Goal: Task Accomplishment & Management: Manage account settings

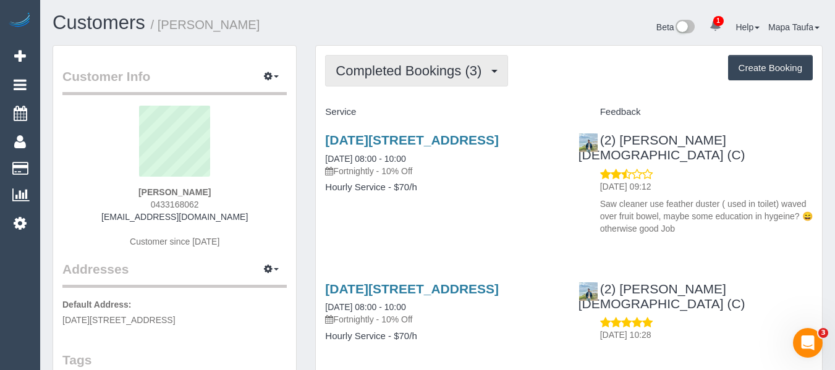
click at [441, 77] on span "Completed Bookings (3)" at bounding box center [412, 70] width 152 height 15
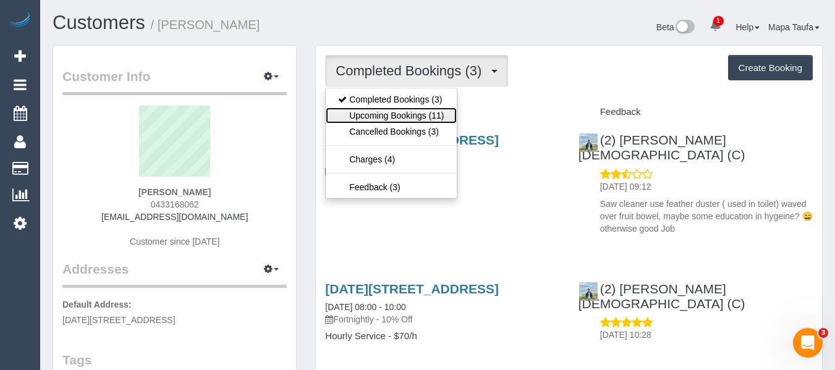
click at [436, 117] on link "Upcoming Bookings (11)" at bounding box center [391, 116] width 130 height 16
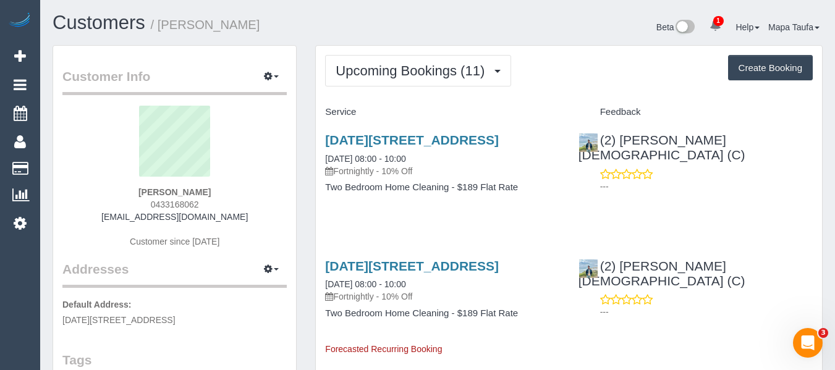
drag, startPoint x: 242, startPoint y: 221, endPoint x: 117, endPoint y: 216, distance: 125.0
click at [117, 216] on div "Kim Mason 0433168062 kimmason66@hotmail.com Customer since 2023" at bounding box center [174, 183] width 224 height 155
copy link "[EMAIL_ADDRESS][DOMAIN_NAME]"
click at [402, 143] on link "3 May Street, Coburg, VIC 3058" at bounding box center [412, 140] width 174 height 14
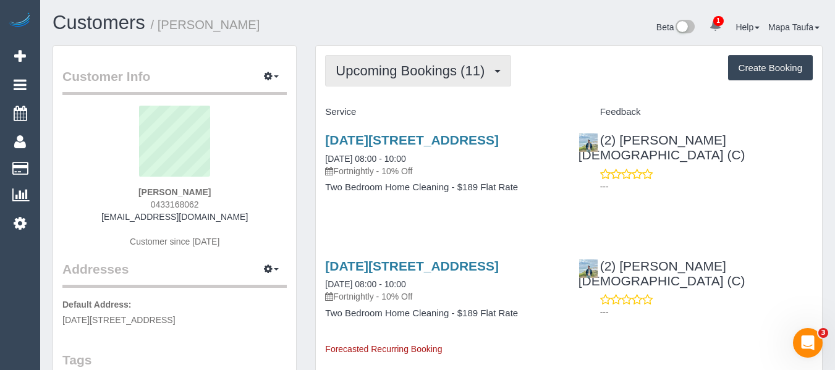
click at [377, 82] on button "Upcoming Bookings (11)" at bounding box center [418, 71] width 186 height 32
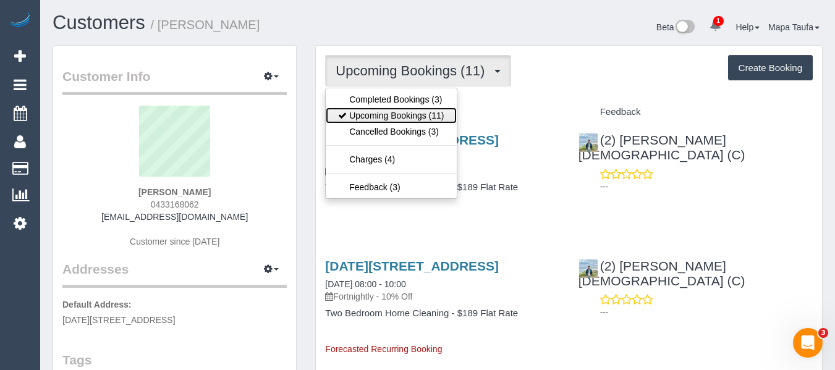
click at [383, 117] on link "Upcoming Bookings (11)" at bounding box center [391, 116] width 130 height 16
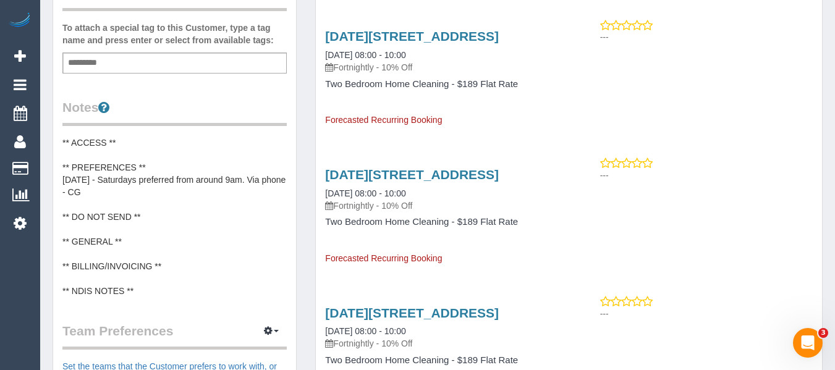
scroll to position [371, 0]
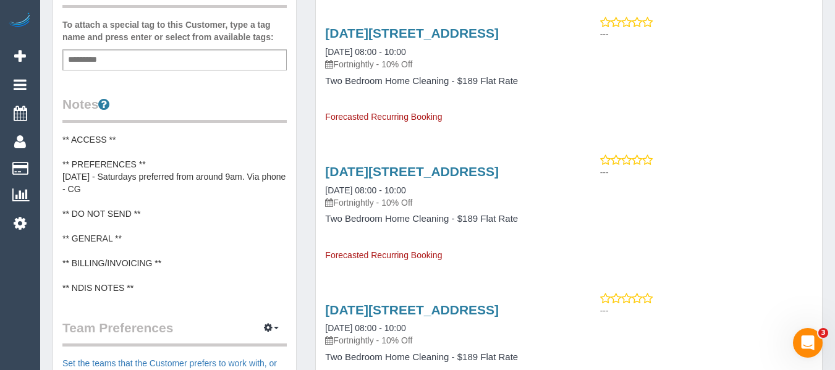
click at [144, 217] on pre "** ACCESS ** ** PREFERENCES ** [DATE] - Saturdays preferred from around 9am. Vi…" at bounding box center [174, 214] width 224 height 161
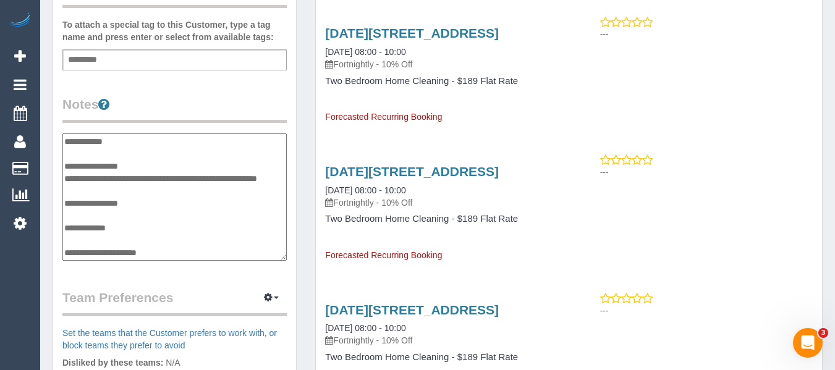
scroll to position [37, 0]
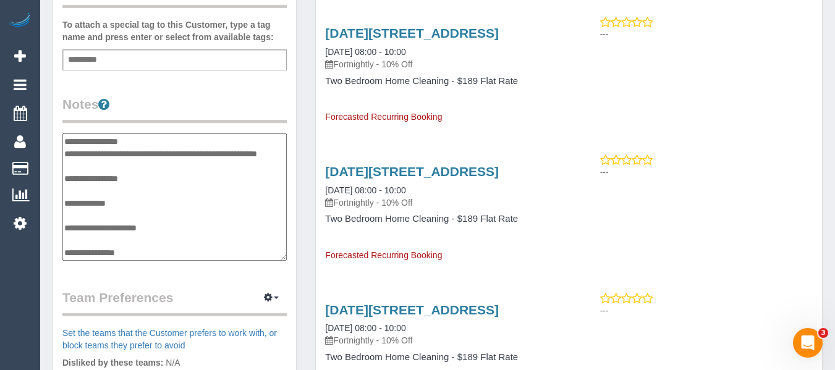
click at [153, 174] on textarea "**********" at bounding box center [174, 197] width 224 height 127
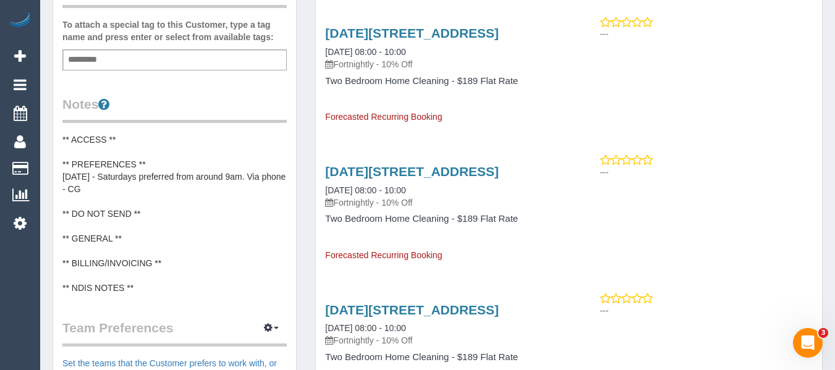
click at [159, 193] on pre "** ACCESS ** ** PREFERENCES ** [DATE] - Saturdays preferred from around 9am. Vi…" at bounding box center [174, 214] width 224 height 161
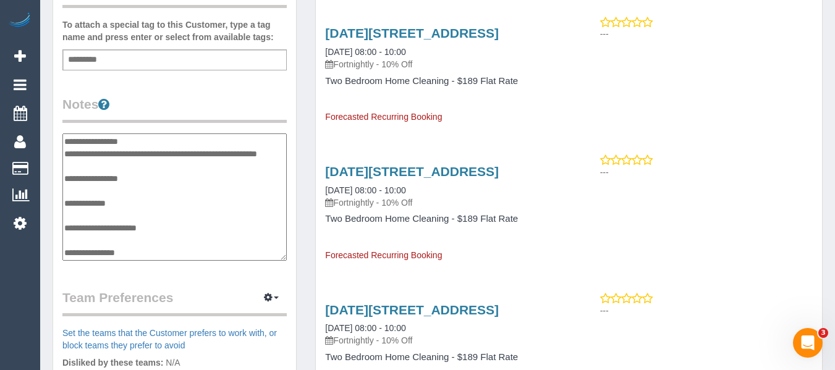
click at [149, 178] on textarea "**********" at bounding box center [174, 197] width 224 height 127
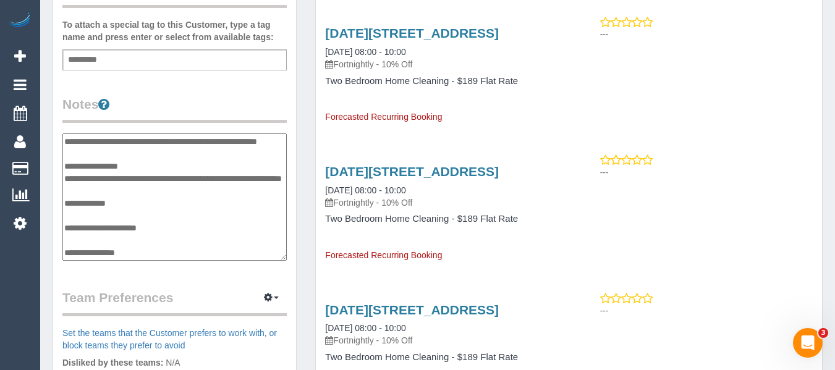
scroll to position [62, 0]
type textarea "**********"
click at [201, 284] on div "Customer Info Edit Contact Info Send Message Email Preferences Special Sales Ta…" at bounding box center [174, 135] width 243 height 921
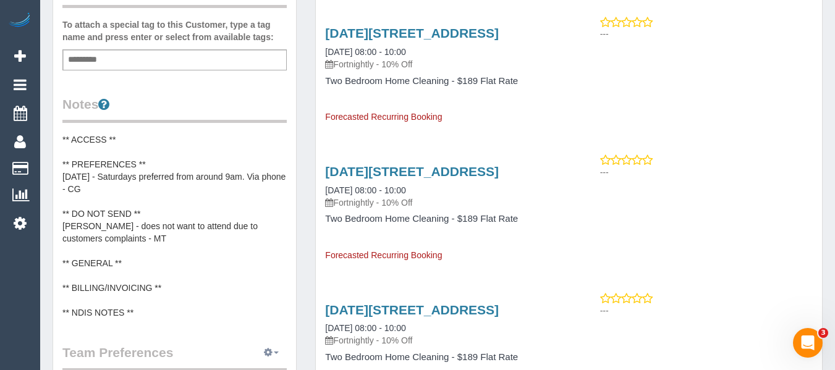
click at [275, 359] on button "button" at bounding box center [271, 353] width 31 height 19
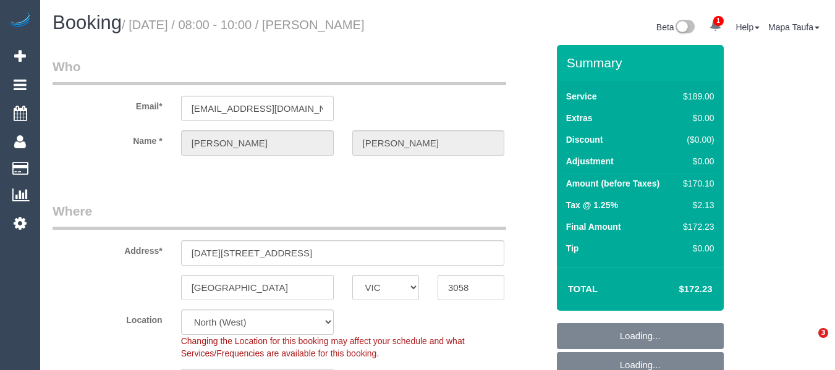
select select "VIC"
select select "string:stripe-pm_1RgGfz2GScqysDRVqlm1FYTC"
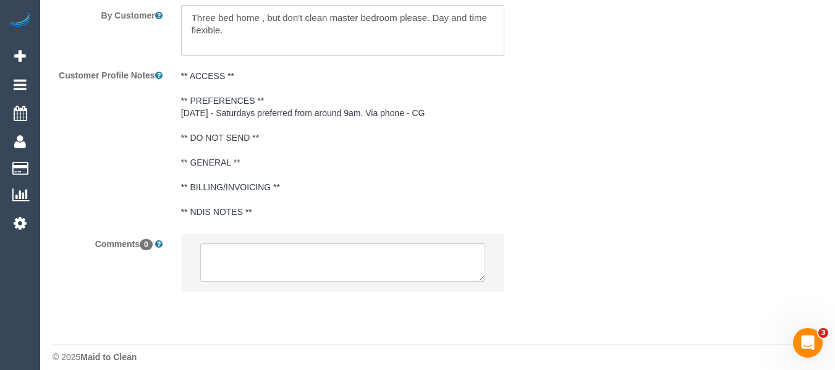
select select "object:635"
select select "number:30"
select select "number:17"
select select "number:19"
select select "number:22"
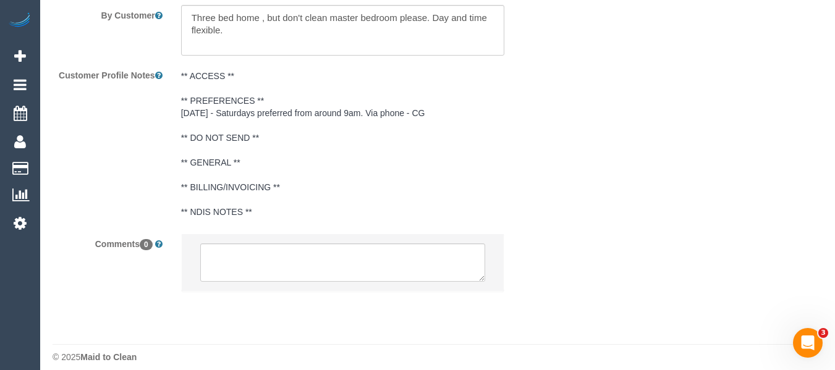
select select "number:34"
select select "number:11"
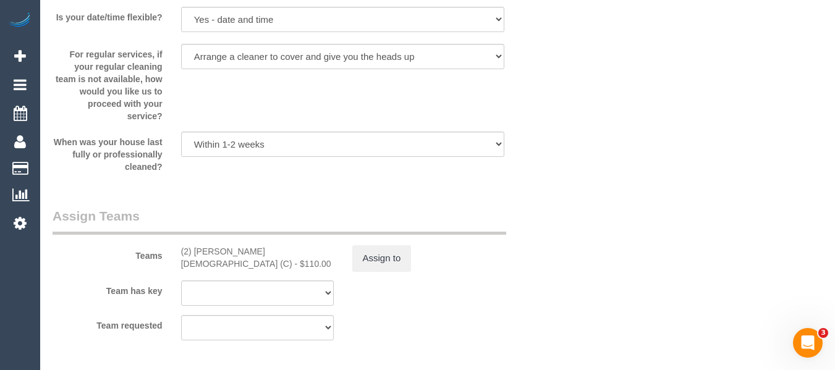
select select "object:1529"
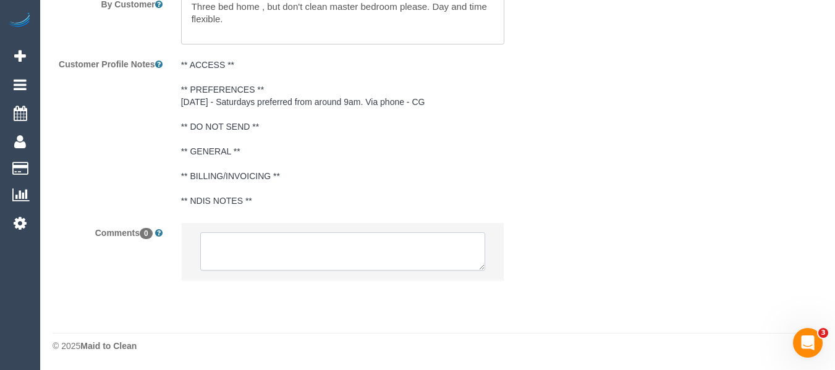
select select "spot2"
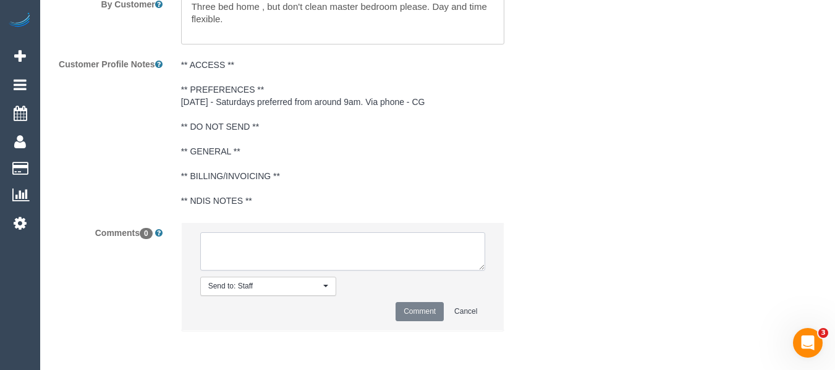
click at [296, 249] on textarea at bounding box center [343, 251] width 286 height 38
click at [266, 269] on textarea at bounding box center [343, 251] width 286 height 38
drag, startPoint x: 265, startPoint y: 263, endPoint x: 400, endPoint y: 241, distance: 137.2
click at [400, 241] on textarea at bounding box center [343, 251] width 286 height 38
type textarea "Raisul does not want to attend anymore - will send email to customer soon"
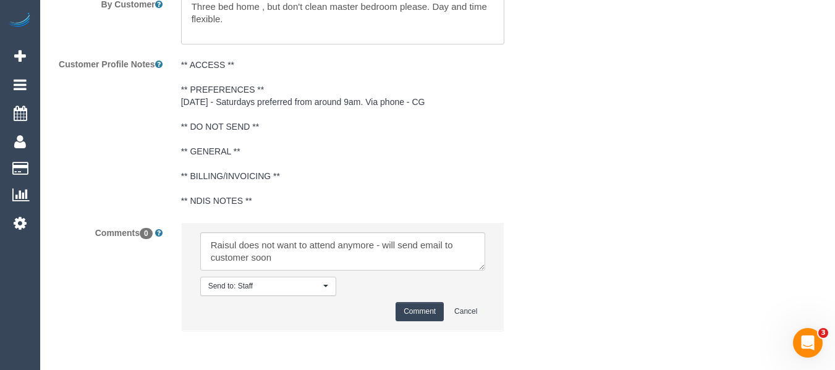
click at [404, 304] on button "Comment" at bounding box center [420, 311] width 48 height 19
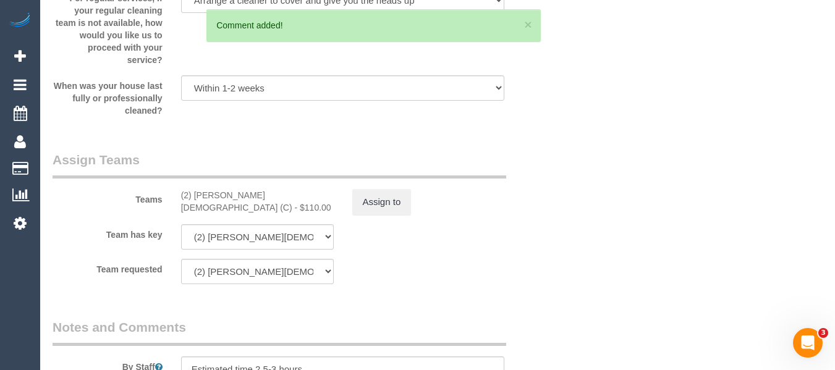
scroll to position [1781, 0]
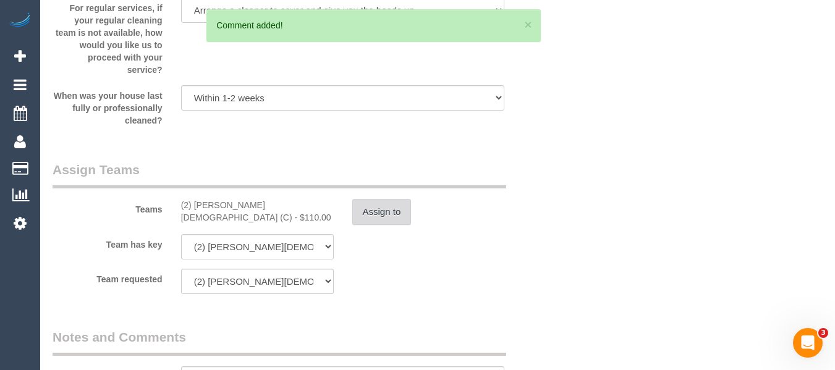
click at [375, 200] on button "Assign to" at bounding box center [381, 212] width 59 height 26
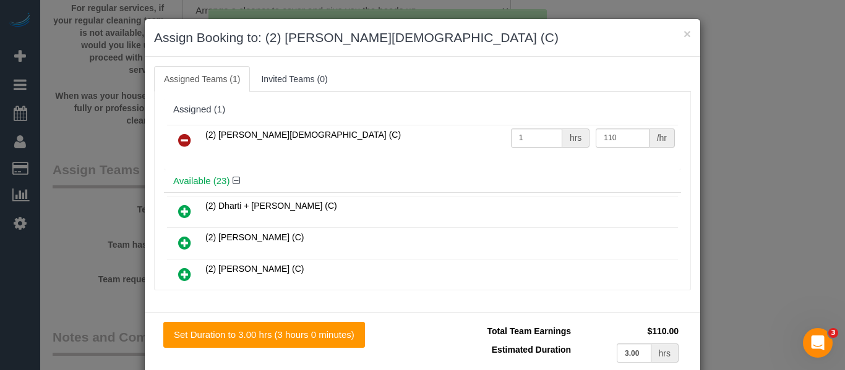
click at [196, 131] on td at bounding box center [184, 141] width 35 height 32
click at [181, 155] on td at bounding box center [184, 141] width 35 height 32
click at [181, 145] on icon at bounding box center [184, 140] width 13 height 15
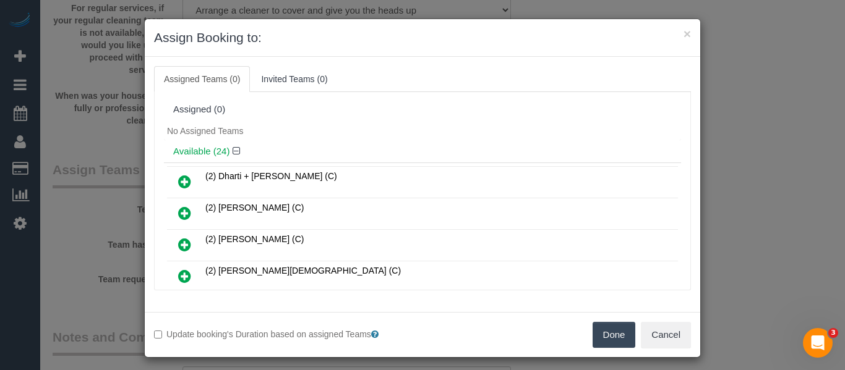
click at [623, 342] on button "Done" at bounding box center [613, 335] width 43 height 26
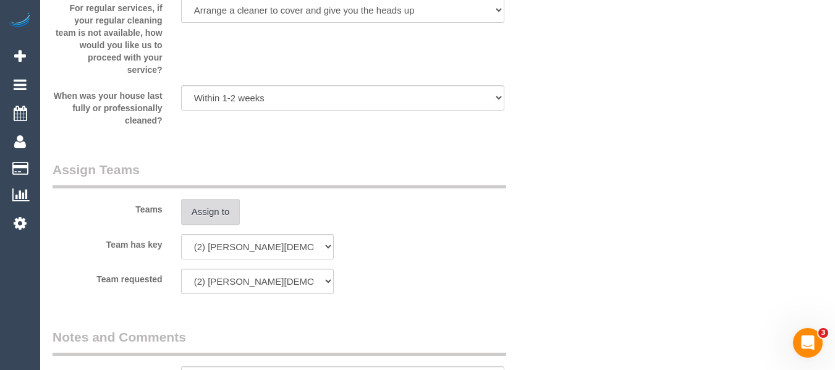
scroll to position [0, 0]
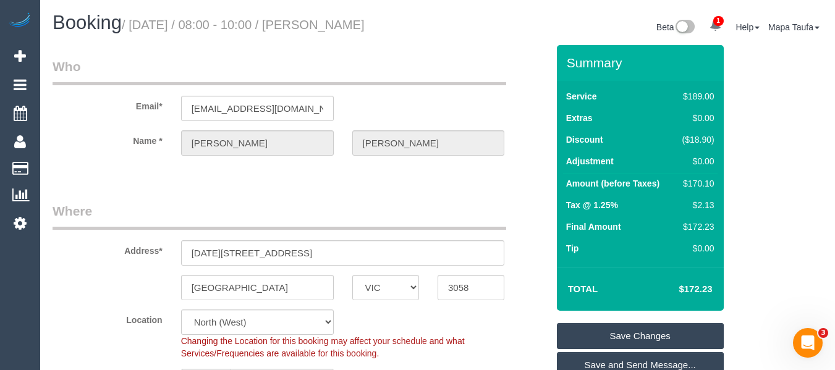
click at [614, 327] on link "Save Changes" at bounding box center [640, 336] width 167 height 26
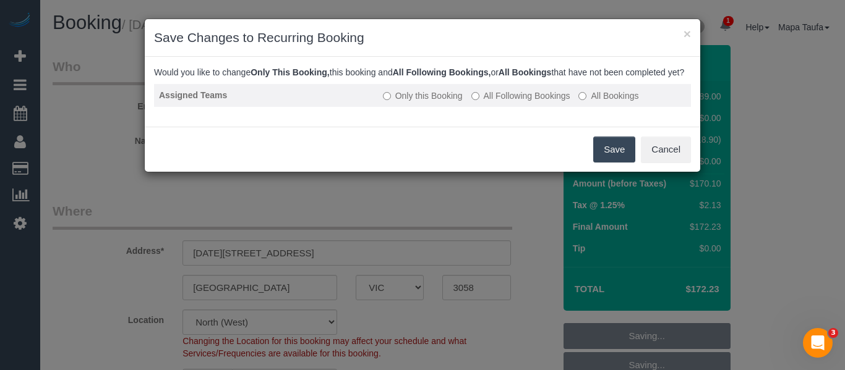
click at [500, 101] on label "All Following Bookings" at bounding box center [520, 96] width 99 height 12
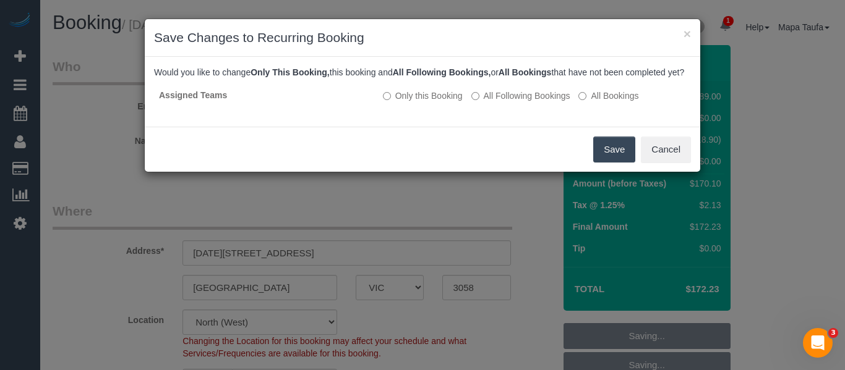
click at [597, 151] on button "Save" at bounding box center [614, 150] width 42 height 26
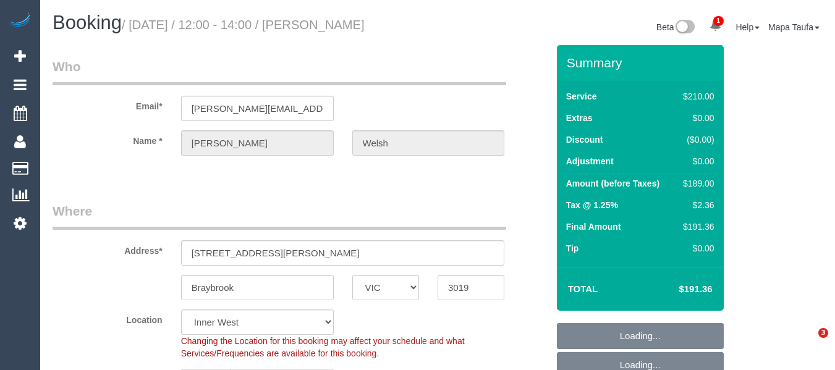
select select "VIC"
select select "180"
select select "object:465"
select select "string:AU"
select select "string:stripe-pm_1P0z2N2GScqysDRVsJPwuKbY"
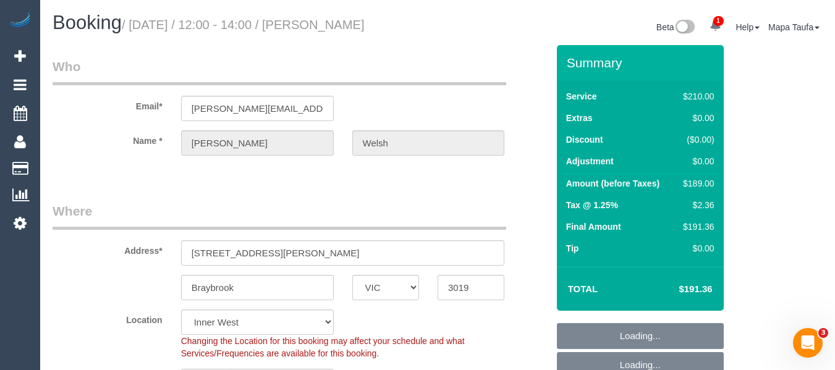
select select "number:30"
select select "number:14"
select select "number:18"
select select "number:22"
select select "number:33"
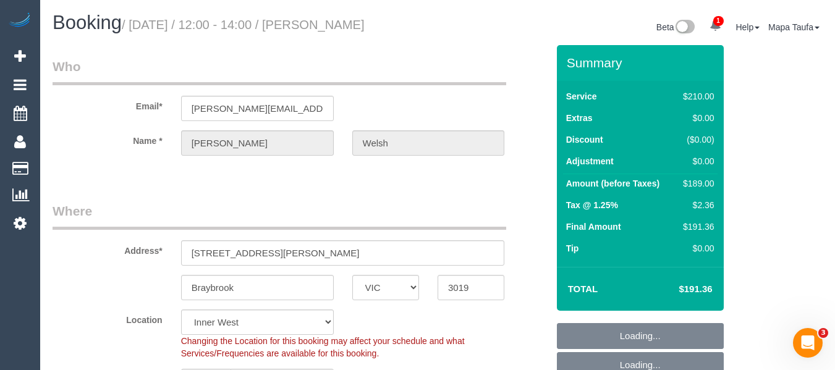
select select "number:11"
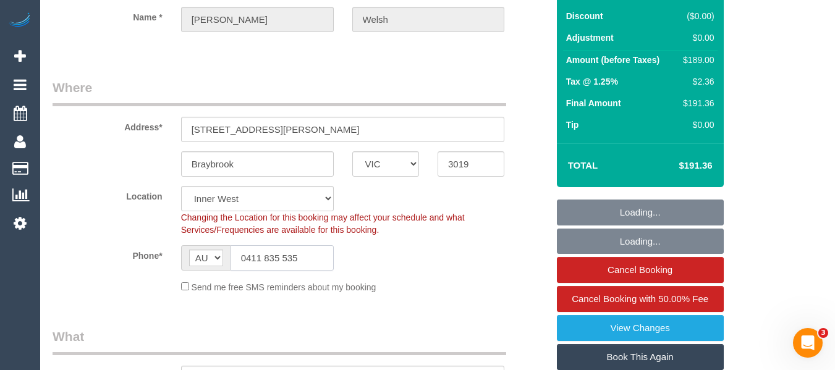
click at [304, 253] on input "0411 835 535" at bounding box center [282, 257] width 103 height 25
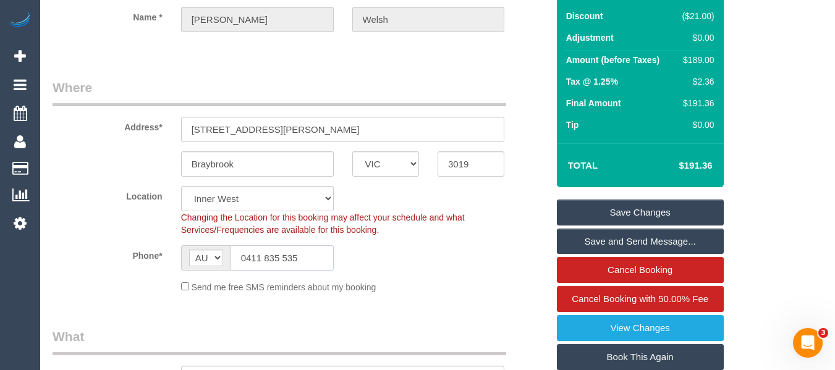
click at [304, 253] on input "0411 835 535" at bounding box center [282, 257] width 103 height 25
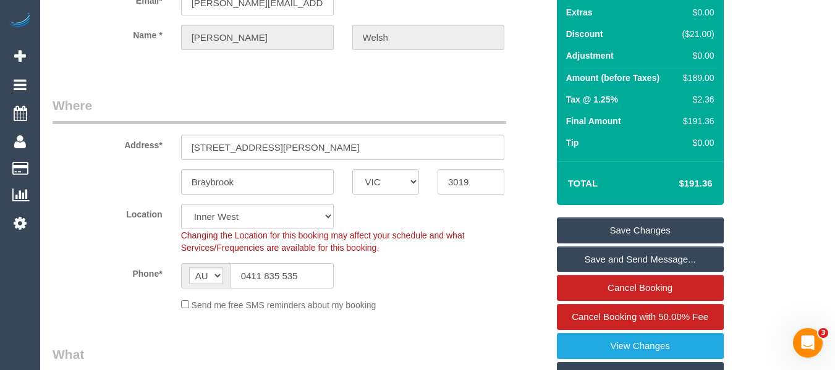
scroll to position [0, 0]
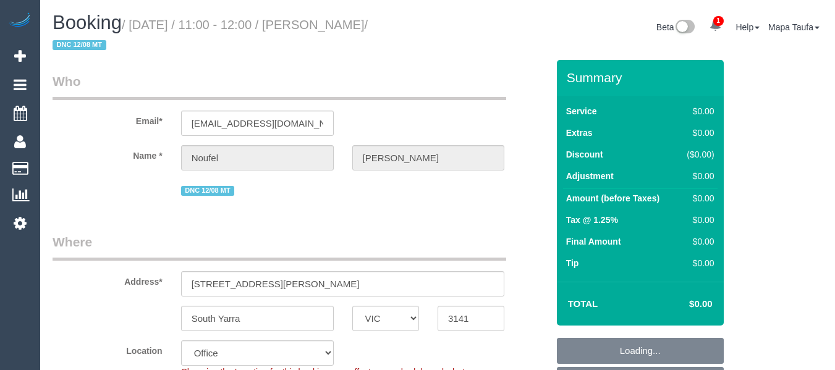
select select "VIC"
select select "object:781"
select select "string:stripe-pm_1KER6j2GScqysDRV312GU8GU"
select select "number:28"
select select "number:14"
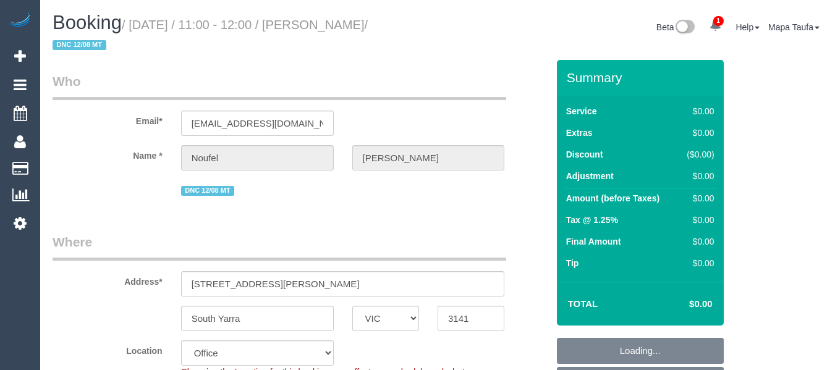
select select "number:18"
select select "number:22"
select select "number:26"
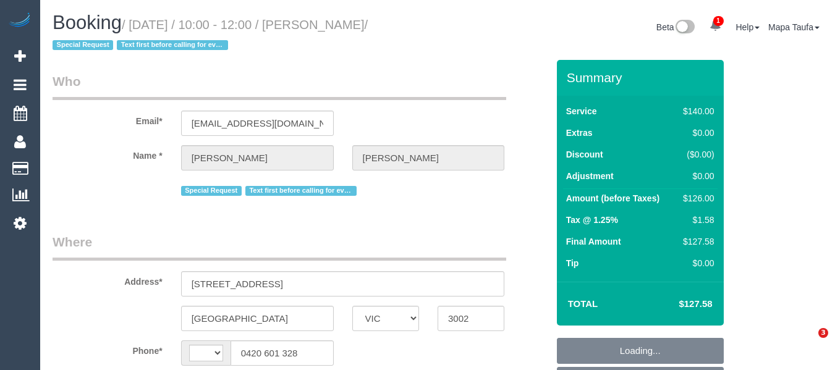
select select "VIC"
select select "string:stripe-pm_1RXZfC2GScqysDRVXkHeL0Vj"
select select "number:28"
select select "number:14"
select select "number:20"
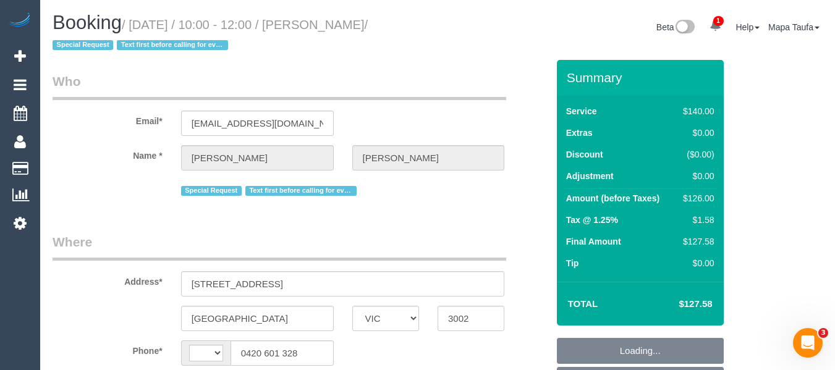
select select "number:24"
select select "number:34"
select select "number:11"
select select "string:AU"
select select "object:3005"
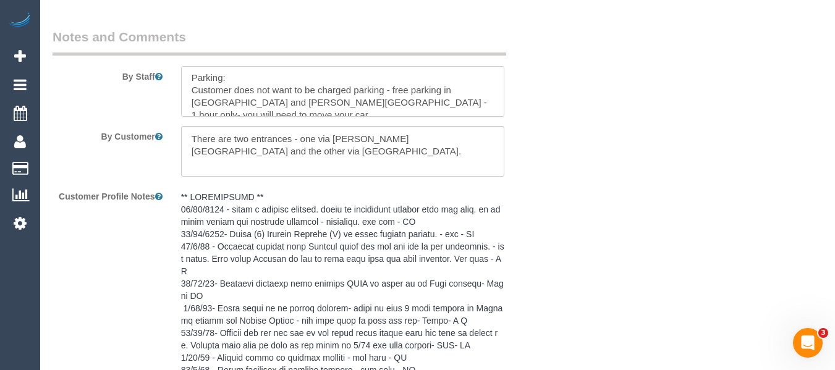
scroll to position [74, 0]
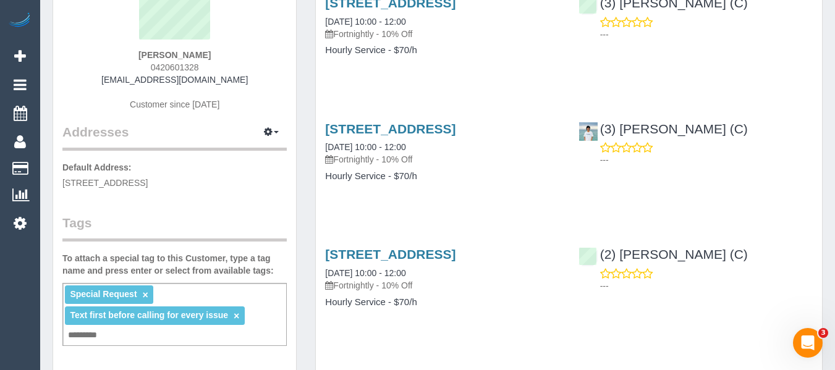
scroll to position [62, 0]
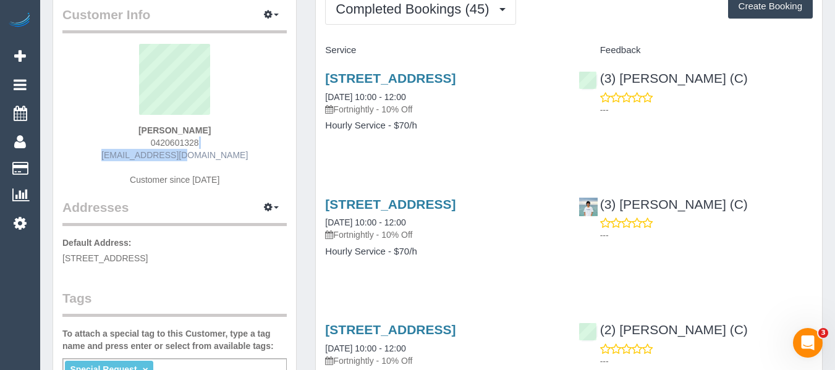
drag, startPoint x: 210, startPoint y: 144, endPoint x: 145, endPoint y: 150, distance: 65.2
click at [145, 150] on div "[PERSON_NAME] 0420601328 [EMAIL_ADDRESS][DOMAIN_NAME] Customer since [DATE]" at bounding box center [174, 121] width 224 height 155
click at [219, 144] on div "[PERSON_NAME] 0420601328 [EMAIL_ADDRESS][DOMAIN_NAME] Customer since [DATE]" at bounding box center [174, 121] width 224 height 155
drag, startPoint x: 211, startPoint y: 139, endPoint x: 151, endPoint y: 147, distance: 60.4
click at [151, 147] on div "Angela Yang 0420601328 fairy_floss_25@hotmail.com Customer since 2023" at bounding box center [174, 121] width 224 height 155
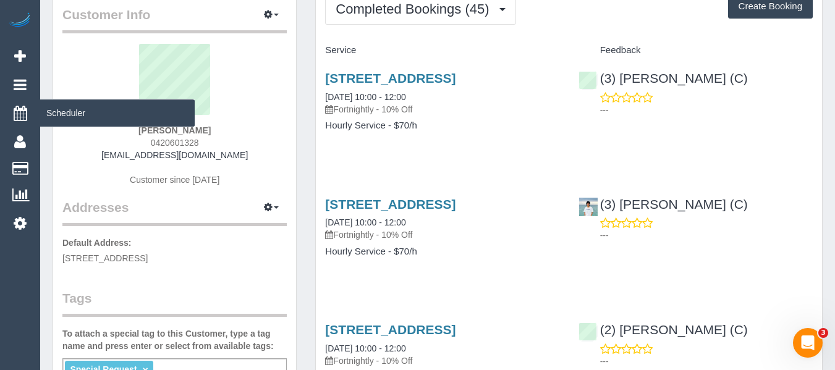
copy span "0420601328"
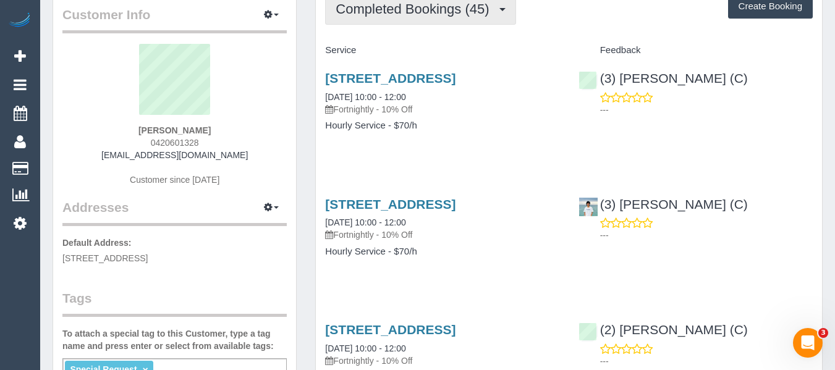
drag, startPoint x: 464, startPoint y: 19, endPoint x: 461, endPoint y: 31, distance: 12.1
click at [464, 19] on button "Completed Bookings (45)" at bounding box center [420, 9] width 190 height 32
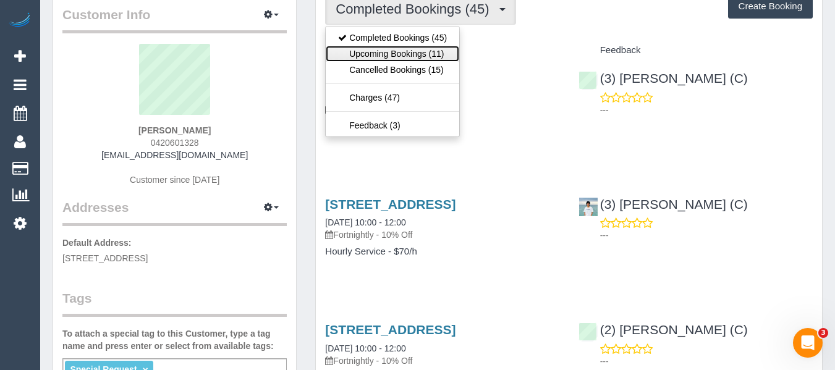
click at [449, 49] on link "Upcoming Bookings (11)" at bounding box center [393, 54] width 134 height 16
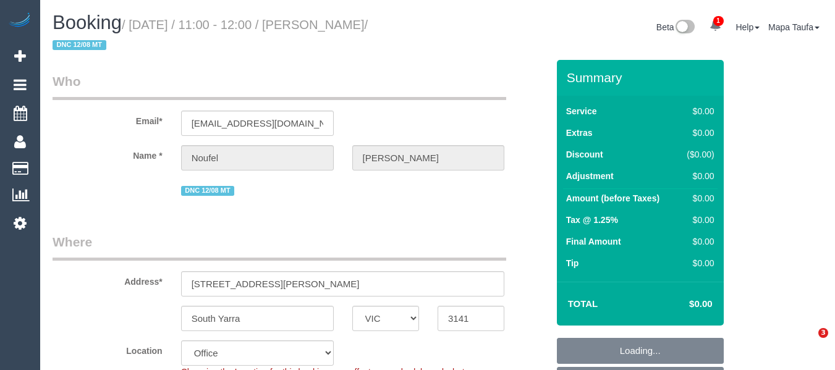
select select "VIC"
select select "object:724"
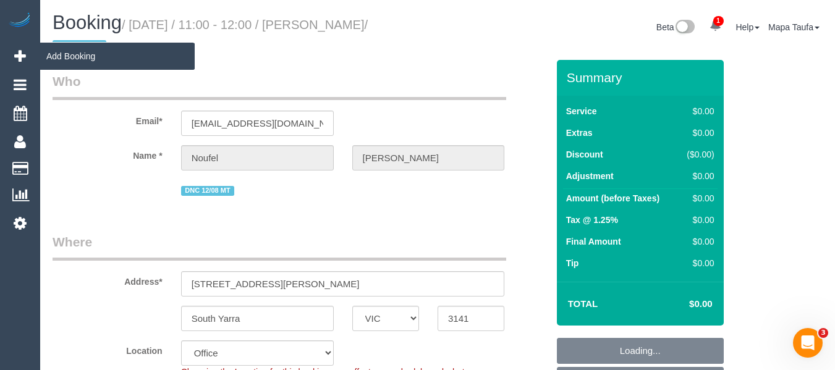
select select "string:stripe-pm_1KER6j2GScqysDRV312GU8GU"
select select "number:28"
select select "number:14"
select select "number:18"
select select "number:22"
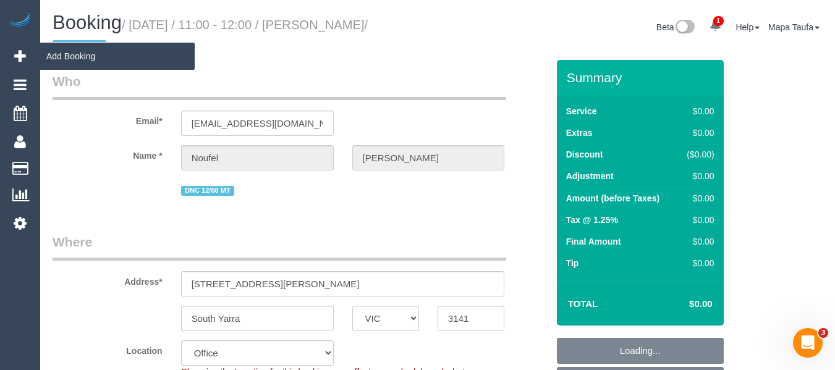
select select "number:26"
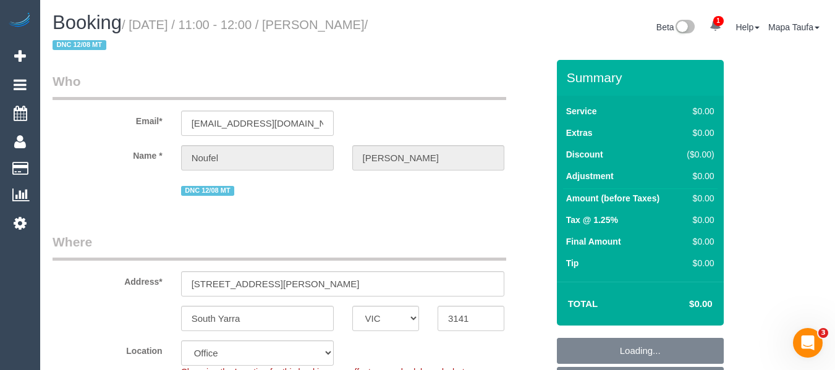
scroll to position [124, 0]
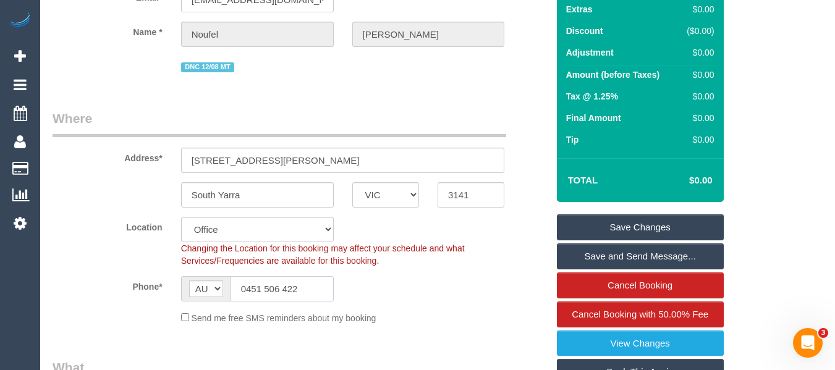
click at [285, 287] on input "0451 506 422" at bounding box center [282, 288] width 103 height 25
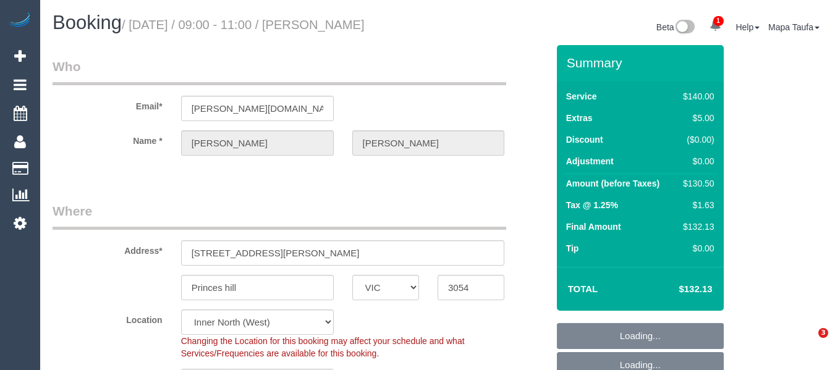
select select "VIC"
select select "number:27"
select select "number:14"
select select "number:19"
select select "number:23"
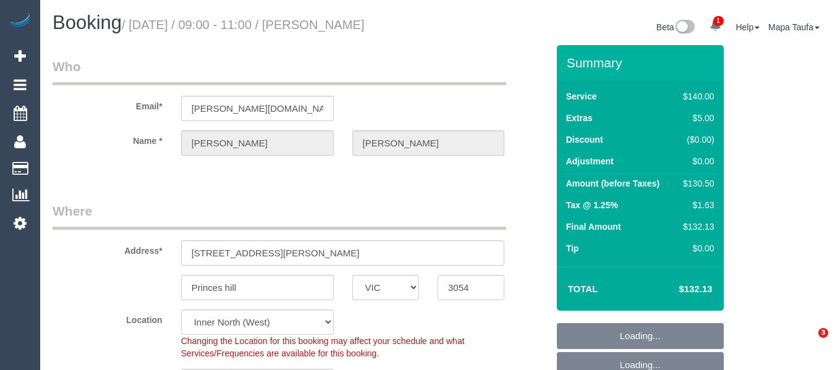
select select "number:34"
select select "number:26"
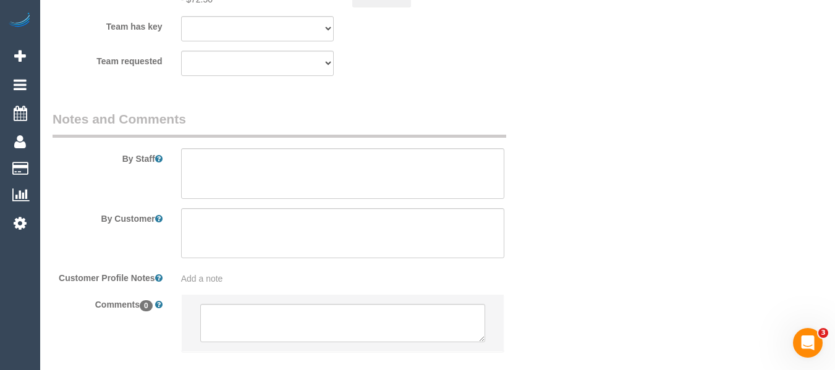
scroll to position [2105, 0]
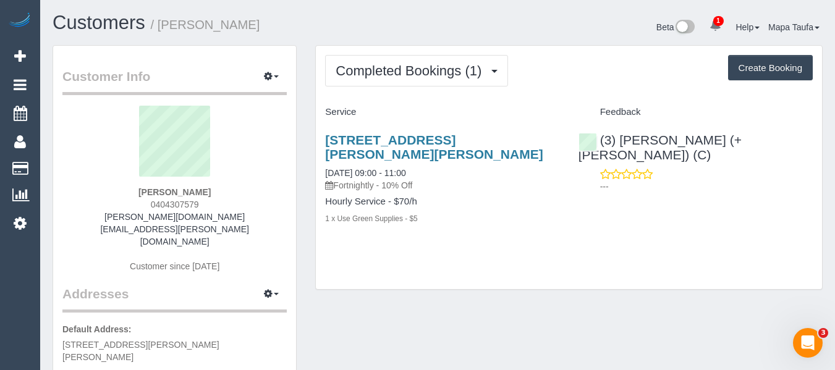
drag, startPoint x: 210, startPoint y: 207, endPoint x: 146, endPoint y: 207, distance: 63.7
click at [146, 207] on div "[PERSON_NAME] 0404307579 [PERSON_NAME][DOMAIN_NAME][EMAIL_ADDRESS][PERSON_NAME]…" at bounding box center [174, 195] width 224 height 179
copy span "0404307579"
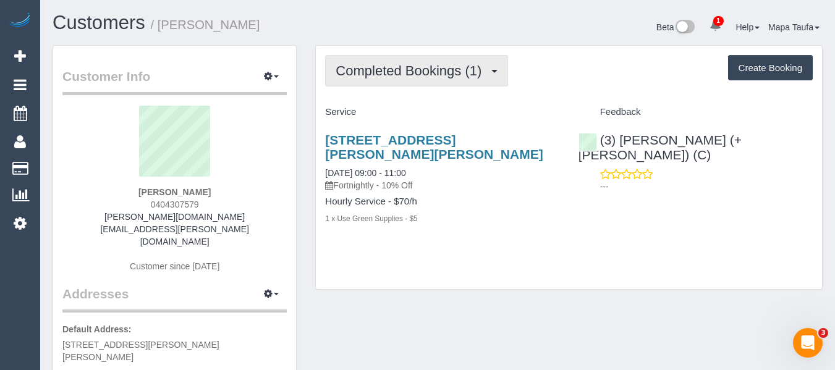
click at [360, 68] on span "Completed Bookings (1)" at bounding box center [412, 70] width 152 height 15
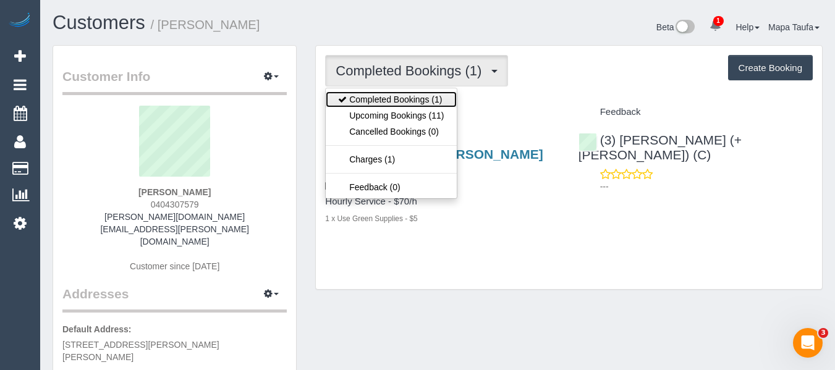
click at [367, 105] on link "Completed Bookings (1)" at bounding box center [391, 100] width 130 height 16
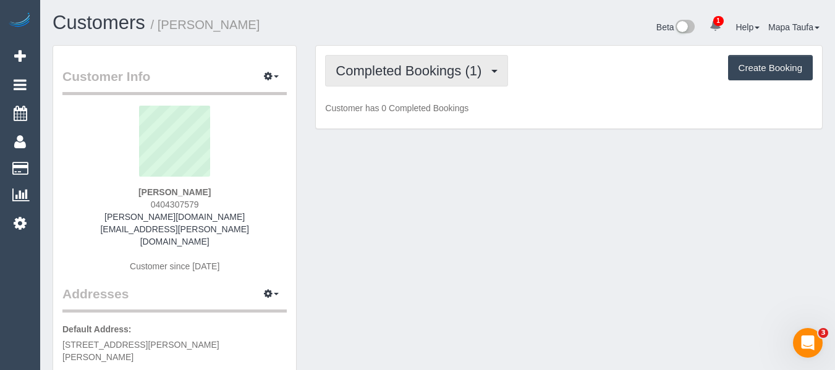
click at [372, 62] on button "Completed Bookings (1)" at bounding box center [416, 71] width 183 height 32
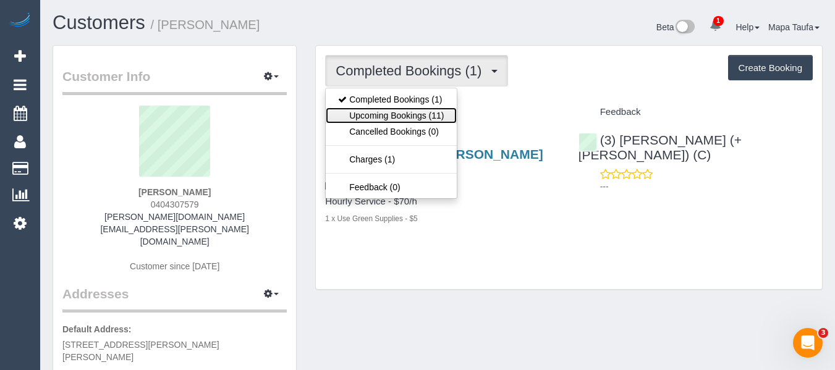
click at [379, 116] on link "Upcoming Bookings (11)" at bounding box center [391, 116] width 130 height 16
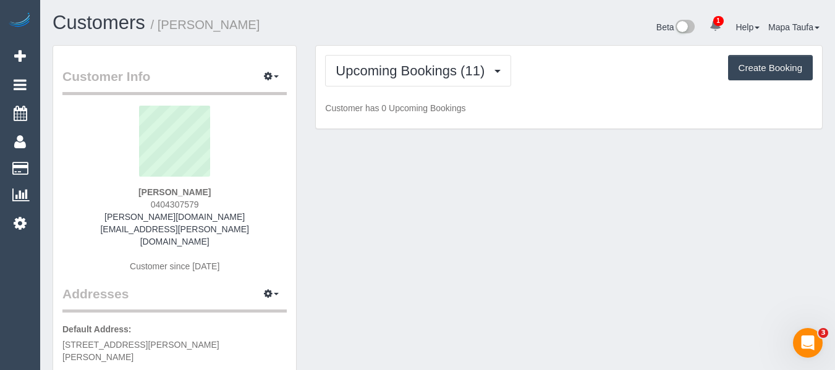
click at [384, 32] on h1 "Customers / Sally Abbott" at bounding box center [241, 22] width 376 height 21
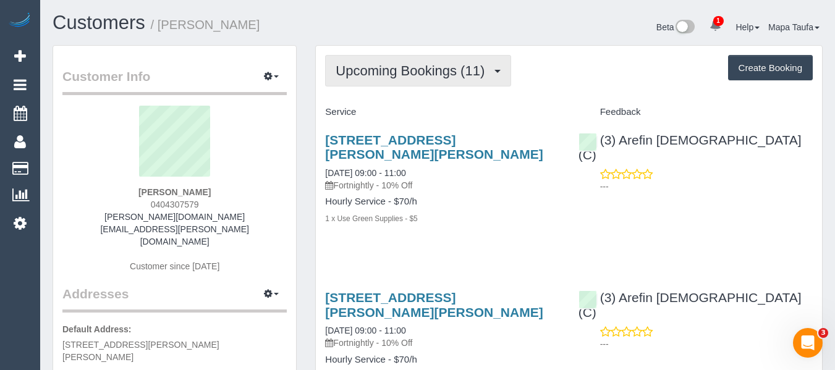
click at [411, 80] on button "Upcoming Bookings (11)" at bounding box center [418, 71] width 186 height 32
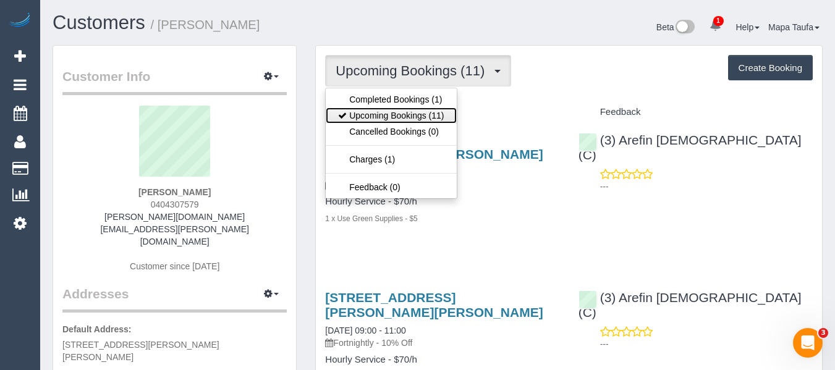
click at [418, 114] on link "Upcoming Bookings (11)" at bounding box center [391, 116] width 130 height 16
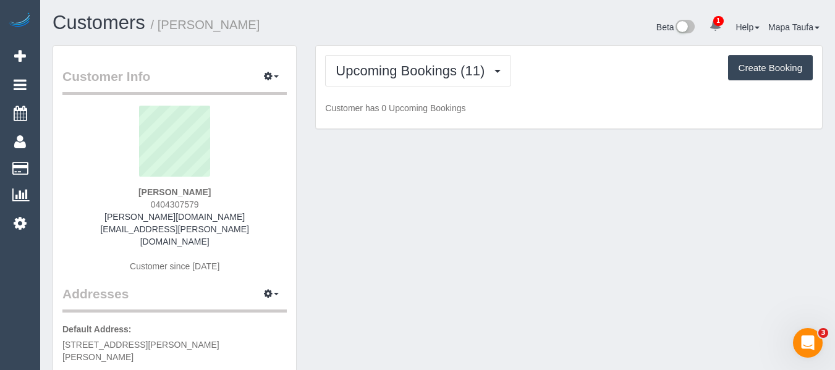
click at [625, 87] on div "Upcoming Bookings (11) Completed Bookings (1) Upcoming Bookings (11) Cancelled …" at bounding box center [569, 87] width 506 height 83
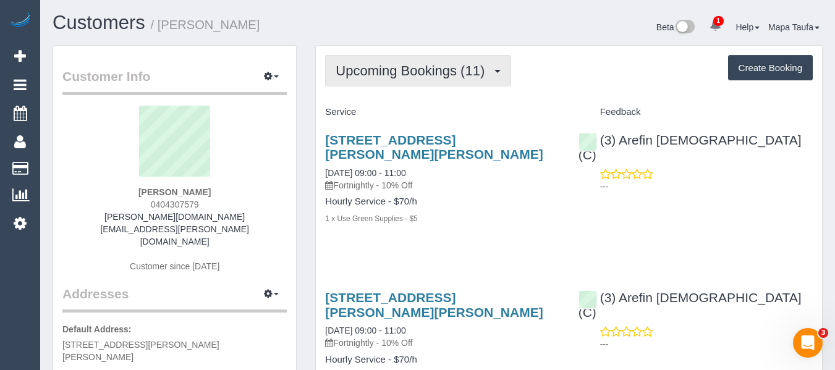
click at [393, 75] on span "Upcoming Bookings (11)" at bounding box center [413, 70] width 155 height 15
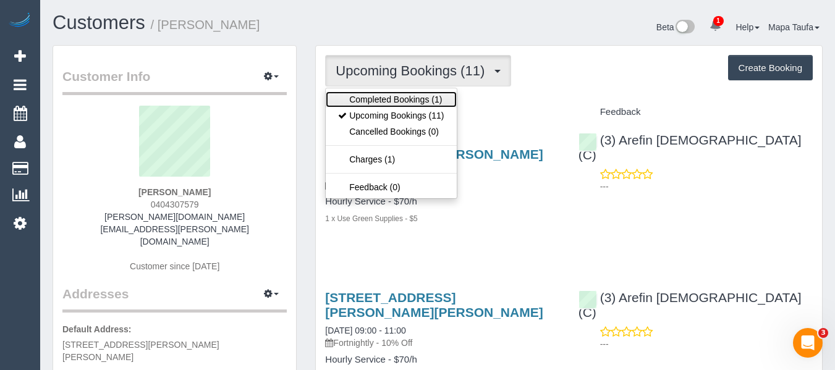
click at [396, 98] on link "Completed Bookings (1)" at bounding box center [391, 100] width 130 height 16
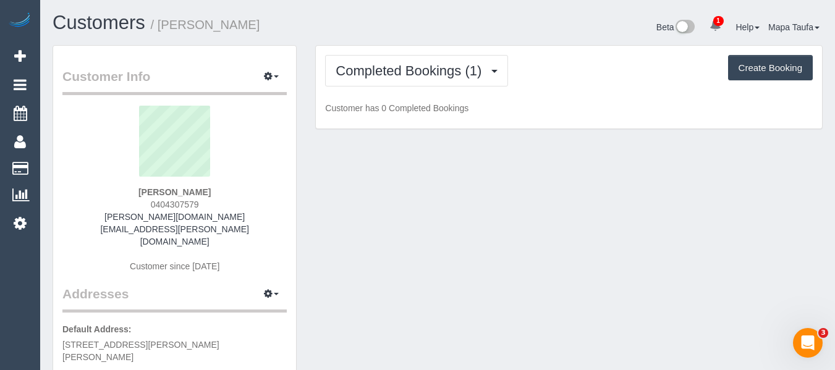
click at [397, 28] on h1 "Customers / Sally Abbott" at bounding box center [241, 22] width 376 height 21
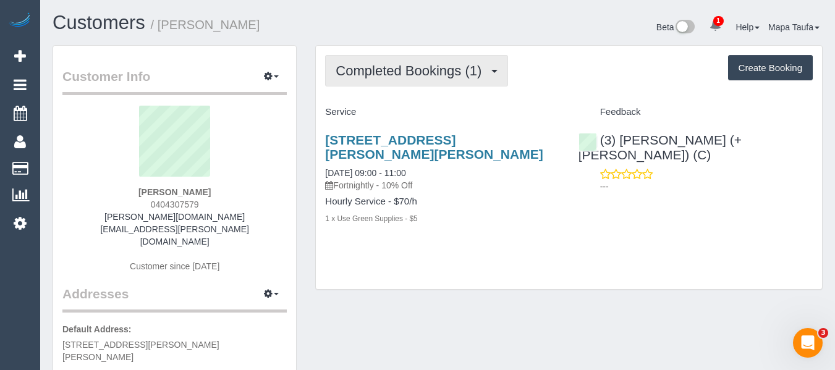
click at [398, 70] on span "Completed Bookings (1)" at bounding box center [412, 70] width 152 height 15
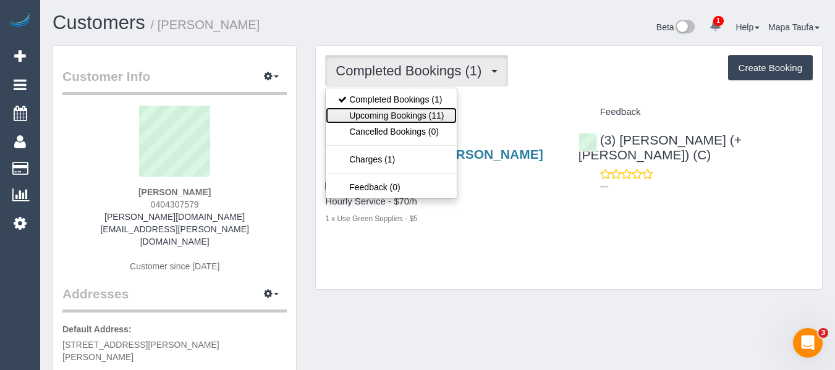
click at [393, 114] on link "Upcoming Bookings (11)" at bounding box center [391, 116] width 130 height 16
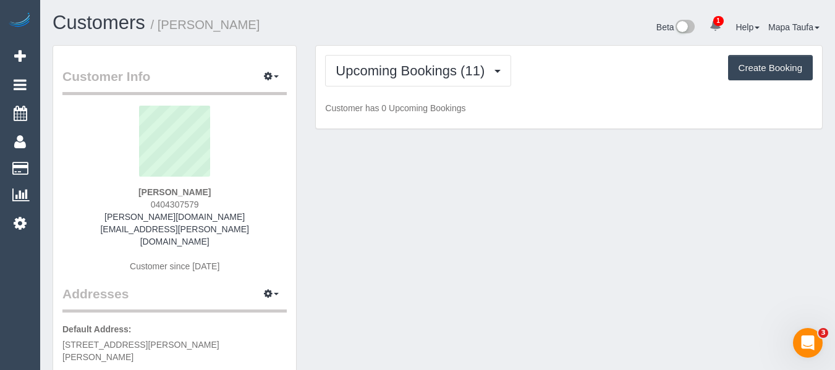
click at [402, 17] on h1 "Customers / Sally Abbott" at bounding box center [241, 22] width 376 height 21
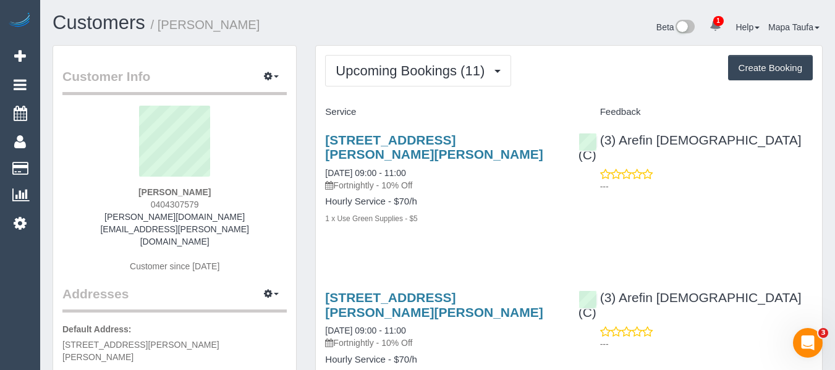
click at [569, 59] on div "Upcoming Bookings (11) Completed Bookings (1) Upcoming Bookings (11) Cancelled …" at bounding box center [569, 71] width 488 height 32
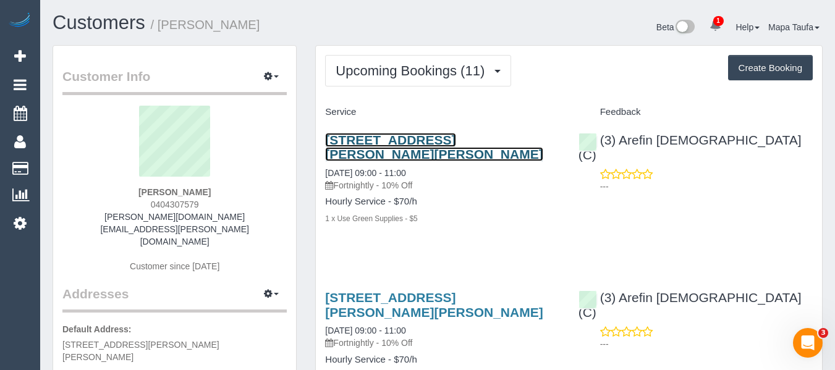
click at [358, 140] on link "31 Arnold St, Princes Hill, VIC 3054" at bounding box center [434, 147] width 218 height 28
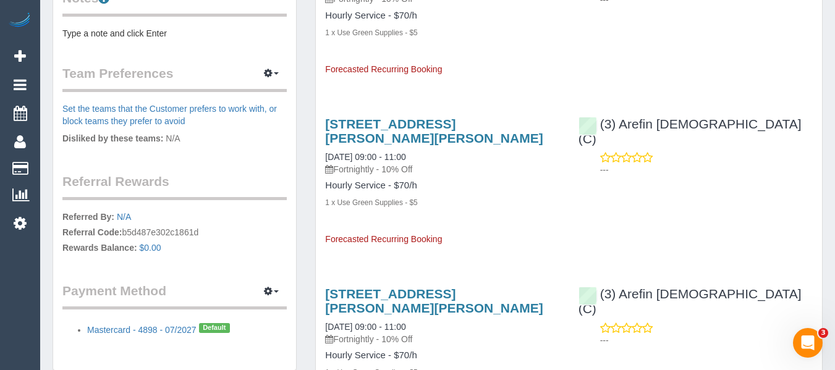
scroll to position [495, 0]
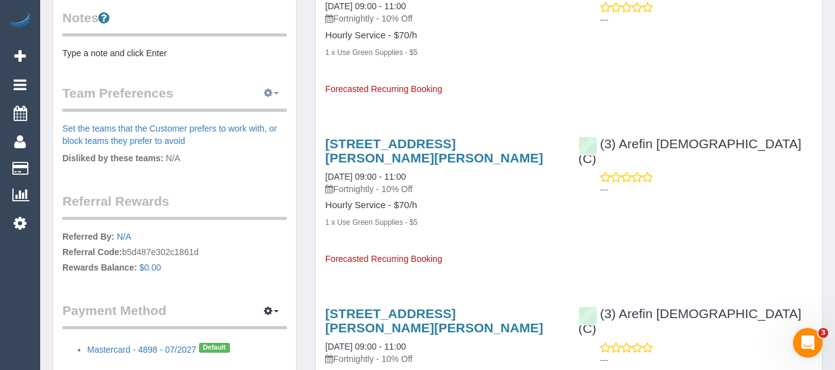
click at [262, 84] on button "button" at bounding box center [271, 93] width 31 height 19
click at [264, 108] on link "Manage Preferences" at bounding box center [233, 116] width 105 height 16
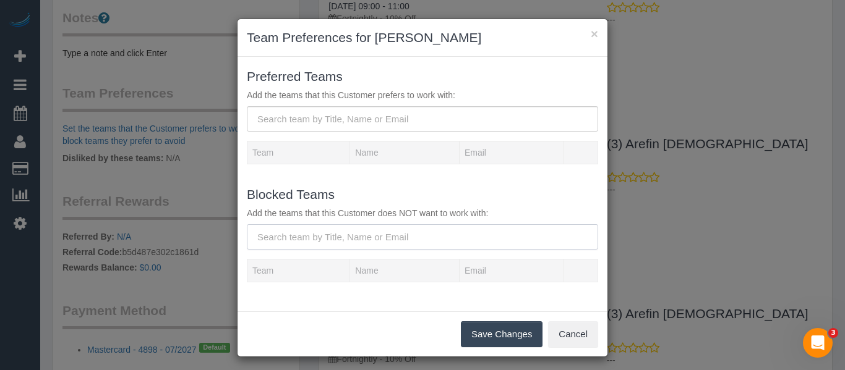
click at [314, 236] on input "text" at bounding box center [422, 236] width 351 height 25
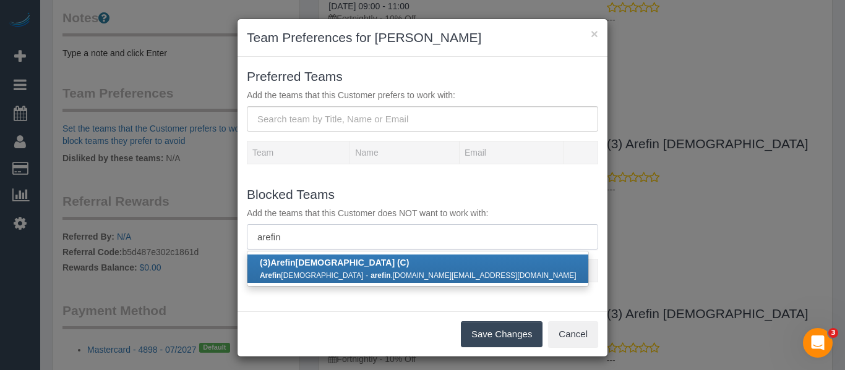
type input "arefin"
click at [313, 267] on b "(3) Arefin Islam (C)" at bounding box center [334, 263] width 149 height 10
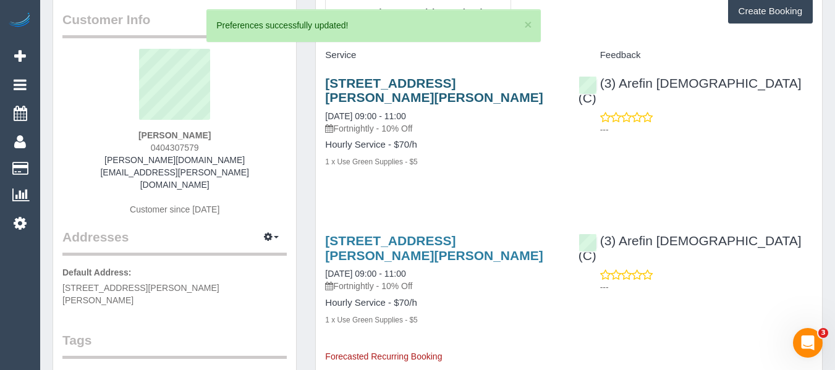
scroll to position [0, 0]
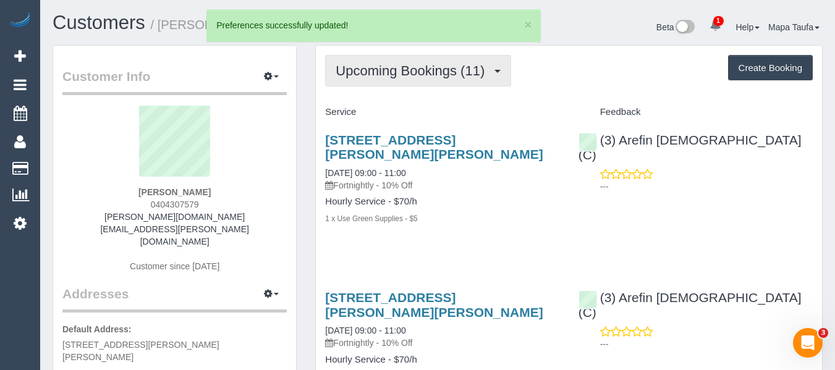
drag, startPoint x: 449, startPoint y: 79, endPoint x: 449, endPoint y: 85, distance: 6.2
click at [449, 79] on button "Upcoming Bookings (11)" at bounding box center [418, 71] width 186 height 32
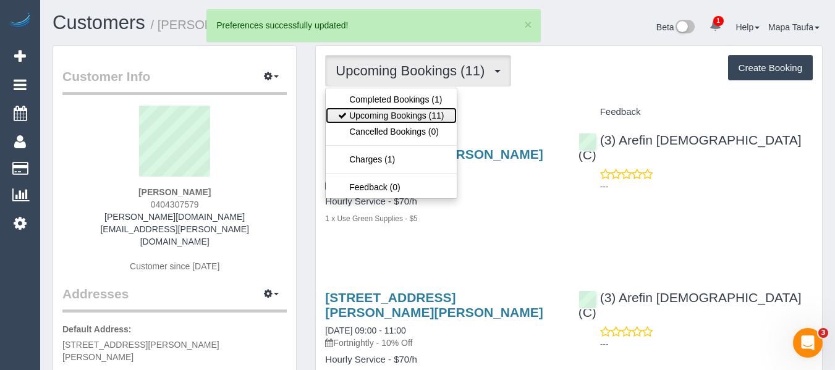
click at [428, 111] on link "Upcoming Bookings (11)" at bounding box center [391, 116] width 130 height 16
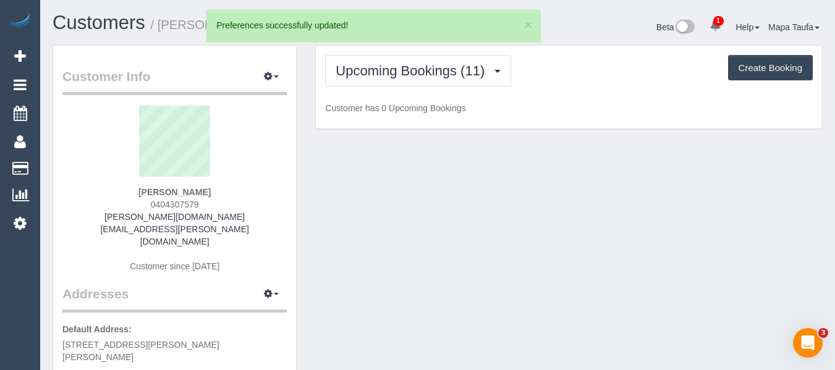
click at [622, 76] on div "Upcoming Bookings (11) Completed Bookings (1) Upcoming Bookings (11) Cancelled …" at bounding box center [569, 71] width 488 height 32
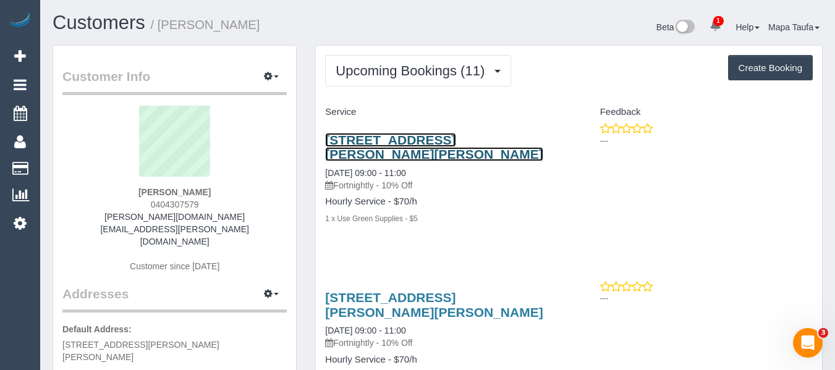
click at [388, 145] on link "31 Arnold St, Princes Hill, VIC 3054" at bounding box center [434, 147] width 218 height 28
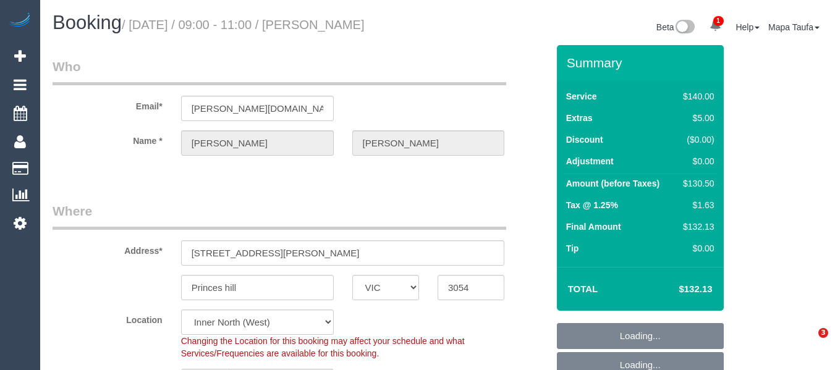
select select "VIC"
select select "number:27"
select select "number:14"
select select "number:19"
select select "number:23"
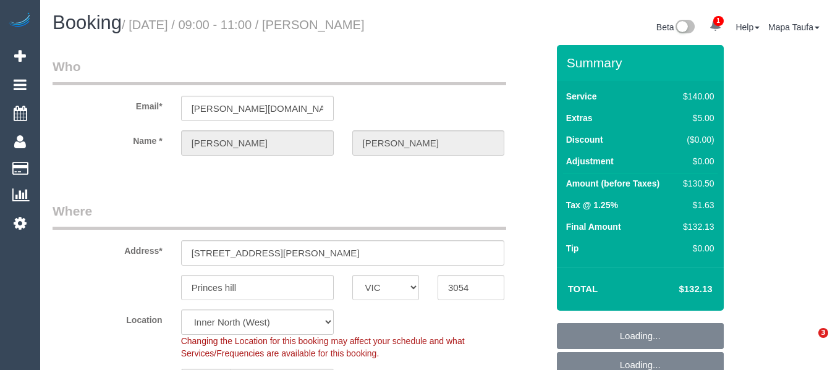
select select "number:34"
select select "number:26"
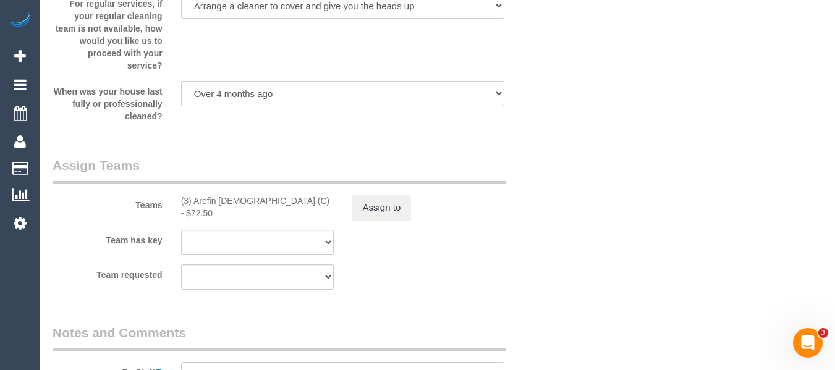
scroll to position [1881, 0]
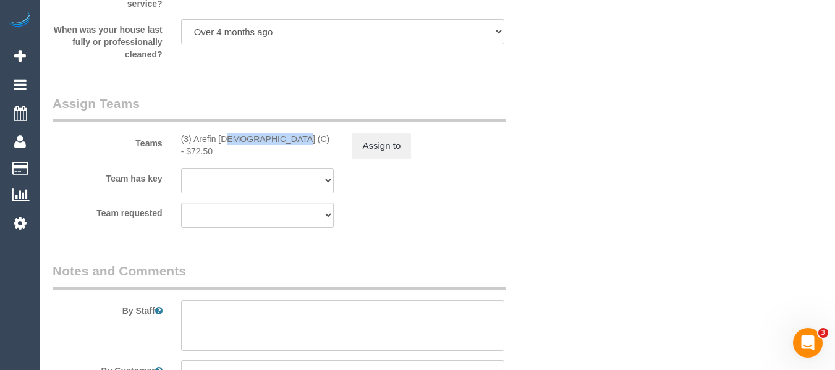
drag, startPoint x: 249, startPoint y: 136, endPoint x: 195, endPoint y: 142, distance: 53.5
click at [195, 142] on div "(3) Arefin [DEMOGRAPHIC_DATA] (C) - $72.50" at bounding box center [257, 145] width 153 height 25
copy div "Arefin [DEMOGRAPHIC_DATA] (C"
click at [409, 145] on div "Assign to" at bounding box center [428, 146] width 171 height 26
click at [378, 159] on sui-booking-teams "Teams (3) Arefin Islam (C) - $72.50 Assign to Team has key (3) Arefin Islam (C)…" at bounding box center [300, 162] width 495 height 134
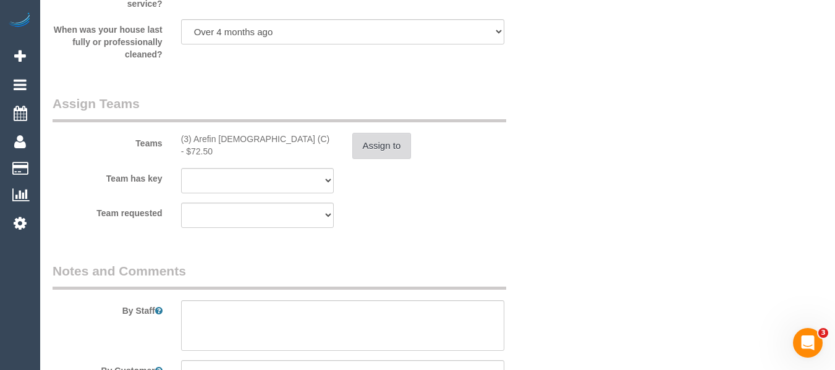
click at [379, 150] on button "Assign to" at bounding box center [381, 146] width 59 height 26
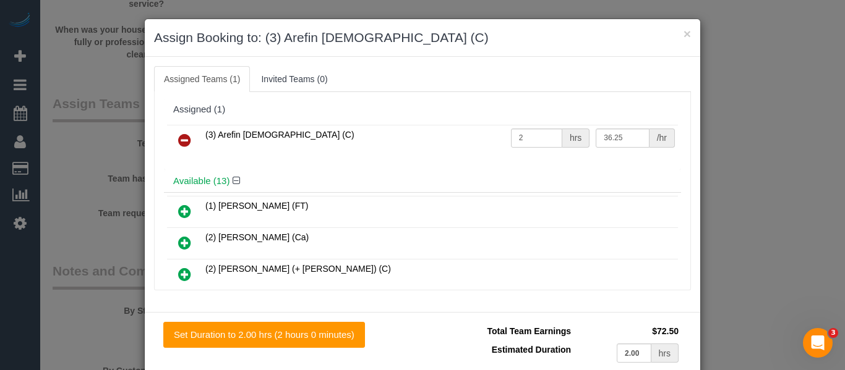
click at [187, 139] on link at bounding box center [184, 141] width 29 height 25
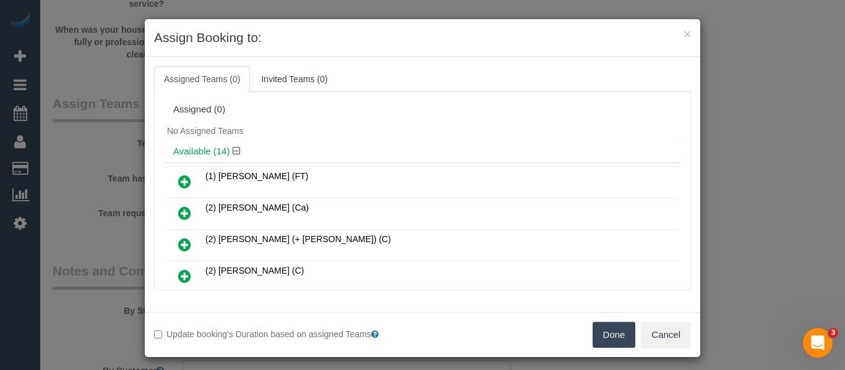
click at [615, 333] on button "Done" at bounding box center [613, 335] width 43 height 26
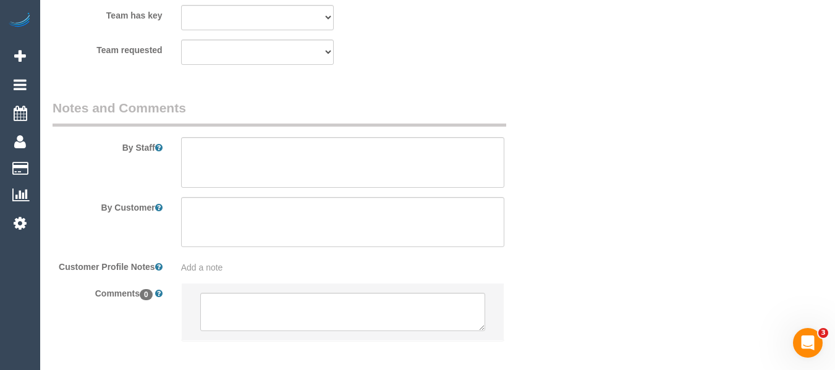
scroll to position [2105, 0]
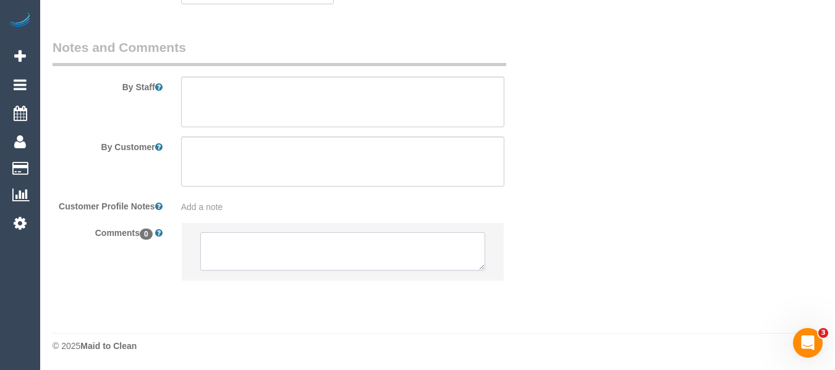
click at [278, 250] on textarea at bounding box center [343, 251] width 286 height 38
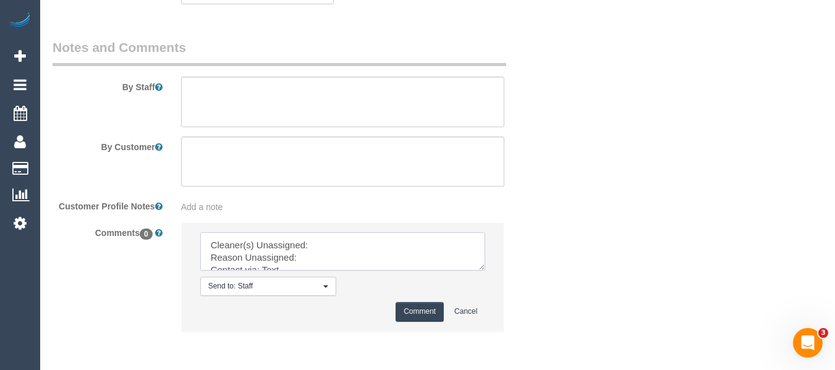
drag, startPoint x: 480, startPoint y: 266, endPoint x: 472, endPoint y: 309, distance: 42.8
click at [486, 271] on textarea at bounding box center [343, 251] width 286 height 38
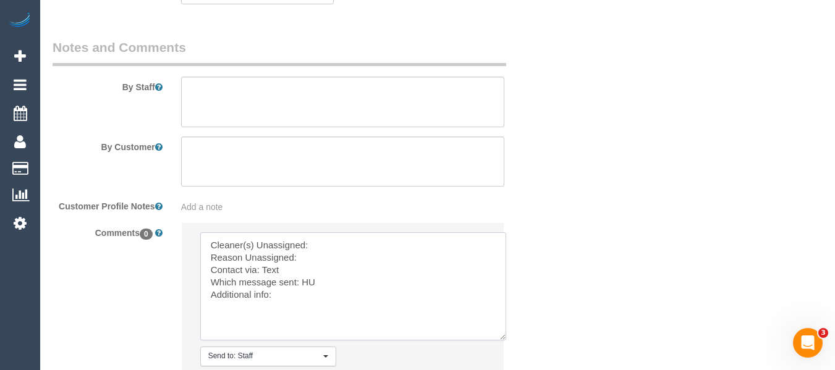
click at [367, 247] on textarea at bounding box center [353, 286] width 306 height 108
paste textarea "Arefin Islam (C"
click at [320, 258] on textarea at bounding box center [353, 286] width 306 height 108
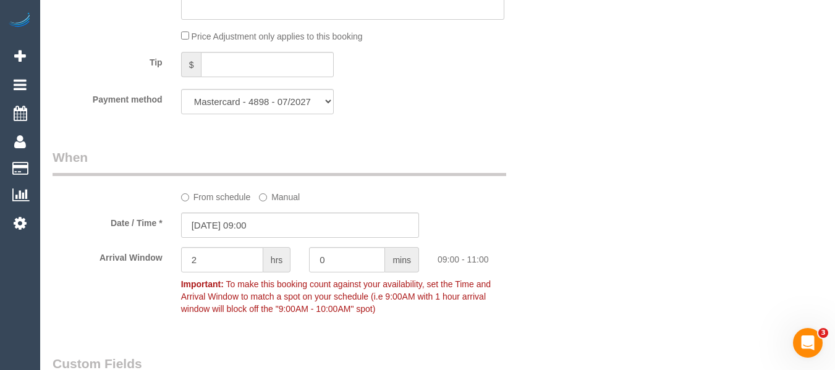
scroll to position [1178, 0]
click at [290, 221] on input "[DATE] 09:00" at bounding box center [300, 226] width 238 height 25
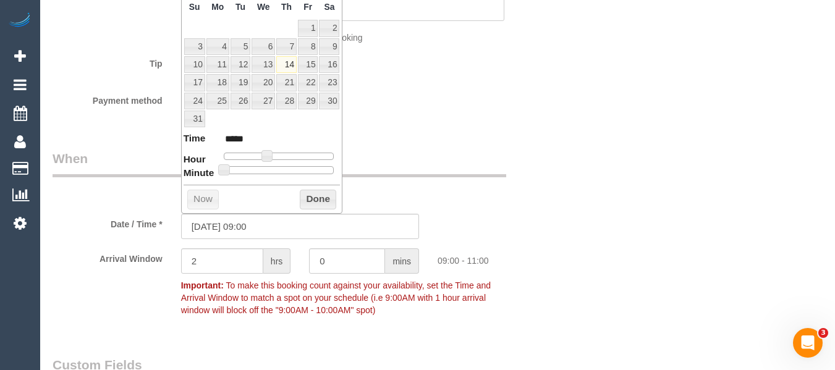
click at [673, 199] on div "Who Email* sal.abbott@gmail.com Name * Sally Abbott Where Address* 31 Arnold st…" at bounding box center [438, 121] width 770 height 2508
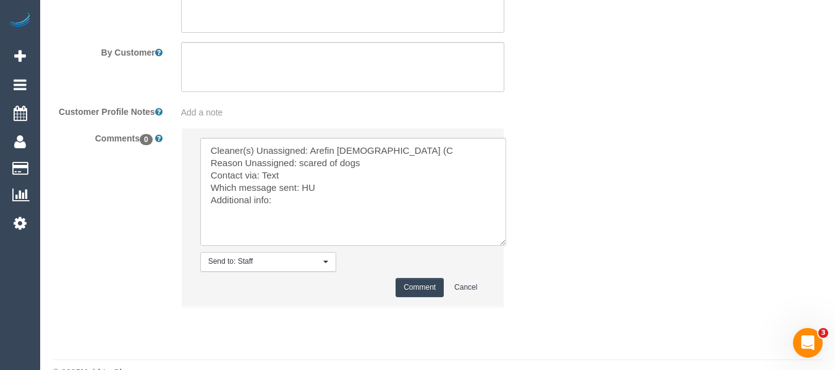
scroll to position [2204, 0]
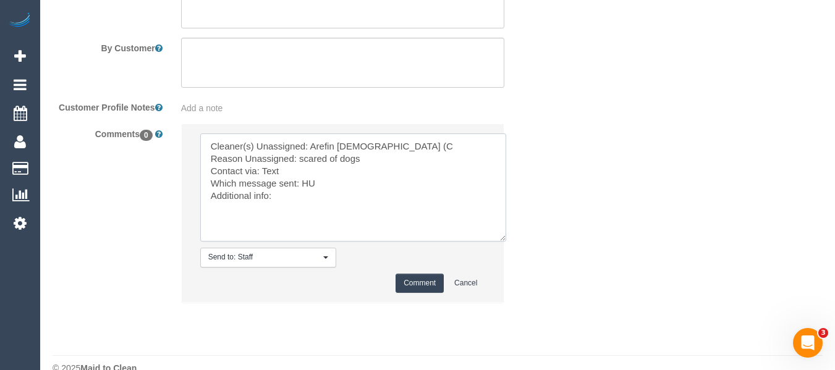
click at [307, 171] on textarea at bounding box center [353, 188] width 306 height 108
click at [279, 174] on textarea at bounding box center [353, 188] width 306 height 108
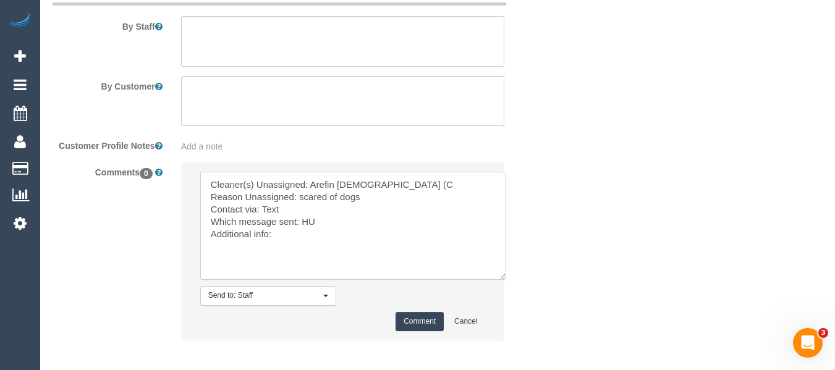
scroll to position [2198, 0]
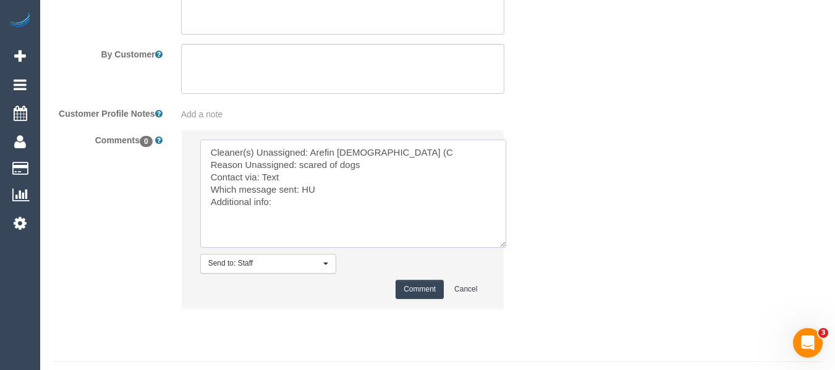
click at [295, 216] on textarea at bounding box center [353, 194] width 306 height 108
type textarea "Cleaner(s) Unassigned: Arefin Islam (C Reason Unassigned: scared of dogs Contac…"
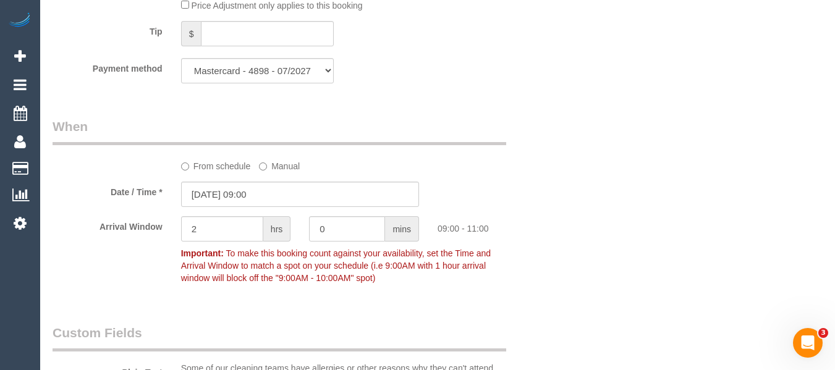
scroll to position [1271, 0]
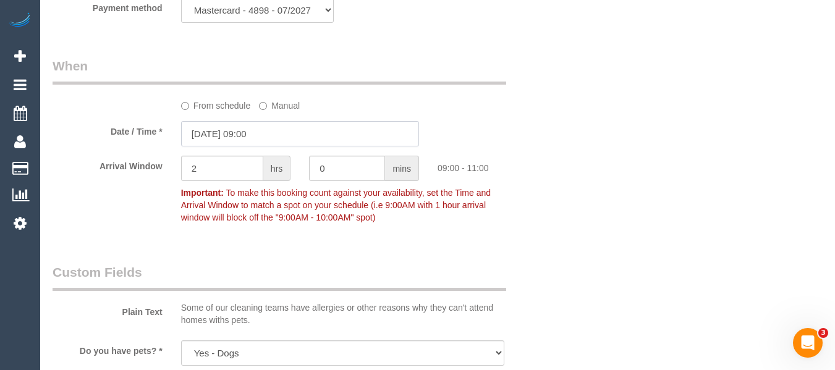
click at [283, 132] on input "[DATE] 09:00" at bounding box center [300, 133] width 238 height 25
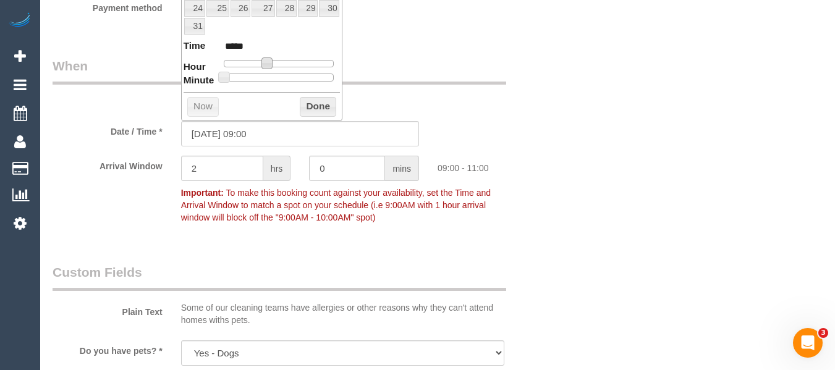
type input "14/08/2025 10:00"
type input "*****"
type input "14/08/2025 11:00"
type input "*****"
type input "14/08/2025 12:00"
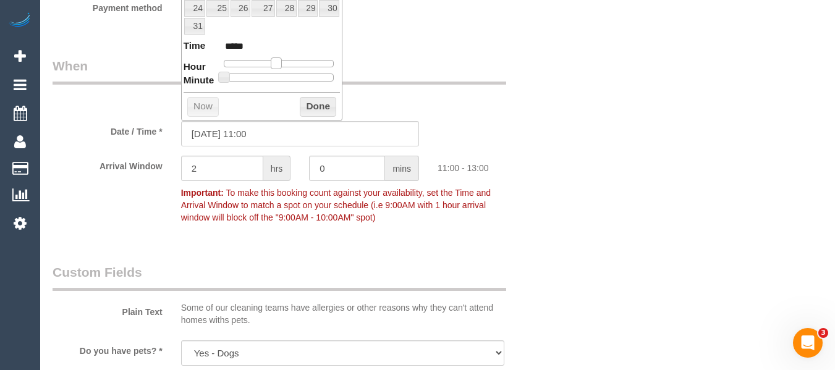
type input "*****"
type input "14/08/2025 13:00"
type input "*****"
drag, startPoint x: 263, startPoint y: 66, endPoint x: 281, endPoint y: 62, distance: 18.3
click at [281, 62] on span at bounding box center [285, 62] width 11 height 11
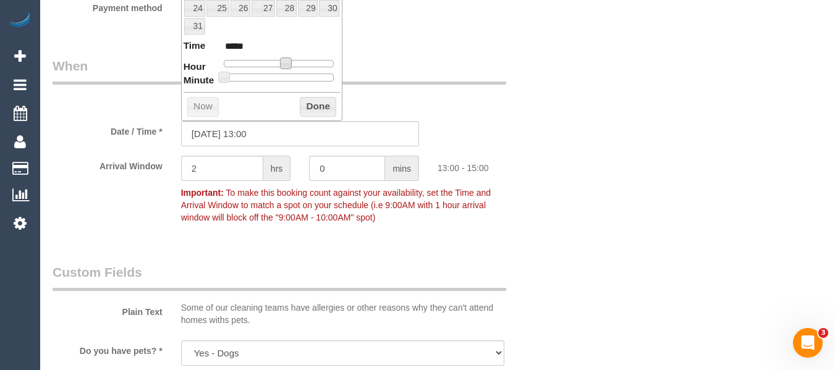
click at [598, 162] on div "Who Email* sal.abbott@gmail.com Name * Sally Abbott Where Address* 31 Arnold st…" at bounding box center [438, 29] width 770 height 2508
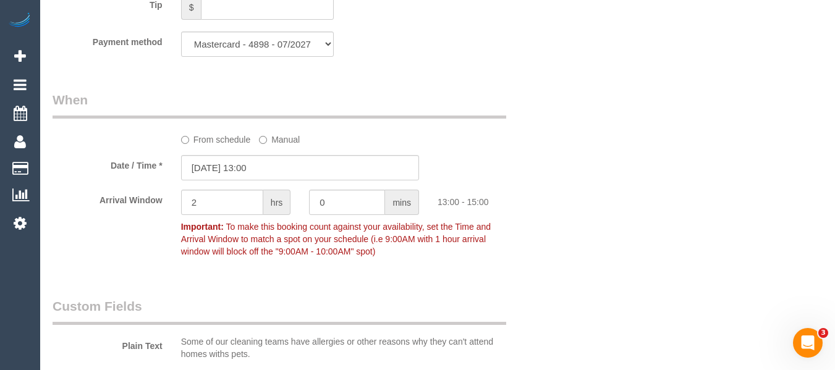
scroll to position [1209, 0]
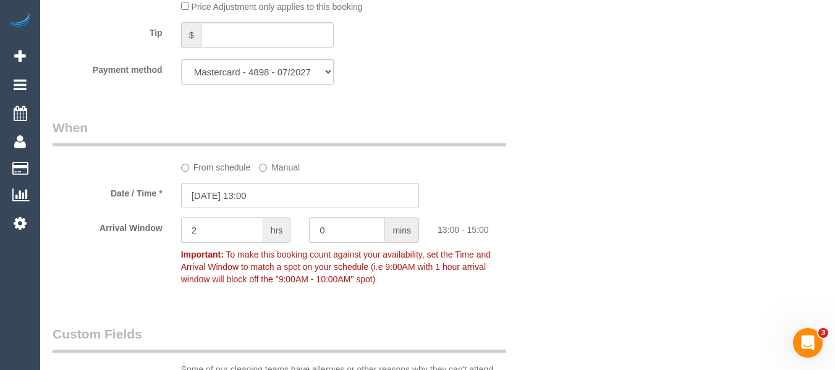
drag, startPoint x: 226, startPoint y: 230, endPoint x: 170, endPoint y: 229, distance: 55.6
click at [170, 229] on div "Arrival Window 2 hrs 0 mins 13:00 - 15:00 Important: To make this booking count…" at bounding box center [300, 255] width 514 height 74
click at [289, 200] on input "14/08/2025 13:00" at bounding box center [300, 195] width 238 height 25
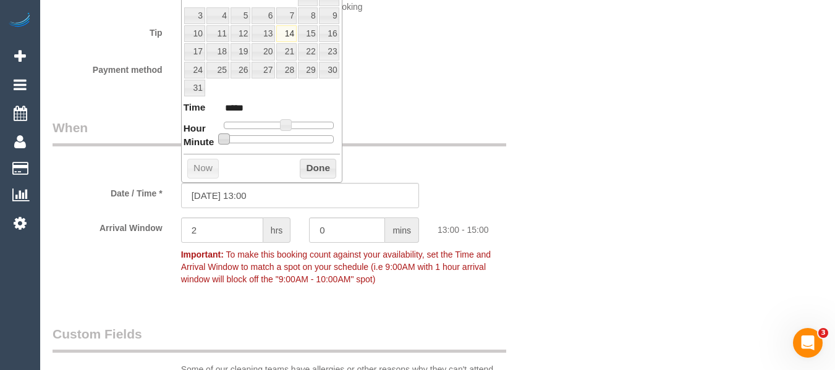
type input "14/08/2025 13:05"
type input "*****"
type input "14/08/2025 13:10"
type input "*****"
type input "14/08/2025 13:15"
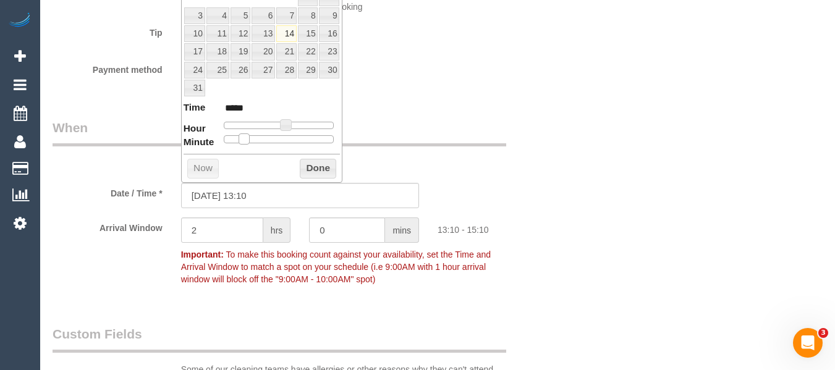
type input "*****"
type input "14/08/2025 13:20"
type input "*****"
type input "14/08/2025 13:25"
type input "*****"
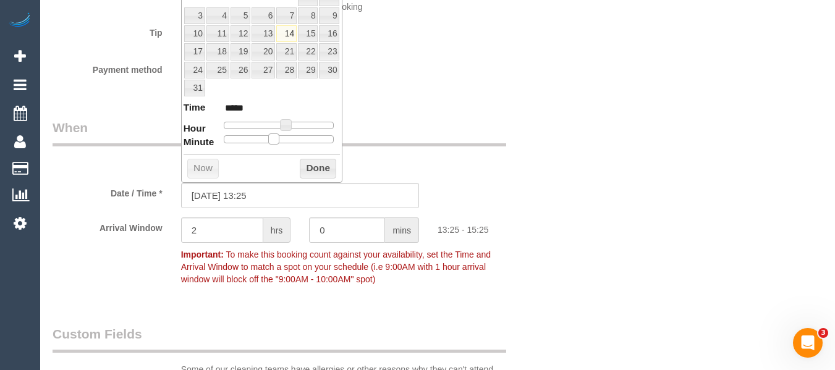
type input "14/08/2025 13:30"
type input "*****"
drag, startPoint x: 224, startPoint y: 136, endPoint x: 286, endPoint y: 138, distance: 62.5
click at [286, 138] on span at bounding box center [283, 139] width 11 height 11
click at [313, 162] on button "Done" at bounding box center [318, 169] width 36 height 20
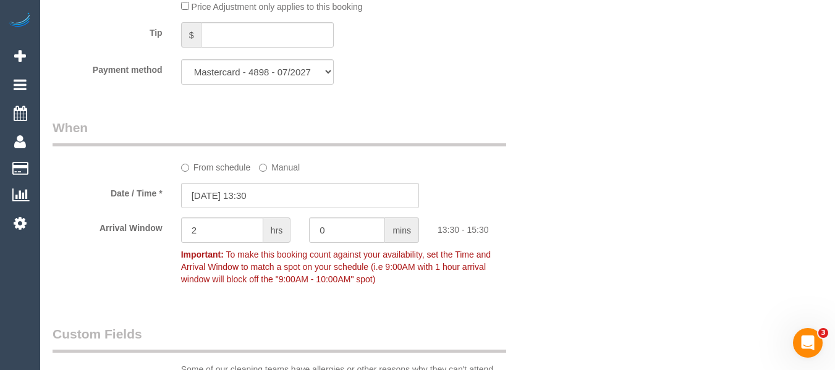
click at [720, 250] on div "Who Email* sal.abbott@gmail.com Name * Sally Abbott Where Address* 31 Arnold st…" at bounding box center [438, 90] width 770 height 2508
drag, startPoint x: 229, startPoint y: 230, endPoint x: 131, endPoint y: 224, distance: 97.8
click at [135, 224] on div "Arrival Window 2 hrs 0 mins 13:30 - 15:30 Important: To make this booking count…" at bounding box center [300, 255] width 514 height 74
click at [199, 232] on input "1" at bounding box center [222, 230] width 82 height 25
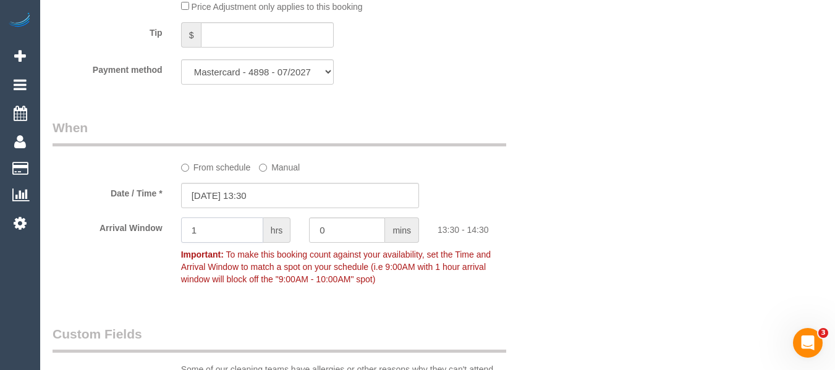
click at [199, 232] on input "1" at bounding box center [222, 230] width 82 height 25
type input "1"
click at [670, 203] on div "Who Email* sal.abbott@gmail.com Name * Sally Abbott Where Address* 31 Arnold st…" at bounding box center [438, 90] width 770 height 2508
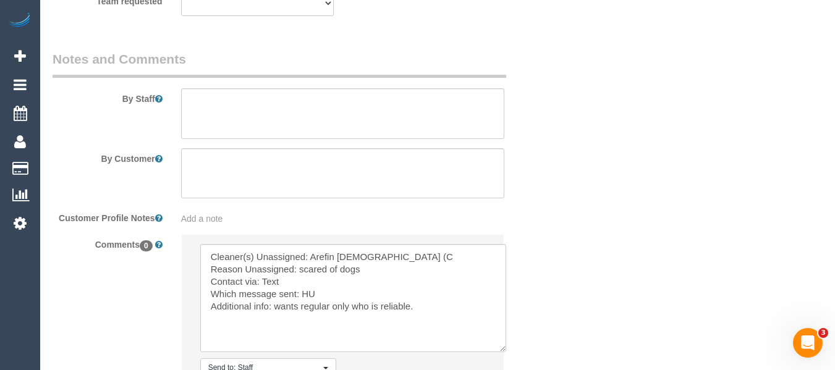
scroll to position [2226, 0]
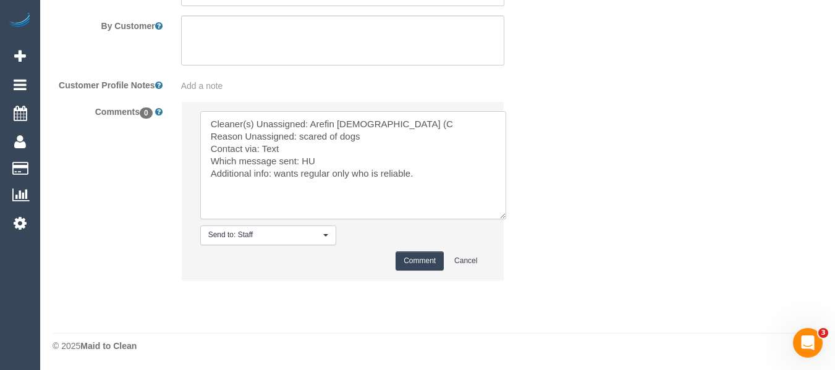
click at [360, 170] on textarea at bounding box center [353, 165] width 306 height 108
click at [362, 153] on textarea at bounding box center [353, 165] width 306 height 108
click at [363, 160] on textarea at bounding box center [353, 165] width 306 height 108
click at [267, 148] on textarea at bounding box center [353, 165] width 306 height 108
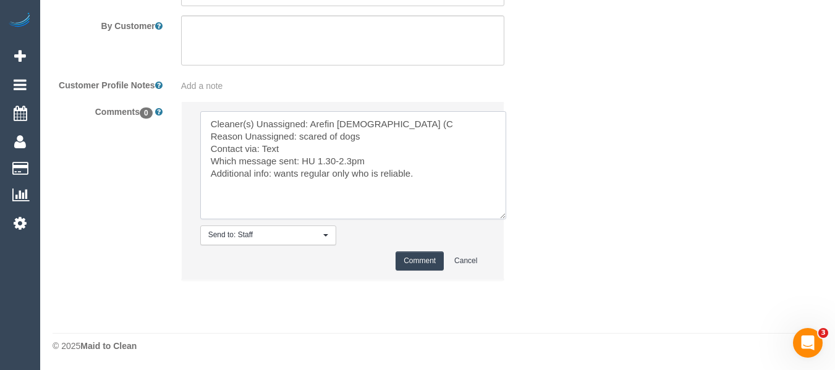
click at [267, 148] on textarea at bounding box center [353, 165] width 306 height 108
drag, startPoint x: 383, startPoint y: 164, endPoint x: 304, endPoint y: 164, distance: 78.5
click at [304, 164] on textarea at bounding box center [353, 165] width 306 height 108
click at [275, 178] on textarea at bounding box center [353, 165] width 306 height 108
click at [503, 178] on textarea at bounding box center [353, 165] width 306 height 108
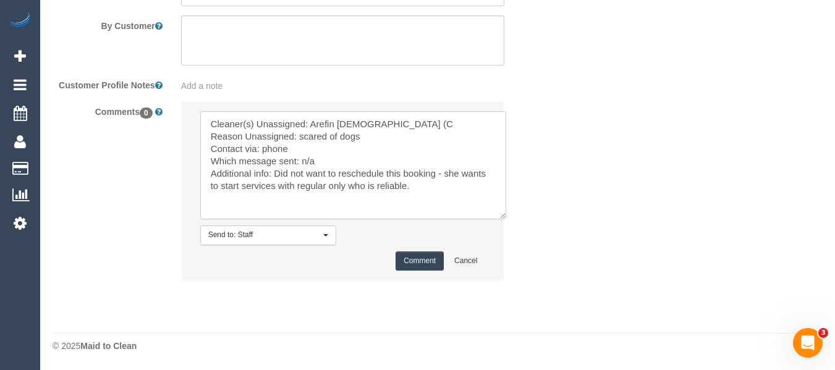
click at [329, 191] on textarea at bounding box center [353, 165] width 306 height 108
click at [454, 188] on textarea at bounding box center [353, 165] width 306 height 108
click at [363, 204] on textarea at bounding box center [353, 165] width 306 height 108
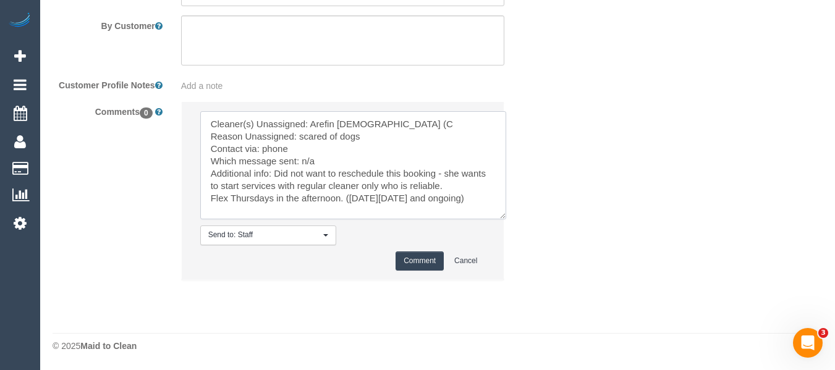
click at [345, 194] on textarea at bounding box center [353, 165] width 306 height 108
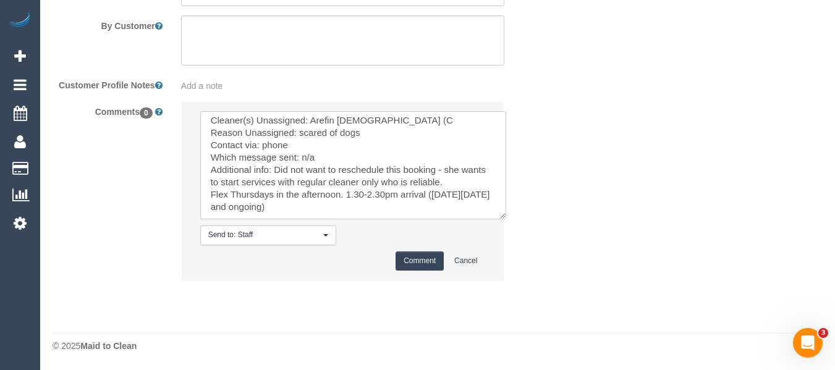
scroll to position [4, 0]
type textarea "Cleaner(s) Unassigned: Arefin Islam (C Reason Unassigned: scared of dogs Contac…"
click at [418, 255] on button "Comment" at bounding box center [420, 261] width 48 height 19
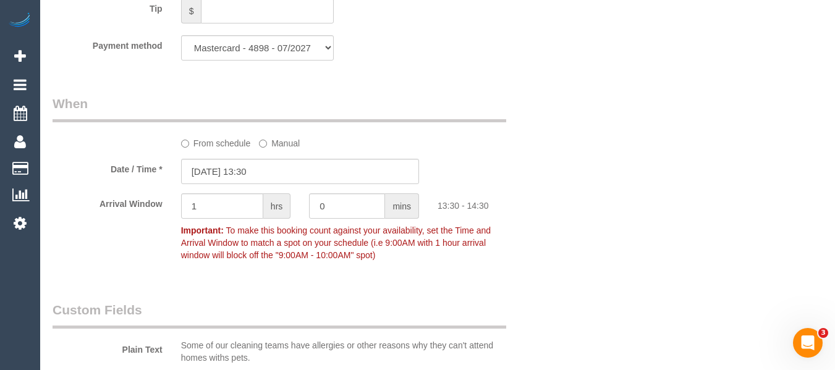
scroll to position [1238, 0]
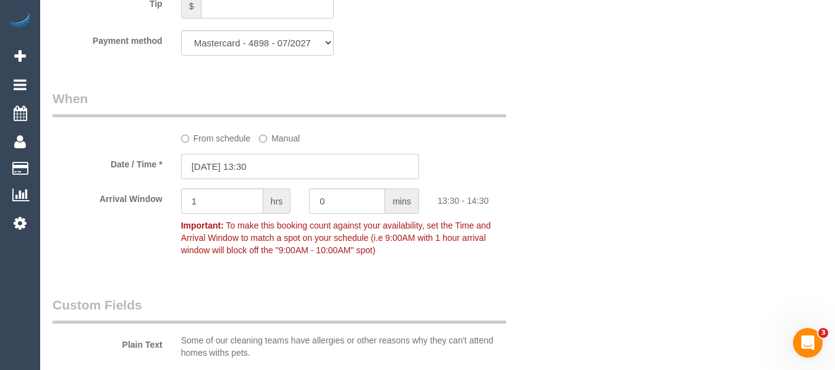
click at [284, 175] on input "14/08/2025 13:30" at bounding box center [300, 166] width 238 height 25
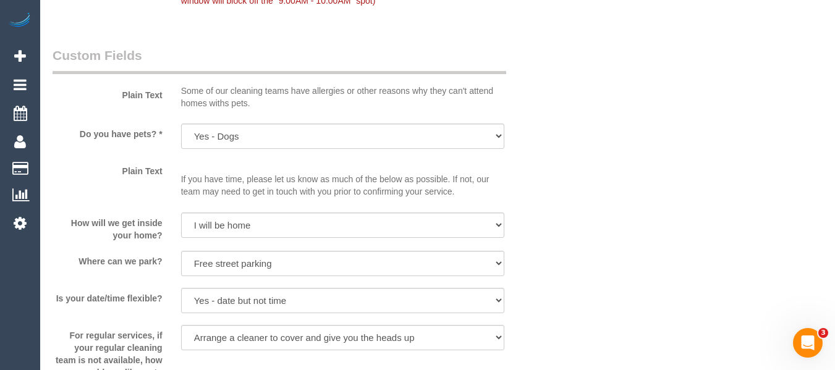
scroll to position [1609, 0]
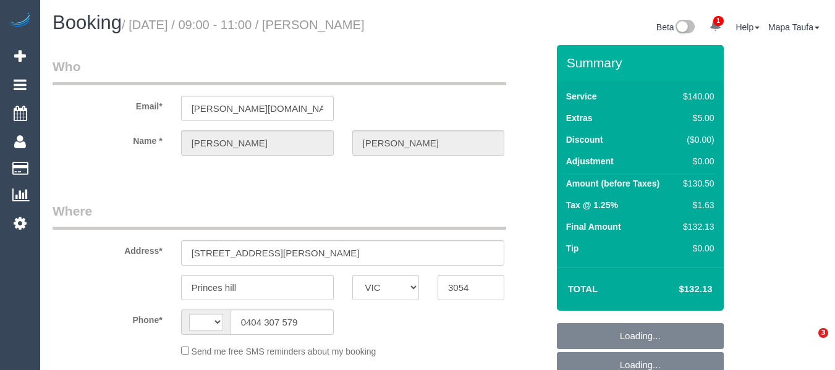
select select "VIC"
select select "string:AU"
select select "object:296"
select select "string:stripe-pm_1RntWO2GScqysDRVuZVMLGon"
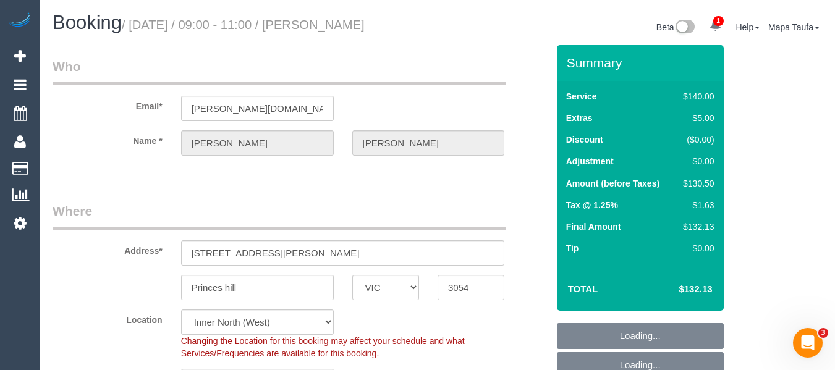
select select "object:583"
select select "number:27"
select select "number:14"
select select "number:19"
select select "number:23"
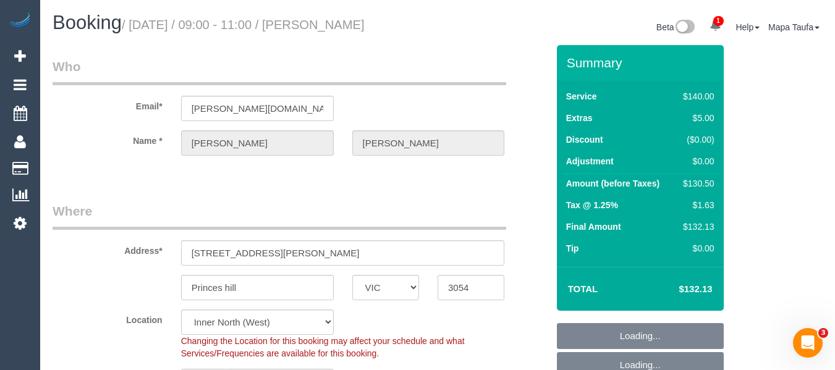
select select "number:34"
select select "number:26"
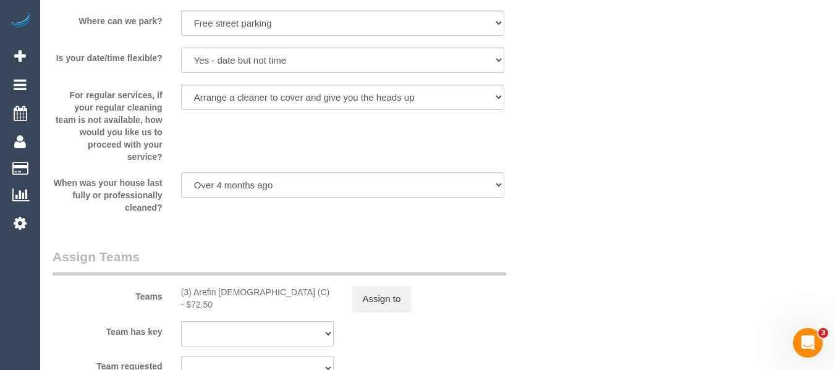
scroll to position [1794, 0]
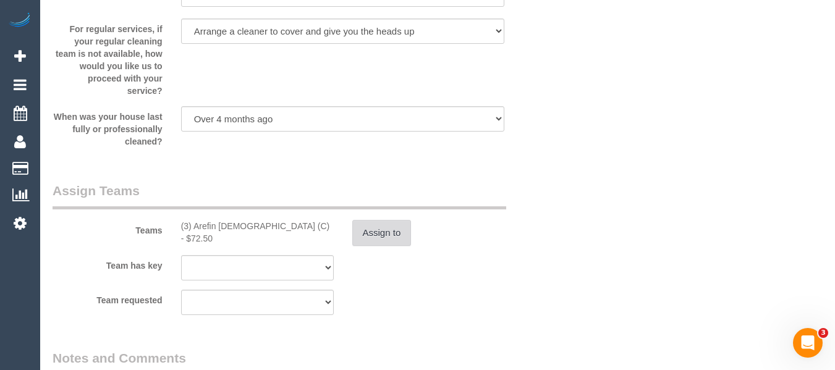
click at [383, 233] on button "Assign to" at bounding box center [381, 233] width 59 height 26
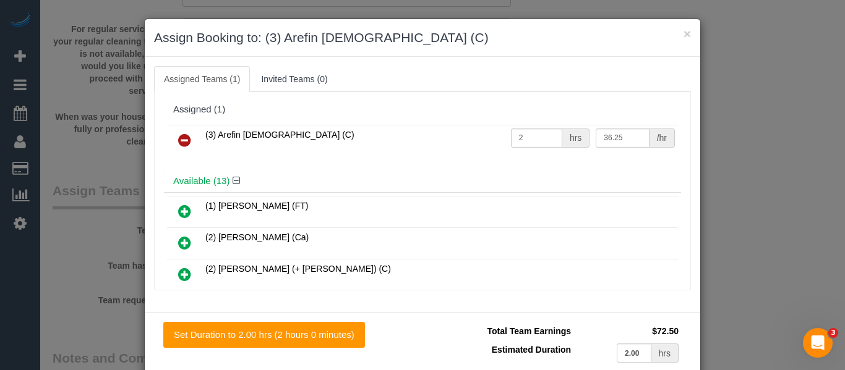
click at [189, 143] on link at bounding box center [184, 141] width 29 height 25
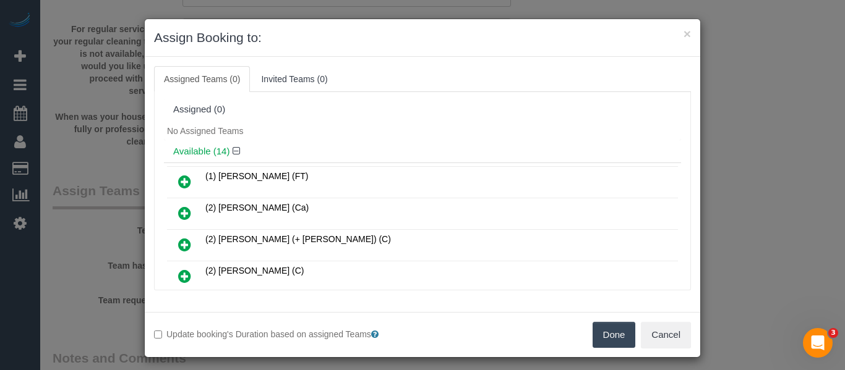
click at [610, 339] on button "Done" at bounding box center [613, 335] width 43 height 26
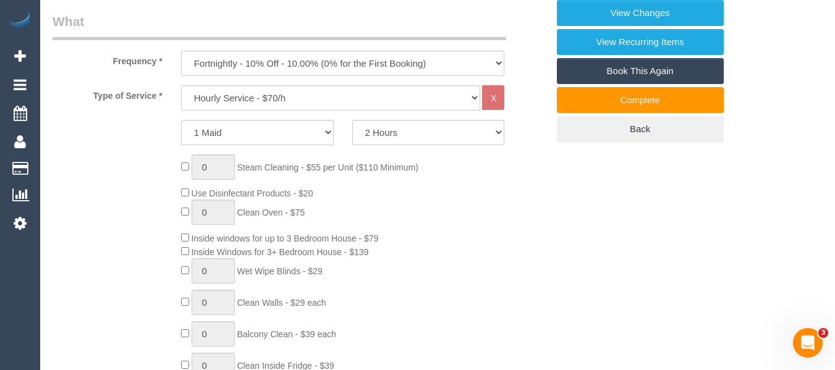
scroll to position [292, 0]
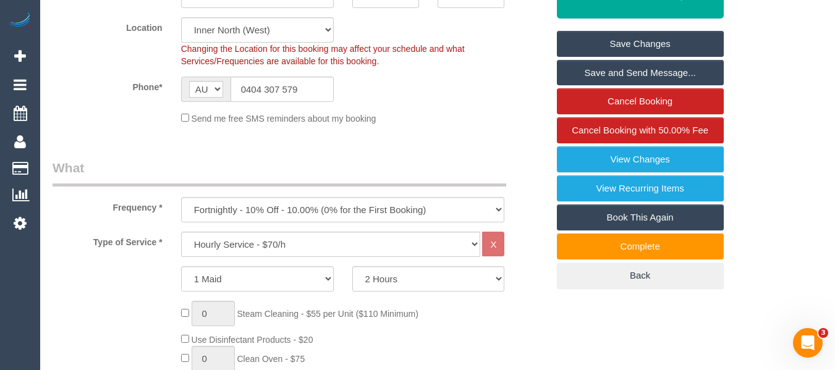
click at [686, 44] on link "Save Changes" at bounding box center [640, 44] width 167 height 26
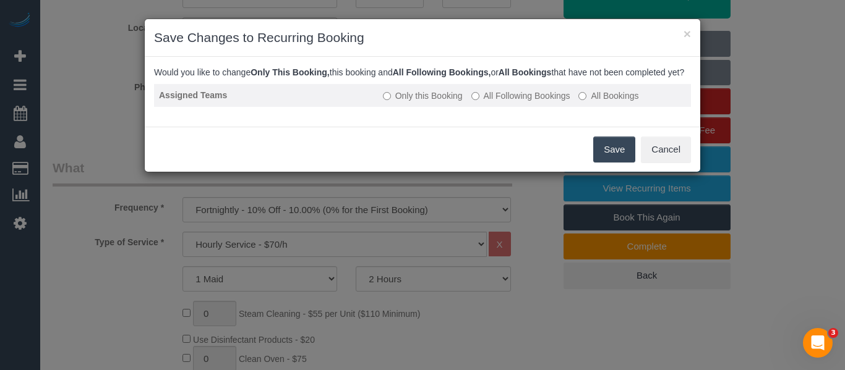
click at [525, 102] on label "All Following Bookings" at bounding box center [520, 96] width 99 height 12
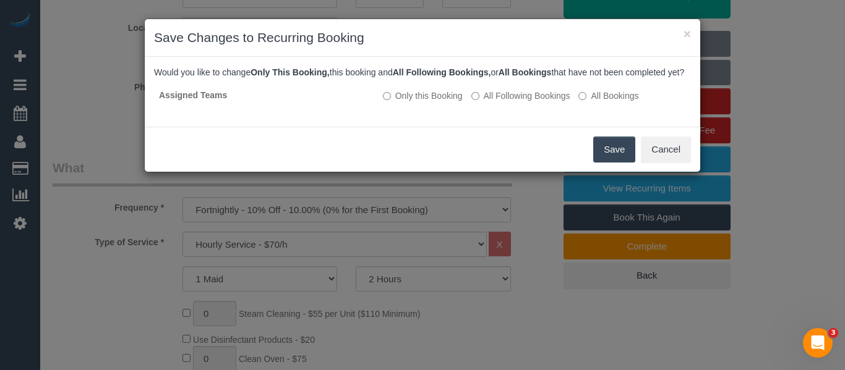
click at [614, 160] on button "Save" at bounding box center [614, 150] width 42 height 26
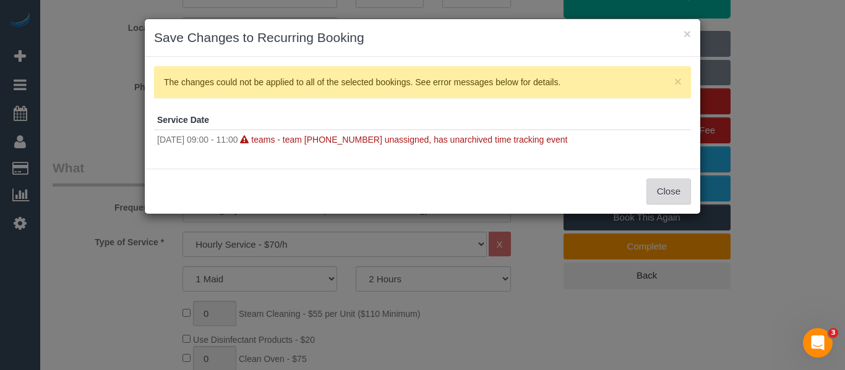
click at [666, 194] on button "Close" at bounding box center [668, 192] width 45 height 26
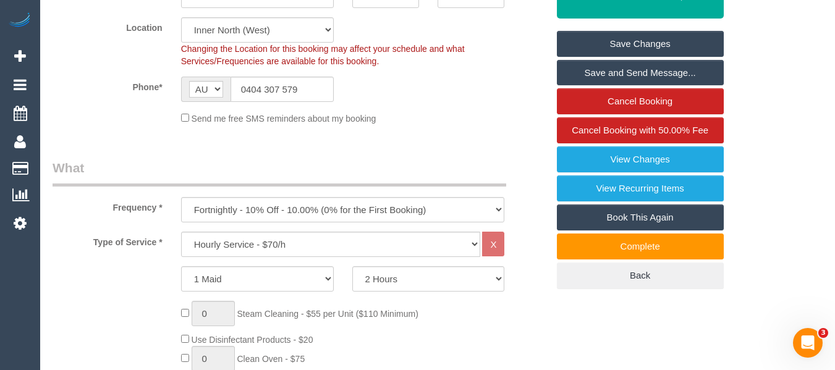
click at [618, 46] on link "Save Changes" at bounding box center [640, 44] width 167 height 26
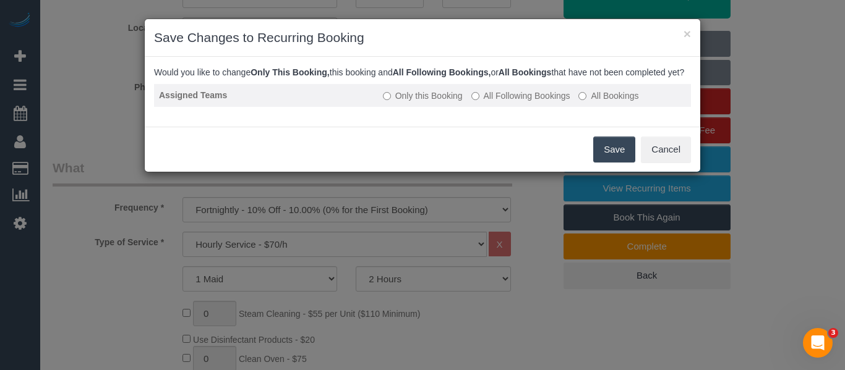
click at [496, 102] on label "All Following Bookings" at bounding box center [520, 96] width 99 height 12
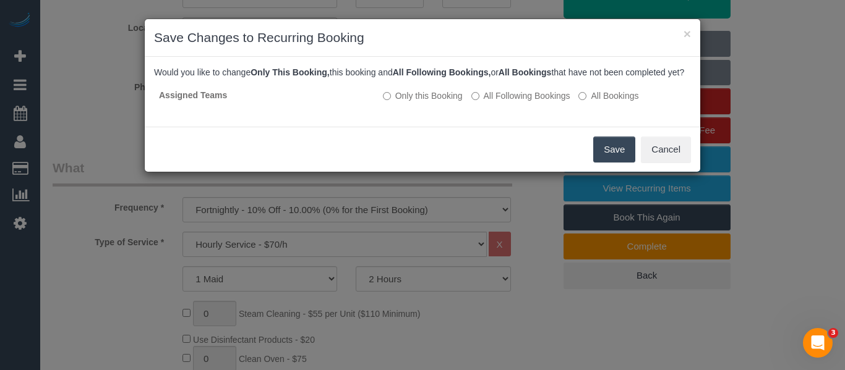
click at [595, 154] on button "Save" at bounding box center [614, 150] width 42 height 26
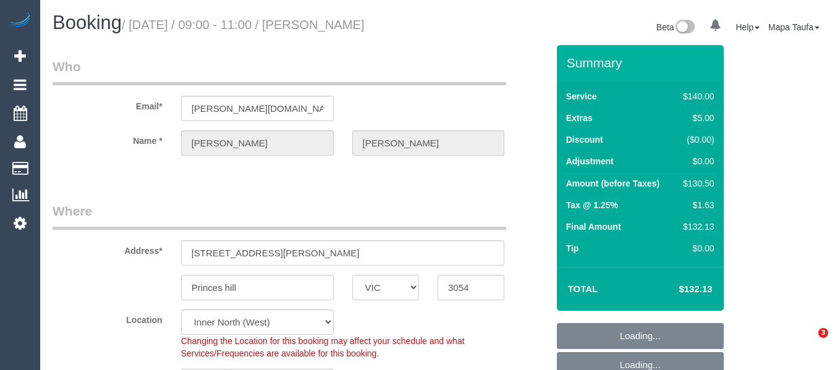
select select "VIC"
select select "number:27"
select select "number:14"
select select "number:19"
select select "number:23"
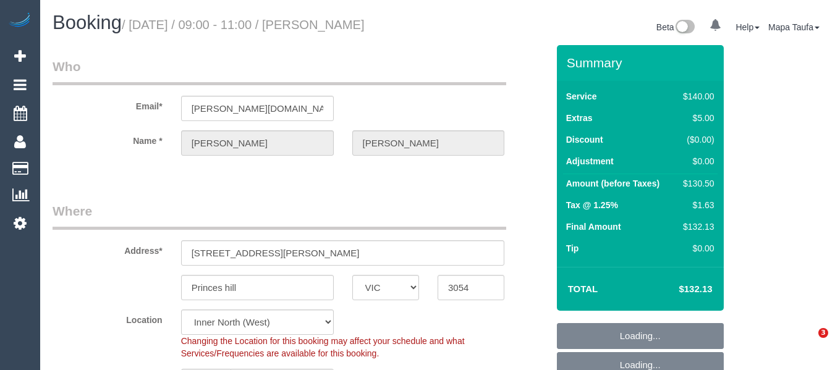
select select "number:34"
select select "number:26"
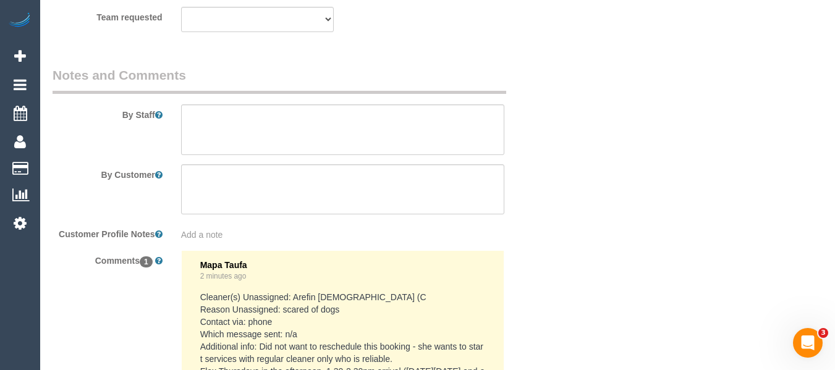
scroll to position [2285, 0]
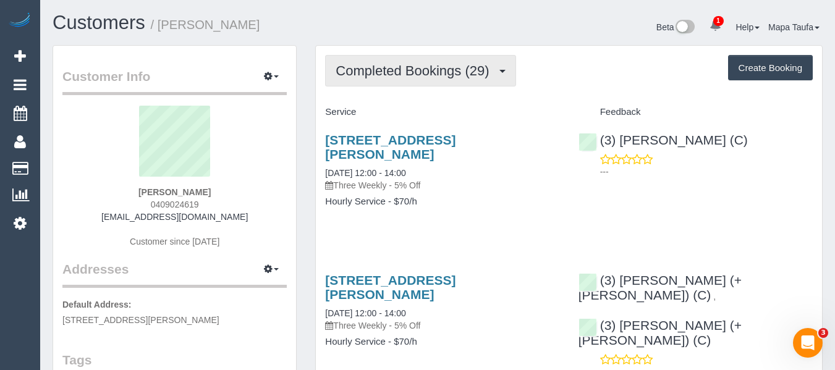
click at [383, 61] on button "Completed Bookings (29)" at bounding box center [420, 71] width 190 height 32
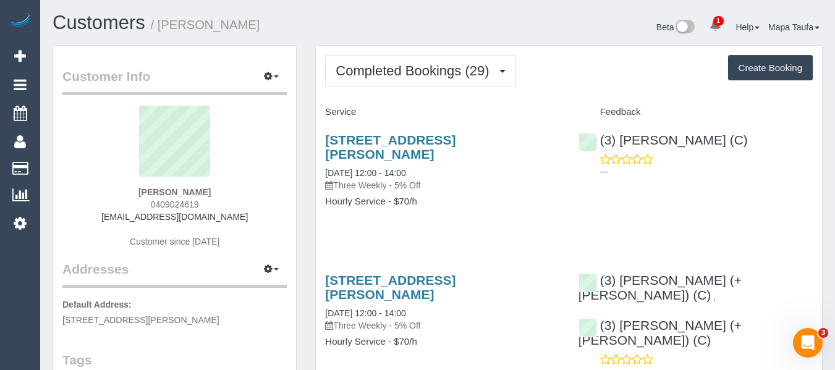
click at [555, 203] on h4 "Hourly Service - $70/h" at bounding box center [442, 202] width 234 height 11
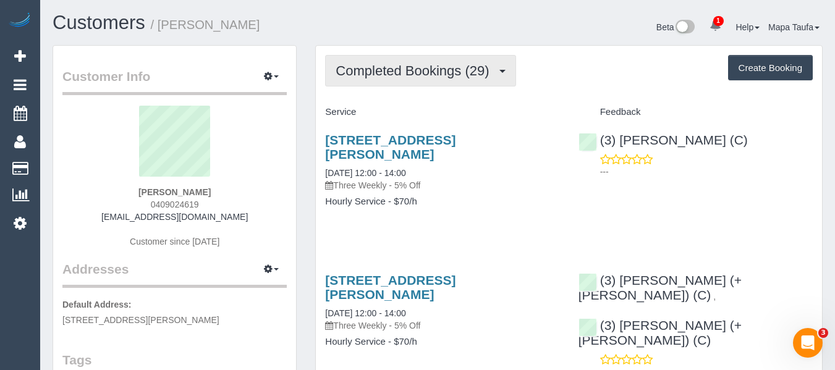
click at [417, 67] on span "Completed Bookings (29)" at bounding box center [416, 70] width 160 height 15
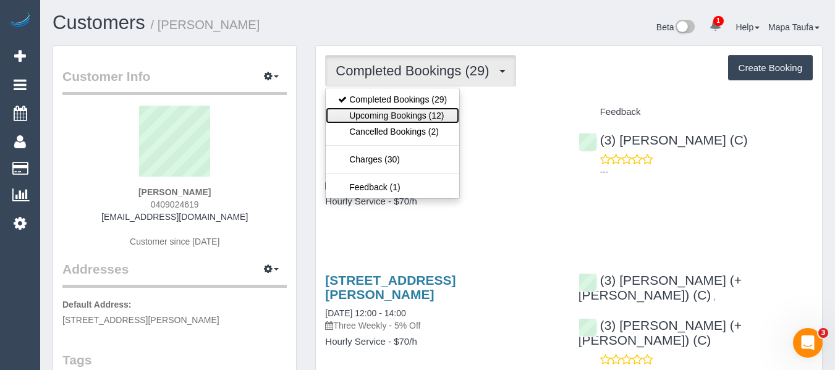
click at [410, 114] on link "Upcoming Bookings (12)" at bounding box center [393, 116] width 134 height 16
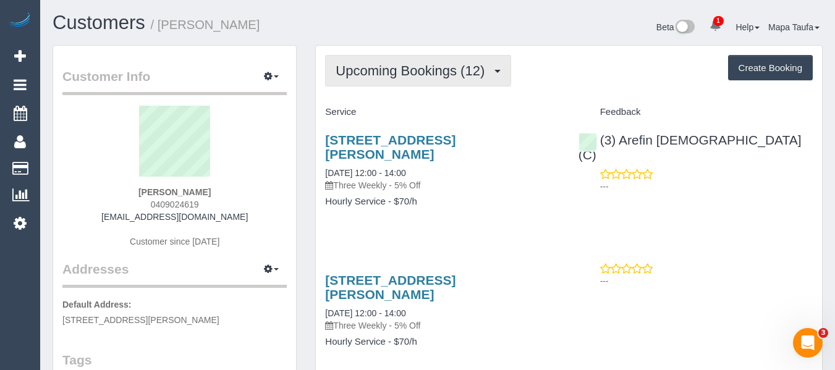
click at [387, 61] on button "Upcoming Bookings (12)" at bounding box center [418, 71] width 186 height 32
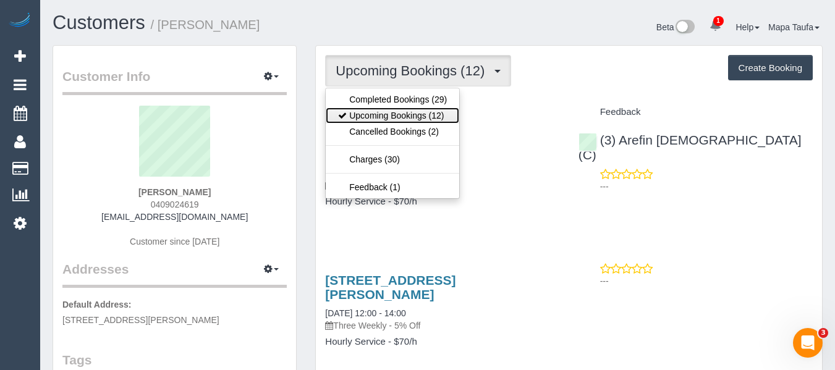
click at [396, 113] on link "Upcoming Bookings (12)" at bounding box center [393, 116] width 134 height 16
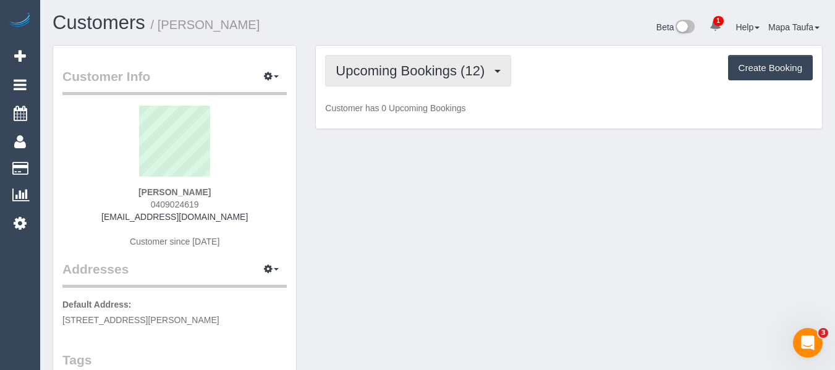
click at [431, 55] on button "Upcoming Bookings (12)" at bounding box center [418, 71] width 186 height 32
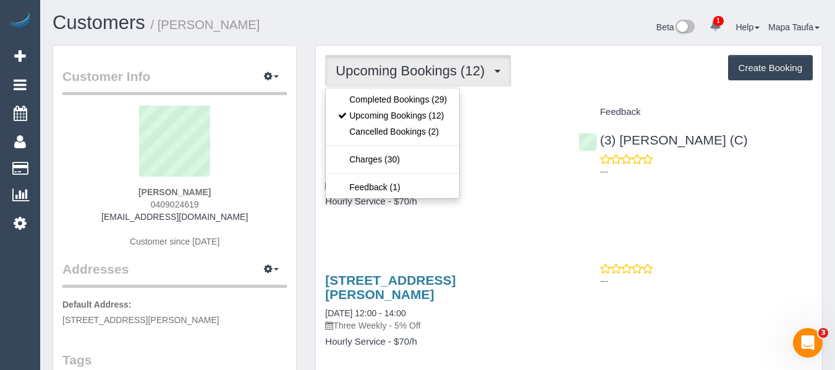
click at [462, 17] on div "Beta 1 Your Notifications You have 0 alerts × You have 3 to charge for 14/08/20…" at bounding box center [635, 28] width 394 height 33
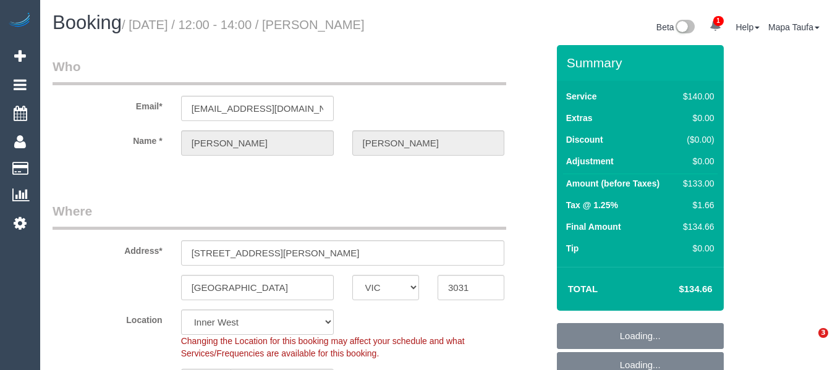
select select "VIC"
select select "number:29"
select select "number:16"
select select "number:19"
select select "number:24"
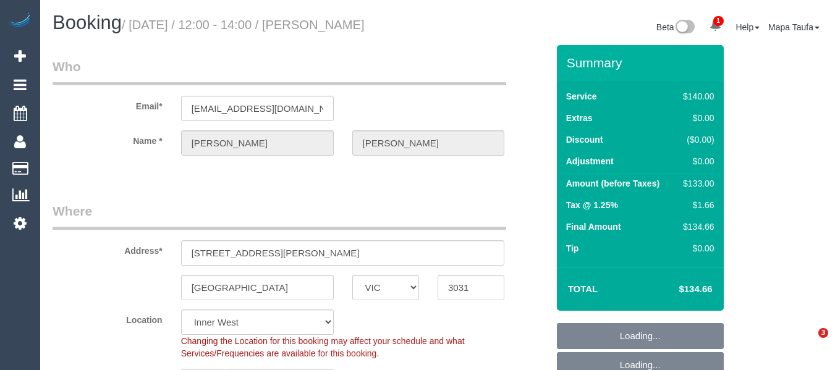
select select "number:34"
select select "number:12"
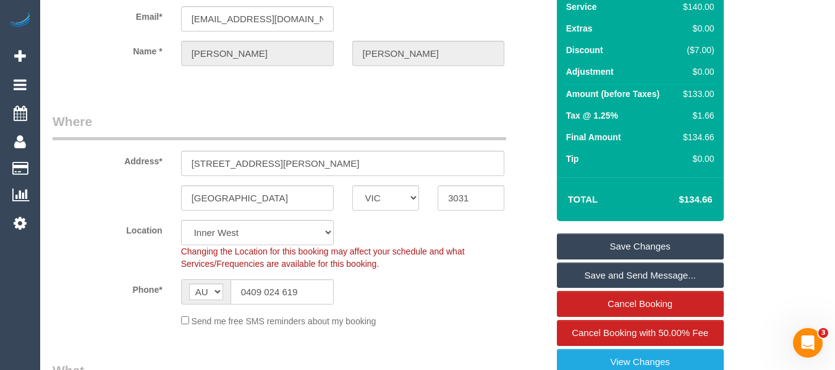
scroll to position [185, 0]
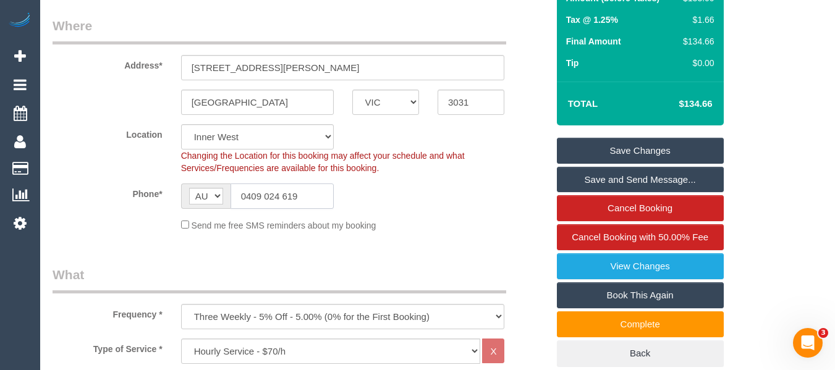
click at [299, 203] on input "0409 024 619" at bounding box center [282, 196] width 103 height 25
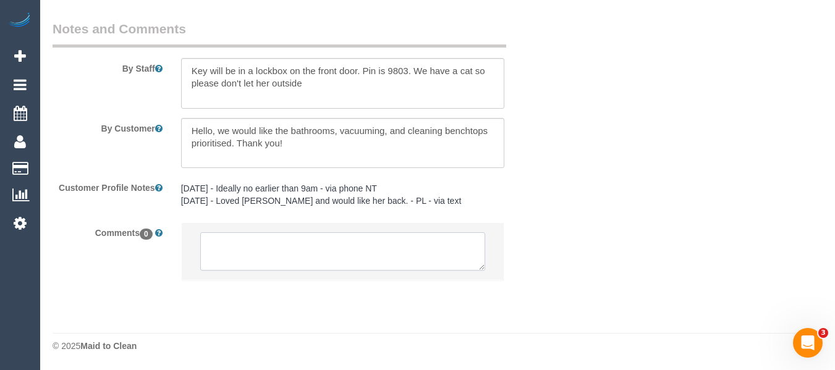
click at [299, 249] on textarea at bounding box center [343, 251] width 286 height 38
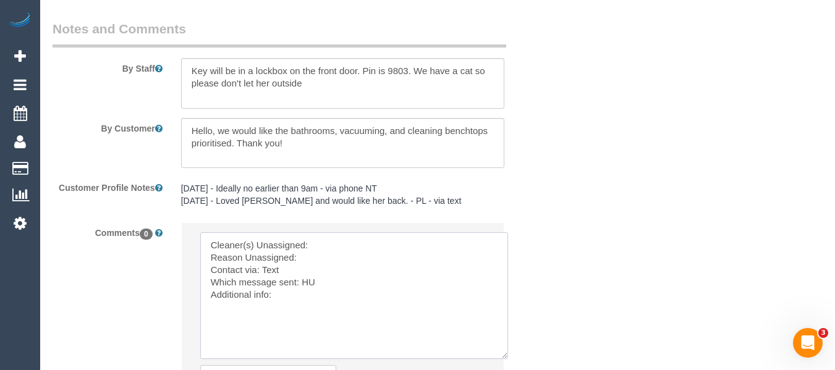
drag, startPoint x: 489, startPoint y: 286, endPoint x: 503, endPoint y: 354, distance: 68.7
click at [503, 354] on textarea at bounding box center [354, 295] width 308 height 127
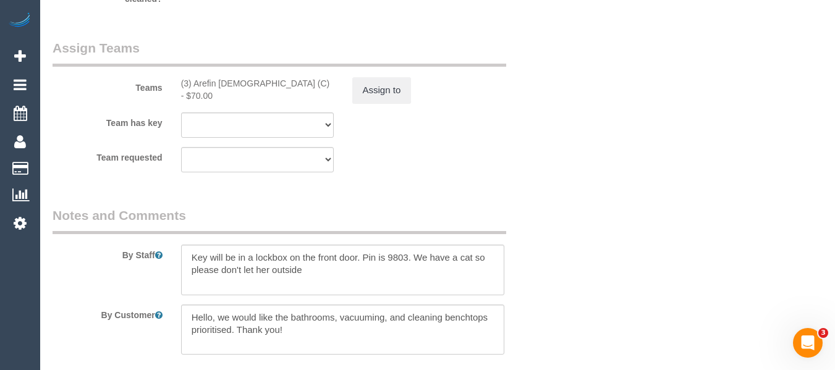
scroll to position [1910, 0]
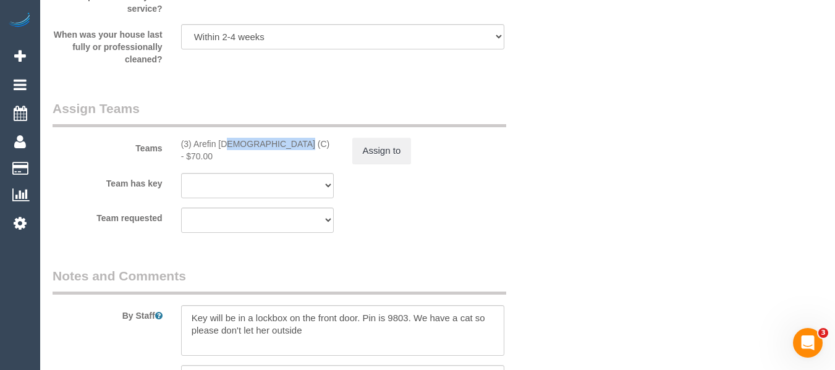
drag, startPoint x: 254, startPoint y: 147, endPoint x: 195, endPoint y: 147, distance: 59.4
click at [195, 147] on div "(3) Arefin [DEMOGRAPHIC_DATA] (C) - $70.00" at bounding box center [257, 150] width 153 height 25
click at [360, 154] on button "Assign to" at bounding box center [381, 151] width 59 height 26
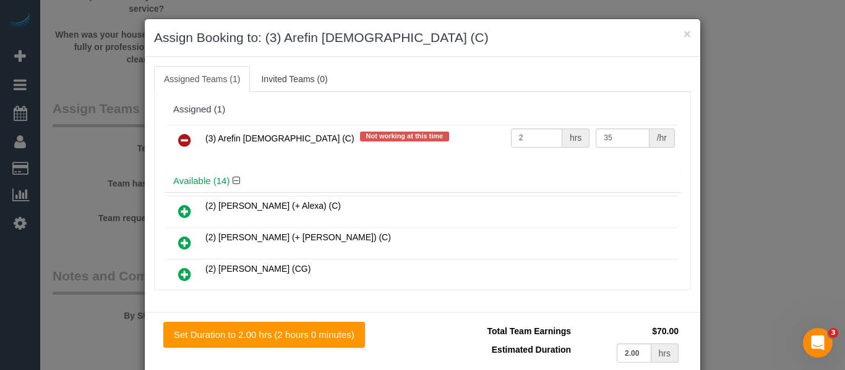
click at [182, 147] on icon at bounding box center [184, 140] width 13 height 15
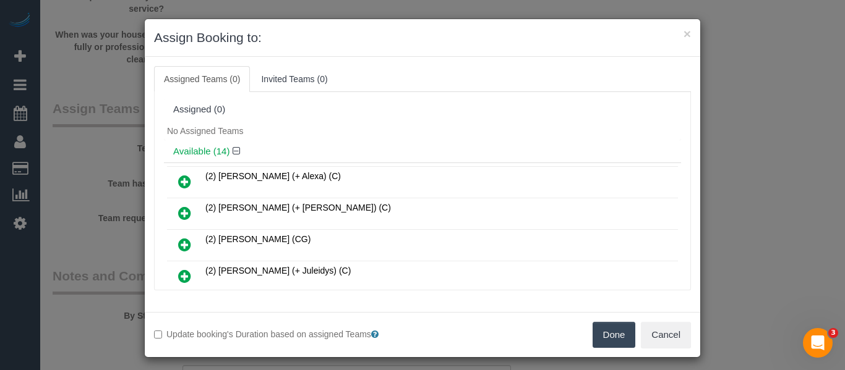
click at [616, 330] on button "Done" at bounding box center [613, 335] width 43 height 26
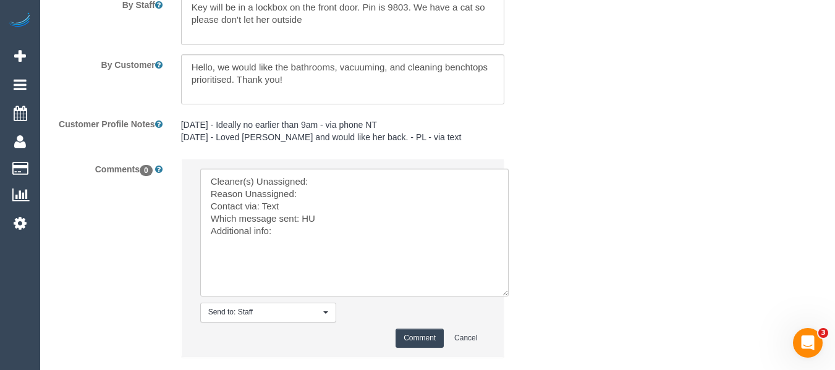
scroll to position [2299, 0]
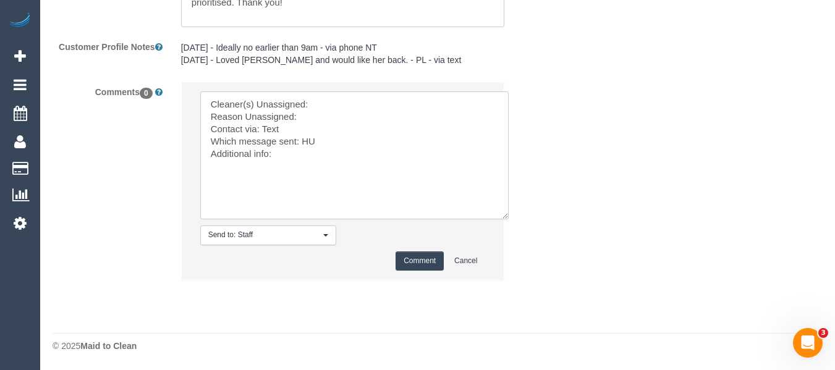
click at [339, 101] on textarea at bounding box center [354, 156] width 309 height 128
paste textarea "0409 024 619"
click at [349, 114] on textarea at bounding box center [354, 156] width 309 height 128
click at [283, 128] on textarea at bounding box center [354, 156] width 309 height 128
type textarea "Cleaner(s) Unassigned: Arefin Islam Reason Unassigned: unwell Contact via: Text…"
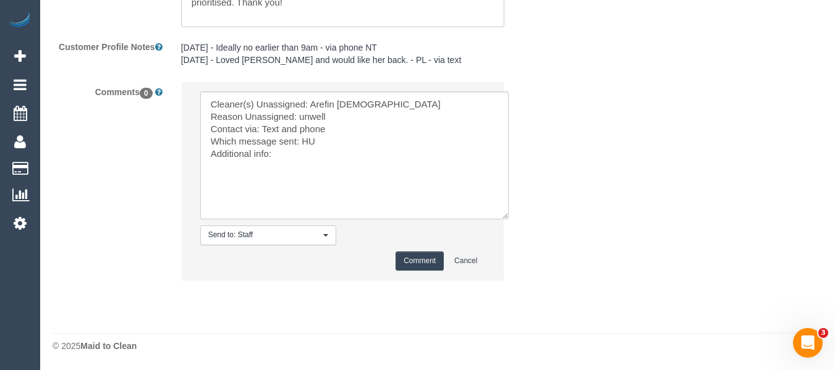
click at [416, 281] on div "Send to: Staff Nothing selected Send to: Staff Send to: Customer Send to: Team …" at bounding box center [343, 187] width 343 height 211
click at [413, 264] on button "Comment" at bounding box center [420, 261] width 48 height 19
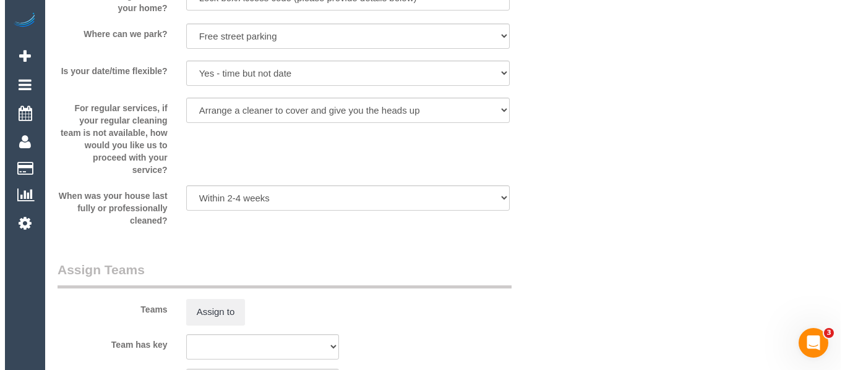
scroll to position [0, 0]
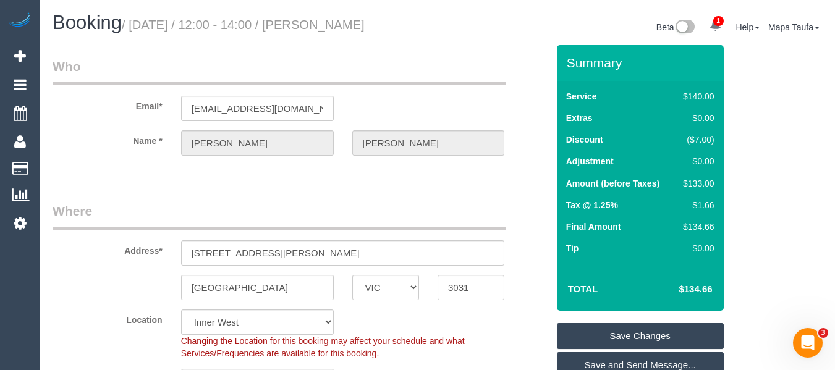
click at [616, 345] on link "Save Changes" at bounding box center [640, 336] width 167 height 26
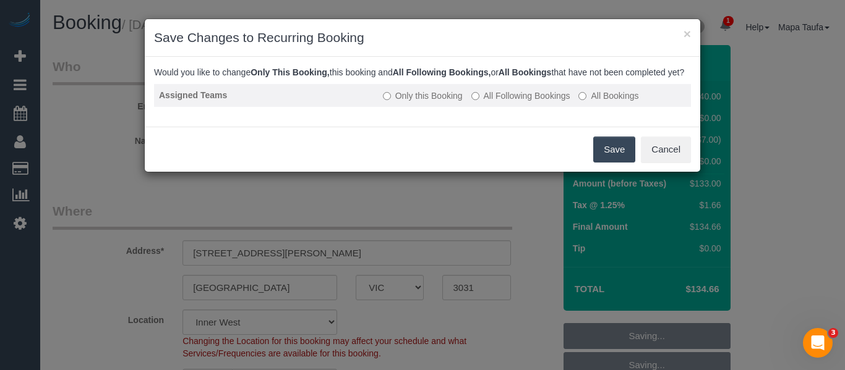
click at [522, 102] on label "All Following Bookings" at bounding box center [520, 96] width 99 height 12
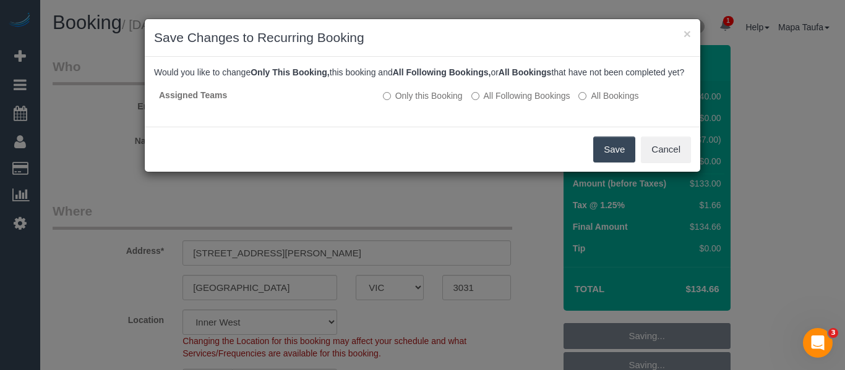
click at [610, 163] on button "Save" at bounding box center [614, 150] width 42 height 26
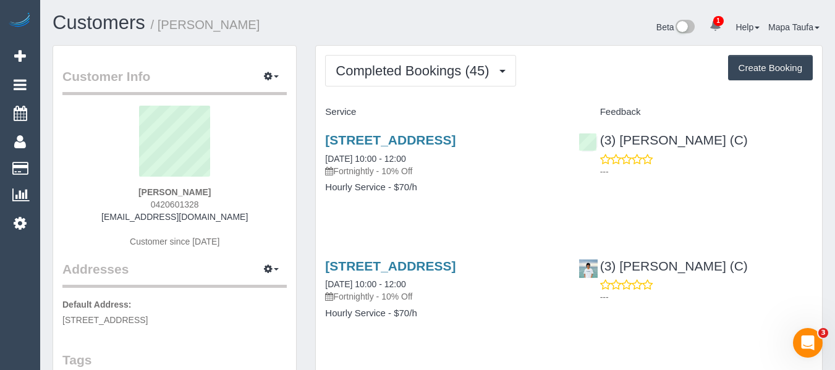
drag, startPoint x: 359, startPoint y: 164, endPoint x: 315, endPoint y: 141, distance: 49.0
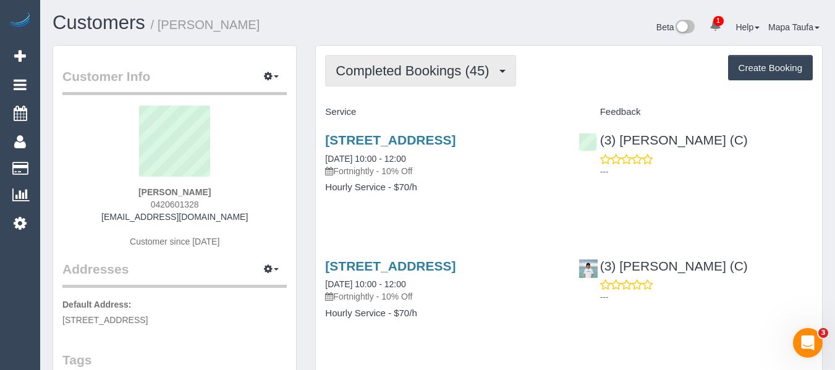
click at [435, 61] on button "Completed Bookings (45)" at bounding box center [420, 71] width 190 height 32
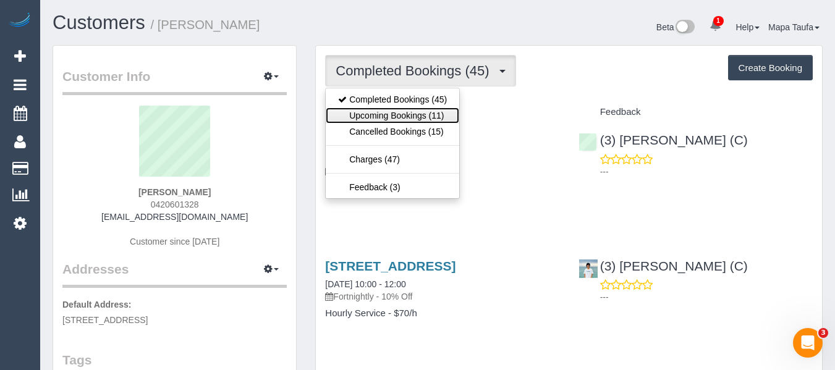
click at [423, 116] on link "Upcoming Bookings (11)" at bounding box center [393, 116] width 134 height 16
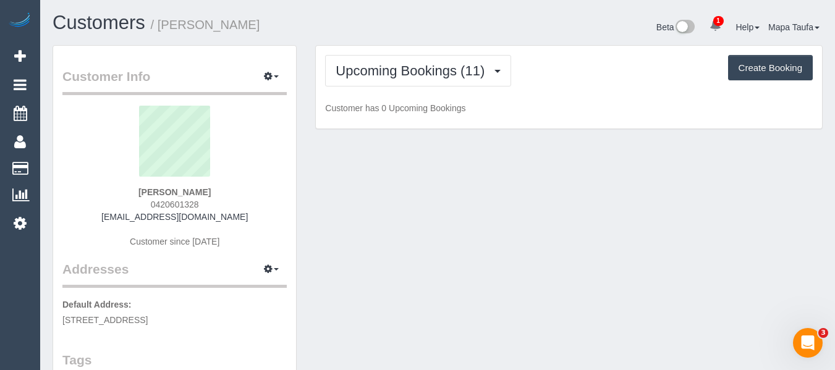
click at [563, 69] on div "Upcoming Bookings (11) Completed Bookings (45) Upcoming Bookings (11) Cancelled…" at bounding box center [569, 71] width 488 height 32
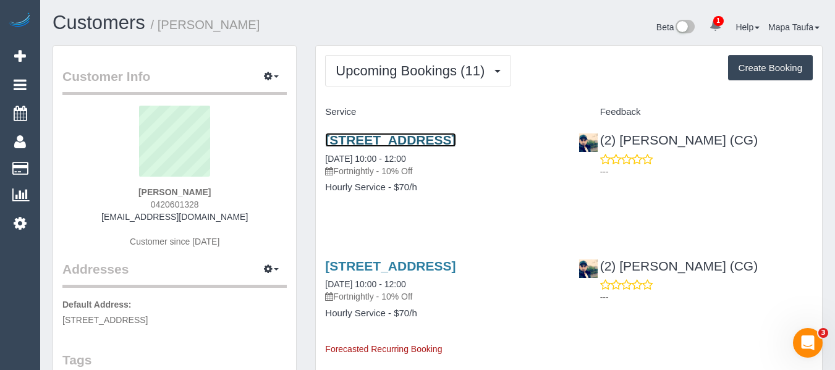
click at [365, 147] on link "[STREET_ADDRESS]" at bounding box center [390, 140] width 130 height 14
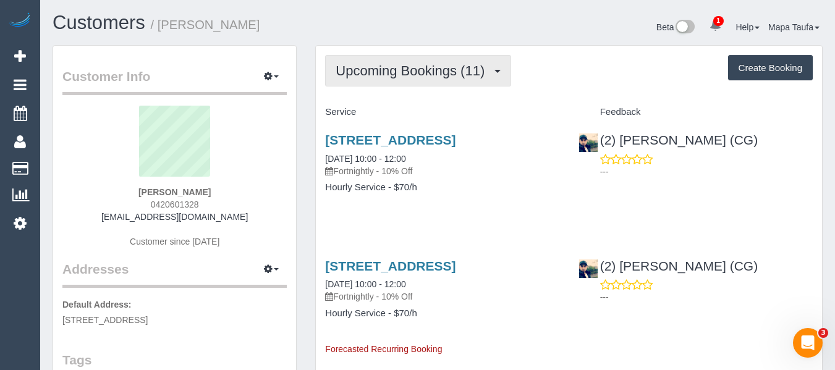
click at [381, 75] on span "Upcoming Bookings (11)" at bounding box center [413, 70] width 155 height 15
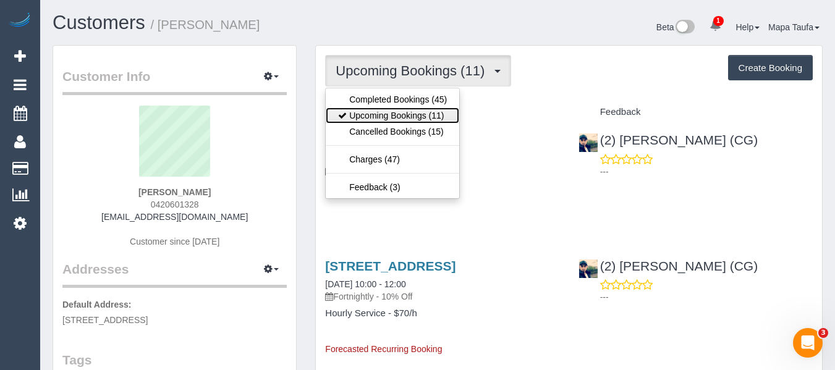
click at [378, 113] on link "Upcoming Bookings (11)" at bounding box center [393, 116] width 134 height 16
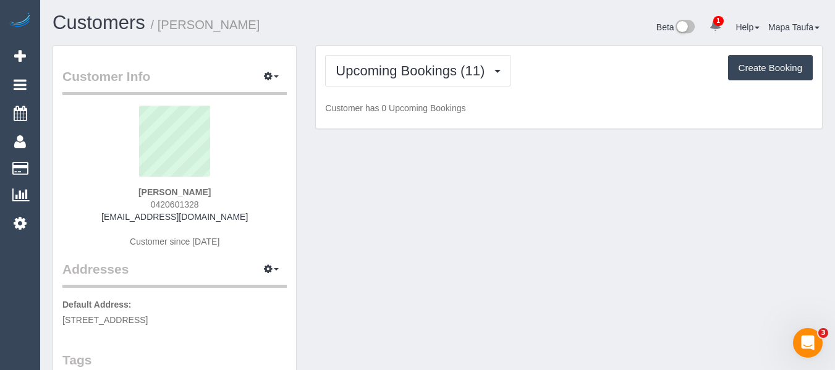
click at [377, 33] on h1 "Customers / Angela Yang" at bounding box center [241, 22] width 376 height 21
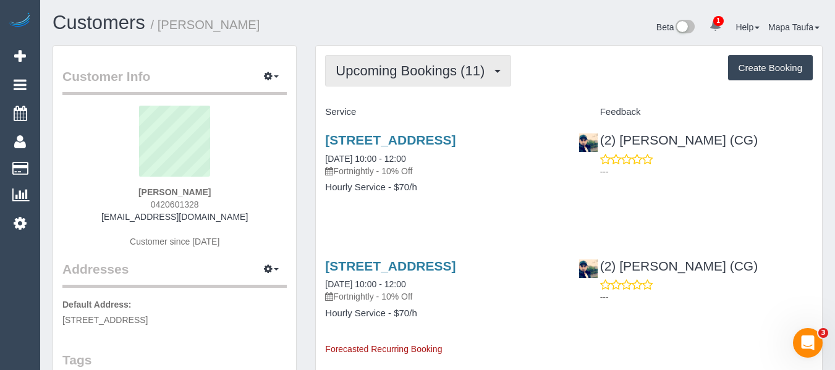
click at [411, 63] on button "Upcoming Bookings (11)" at bounding box center [418, 71] width 186 height 32
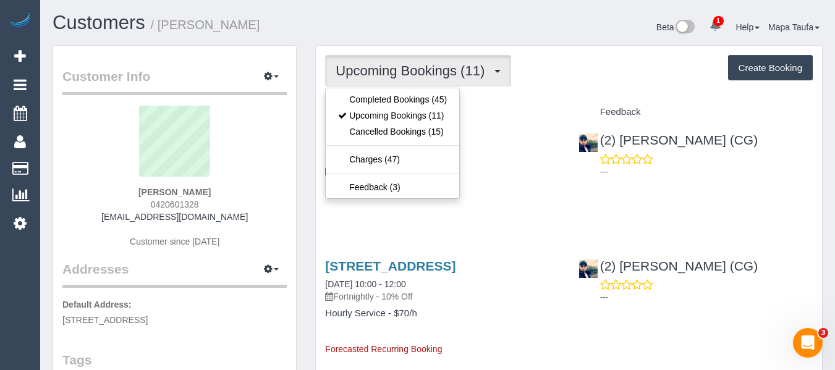
click at [419, 90] on ul "Completed Bookings (45) Upcoming Bookings (11) Cancelled Bookings (15) Charges …" at bounding box center [392, 143] width 135 height 111
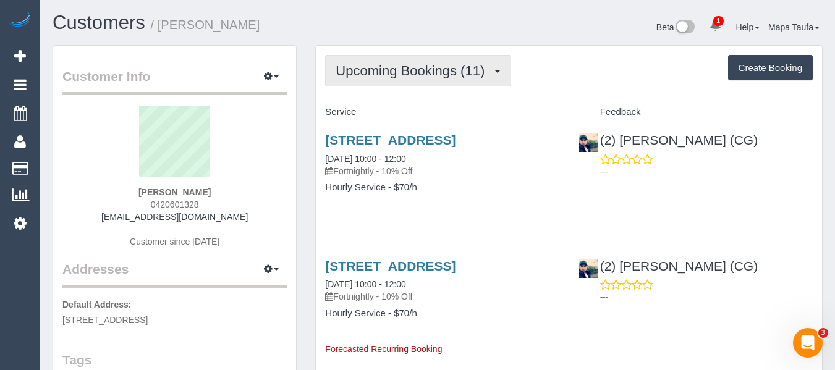
click at [424, 60] on button "Upcoming Bookings (11)" at bounding box center [418, 71] width 186 height 32
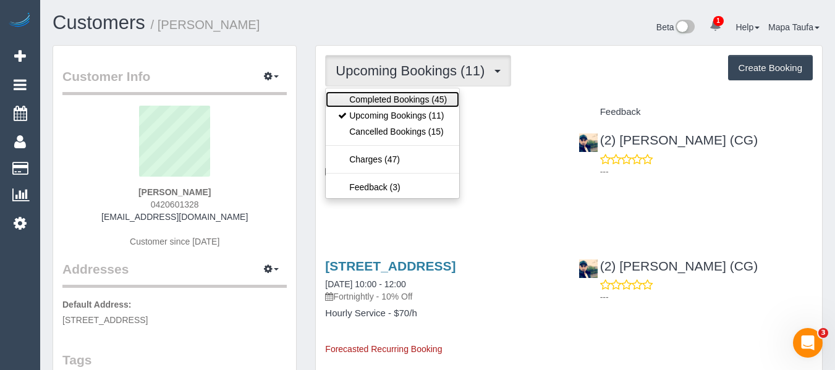
click at [389, 93] on link "Completed Bookings (45)" at bounding box center [393, 100] width 134 height 16
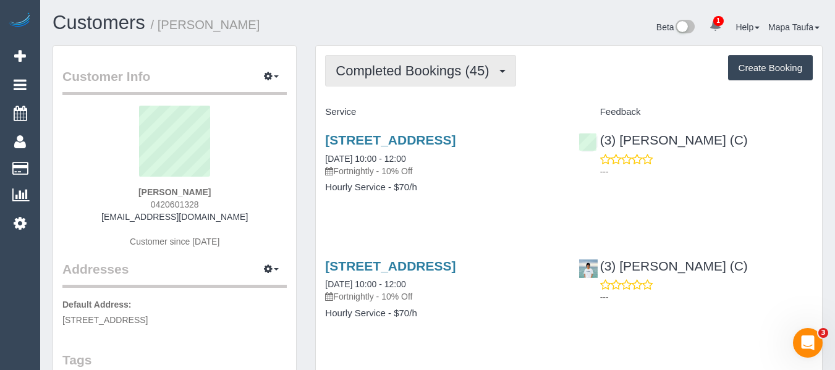
click at [359, 62] on button "Completed Bookings (45)" at bounding box center [420, 71] width 190 height 32
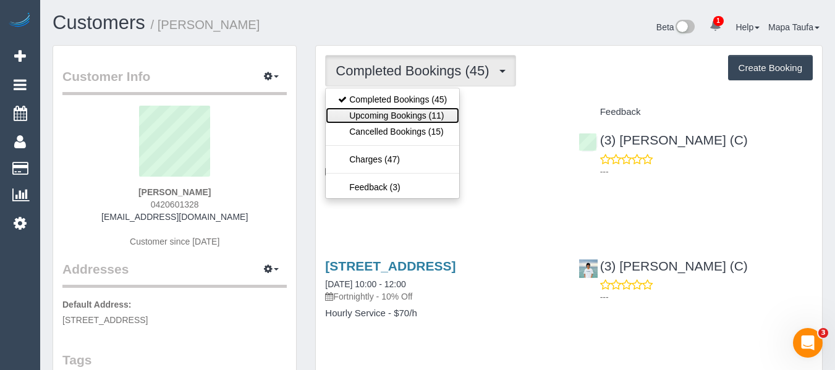
click at [379, 113] on link "Upcoming Bookings (11)" at bounding box center [393, 116] width 134 height 16
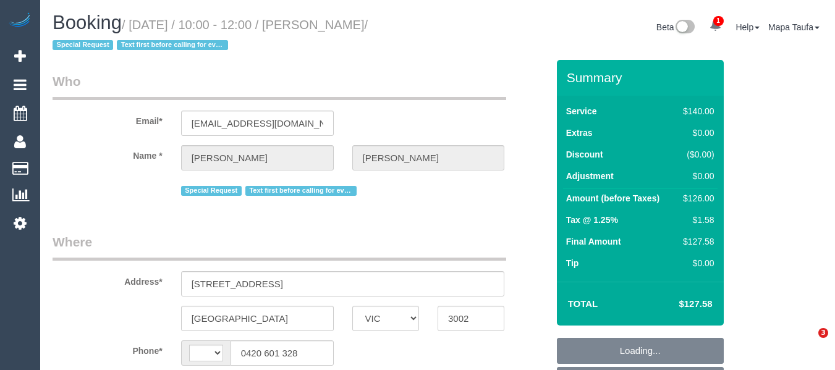
select select "VIC"
select select "string:stripe-pm_1RXZfC2GScqysDRVXkHeL0Vj"
select select "string:AU"
select select "object:570"
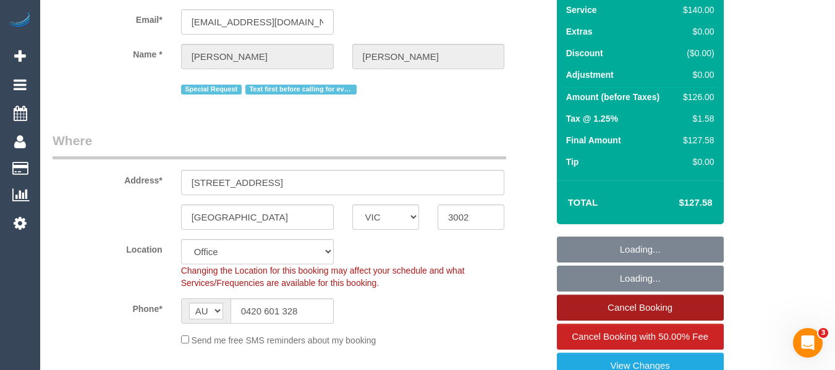
scroll to position [185, 0]
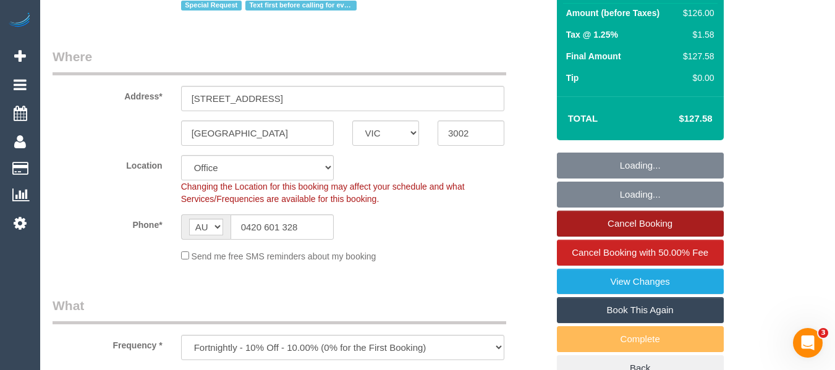
select select "number:28"
select select "number:14"
select select "number:20"
select select "number:24"
select select "number:34"
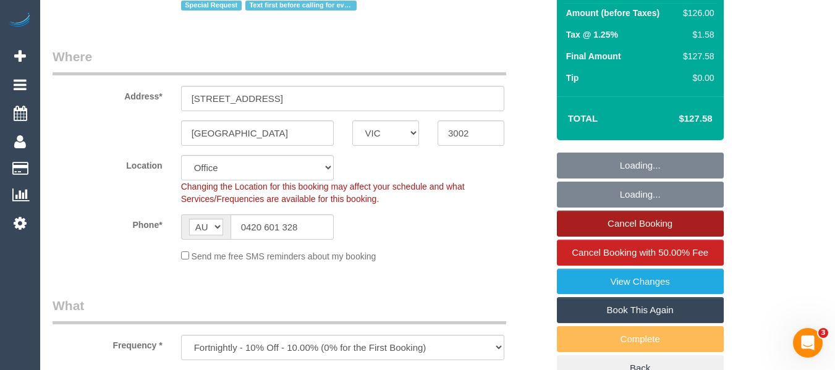
select select "number:11"
click at [653, 222] on link "Cancel Booking" at bounding box center [640, 224] width 167 height 26
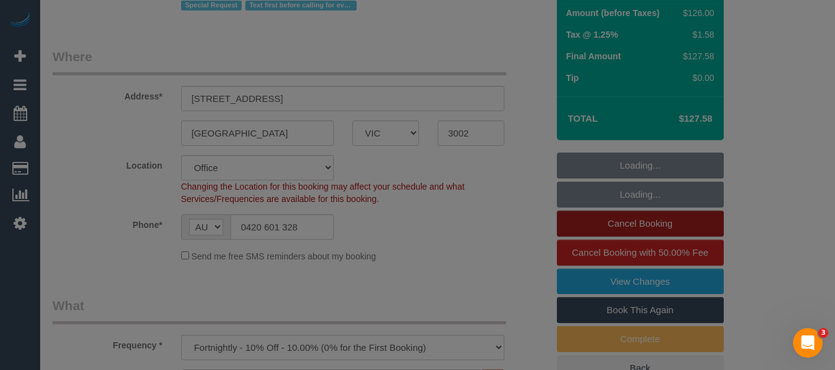
select select "object:2158"
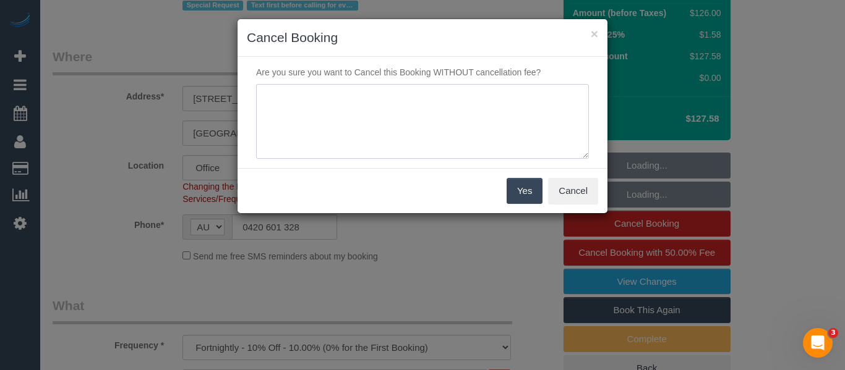
click at [347, 151] on textarea at bounding box center [422, 121] width 333 height 75
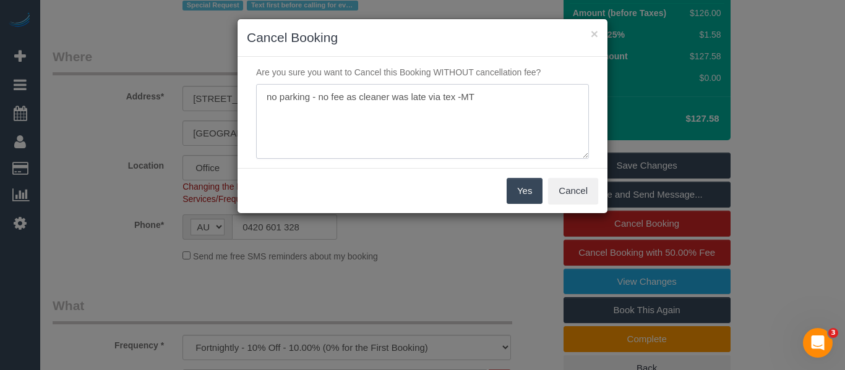
type textarea "no parking - no fee as cleaner was late via tex -MT"
click at [524, 187] on button "Yes" at bounding box center [524, 191] width 36 height 26
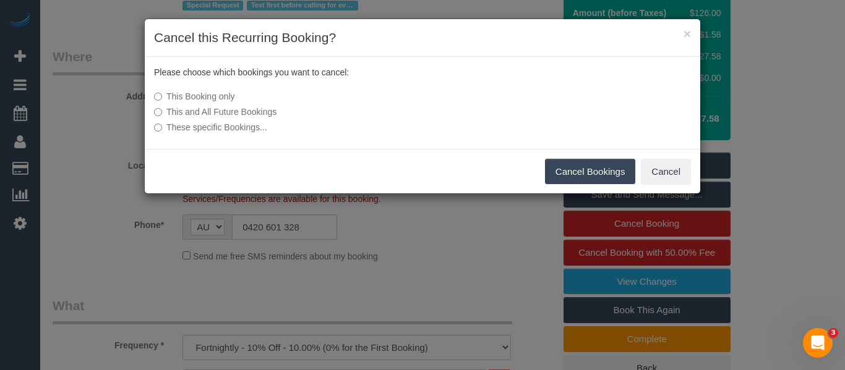
click at [579, 176] on button "Cancel Bookings" at bounding box center [590, 172] width 91 height 26
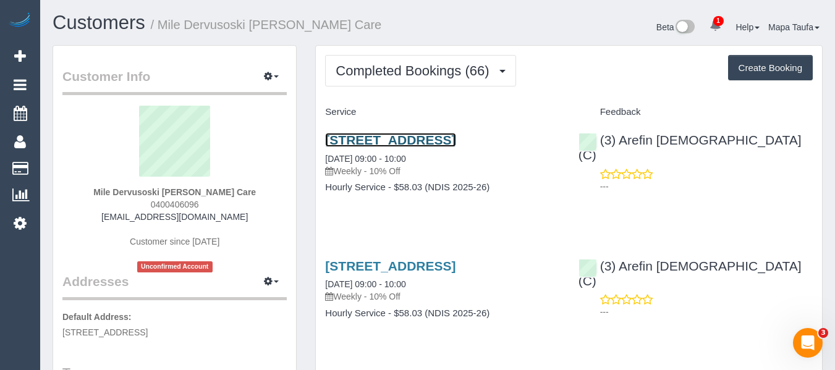
click at [420, 134] on link "[STREET_ADDRESS]" at bounding box center [390, 140] width 130 height 14
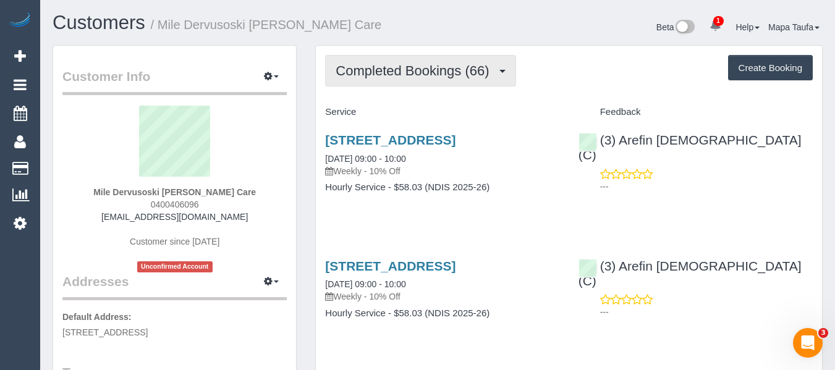
click at [386, 75] on span "Completed Bookings (66)" at bounding box center [416, 70] width 160 height 15
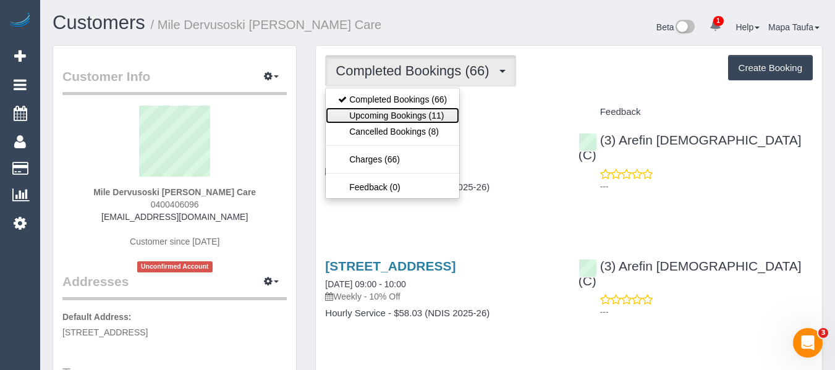
click at [386, 114] on link "Upcoming Bookings (11)" at bounding box center [393, 116] width 134 height 16
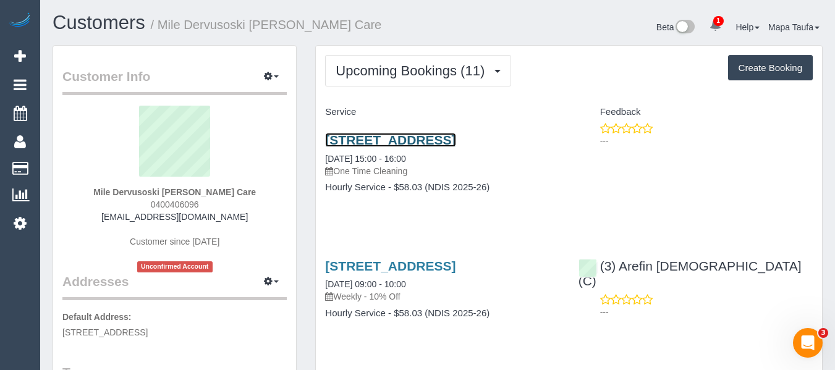
click at [414, 137] on link "[STREET_ADDRESS]" at bounding box center [390, 140] width 130 height 14
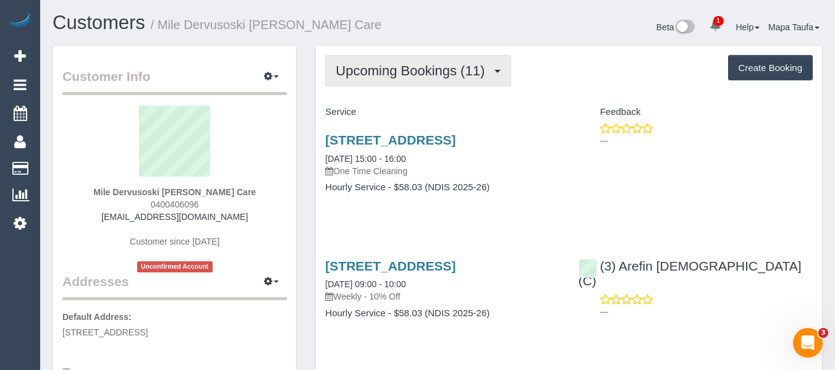
click at [391, 63] on span "Upcoming Bookings (11)" at bounding box center [413, 70] width 155 height 15
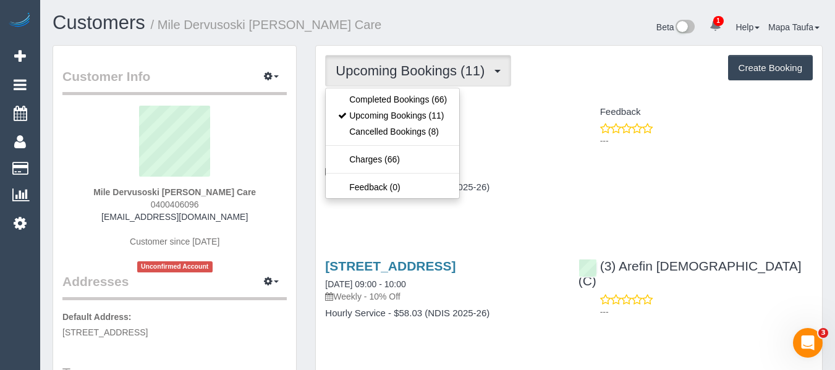
click at [393, 33] on h1 "Customers / Mile Dervusoski [PERSON_NAME] Care" at bounding box center [241, 22] width 376 height 21
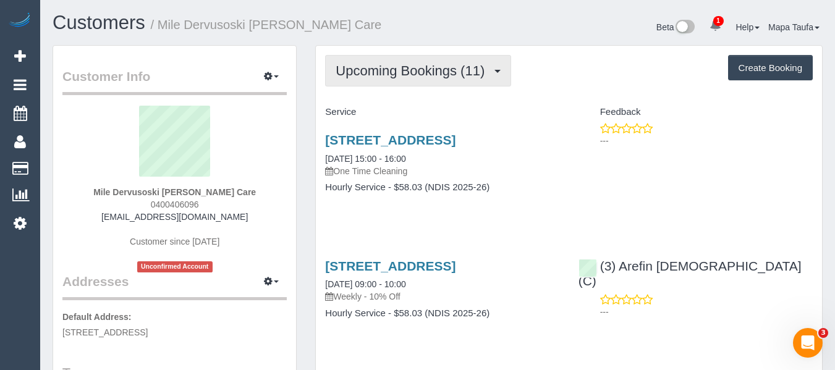
click at [371, 79] on button "Upcoming Bookings (11)" at bounding box center [418, 71] width 186 height 32
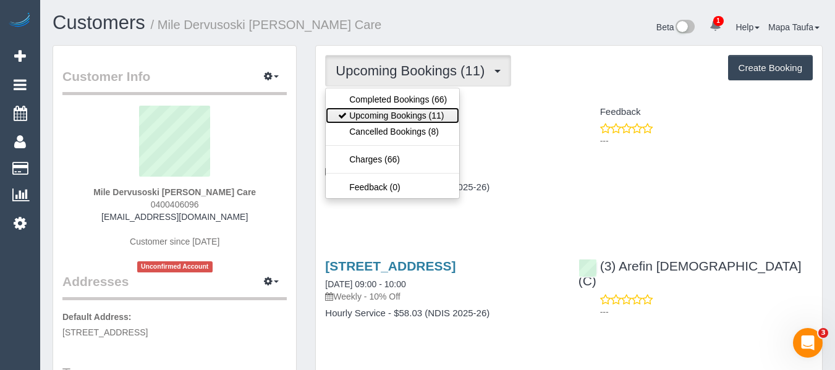
click at [375, 113] on link "Upcoming Bookings (11)" at bounding box center [393, 116] width 134 height 16
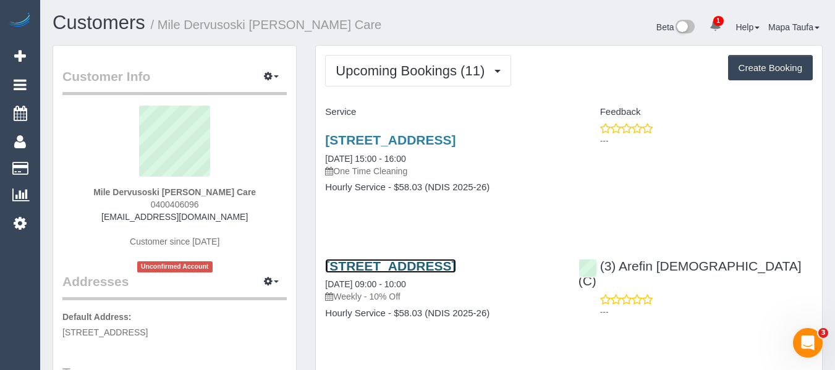
click at [400, 267] on link "[STREET_ADDRESS]" at bounding box center [390, 266] width 130 height 14
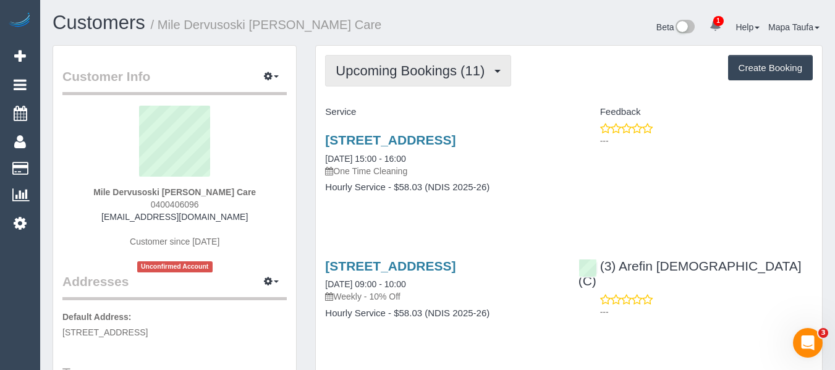
click at [385, 67] on span "Upcoming Bookings (11)" at bounding box center [413, 70] width 155 height 15
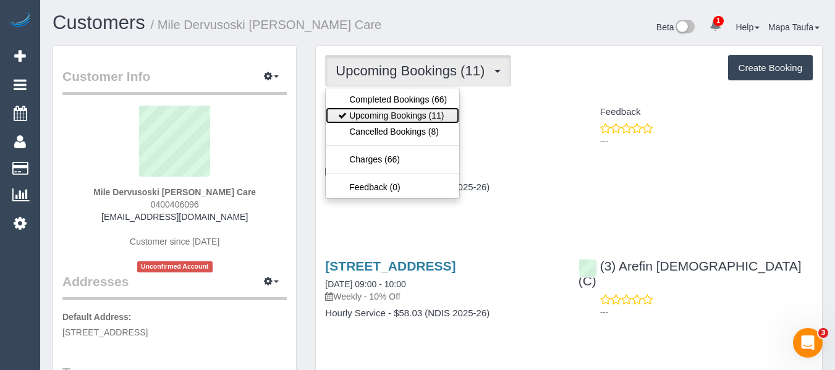
click at [398, 116] on link "Upcoming Bookings (11)" at bounding box center [393, 116] width 134 height 16
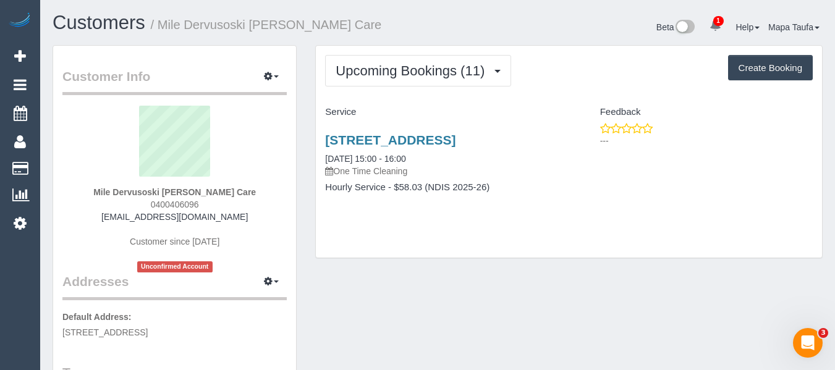
click at [406, 36] on div "Customers / Mile Dervusoski Hammond Care" at bounding box center [240, 25] width 394 height 27
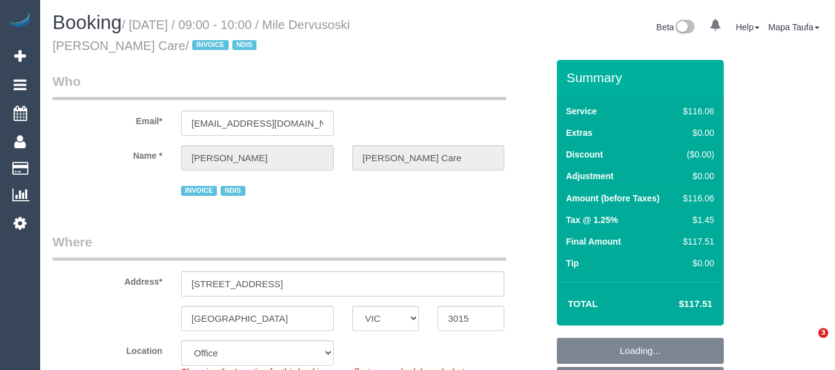
select select "VIC"
select select "number:28"
select select "number:14"
select select "number:19"
select select "number:36"
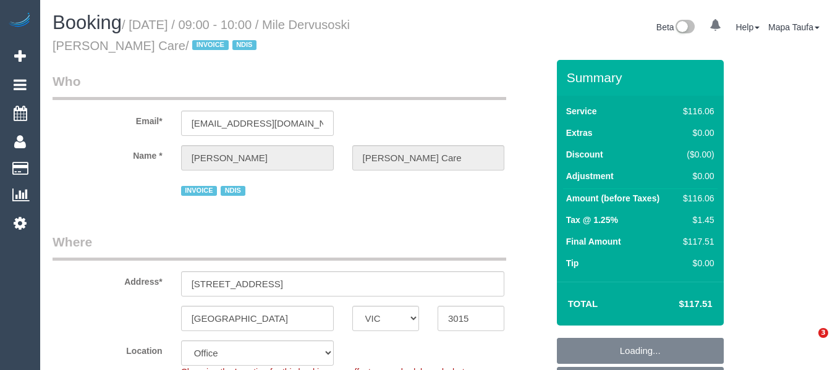
select select "number:35"
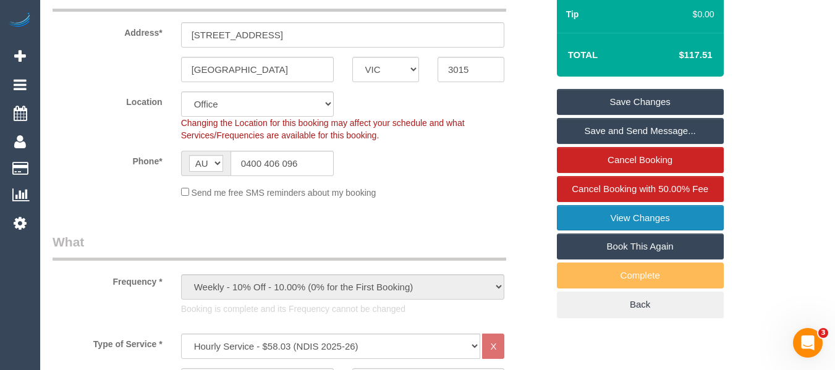
scroll to position [309, 0]
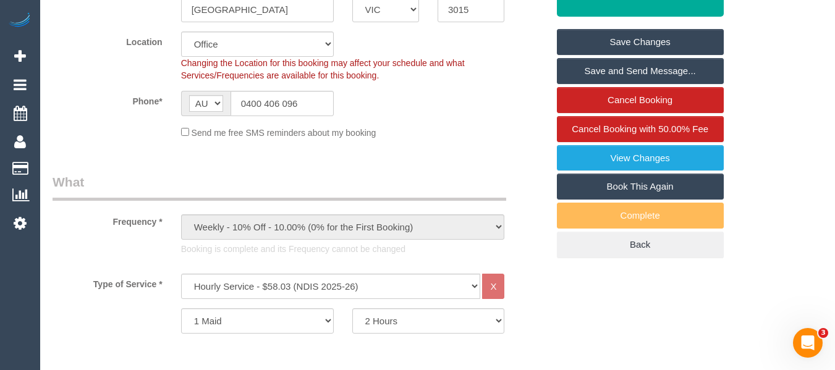
click at [661, 181] on link "Book This Again" at bounding box center [640, 187] width 167 height 26
select select "VIC"
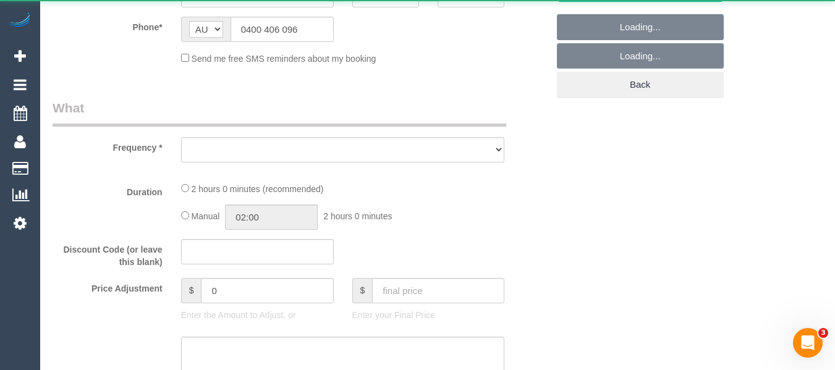
select select "string:stripe"
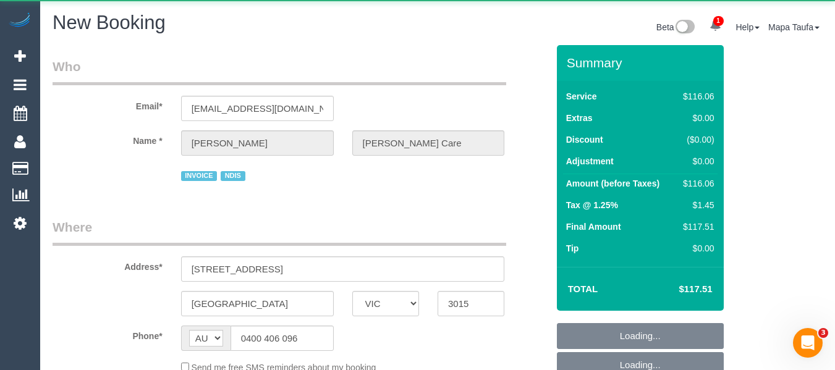
select select "object:3494"
select select "number:28"
select select "number:14"
select select "number:19"
select select "number:36"
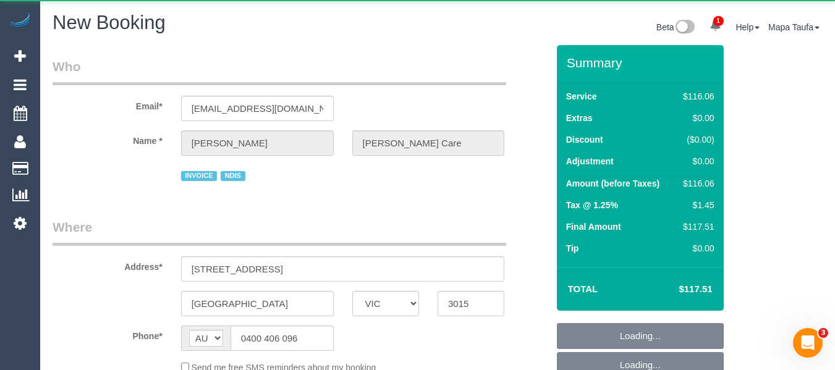
select select "number:35"
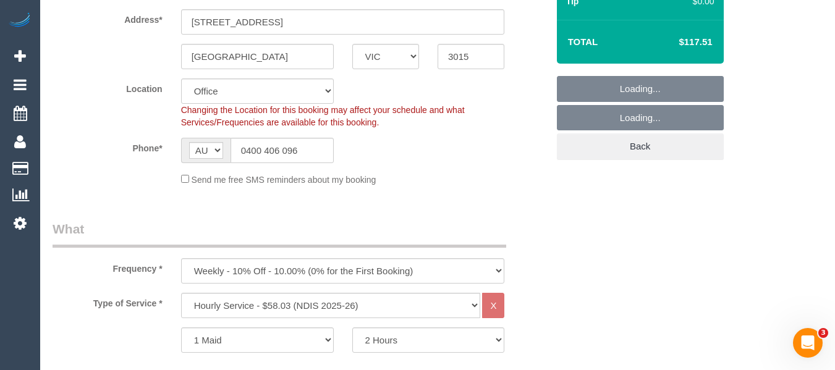
select select "object:4977"
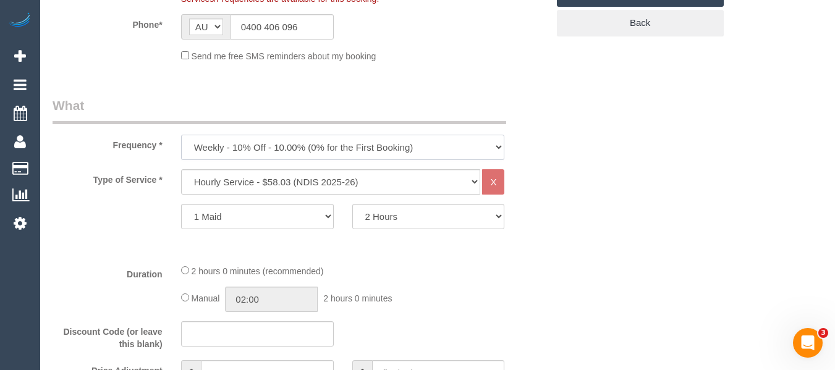
click at [257, 147] on select "One Time Cleaning Weekly - 10% Off - 10.00% (0% for the First Booking) Fortnigh…" at bounding box center [343, 147] width 324 height 25
select select "65"
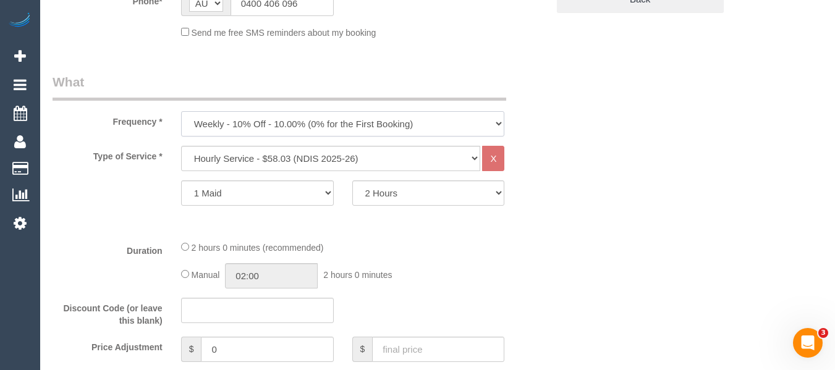
select select "object:4988"
click at [181, 135] on select "One Time Cleaning Weekly - 10% Off - 10.00% (0% for the First Booking) Fortnigh…" at bounding box center [343, 123] width 324 height 25
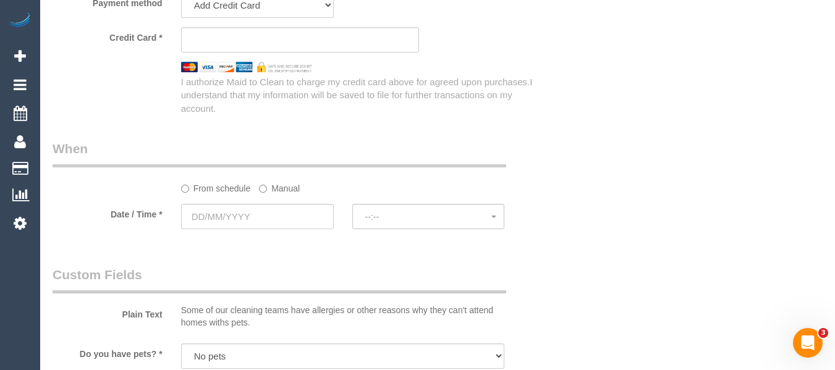
scroll to position [1013, 0]
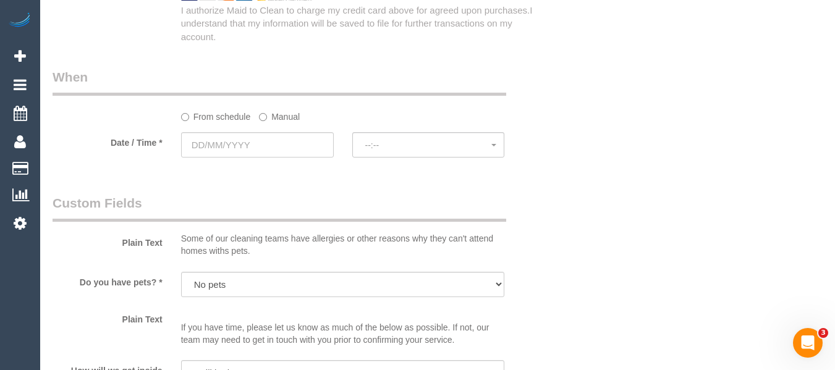
click at [280, 121] on label "Manual" at bounding box center [279, 114] width 41 height 17
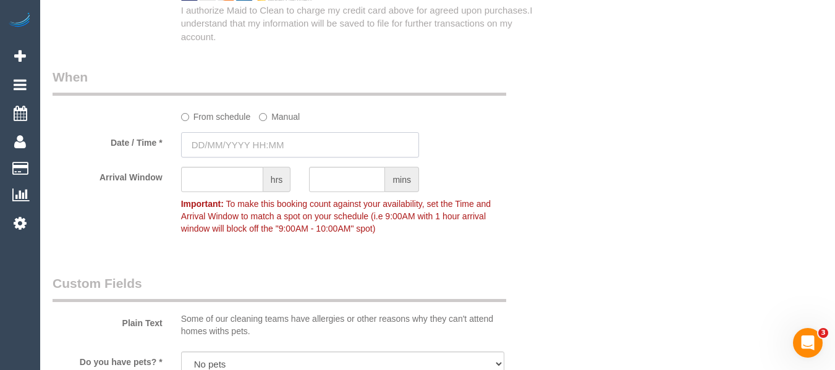
click at [248, 148] on input "text" at bounding box center [300, 144] width 238 height 25
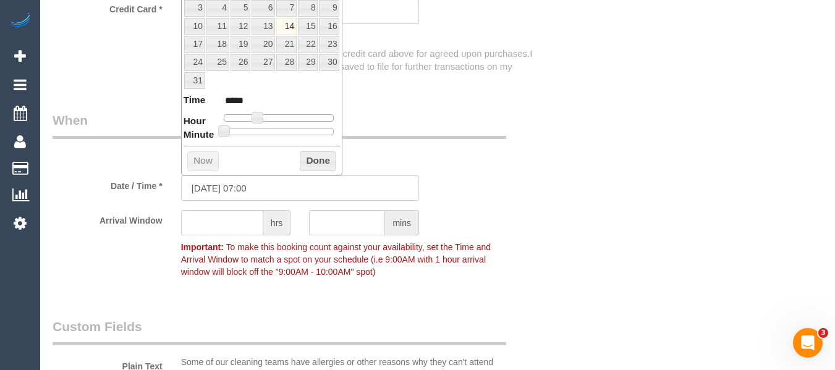
scroll to position [951, 0]
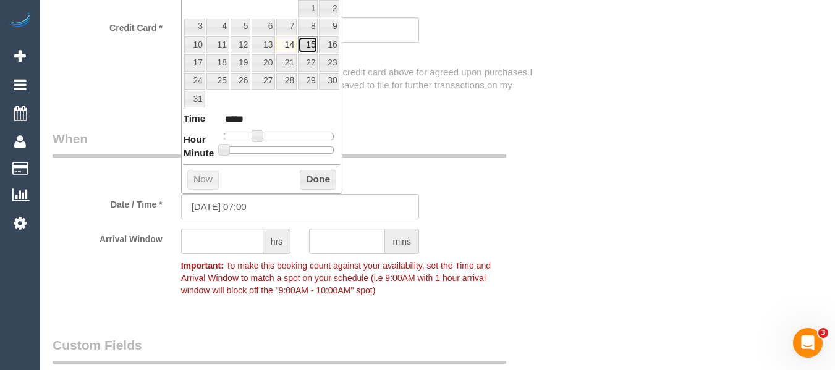
click at [307, 48] on link "15" at bounding box center [308, 44] width 20 height 17
type input "15/08/2025 08:00"
type input "*****"
type input "15/08/2025 10:00"
type input "*****"
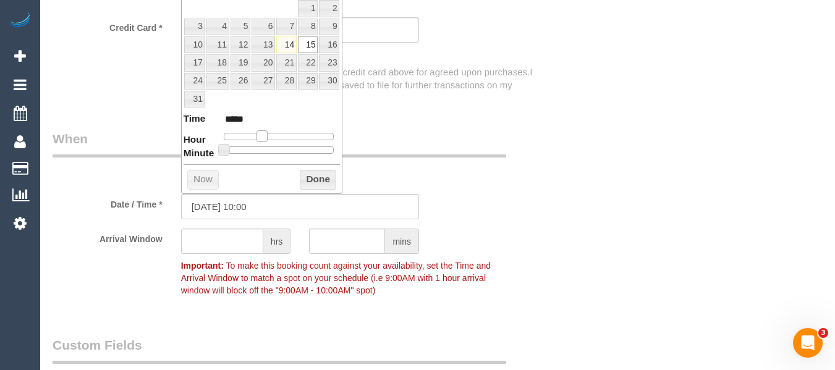
type input "15/08/2025 12:00"
type input "*****"
type input "15/08/2025 13:00"
type input "*****"
type input "15/08/2025 14:00"
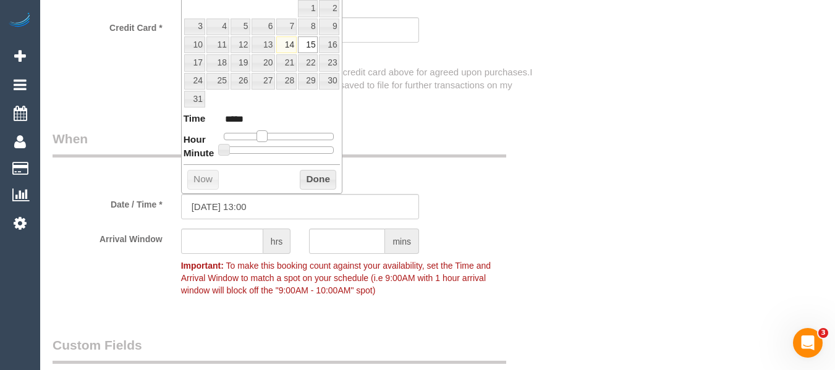
type input "*****"
type input "15/08/2025 15:00"
type input "*****"
drag, startPoint x: 257, startPoint y: 135, endPoint x: 294, endPoint y: 138, distance: 37.8
click at [294, 138] on span at bounding box center [295, 135] width 11 height 11
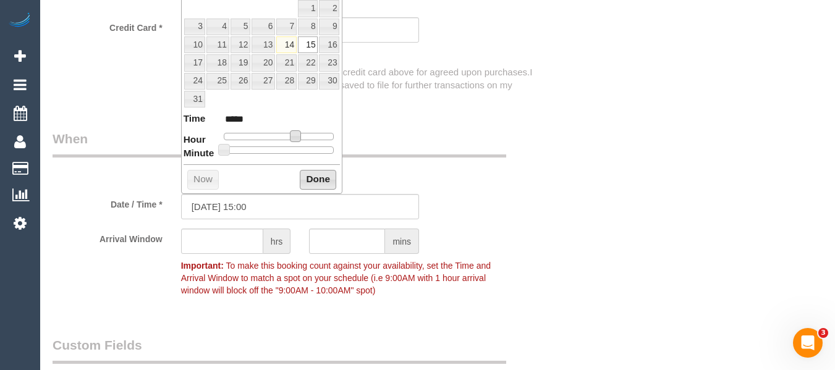
click at [317, 178] on button "Done" at bounding box center [318, 180] width 36 height 20
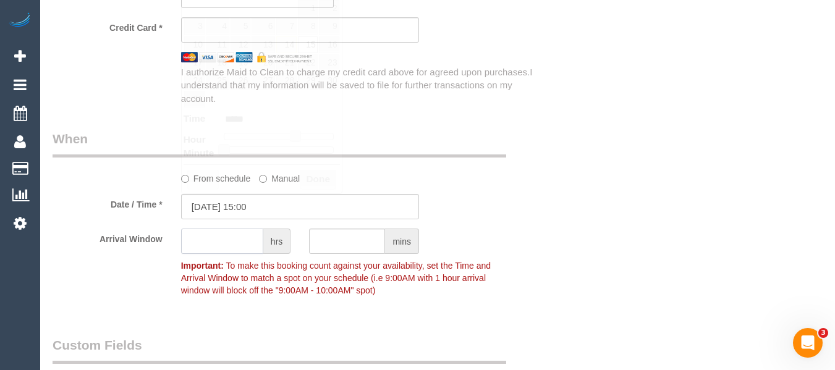
click at [234, 250] on input "text" at bounding box center [222, 241] width 82 height 25
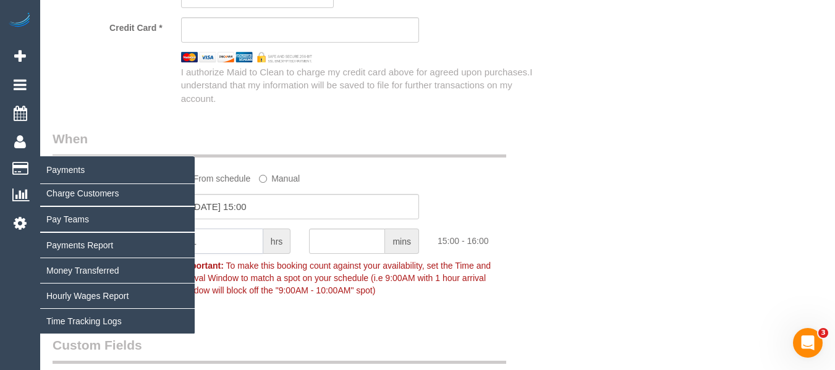
type input "1"
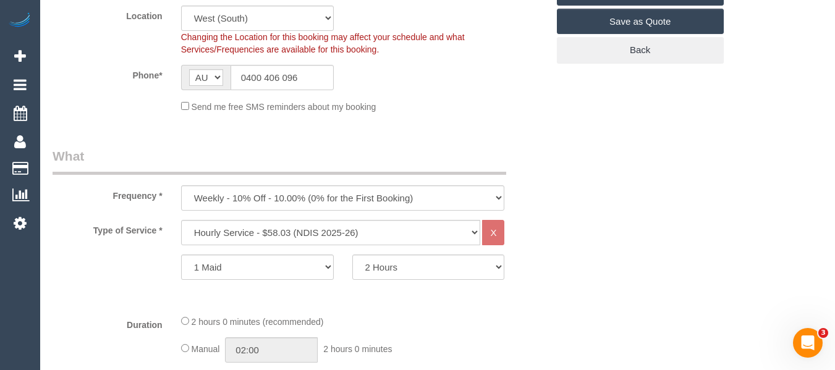
scroll to position [263, 0]
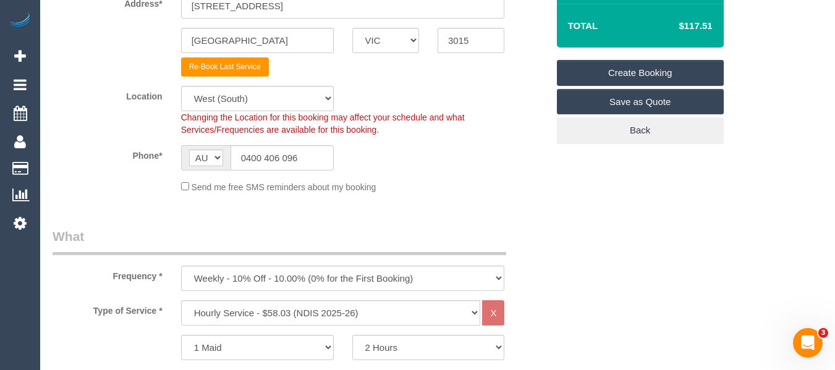
click at [655, 69] on link "Create Booking" at bounding box center [640, 73] width 167 height 26
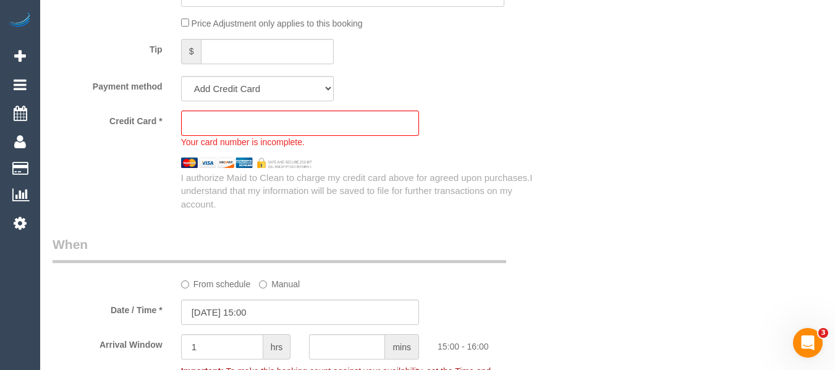
scroll to position [889, 0]
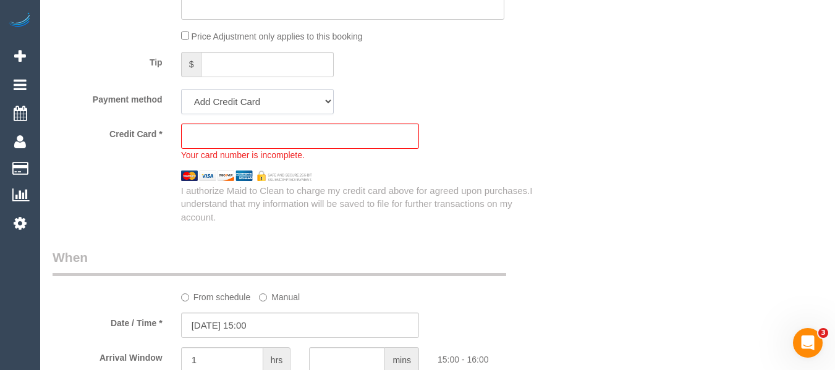
click at [213, 92] on select "Add Credit Card Cash Check Paypal" at bounding box center [257, 101] width 153 height 25
select select "string:check"
click at [181, 89] on select "Add Credit Card Cash Check Paypal" at bounding box center [257, 101] width 153 height 25
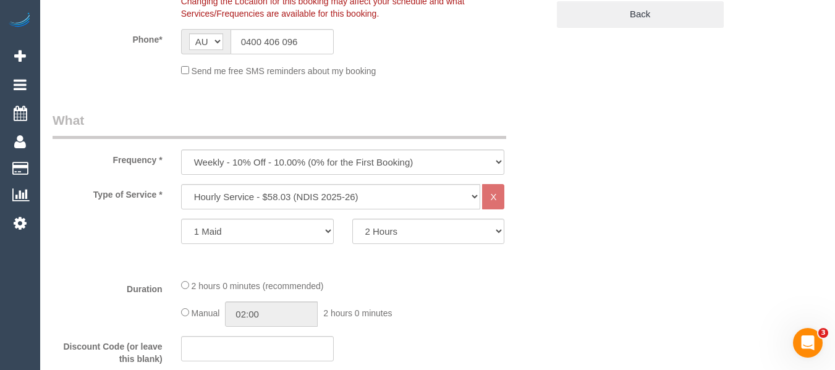
scroll to position [139, 0]
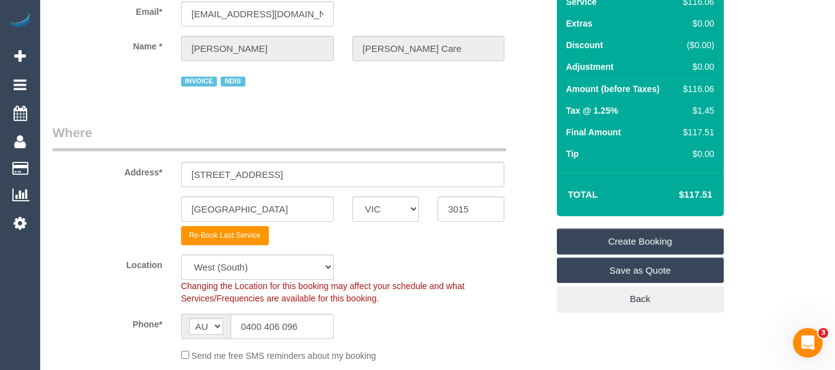
click at [681, 236] on link "Create Booking" at bounding box center [640, 242] width 167 height 26
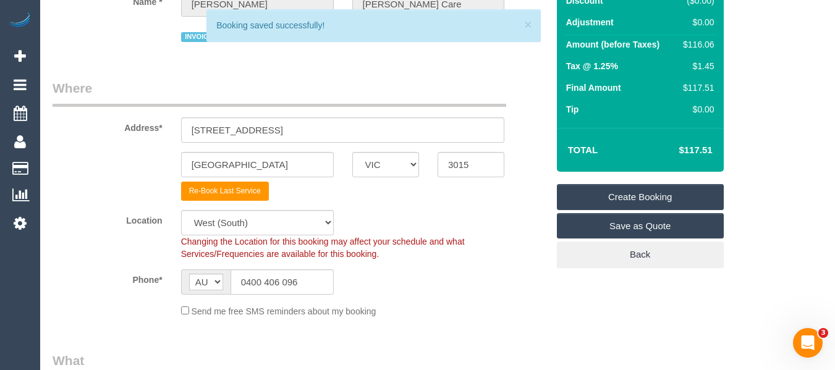
scroll to position [95, 0]
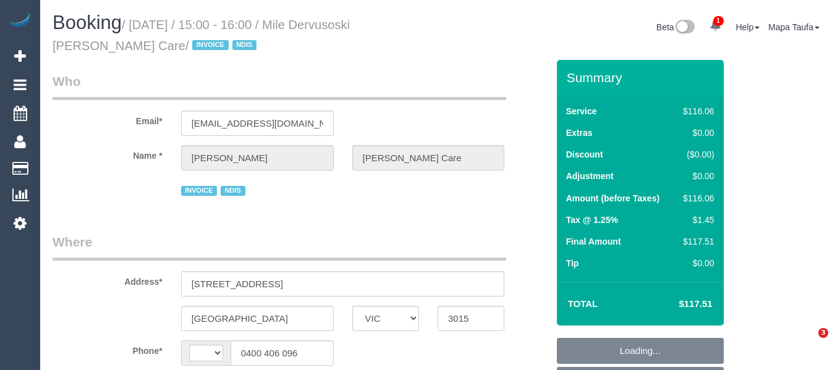
select select "VIC"
select select "string:AU"
select select "number:28"
select select "number:14"
select select "number:19"
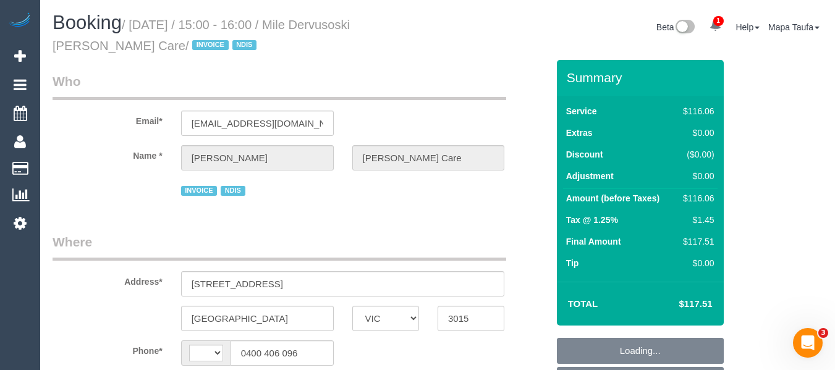
select select "number:36"
select select "number:35"
select select "object:681"
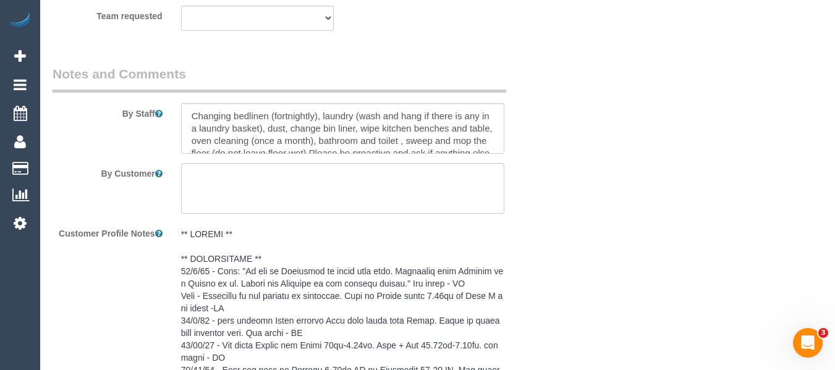
scroll to position [2137, 0]
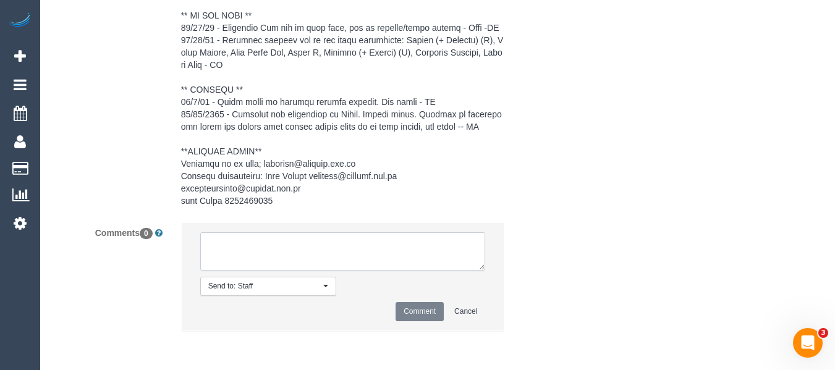
click at [348, 253] on textarea at bounding box center [343, 251] width 286 height 38
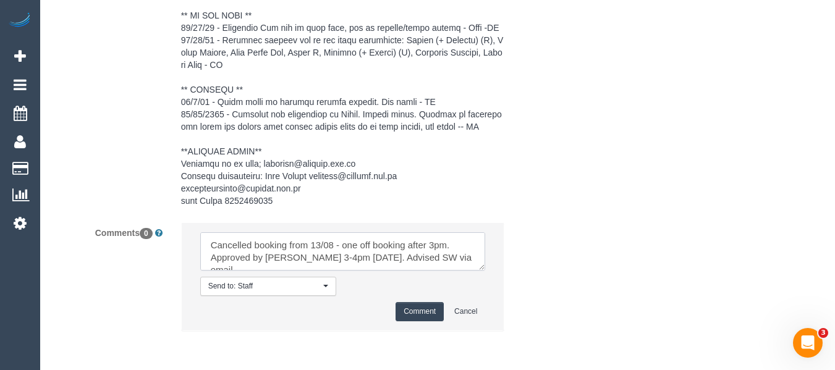
click at [451, 260] on textarea at bounding box center [343, 251] width 286 height 38
paste textarea "cnv_q5qsfgv"
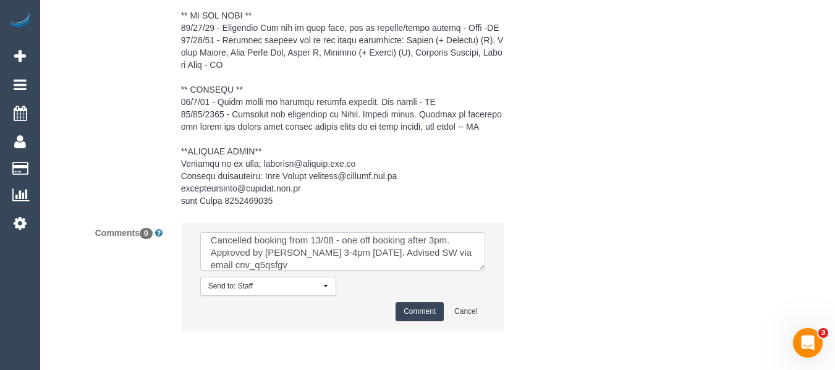
type textarea "Cancelled booking from 13/08 - one off booking after 3pm. Approved by Jess 3-4p…"
click at [420, 309] on button "Comment" at bounding box center [420, 311] width 48 height 19
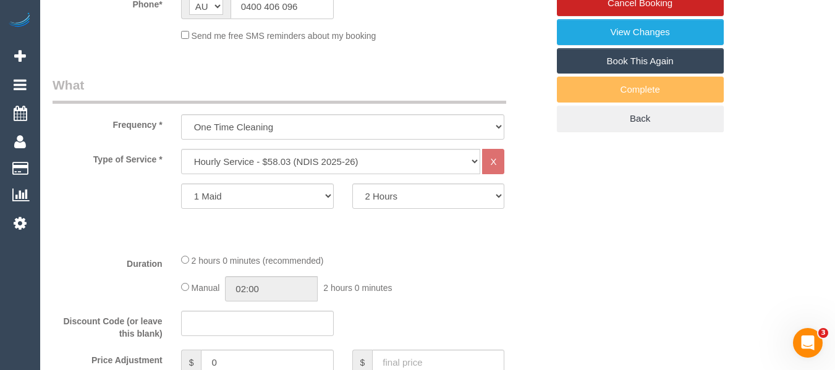
scroll to position [119, 0]
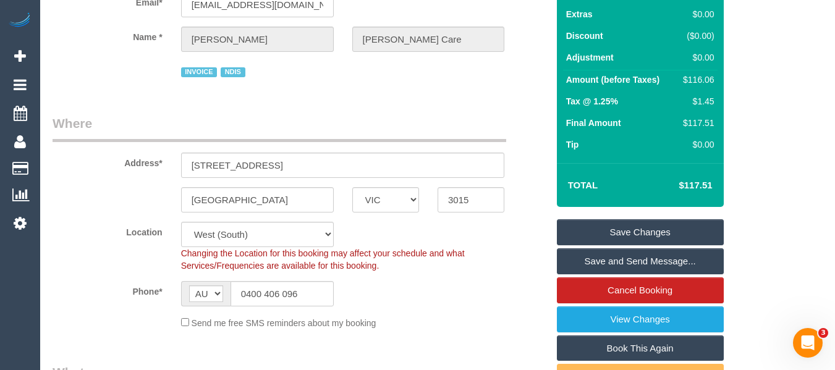
click at [592, 231] on link "Save Changes" at bounding box center [640, 232] width 167 height 26
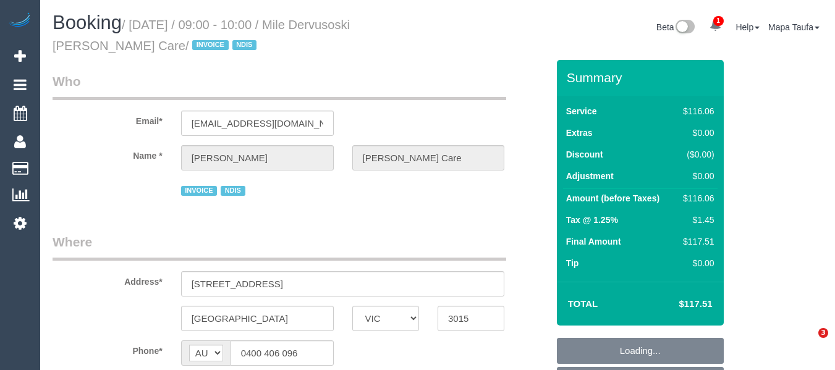
select select "VIC"
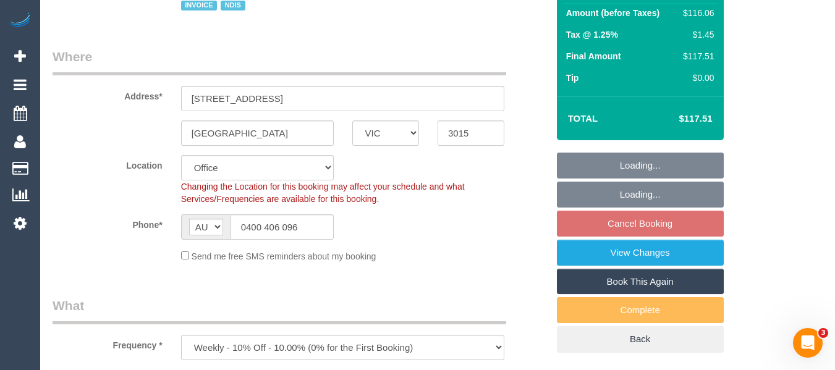
select select "object:746"
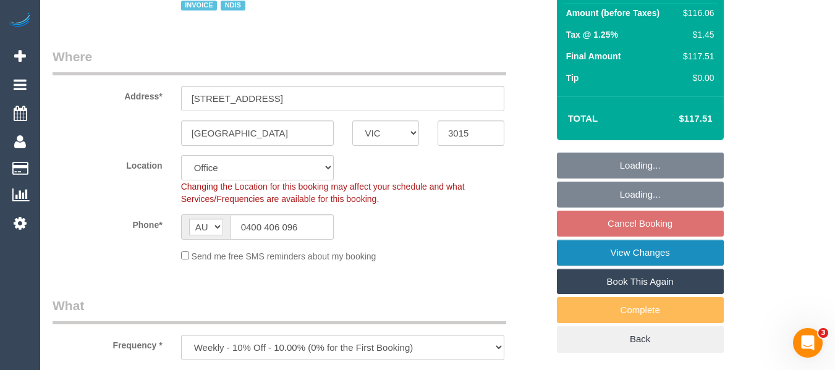
select select "number:28"
select select "number:14"
select select "number:19"
select select "number:36"
select select "number:35"
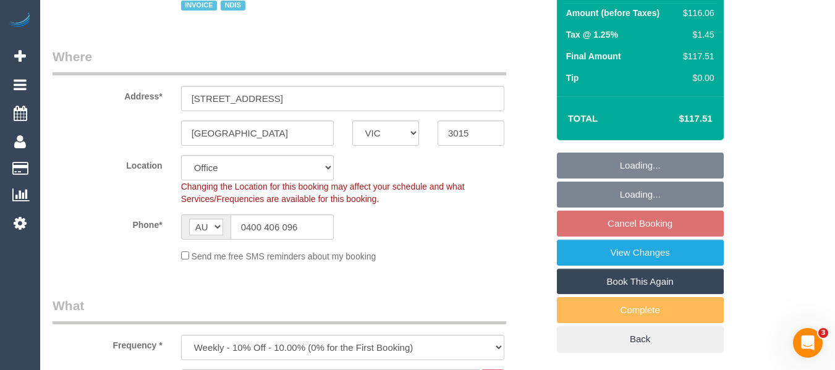
click at [666, 220] on fieldset "Loading... Loading... Cancel Booking View Changes Book This Again Complete Back" at bounding box center [640, 253] width 167 height 200
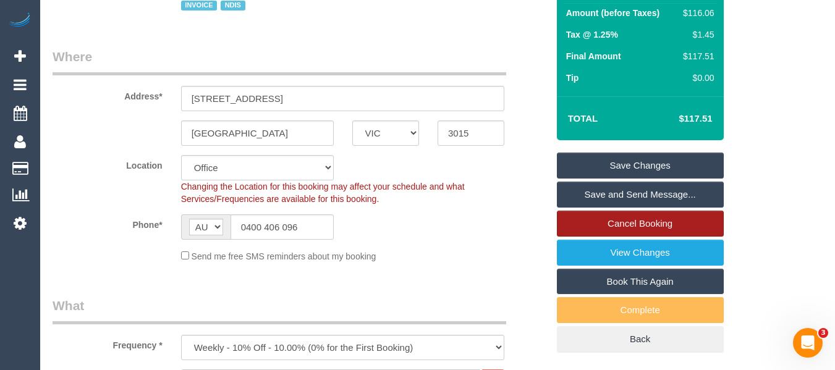
click at [665, 223] on link "Cancel Booking" at bounding box center [640, 224] width 167 height 26
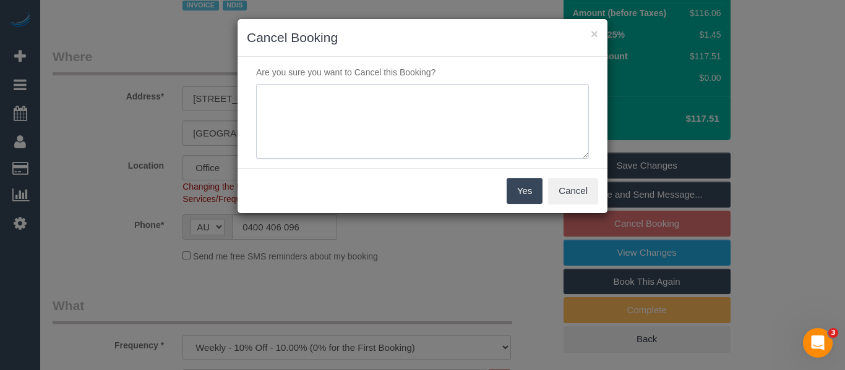
click at [392, 127] on textarea at bounding box center [422, 121] width 333 height 75
type textarea "no longer want services via email -MT"
click at [517, 182] on button "Yes" at bounding box center [524, 191] width 36 height 26
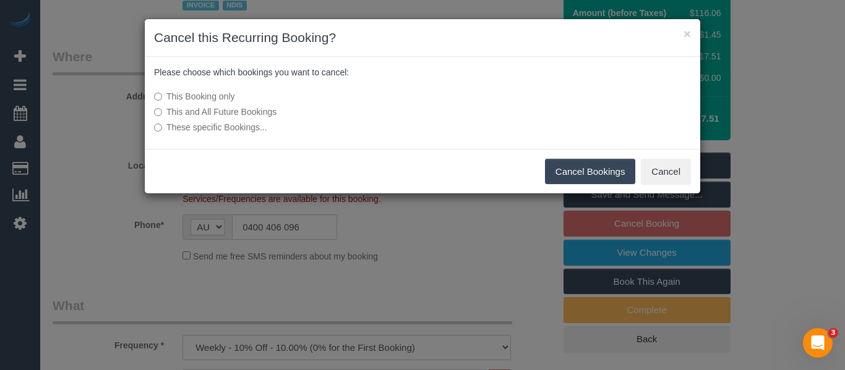
click at [258, 109] on label "This and All Future Bookings" at bounding box center [330, 112] width 352 height 12
click at [563, 168] on button "Cancel Bookings" at bounding box center [590, 172] width 91 height 26
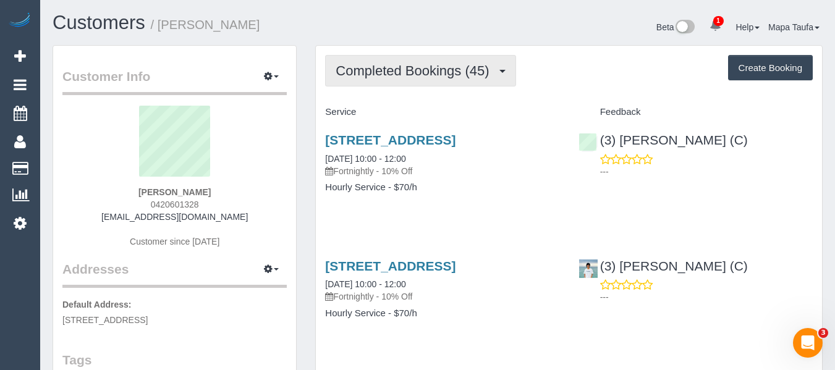
click at [390, 72] on span "Completed Bookings (45)" at bounding box center [416, 70] width 160 height 15
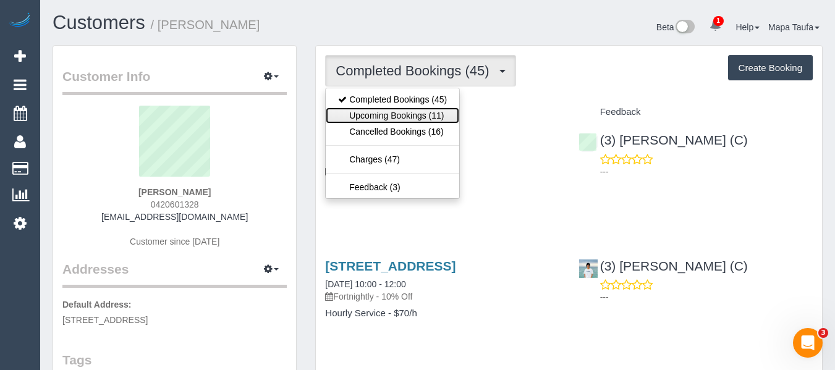
click at [401, 109] on link "Upcoming Bookings (11)" at bounding box center [393, 116] width 134 height 16
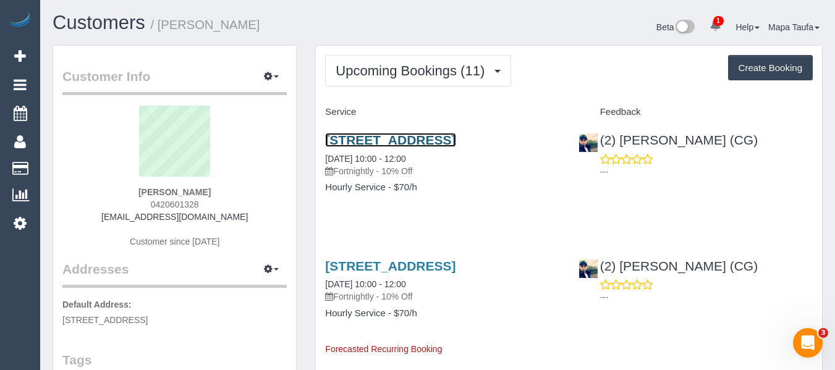
click at [399, 143] on link "191 Powlett Street, East Melbourne Vic 3002, 204, East Melbourne, VIC 3002" at bounding box center [390, 140] width 130 height 14
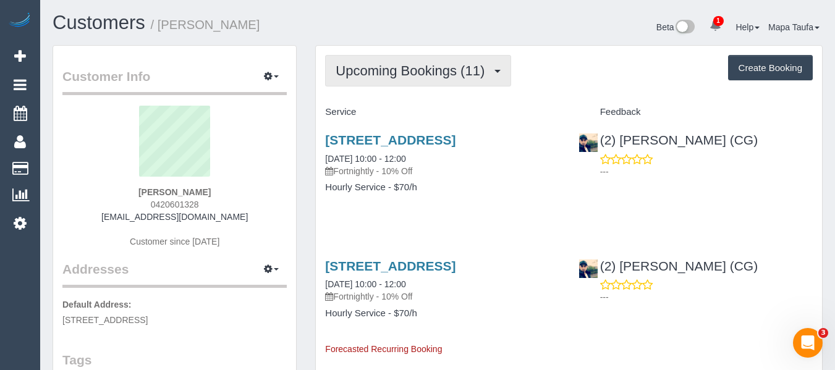
click at [370, 72] on span "Upcoming Bookings (11)" at bounding box center [413, 70] width 155 height 15
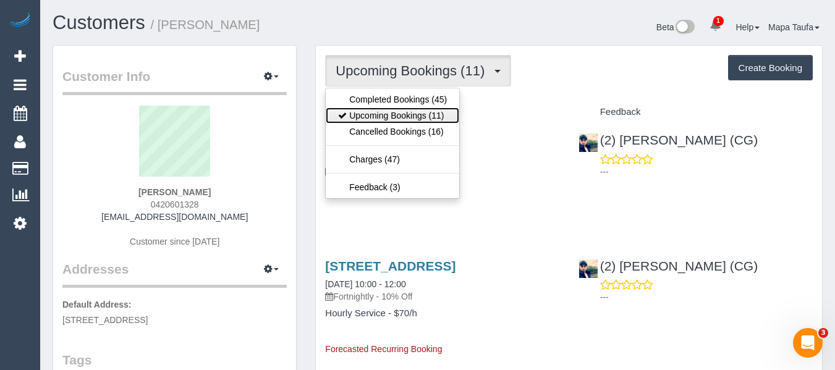
click at [377, 113] on link "Upcoming Bookings (11)" at bounding box center [393, 116] width 134 height 16
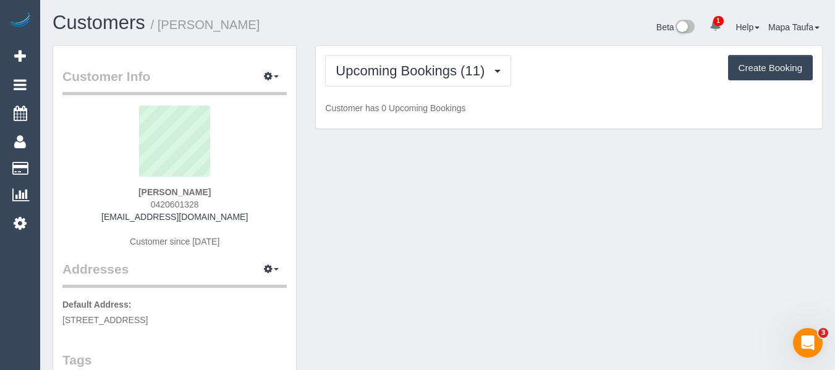
click at [374, 48] on div "Upcoming Bookings (11) Completed Bookings (45) Upcoming Bookings (11) Cancelled…" at bounding box center [569, 87] width 506 height 83
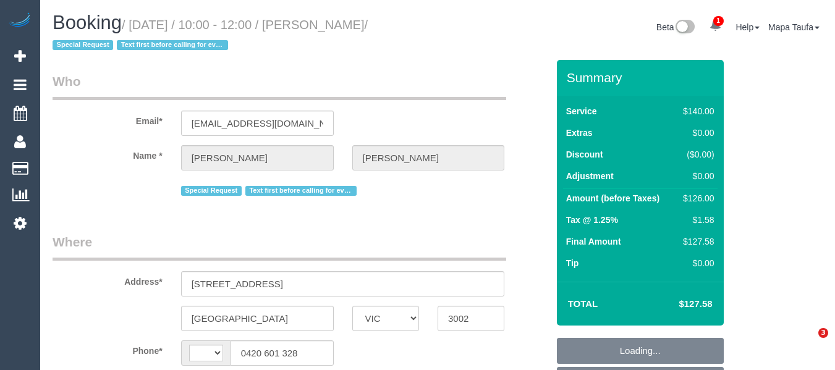
select select "VIC"
select select "number:28"
select select "number:14"
select select "number:20"
select select "number:24"
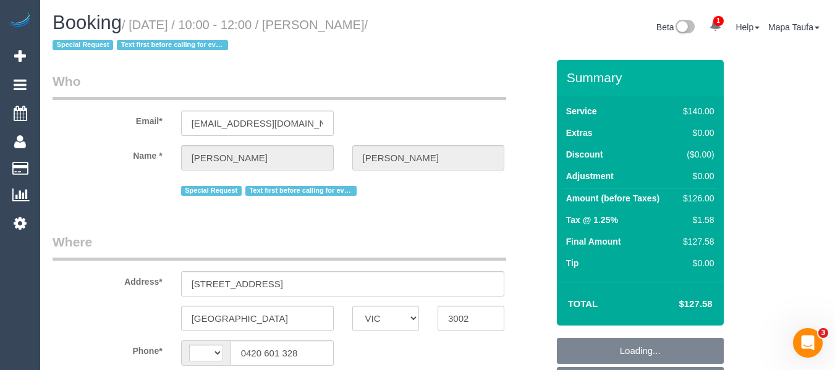
select select "number:34"
select select "number:11"
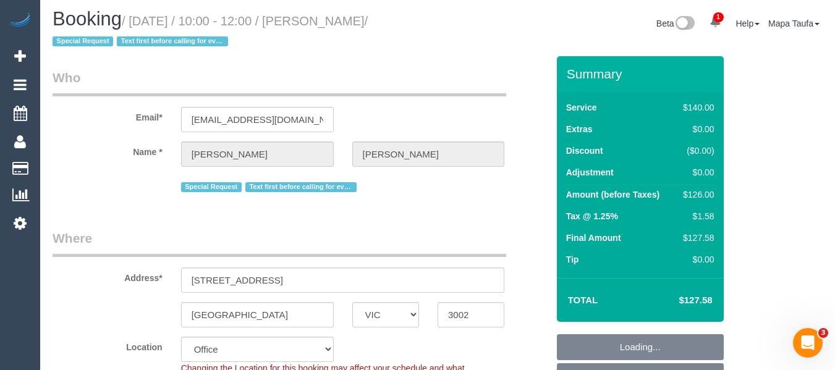
scroll to position [124, 0]
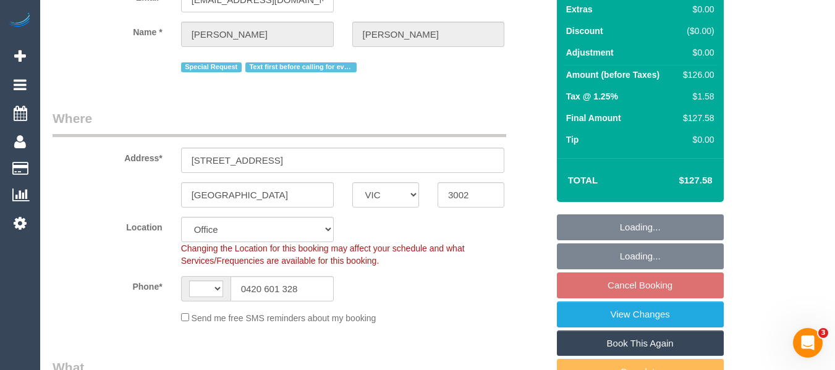
select select "string:AU"
select select "object:698"
select select "string:stripe-pm_1RXZfC2GScqysDRVXkHeL0Vj"
select select "object:867"
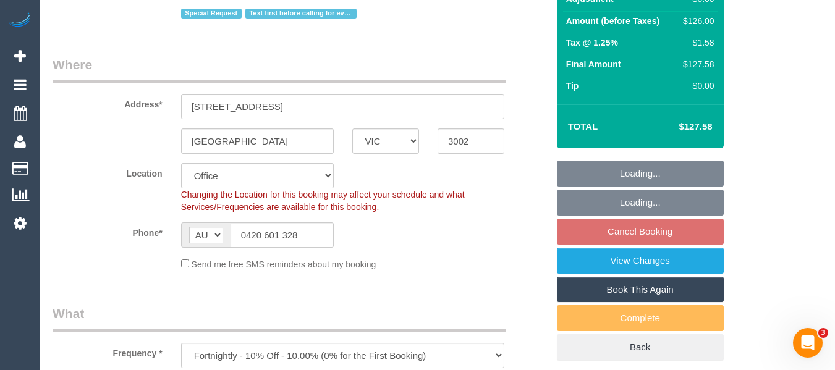
scroll to position [185, 0]
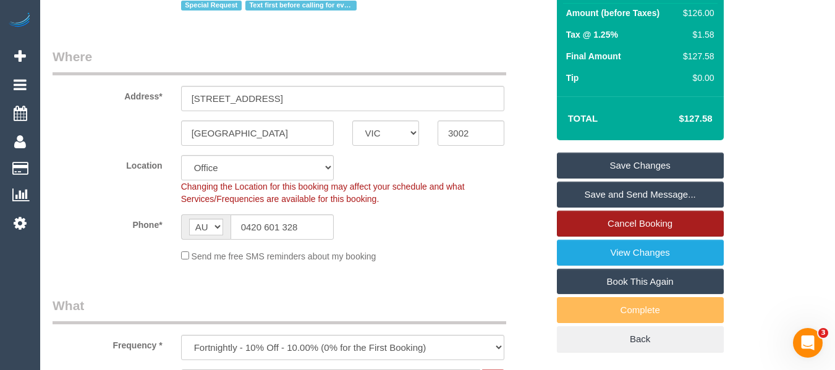
click at [660, 226] on link "Cancel Booking" at bounding box center [640, 224] width 167 height 26
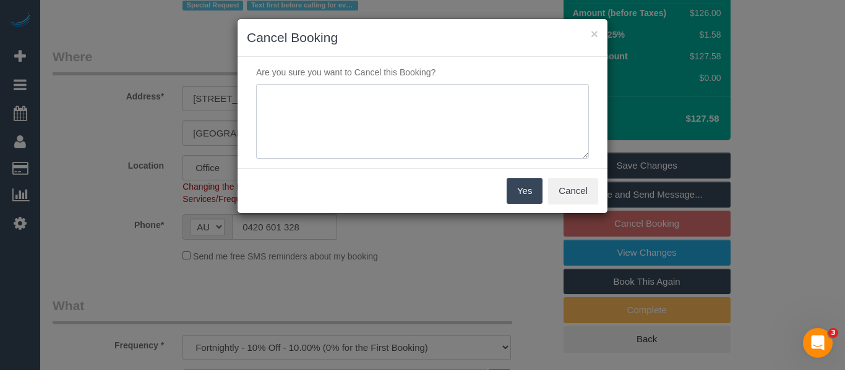
click at [414, 125] on textarea at bounding box center [422, 121] width 333 height 75
type textarea "services not needed via text -MT"
click at [534, 189] on button "Yes" at bounding box center [524, 191] width 36 height 26
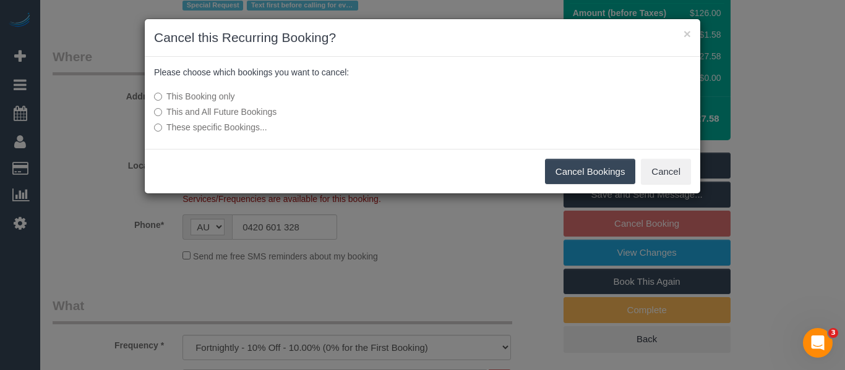
click at [163, 110] on label "This and All Future Bookings" at bounding box center [330, 112] width 352 height 12
click at [566, 171] on button "Cancel Bookings" at bounding box center [590, 172] width 91 height 26
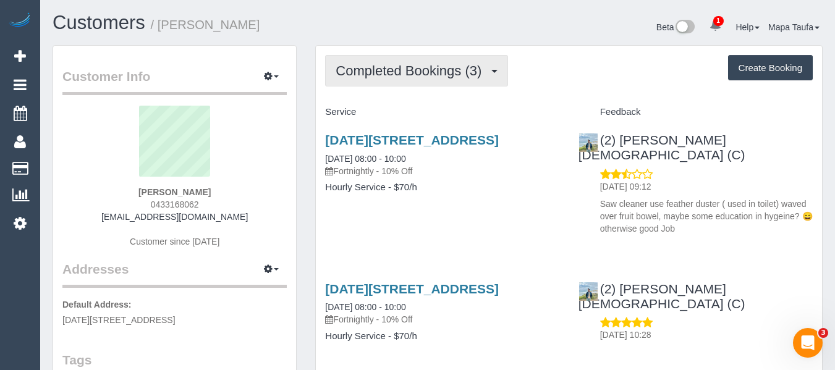
click at [449, 80] on button "Completed Bookings (3)" at bounding box center [416, 71] width 183 height 32
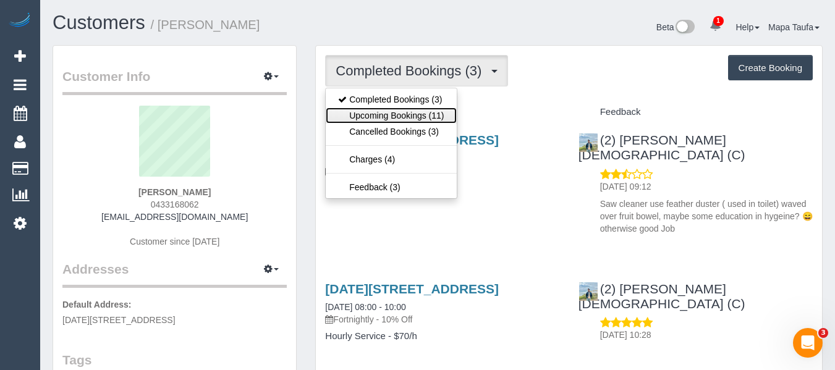
click at [428, 114] on link "Upcoming Bookings (11)" at bounding box center [391, 116] width 130 height 16
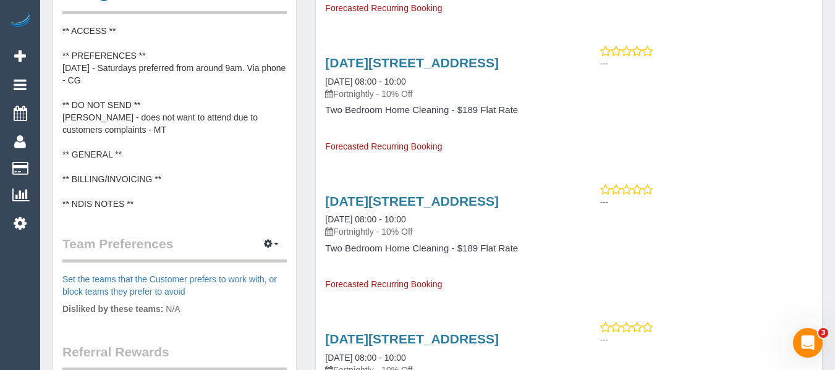
scroll to position [556, 0]
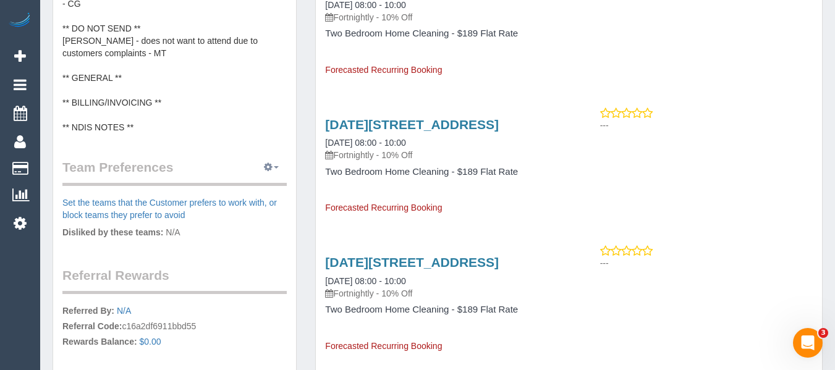
click at [268, 167] on icon "button" at bounding box center [268, 166] width 9 height 7
click at [260, 187] on link "Manage Preferences" at bounding box center [233, 190] width 105 height 16
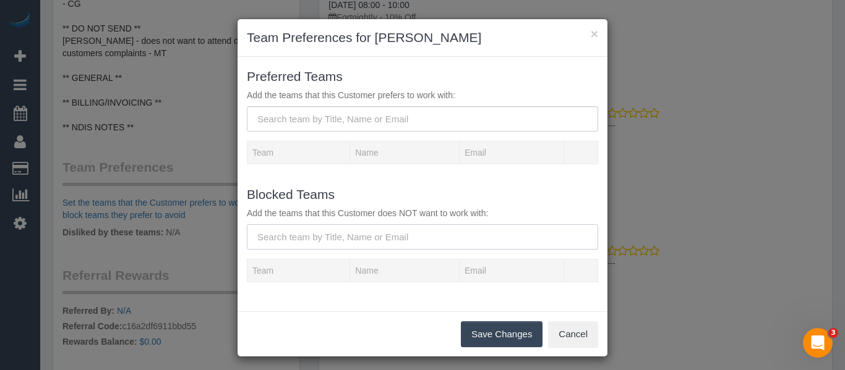
drag, startPoint x: 307, startPoint y: 232, endPoint x: 288, endPoint y: 226, distance: 20.1
click at [297, 230] on input "text" at bounding box center [422, 236] width 351 height 25
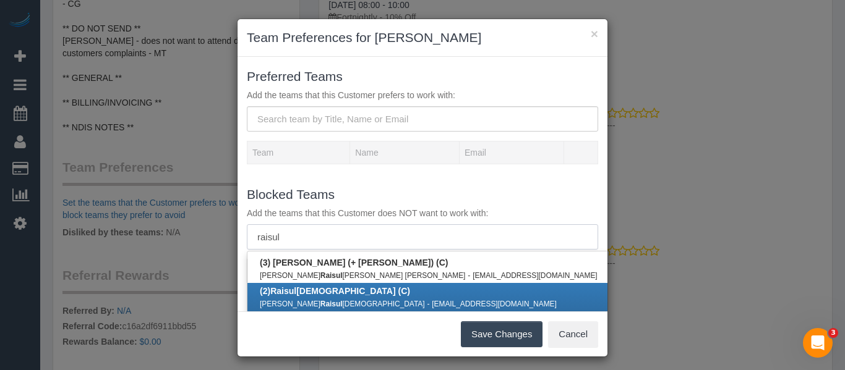
type input "raisul"
click at [307, 286] on b "(2) [PERSON_NAME][DEMOGRAPHIC_DATA] (C)" at bounding box center [335, 291] width 150 height 10
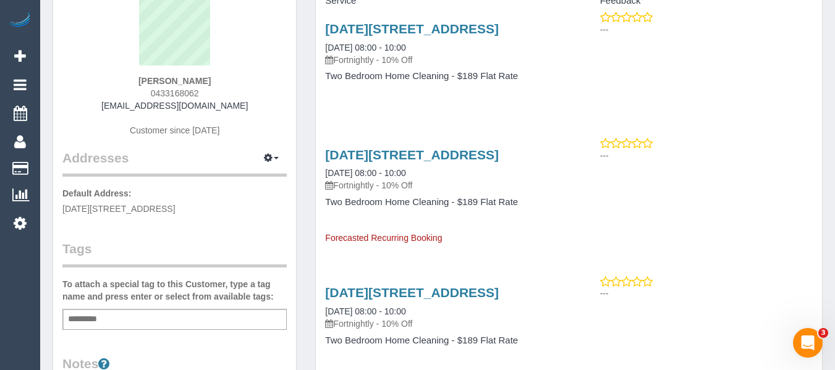
scroll to position [62, 0]
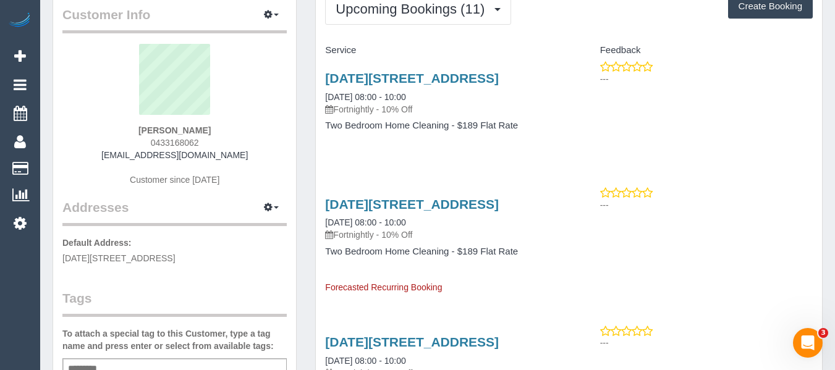
drag, startPoint x: 179, startPoint y: 155, endPoint x: 112, endPoint y: 156, distance: 67.4
click at [112, 156] on div "[PERSON_NAME] 0433168062 [EMAIL_ADDRESS][DOMAIN_NAME] Customer since [DATE]" at bounding box center [174, 121] width 224 height 155
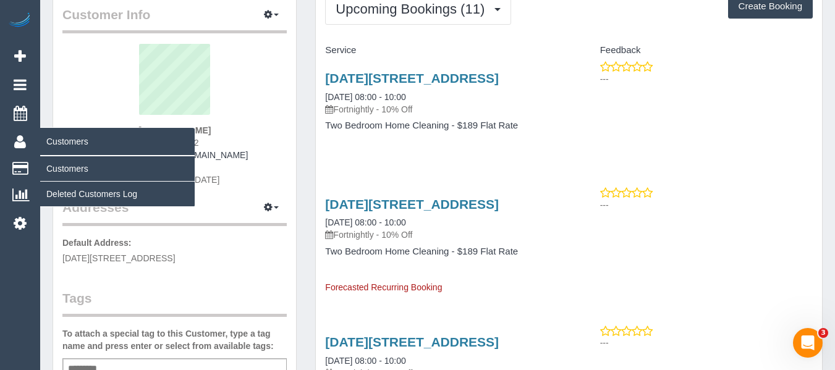
copy link "[EMAIL_ADDRESS][DOMAIN_NAME]"
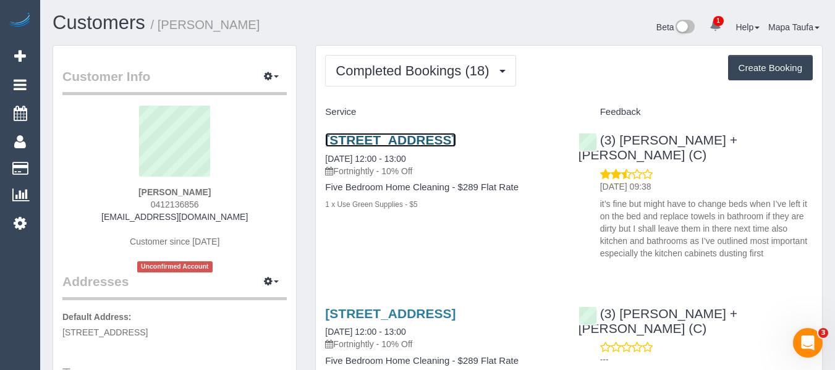
click at [372, 139] on link "[STREET_ADDRESS]" at bounding box center [390, 140] width 130 height 14
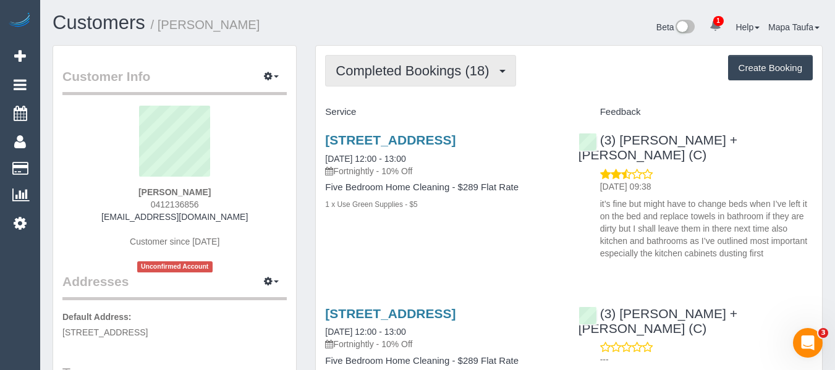
drag, startPoint x: 424, startPoint y: 69, endPoint x: 423, endPoint y: 87, distance: 18.6
click at [424, 69] on span "Completed Bookings (18)" at bounding box center [416, 70] width 160 height 15
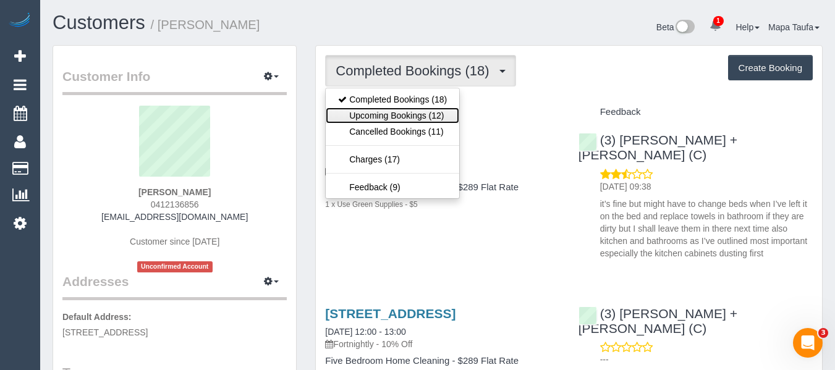
click at [417, 108] on link "Upcoming Bookings (12)" at bounding box center [393, 116] width 134 height 16
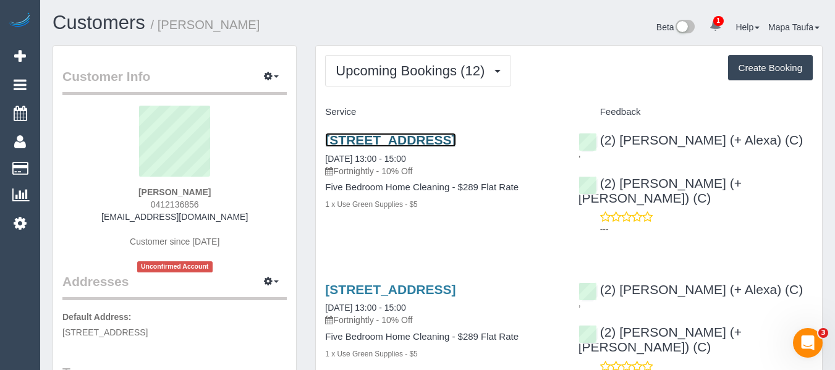
click at [429, 137] on link "[STREET_ADDRESS]" at bounding box center [390, 140] width 130 height 14
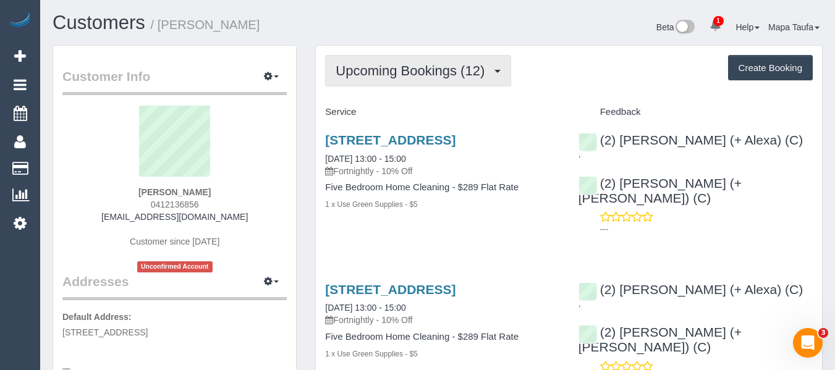
click at [381, 79] on button "Upcoming Bookings (12)" at bounding box center [418, 71] width 186 height 32
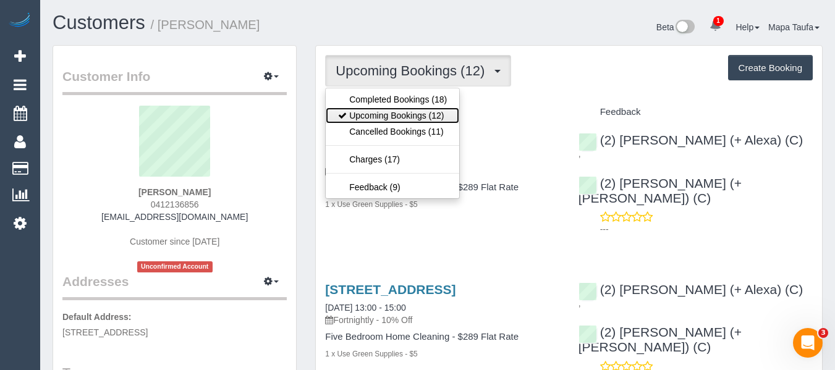
click at [383, 110] on link "Upcoming Bookings (12)" at bounding box center [393, 116] width 134 height 16
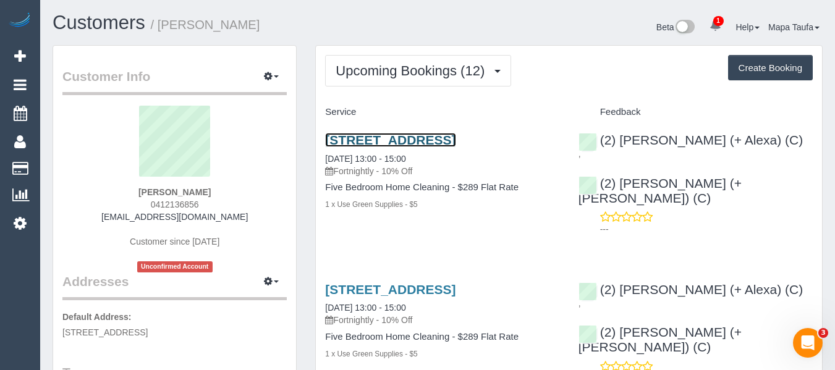
click at [441, 136] on link "29 Riverbank Drive, Maribyrnong, VIC 3032" at bounding box center [390, 140] width 130 height 14
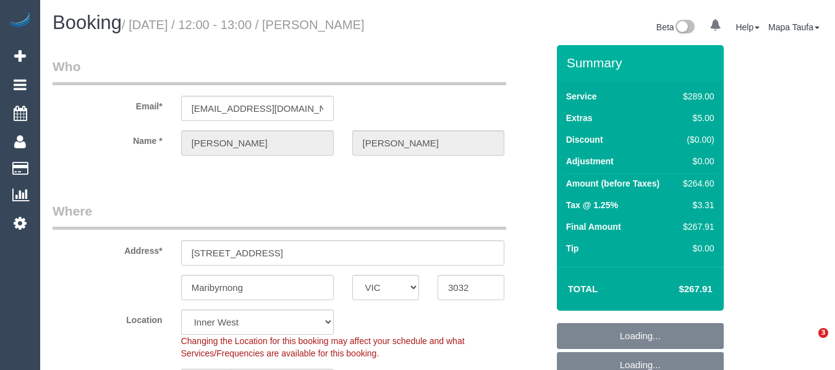
select select "VIC"
select select "string:stripe-pm_1RaThE2GScqysDRVJe9glVe6"
select select "number:28"
select select "number:14"
select select "number:19"
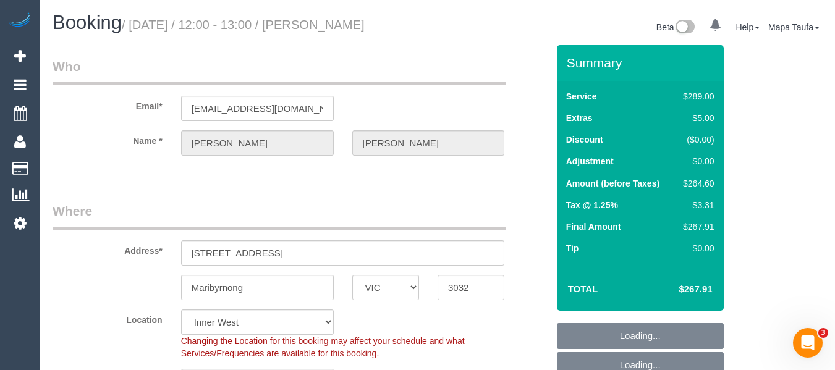
select select "number:36"
select select "number:35"
select select "object:1563"
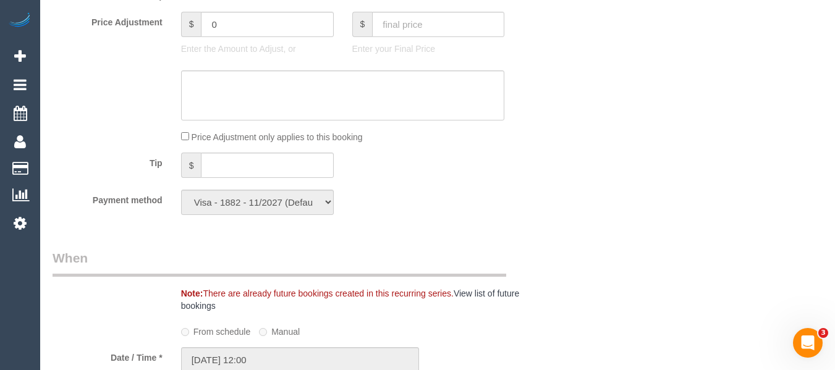
scroll to position [1032, 0]
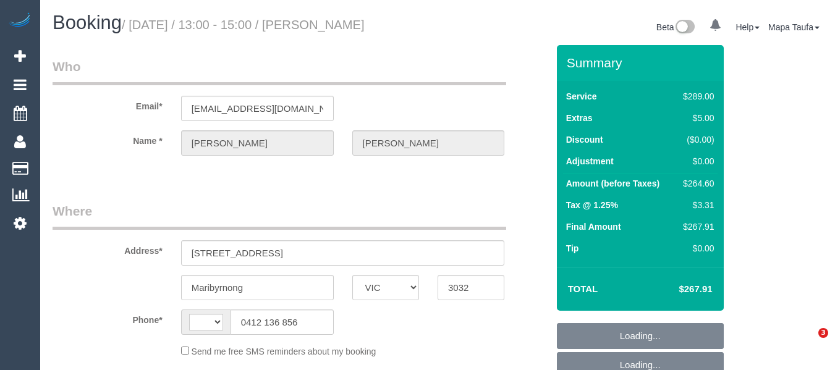
select select "VIC"
select select "string:AU"
select select "object:564"
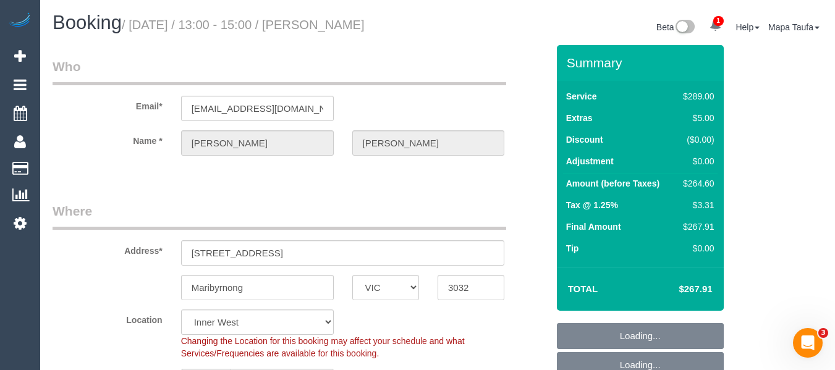
select select "string:stripe-pm_1RaThE2GScqysDRVJe9glVe6"
select select "number:28"
select select "number:14"
select select "number:19"
select select "number:36"
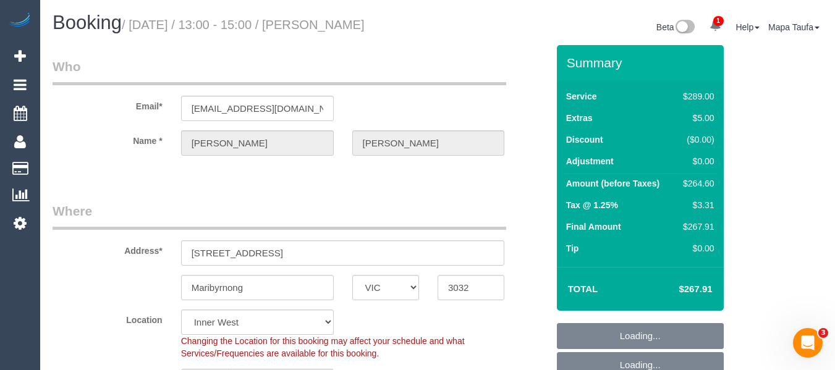
select select "number:35"
select select "object:1439"
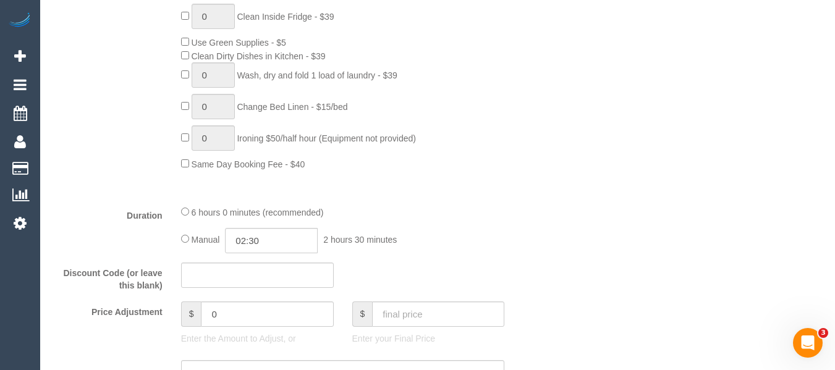
scroll to position [887, 0]
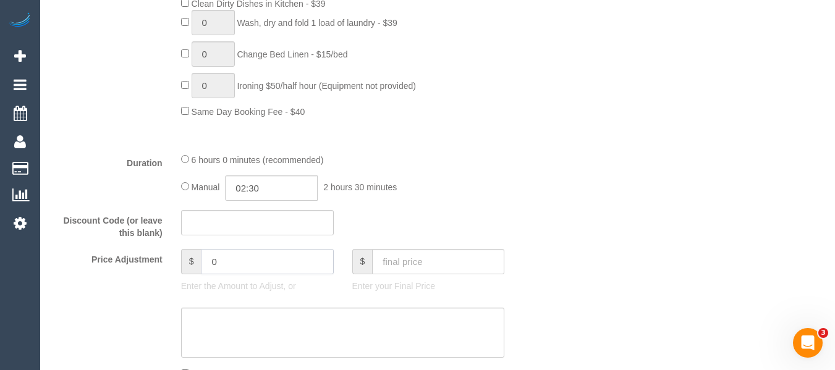
drag, startPoint x: 224, startPoint y: 268, endPoint x: 123, endPoint y: 265, distance: 100.8
click at [109, 265] on div "Price Adjustment $ 0 Enter the Amount to Adjust, or $ Enter your Final Price" at bounding box center [300, 273] width 514 height 49
type input "0"
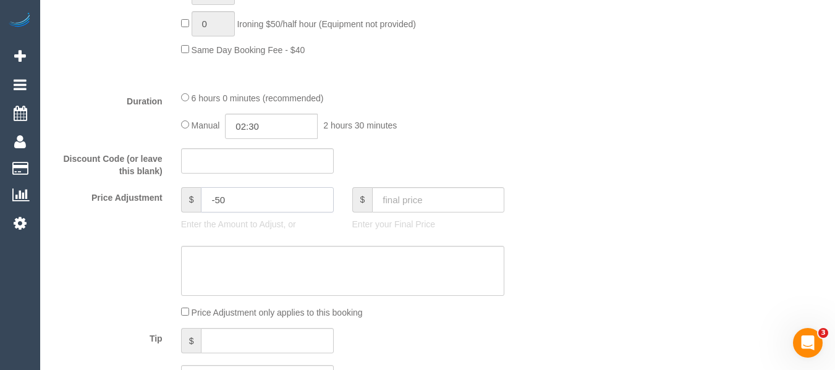
type input "-50"
click at [305, 290] on textarea at bounding box center [343, 271] width 324 height 51
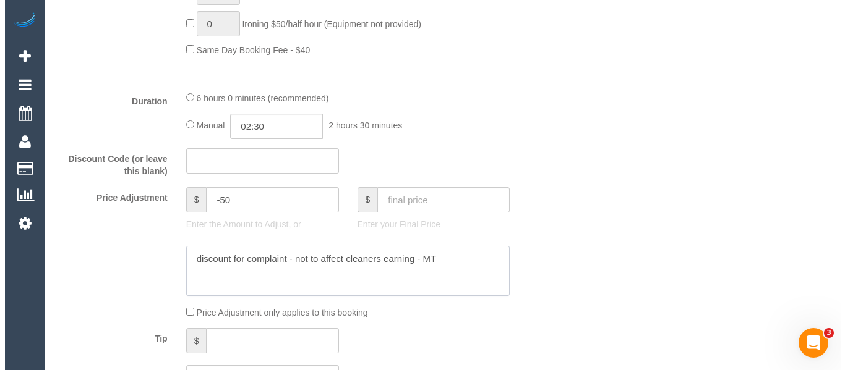
scroll to position [0, 0]
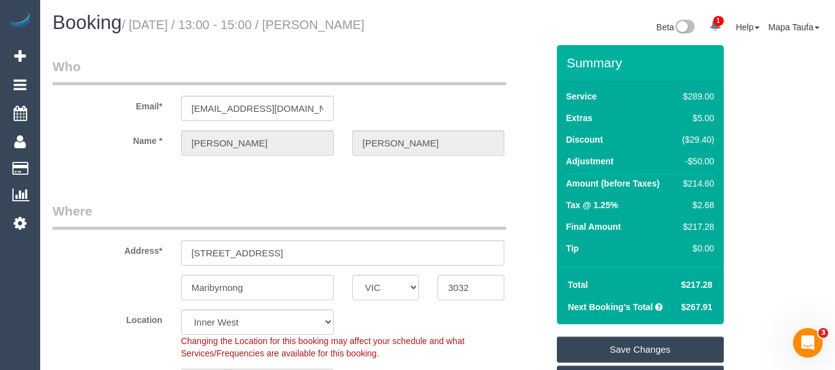
type textarea "discount for complaint - not to affect cleaners earning - MT"
click at [608, 338] on link "Save Changes" at bounding box center [640, 350] width 167 height 26
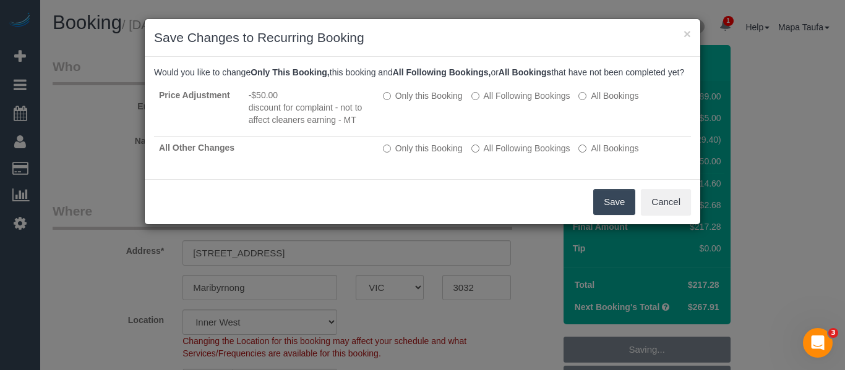
click at [610, 224] on div "Save Cancel" at bounding box center [422, 201] width 555 height 45
click at [613, 215] on button "Save" at bounding box center [614, 202] width 42 height 26
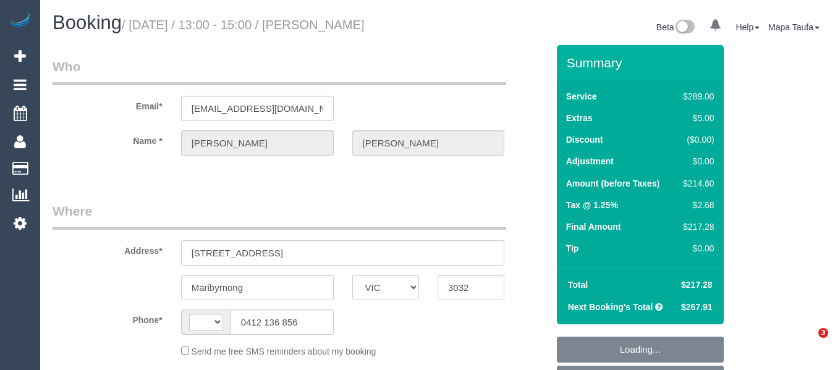
select select "VIC"
select select "string:AU"
select select "string:stripe-pm_1RaThE2GScqysDRVJe9glVe6"
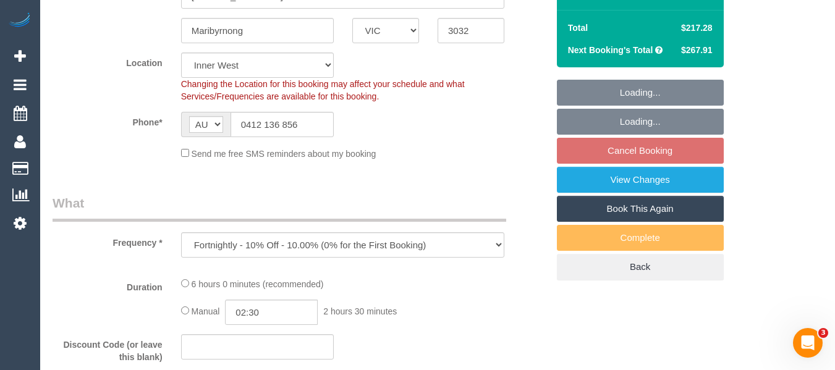
select select "object:735"
select select "number:28"
select select "number:14"
select select "number:19"
select select "number:36"
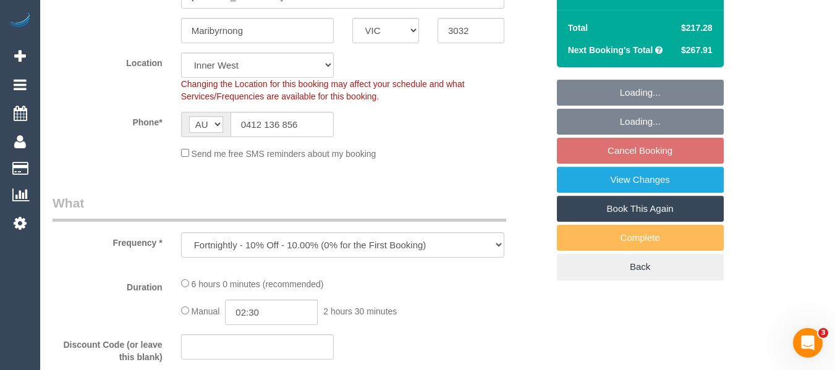
select select "number:35"
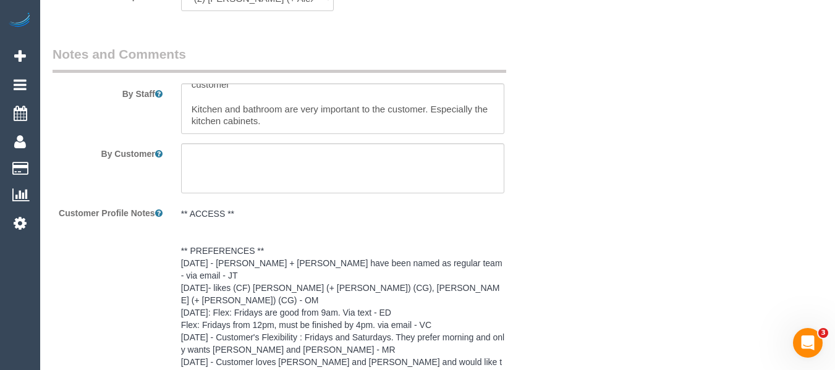
scroll to position [2231, 0]
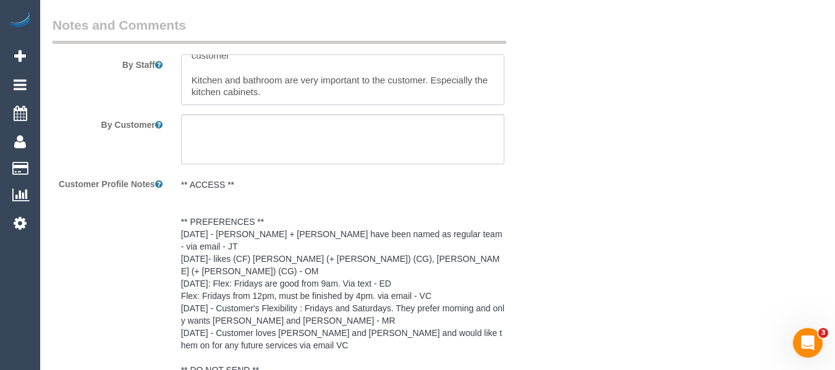
click at [321, 75] on textarea at bounding box center [343, 79] width 324 height 51
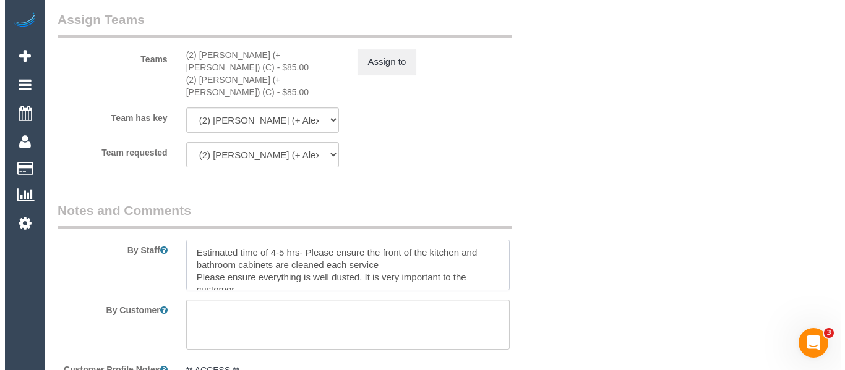
scroll to position [0, 0]
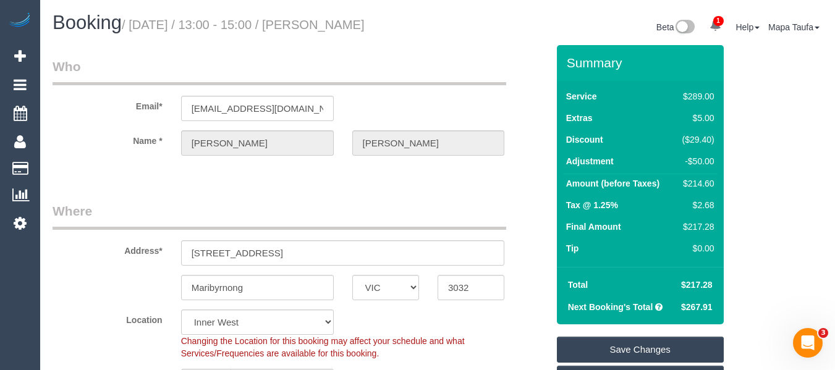
type textarea "Estimated time of 4-5 hrs- Please ensure the front of the kitchen and bathroom …"
click at [615, 352] on link "Save Changes" at bounding box center [640, 350] width 167 height 26
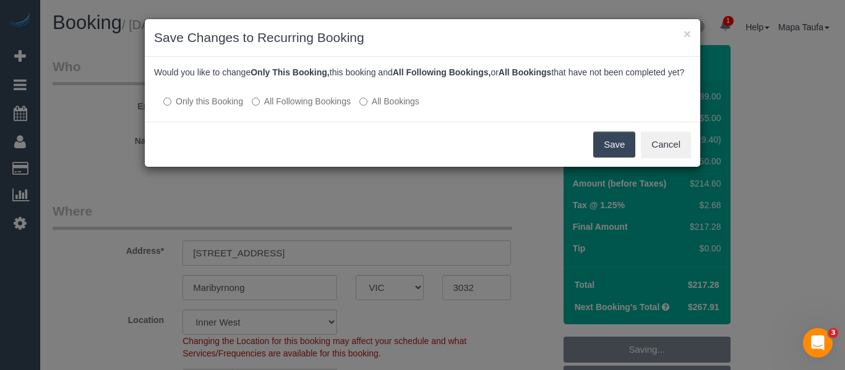
click at [287, 108] on label "All Following Bookings" at bounding box center [301, 101] width 99 height 12
click at [618, 158] on button "Save" at bounding box center [614, 145] width 42 height 26
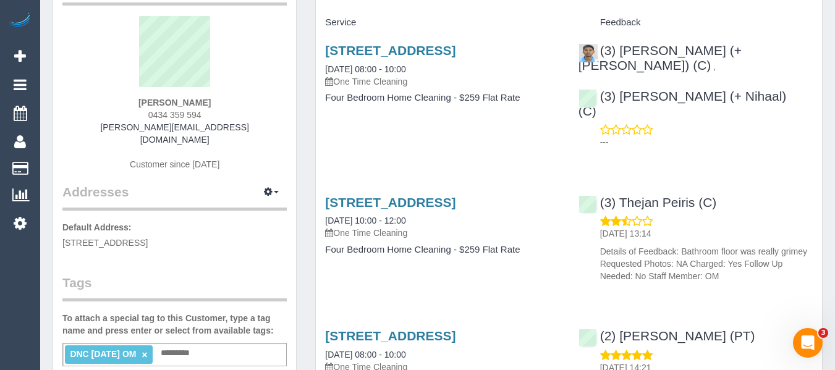
scroll to position [62, 0]
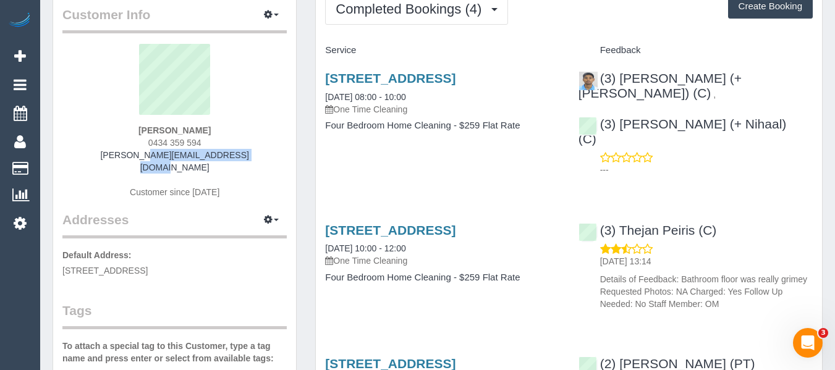
drag, startPoint x: 253, startPoint y: 158, endPoint x: 117, endPoint y: 158, distance: 136.0
click at [117, 158] on div "[PERSON_NAME] 0434 359 594 [PERSON_NAME][EMAIL_ADDRESS][DOMAIN_NAME] Customer s…" at bounding box center [174, 127] width 224 height 167
copy link "[PERSON_NAME][EMAIL_ADDRESS][DOMAIN_NAME]"
click at [456, 171] on div "Service Feedback [STREET_ADDRESS] [DATE] 08:00 - 10:00 One Time Cleaning Four B…" at bounding box center [569, 326] width 488 height 573
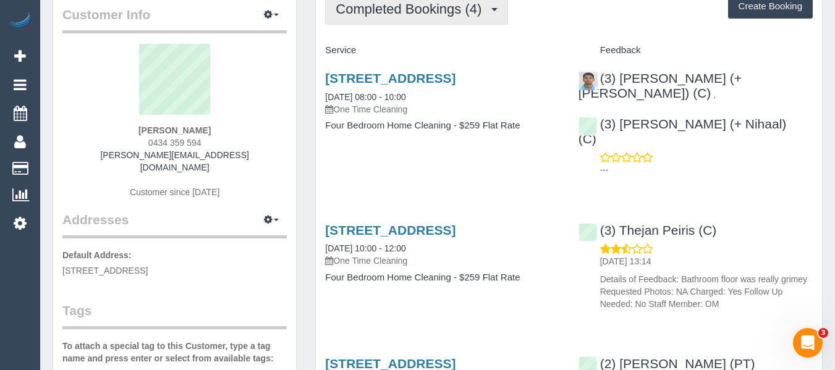
click at [373, 15] on span "Completed Bookings (4)" at bounding box center [412, 8] width 152 height 15
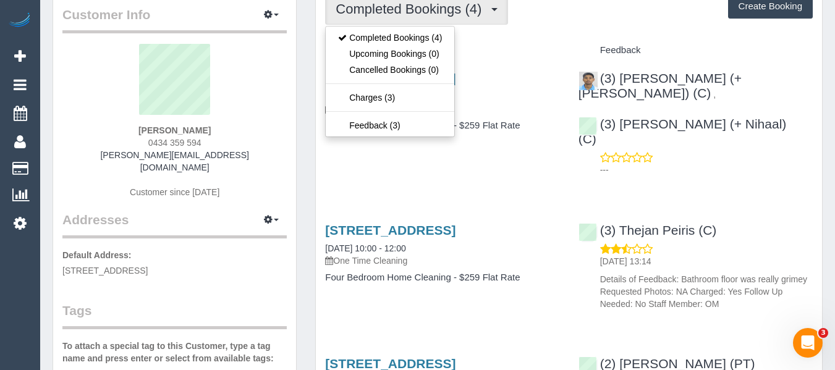
click at [567, 156] on div "[STREET_ADDRESS] [DATE] 08:00 - 10:00 One Time Cleaning Four Bedroom Home Clean…" at bounding box center [442, 108] width 253 height 95
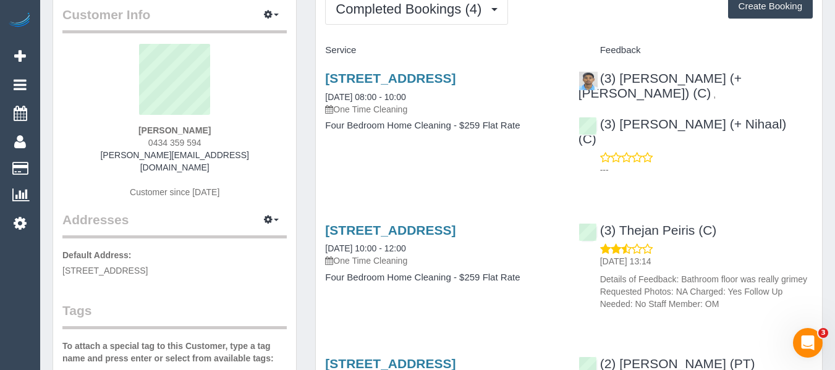
drag, startPoint x: 164, startPoint y: 123, endPoint x: 121, endPoint y: 125, distance: 43.3
click at [121, 125] on div "[PERSON_NAME] 0434 359 594 [PERSON_NAME][EMAIL_ADDRESS][DOMAIN_NAME] Customer s…" at bounding box center [174, 127] width 224 height 167
copy strong "[PERSON_NAME]"
drag, startPoint x: 767, startPoint y: 75, endPoint x: 620, endPoint y: 79, distance: 147.2
click at [620, 79] on div "(3) [PERSON_NAME] (+ [PERSON_NAME]) (C) , (3) Shweta (+ Nihaal) (C) ---" at bounding box center [695, 121] width 253 height 121
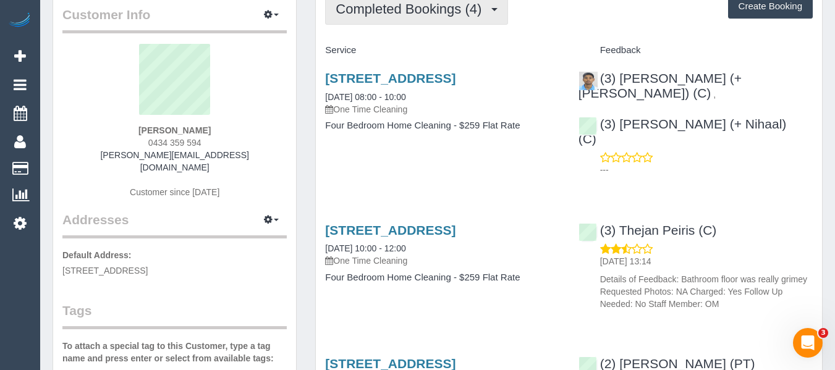
copy div "Nihaal (+ [PERSON_NAME]) (C) ,"
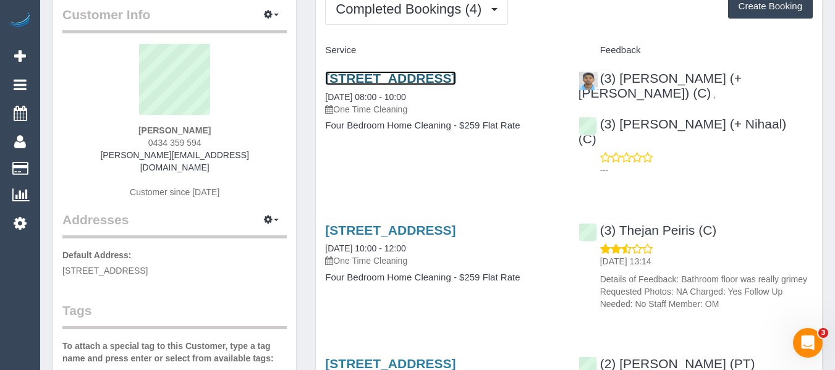
click at [337, 84] on link "[STREET_ADDRESS]" at bounding box center [390, 78] width 130 height 14
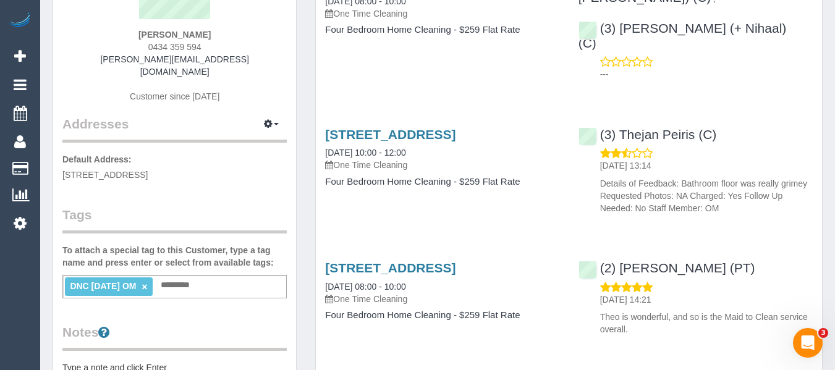
scroll to position [247, 0]
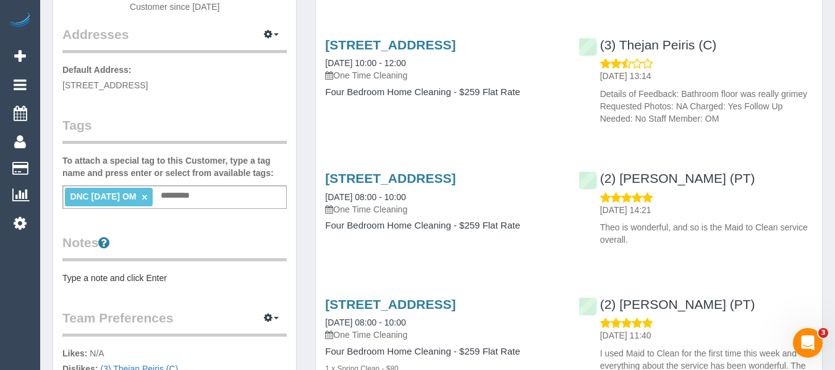
click at [147, 192] on link "×" at bounding box center [145, 197] width 6 height 11
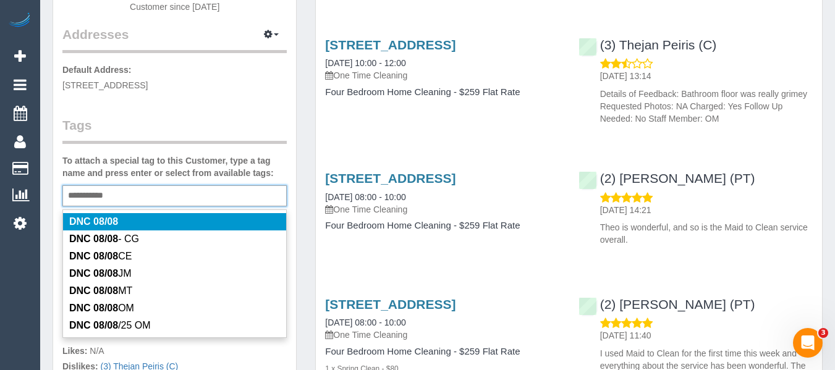
type input "**********"
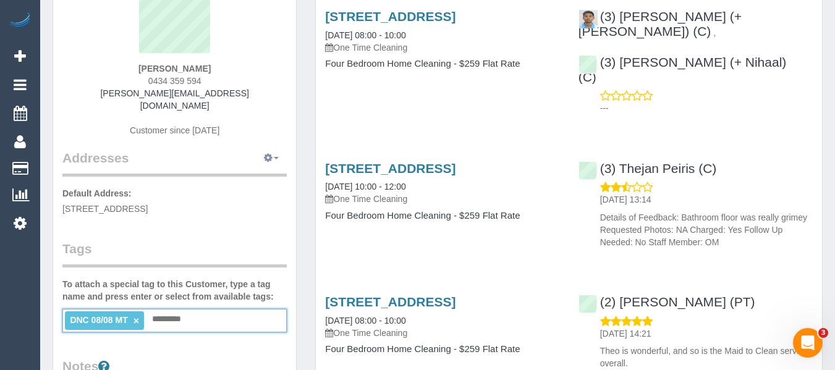
scroll to position [0, 0]
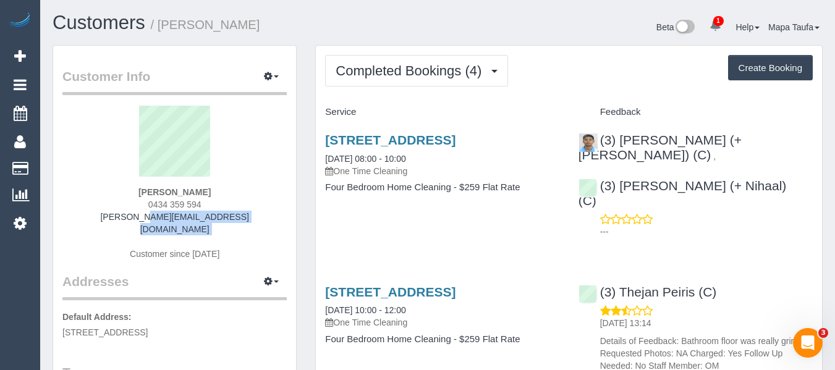
drag, startPoint x: 161, startPoint y: 206, endPoint x: 114, endPoint y: 219, distance: 48.7
click at [114, 219] on div "[PERSON_NAME] 0434 359 594 [PERSON_NAME][EMAIL_ADDRESS][DOMAIN_NAME] Customer s…" at bounding box center [174, 189] width 224 height 167
copy div "[PERSON_NAME][EMAIL_ADDRESS][DOMAIN_NAME]"
drag, startPoint x: 226, startPoint y: 194, endPoint x: 135, endPoint y: 195, distance: 90.9
click at [135, 195] on div "[PERSON_NAME] 0434 359 594 [PERSON_NAME][EMAIL_ADDRESS][DOMAIN_NAME] Customer s…" at bounding box center [174, 189] width 224 height 167
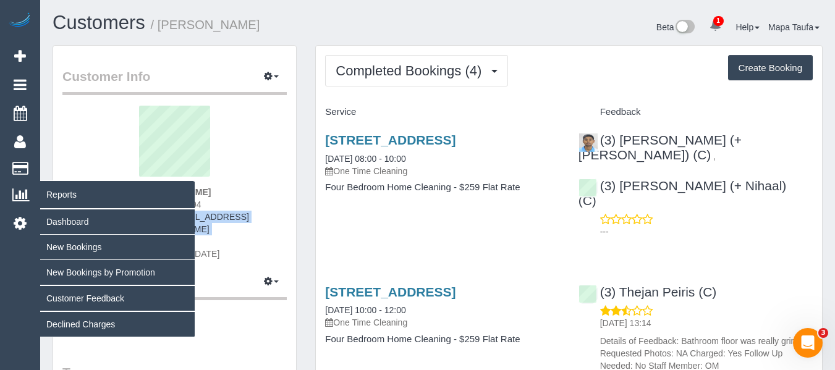
copy strong "[PERSON_NAME]"
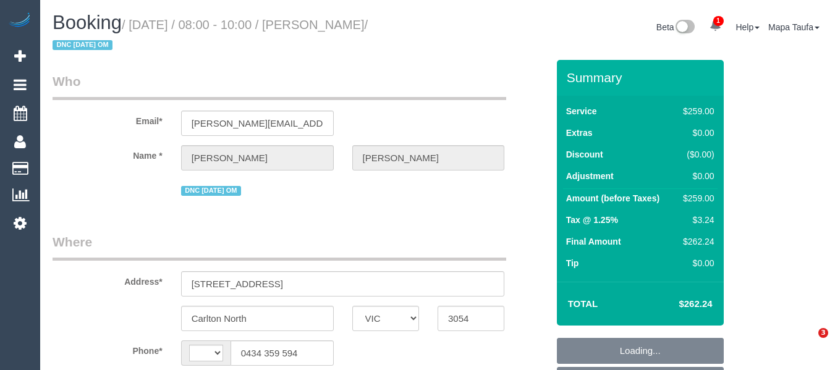
select select "VIC"
select select "string:AU"
select select "string:stripe-pm_1Rprox2GScqysDRVQotaIkMi"
select select "number:27"
select select "number:14"
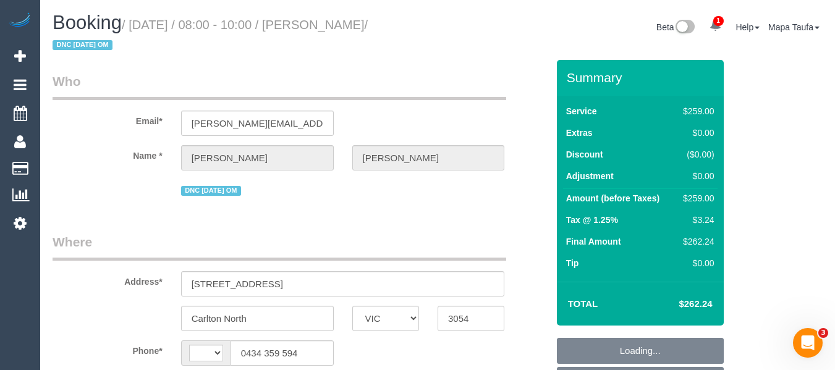
select select "number:19"
select select "number:24"
select select "number:11"
select select "object:1699"
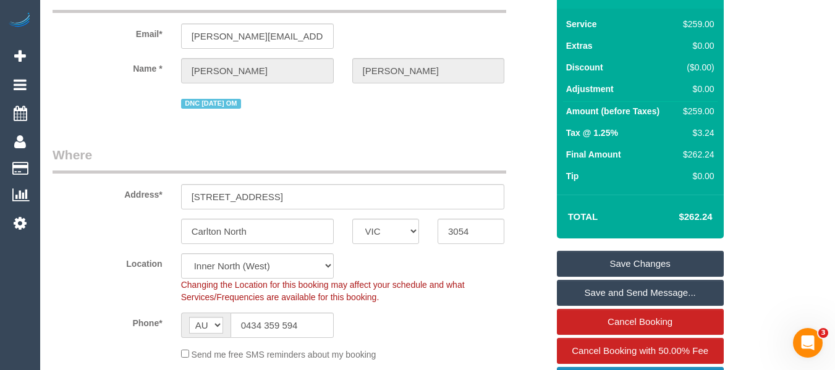
scroll to position [247, 0]
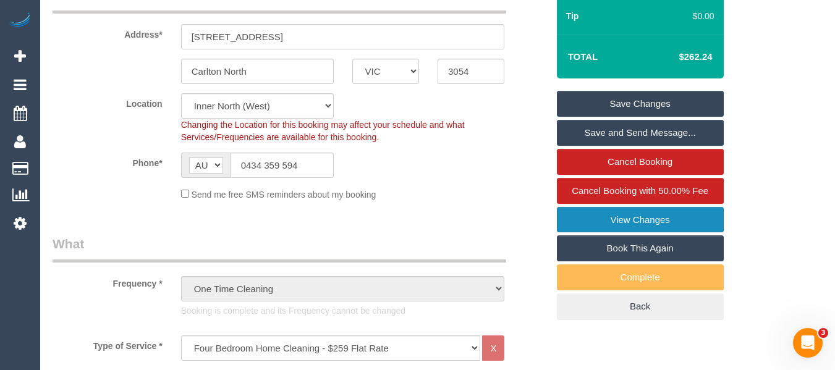
click at [659, 214] on link "View Changes" at bounding box center [640, 220] width 167 height 26
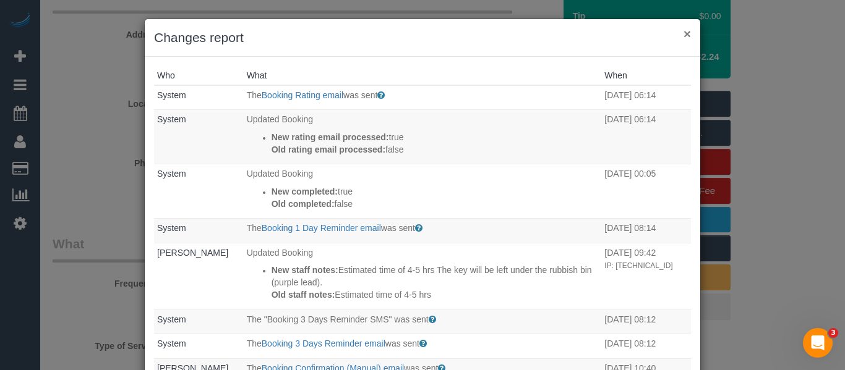
click at [686, 35] on button "×" at bounding box center [686, 33] width 7 height 13
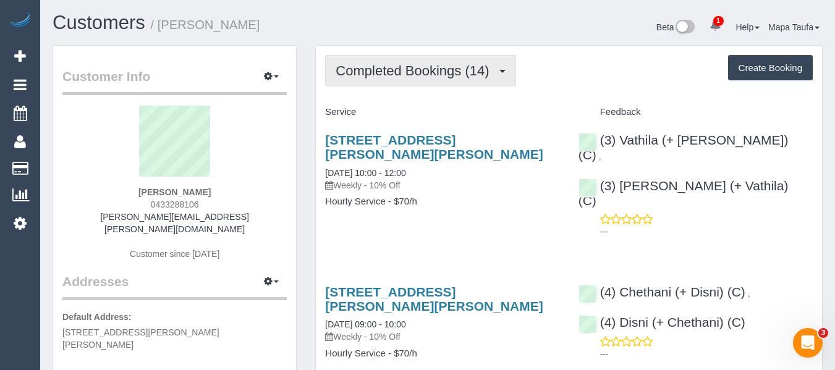
click at [438, 72] on span "Completed Bookings (14)" at bounding box center [416, 70] width 160 height 15
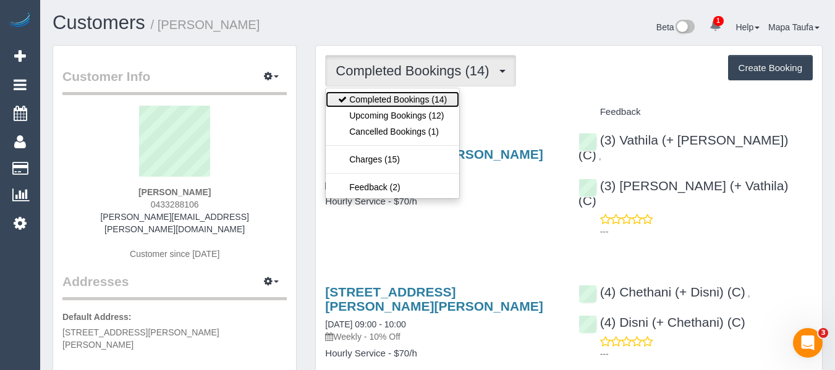
click at [419, 106] on link "Completed Bookings (14)" at bounding box center [393, 100] width 134 height 16
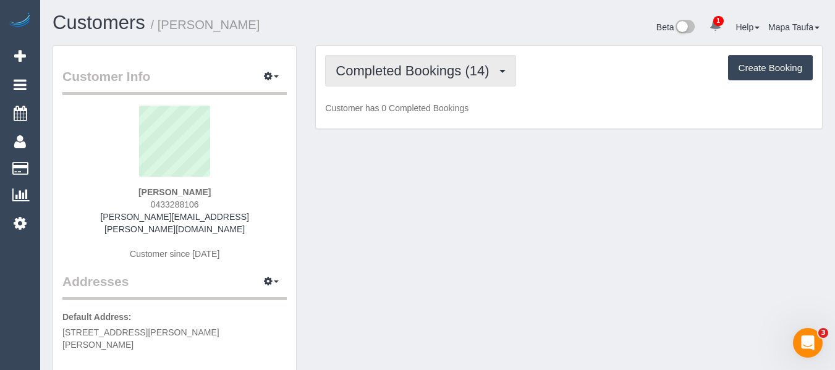
click at [425, 77] on span "Completed Bookings (14)" at bounding box center [416, 70] width 160 height 15
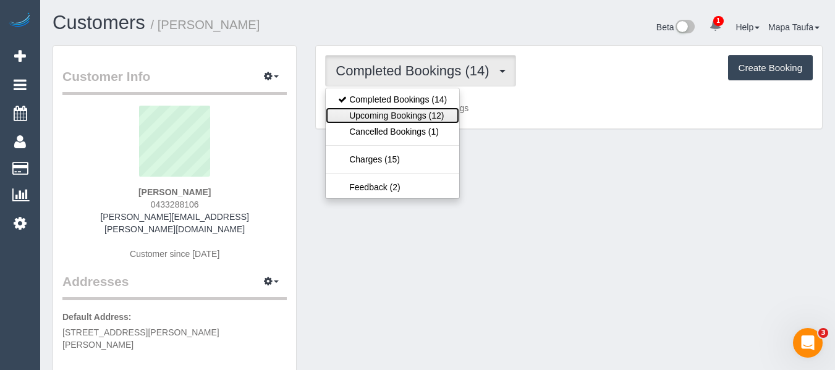
click at [413, 113] on link "Upcoming Bookings (12)" at bounding box center [393, 116] width 134 height 16
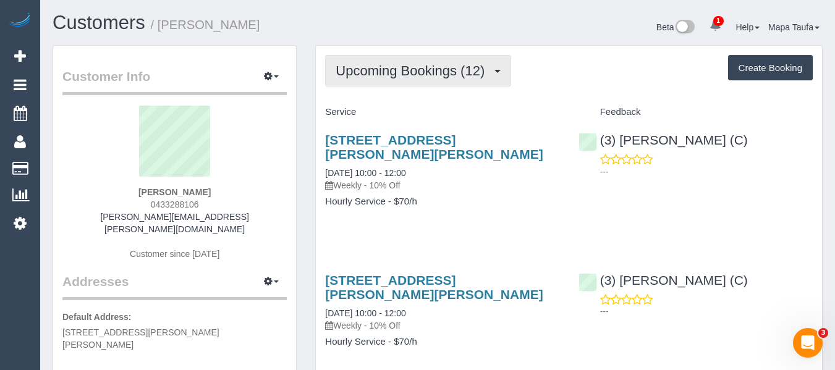
click at [440, 79] on button "Upcoming Bookings (12)" at bounding box center [418, 71] width 186 height 32
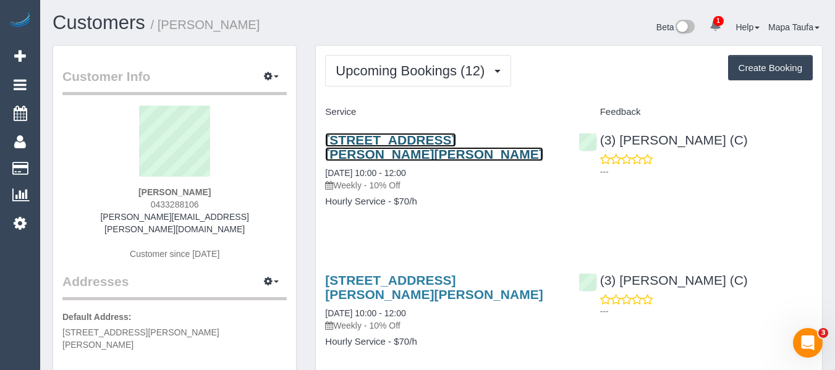
click at [433, 135] on link "Unit 6 1233 Glen Huntly Road, Carnegie, VIC 3163" at bounding box center [434, 147] width 218 height 28
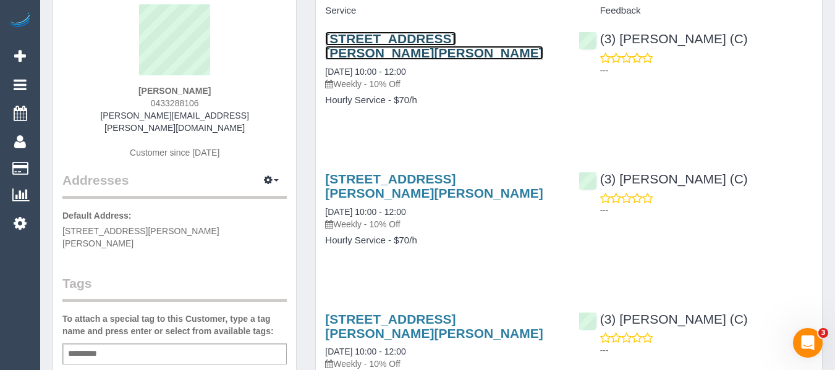
scroll to position [124, 0]
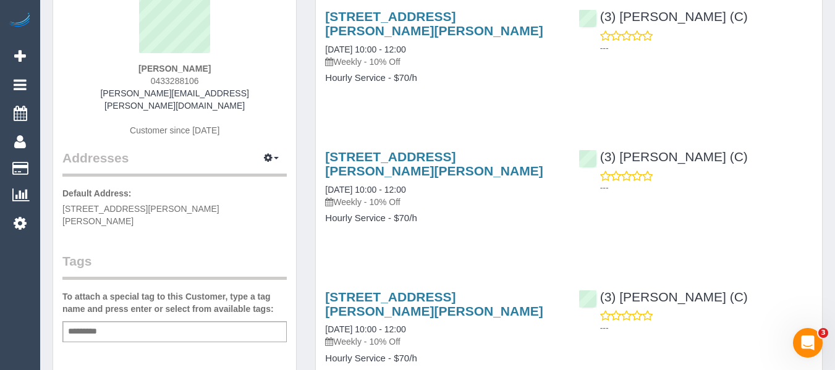
click at [145, 321] on div "Add a tag" at bounding box center [174, 331] width 224 height 21
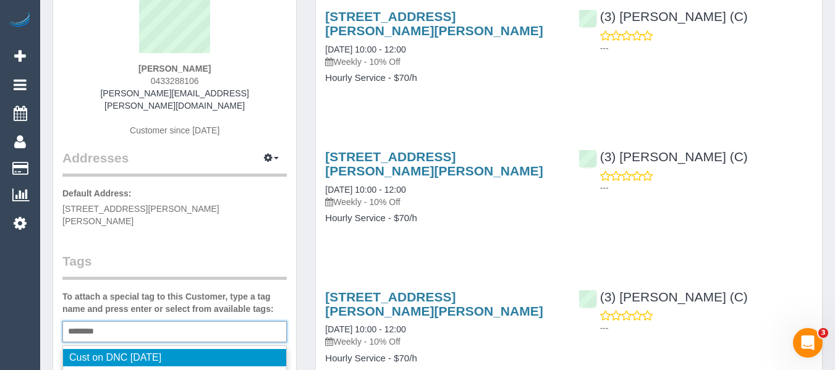
type input "*********"
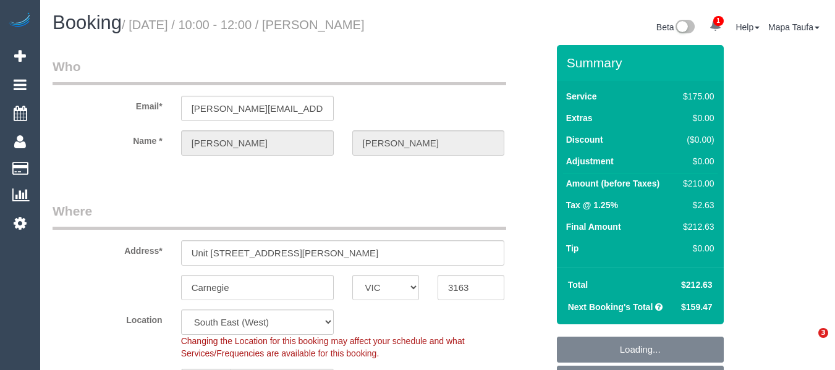
select select "VIC"
select select "150"
select select "number:29"
select select "number:15"
select select "number:19"
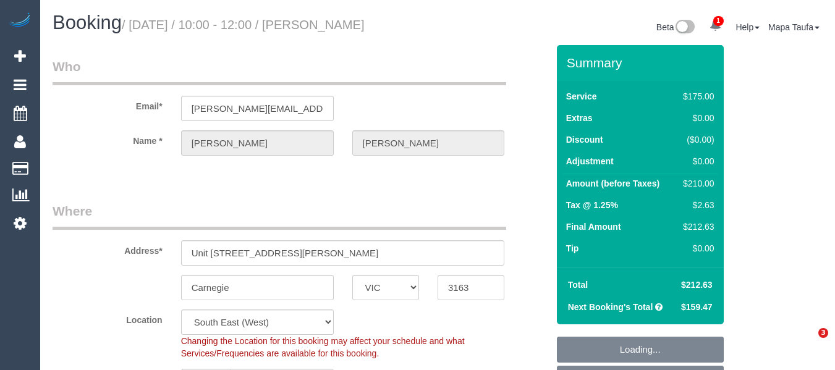
select select "number:24"
select select "number:33"
select select "number:11"
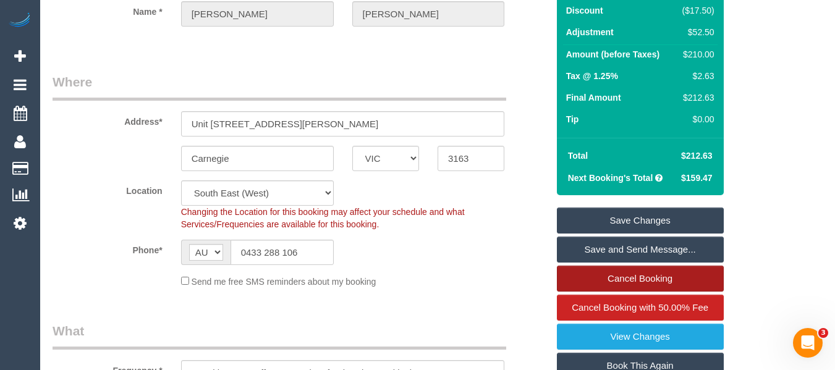
scroll to position [151, 0]
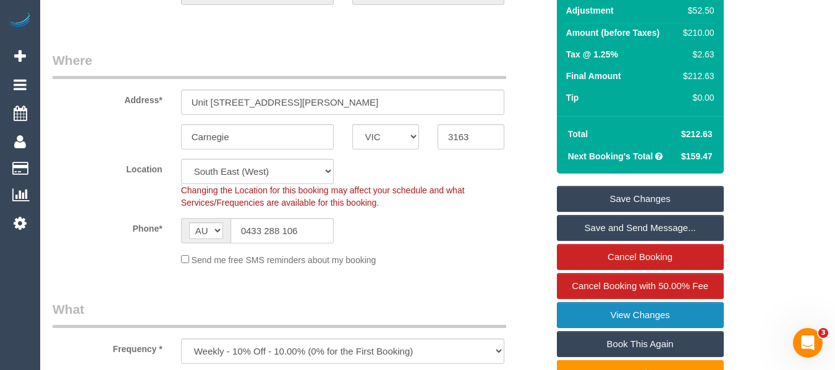
click at [662, 307] on link "View Changes" at bounding box center [640, 315] width 167 height 26
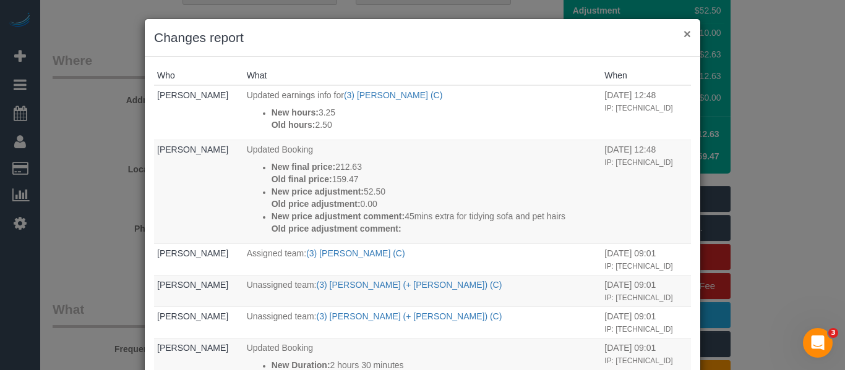
click at [683, 37] on button "×" at bounding box center [686, 33] width 7 height 13
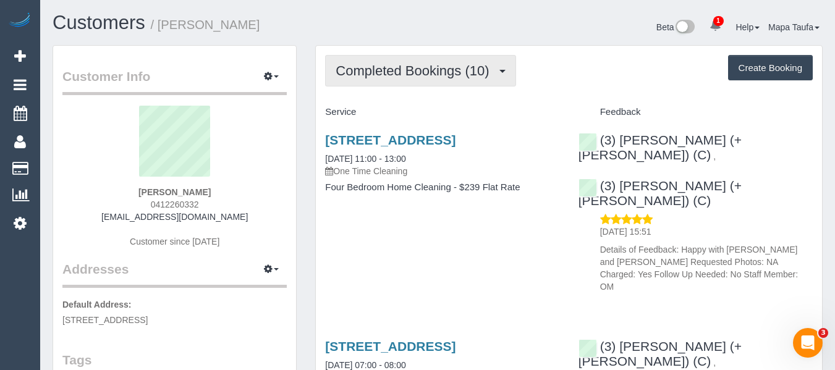
click at [427, 61] on button "Completed Bookings (10)" at bounding box center [420, 71] width 190 height 32
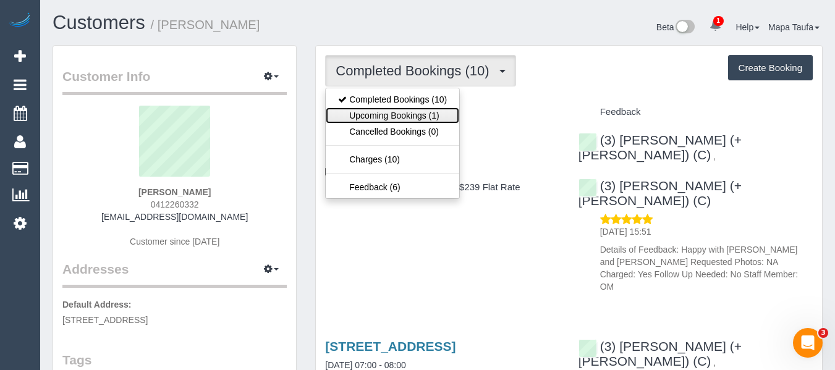
click at [386, 115] on link "Upcoming Bookings (1)" at bounding box center [393, 116] width 134 height 16
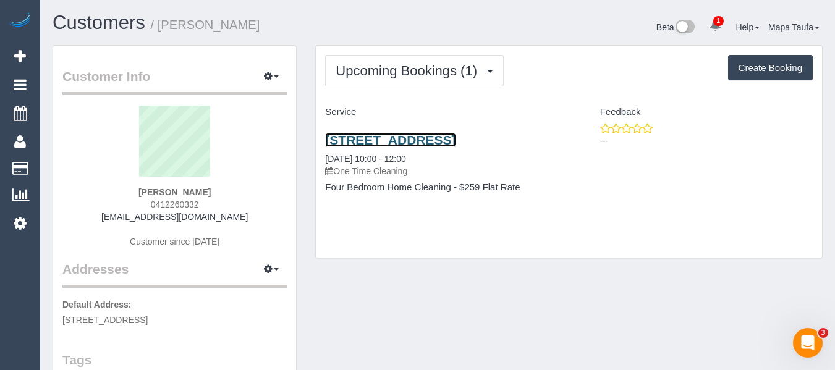
click at [444, 139] on link "26 Kenman Close, Templestowe, VIC 3106" at bounding box center [390, 140] width 130 height 14
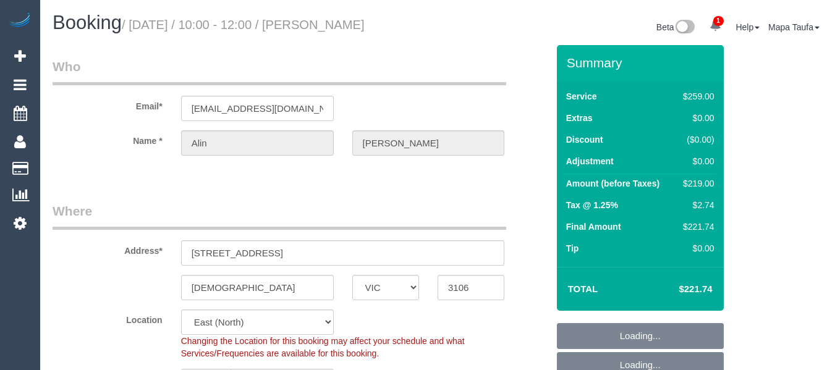
select select "VIC"
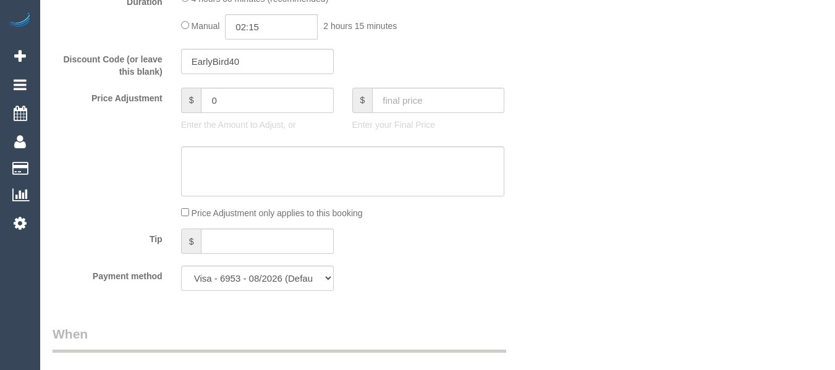
select select "object:653"
select select "spot3"
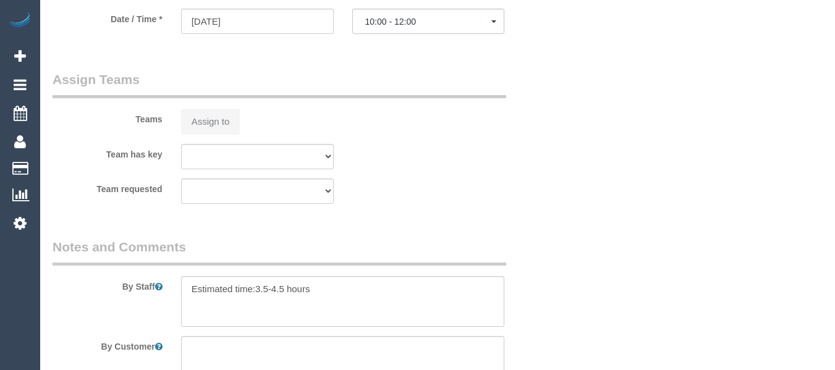
select select "object:809"
select select "number:27"
select select "number:14"
select select "number:19"
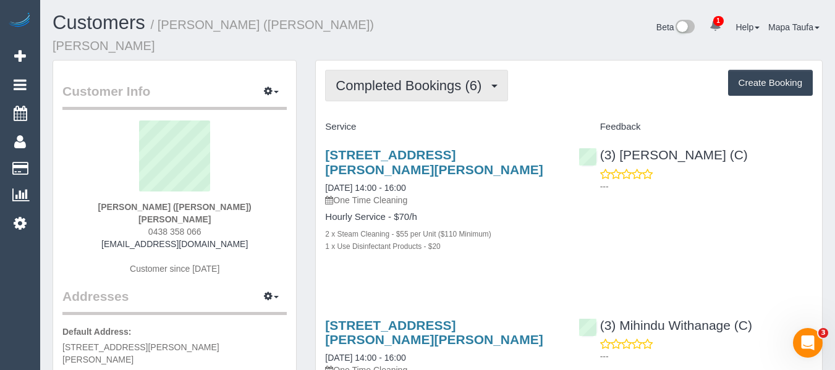
click at [437, 78] on span "Completed Bookings (6)" at bounding box center [412, 85] width 152 height 15
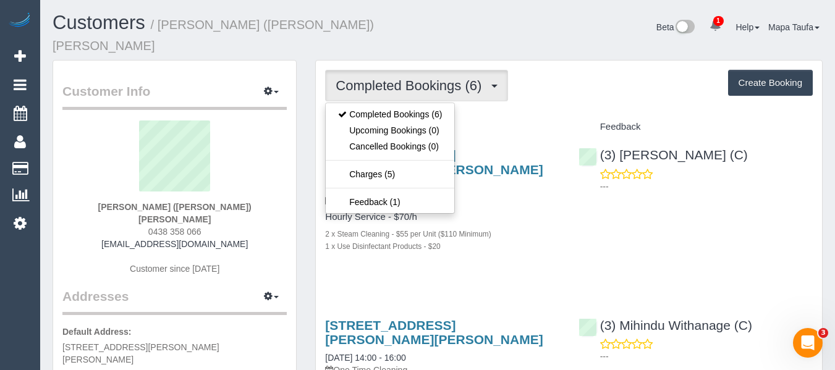
click at [534, 85] on div "Completed Bookings (6) Completed Bookings (6) Upcoming Bookings (0) Cancelled B…" at bounding box center [569, 86] width 488 height 32
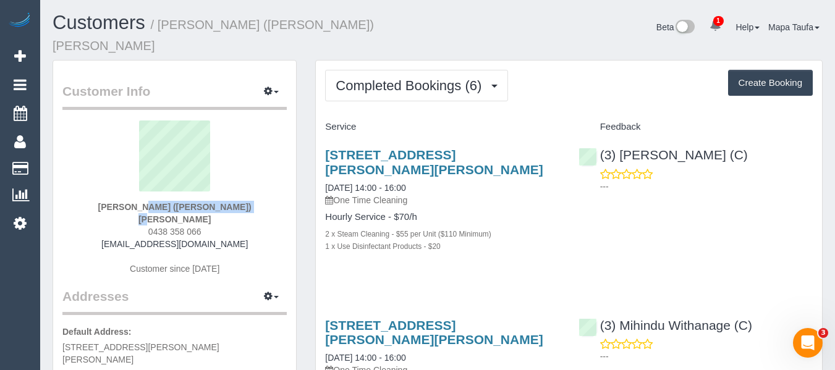
drag, startPoint x: 241, startPoint y: 190, endPoint x: 111, endPoint y: 191, distance: 129.8
click at [111, 191] on div "Rashelle (Shelley) Wade 0438 358 066 shwadey@outlook.com Customer since 2025" at bounding box center [174, 204] width 224 height 167
copy strong "Rashelle (Shelley) Wade"
drag, startPoint x: 736, startPoint y: 141, endPoint x: 623, endPoint y: 139, distance: 113.8
click at [623, 139] on div "(3) Murat Karaman (C) ---" at bounding box center [695, 167] width 253 height 61
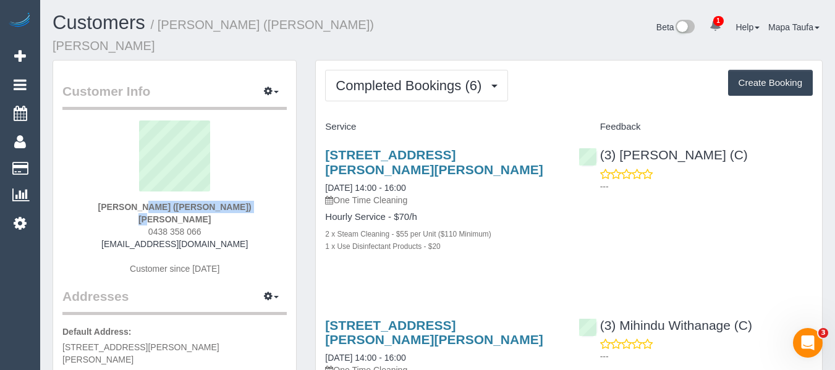
copy link "Murat Karaman (C)"
click at [396, 137] on div "9, Porter St, 2, Briar Hill, VIC 3088 09/08/2025 14:00 - 16:00 One Time Cleanin…" at bounding box center [442, 206] width 253 height 139
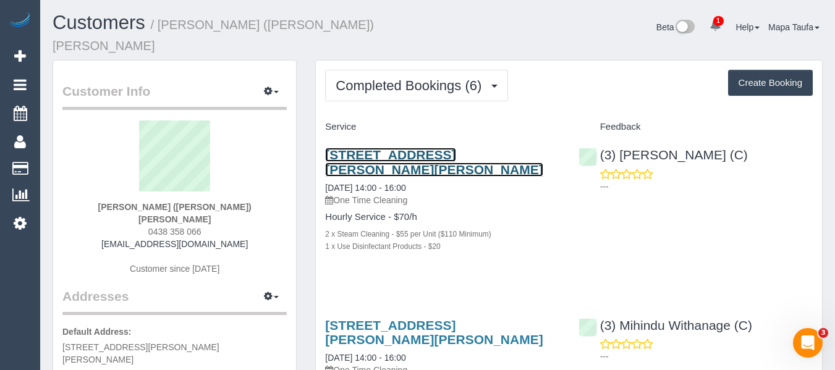
click at [402, 148] on link "9, Porter St, 2, Briar Hill, VIC 3088" at bounding box center [434, 162] width 218 height 28
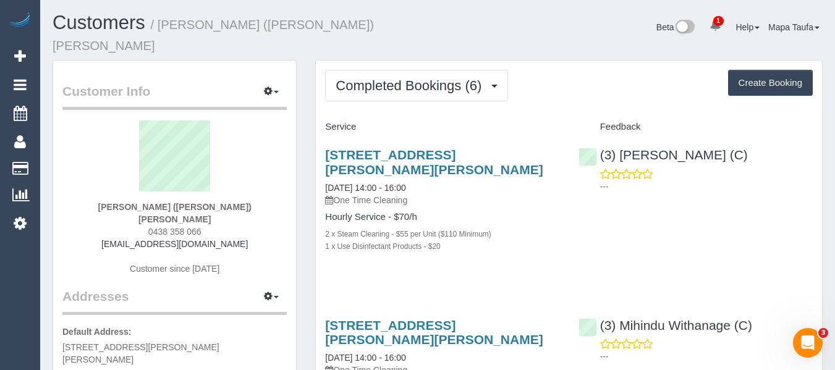
drag, startPoint x: 218, startPoint y: 203, endPoint x: 150, endPoint y: 202, distance: 68.6
click at [150, 202] on div "Rashelle (Shelley) Wade 0438 358 066 shwadey@outlook.com Customer since 2025" at bounding box center [174, 204] width 224 height 167
copy span "0438 358 066"
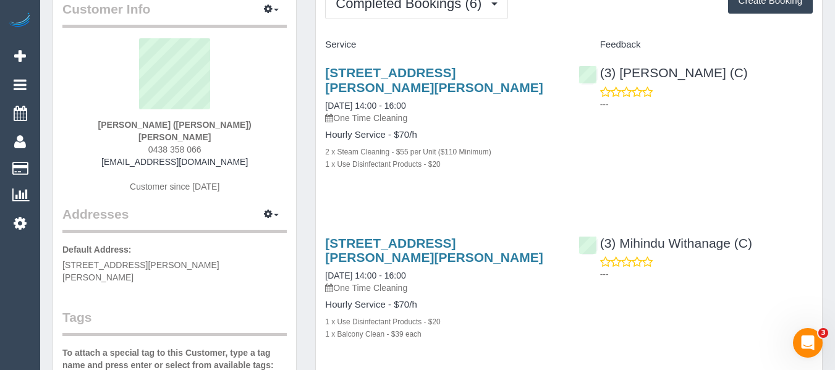
scroll to position [62, 0]
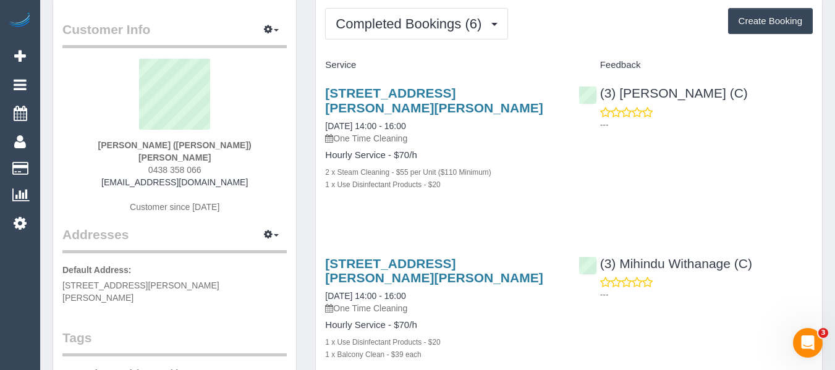
drag, startPoint x: 247, startPoint y: 148, endPoint x: 240, endPoint y: 137, distance: 12.9
click at [247, 148] on div "Rashelle (Shelley) Wade 0438 358 066 shwadey@outlook.com Customer since 2025" at bounding box center [174, 142] width 224 height 167
drag, startPoint x: 240, startPoint y: 134, endPoint x: 130, endPoint y: 132, distance: 110.1
click at [130, 132] on div "Rashelle (Shelley) Wade 0438 358 066 shwadey@outlook.com Customer since 2025" at bounding box center [174, 142] width 224 height 167
click at [243, 140] on div "Rashelle (Shelley) Wade 0438 358 066 shwadey@outlook.com Customer since 2025" at bounding box center [174, 142] width 224 height 167
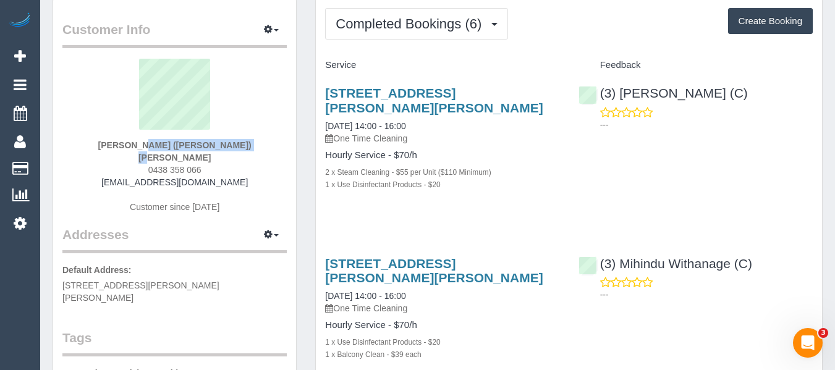
drag, startPoint x: 239, startPoint y: 135, endPoint x: 124, endPoint y: 127, distance: 115.3
click at [124, 127] on div "Rashelle (Shelley) Wade 0438 358 066 shwadey@outlook.com Customer since 2025" at bounding box center [174, 142] width 224 height 167
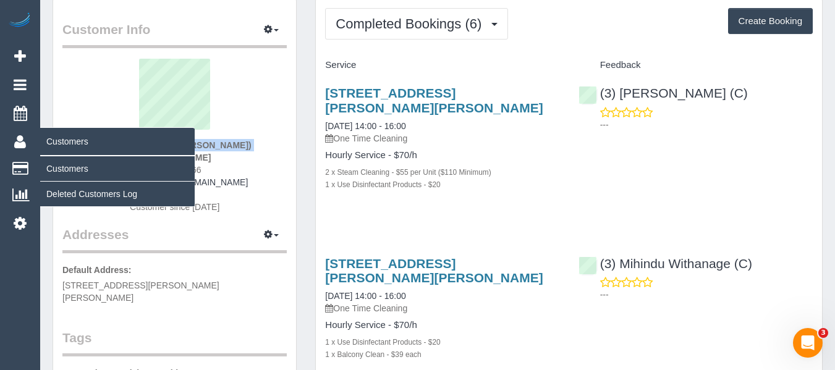
copy strong "Rashelle (Shelley) Wade"
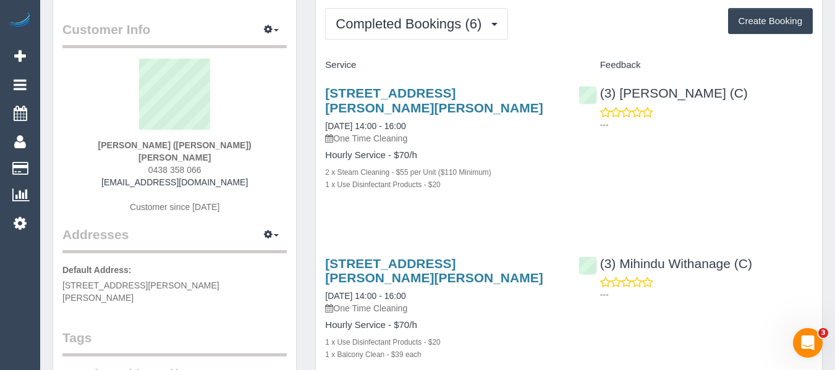
drag, startPoint x: 550, startPoint y: 87, endPoint x: 537, endPoint y: 111, distance: 27.1
drag, startPoint x: 537, startPoint y: 111, endPoint x: 537, endPoint y: 59, distance: 51.9
drag, startPoint x: 542, startPoint y: 75, endPoint x: 326, endPoint y: 77, distance: 215.2
click at [326, 86] on h3 "9, Porter St, 2, Briar Hill, VIC 3088" at bounding box center [442, 100] width 234 height 28
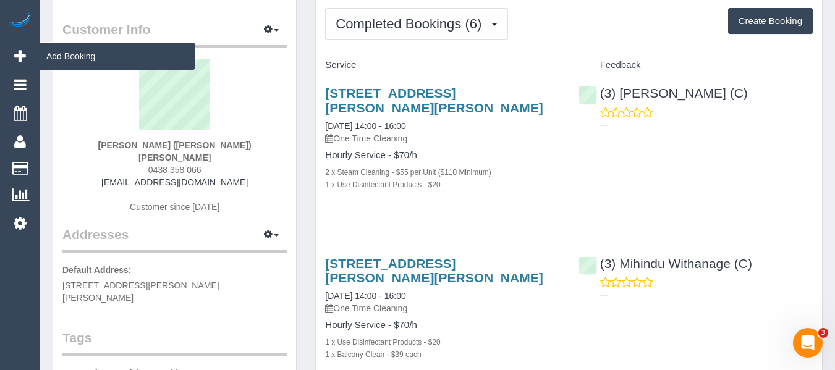
copy link "9, Porter St, 2, Briar Hill, VIC 3088"
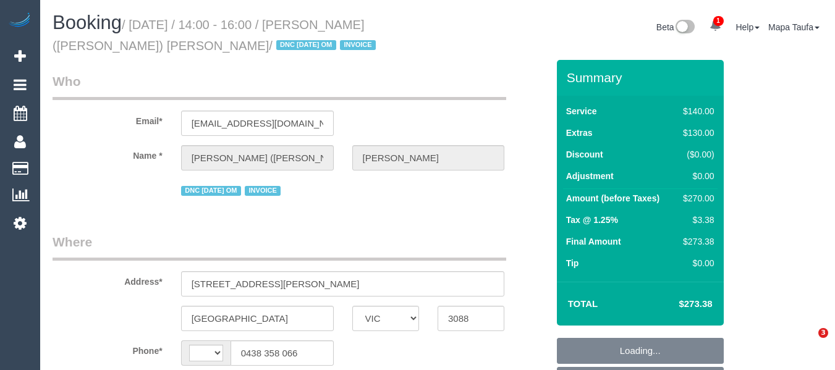
select select "VIC"
select select "object:357"
select select "spot1"
select select "string:AU"
select select "object:764"
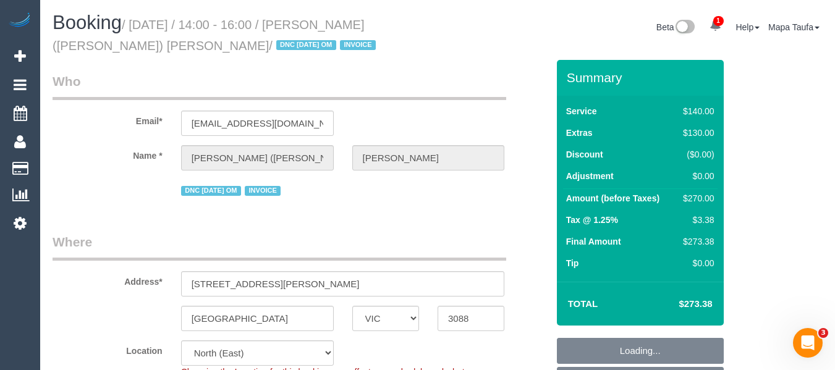
select select "string:stripe-pm_1RtLkf2GScqysDRVF8d7X6Tr"
select select "number:30"
select select "number:14"
select select "number:19"
select select "number:22"
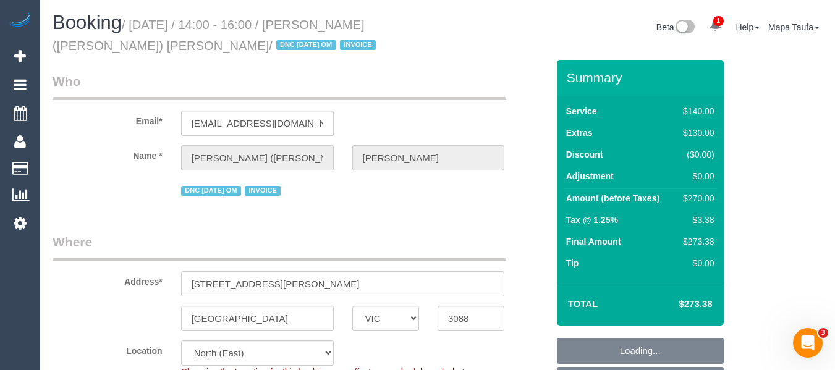
select select "number:12"
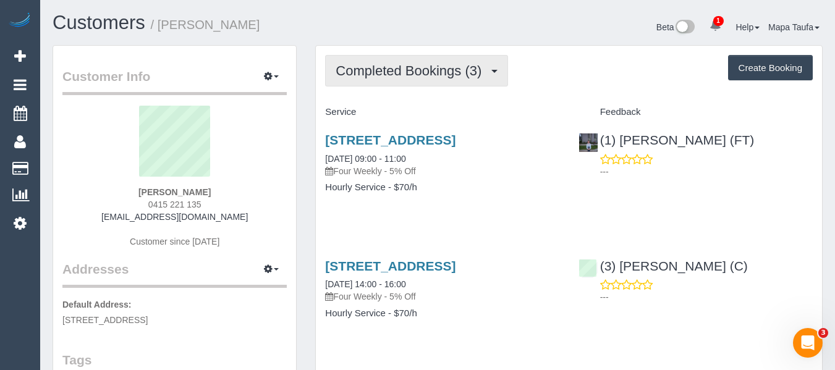
click at [405, 73] on span "Completed Bookings (3)" at bounding box center [412, 70] width 152 height 15
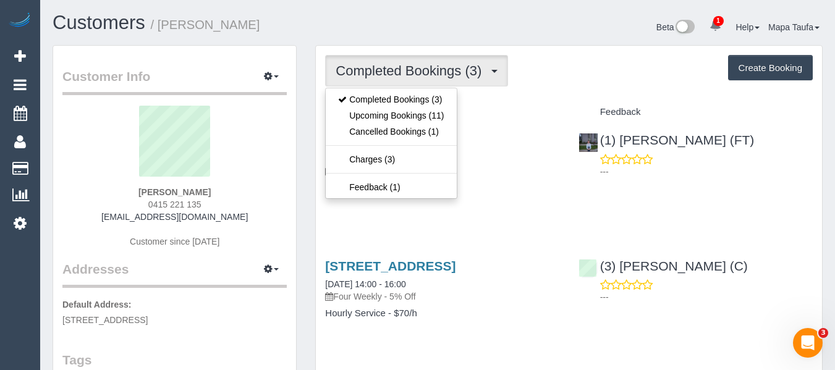
click at [541, 106] on div "Service" at bounding box center [442, 112] width 253 height 21
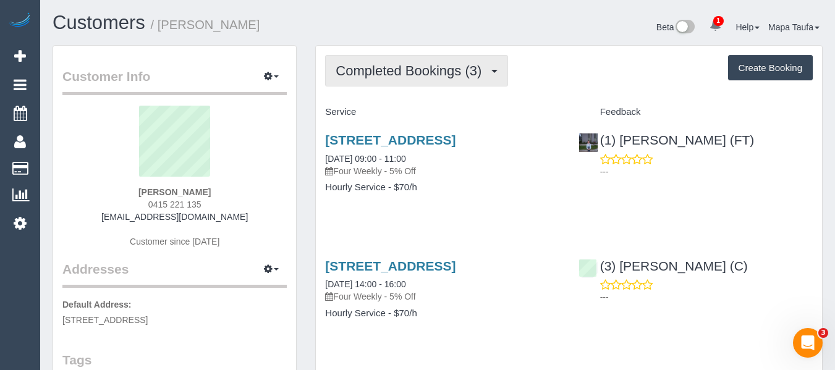
click at [380, 63] on span "Completed Bookings (3)" at bounding box center [412, 70] width 152 height 15
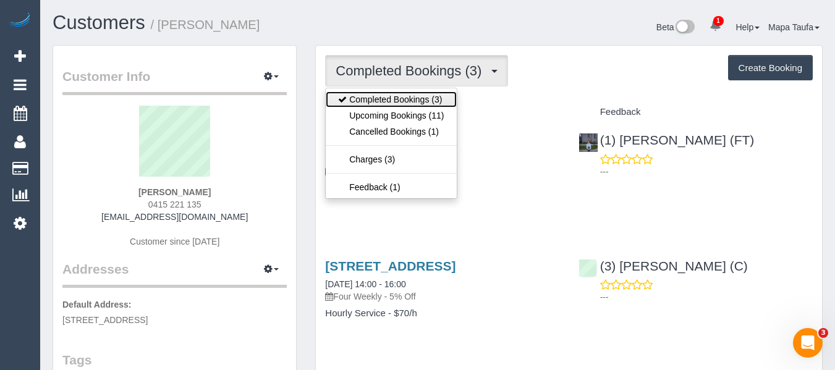
click at [381, 106] on link "Completed Bookings (3)" at bounding box center [391, 100] width 130 height 16
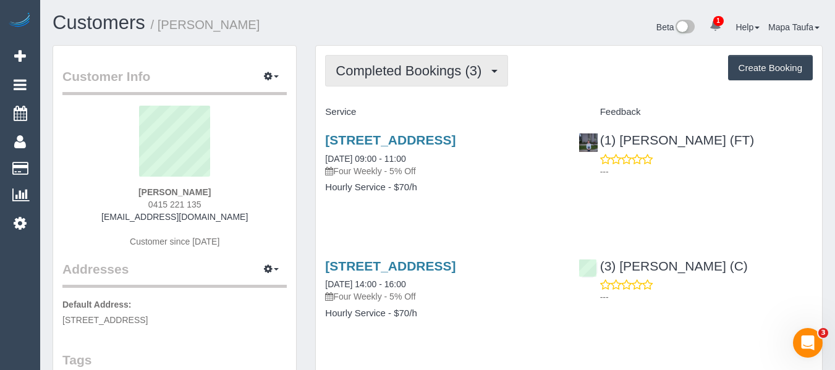
click at [415, 64] on span "Completed Bookings (3)" at bounding box center [412, 70] width 152 height 15
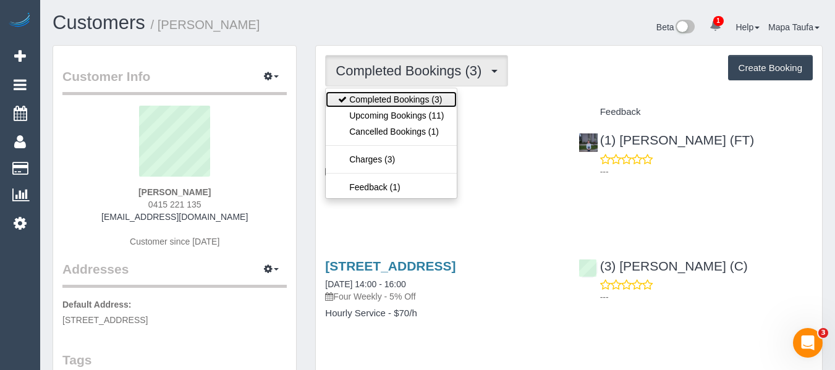
click at [404, 106] on link "Completed Bookings (3)" at bounding box center [391, 100] width 130 height 16
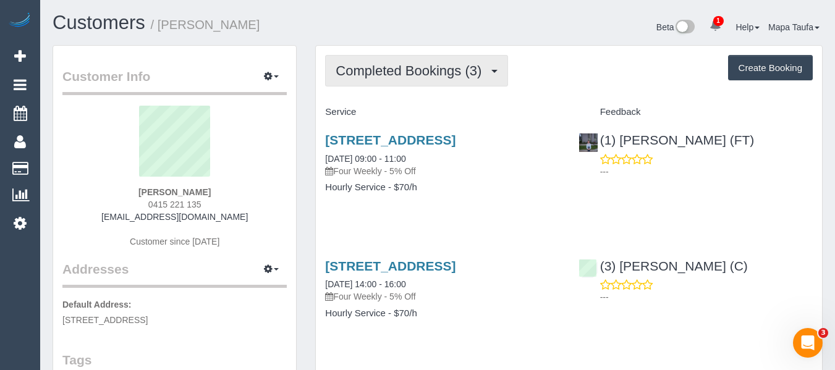
click at [404, 63] on span "Completed Bookings (3)" at bounding box center [412, 70] width 152 height 15
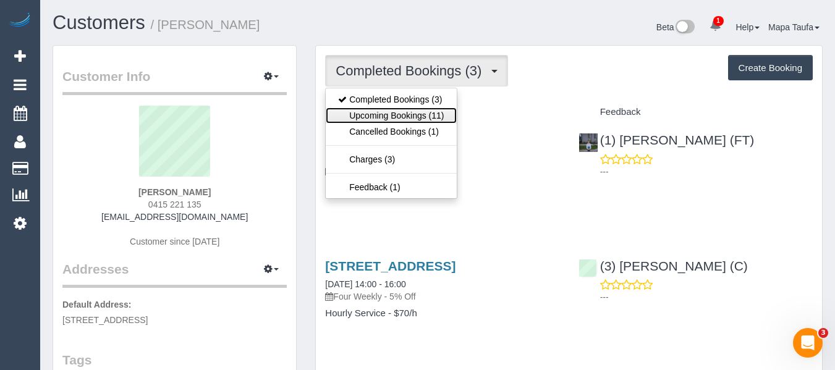
click at [394, 115] on link "Upcoming Bookings (11)" at bounding box center [391, 116] width 130 height 16
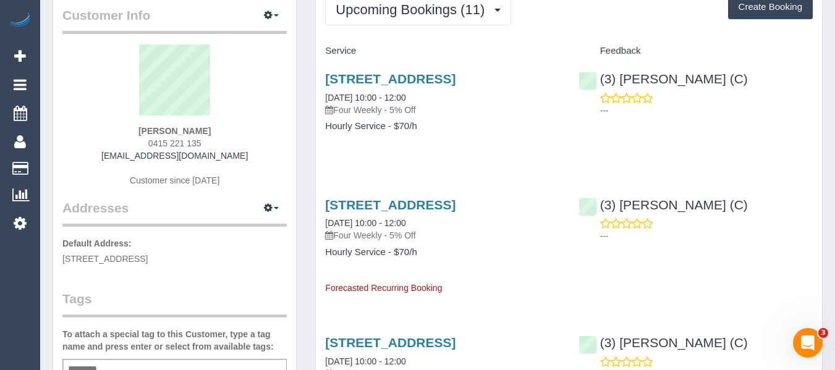
scroll to position [62, 0]
click at [559, 281] on div "2/8 Hastings St, Burwood, VIC 3125 18/09/2025 10:00 - 12:00 Four Weekly - 5% Of…" at bounding box center [442, 241] width 253 height 108
click at [383, 77] on link "2/8 Hastings St, Burwood, VIC 3125" at bounding box center [390, 78] width 130 height 14
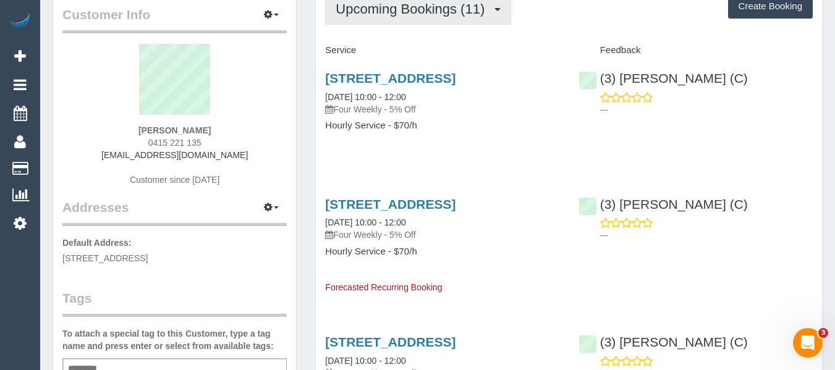
click at [436, 5] on span "Upcoming Bookings (11)" at bounding box center [413, 8] width 155 height 15
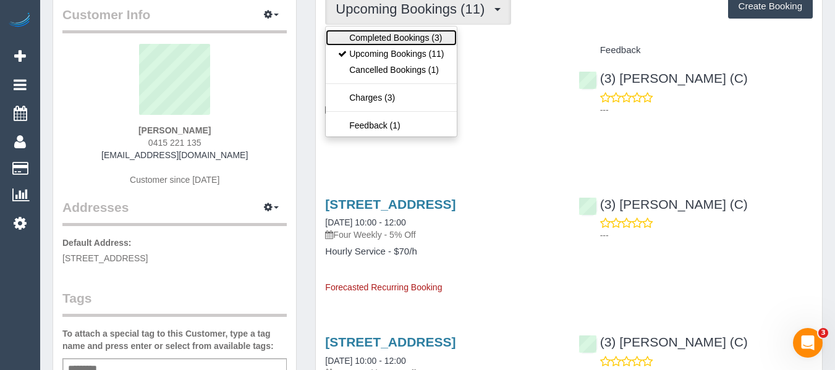
click at [432, 38] on link "Completed Bookings (3)" at bounding box center [391, 38] width 130 height 16
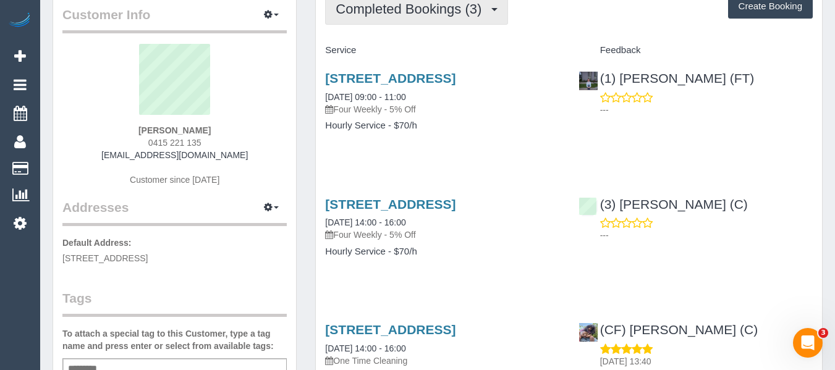
click at [442, 13] on span "Completed Bookings (3)" at bounding box center [412, 8] width 152 height 15
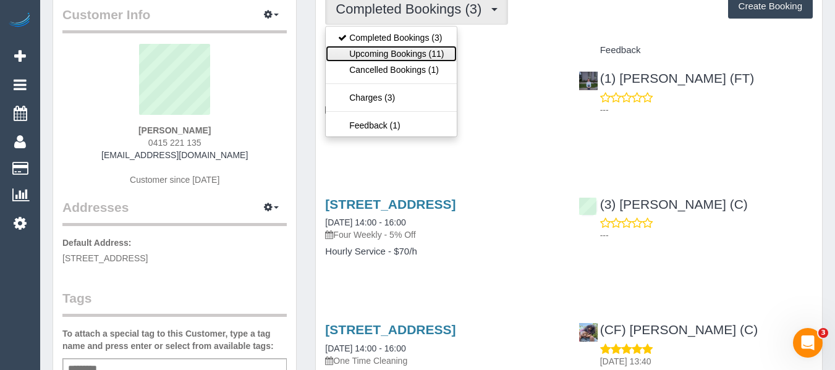
click at [435, 49] on link "Upcoming Bookings (11)" at bounding box center [391, 54] width 130 height 16
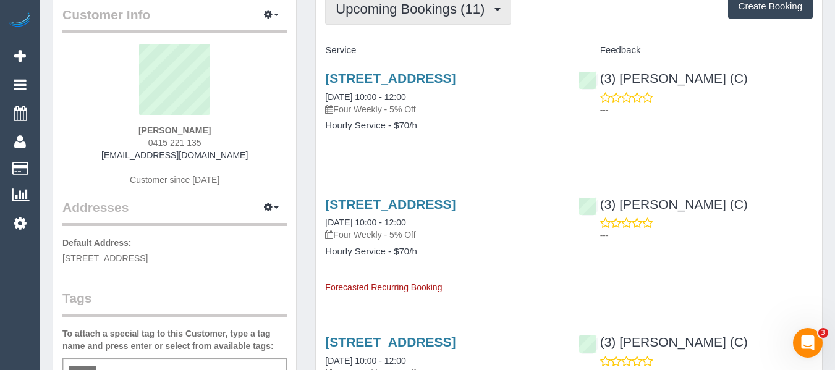
click at [367, 23] on button "Upcoming Bookings (11)" at bounding box center [418, 9] width 186 height 32
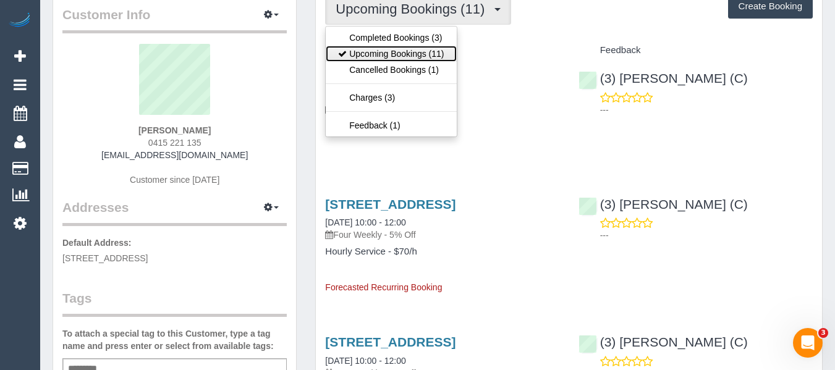
click at [370, 57] on link "Upcoming Bookings (11)" at bounding box center [391, 54] width 130 height 16
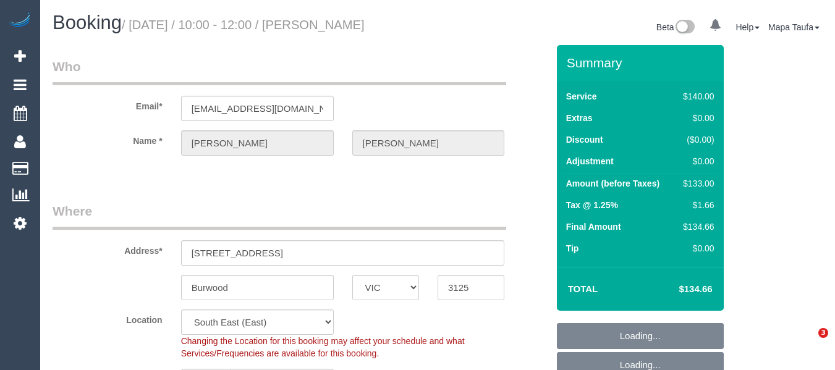
select select "VIC"
select select "spot3"
select select "object:544"
select select "string:stripe-pm_1ROW3L2GScqysDRVcWRg2qmN"
select select "number:27"
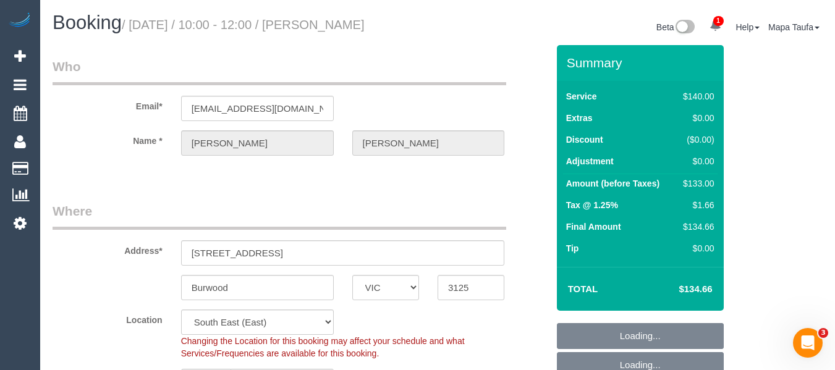
select select "number:17"
select select "number:19"
select select "number:22"
select select "number:34"
select select "number:13"
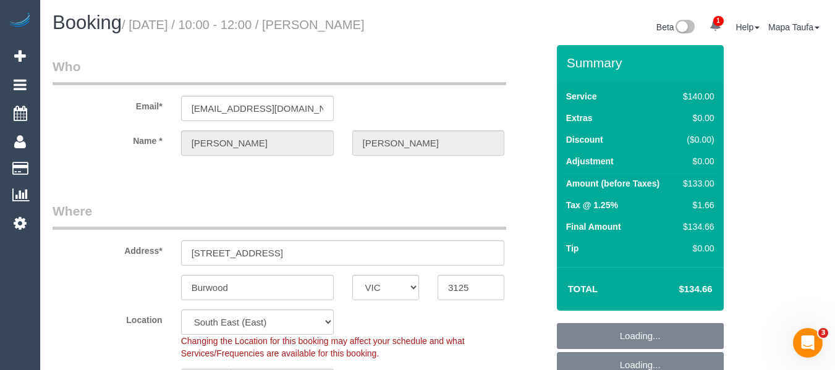
select select "object:1357"
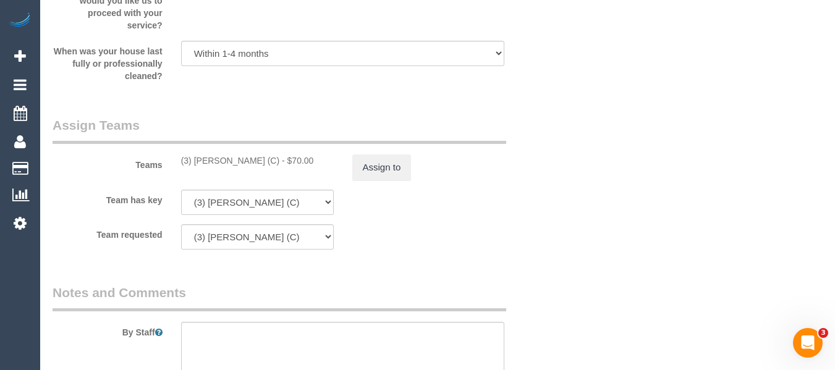
scroll to position [1778, 0]
drag, startPoint x: 253, startPoint y: 160, endPoint x: 202, endPoint y: 167, distance: 51.8
click at [193, 165] on div "(3) Dhvani Patel (C) - $70.00" at bounding box center [257, 162] width 153 height 12
copy div "Dhvani Patel (C"
click at [389, 174] on button "Assign to" at bounding box center [381, 169] width 59 height 26
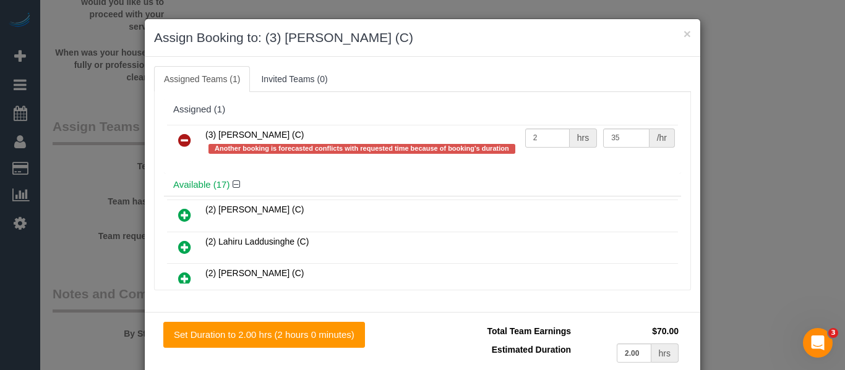
click at [182, 134] on icon at bounding box center [184, 140] width 13 height 15
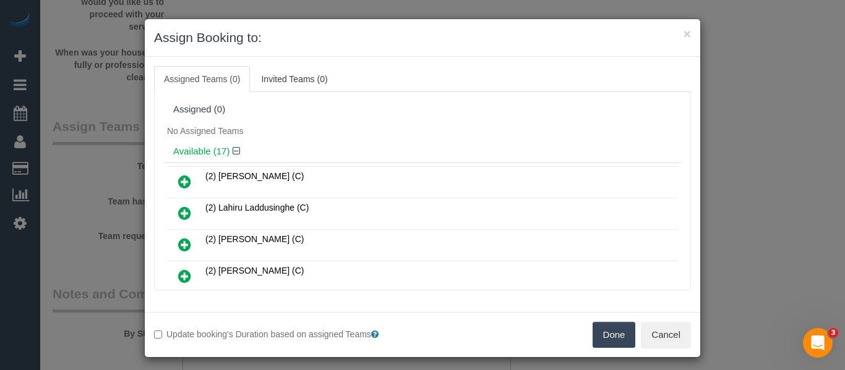
click at [616, 337] on button "Done" at bounding box center [613, 335] width 43 height 26
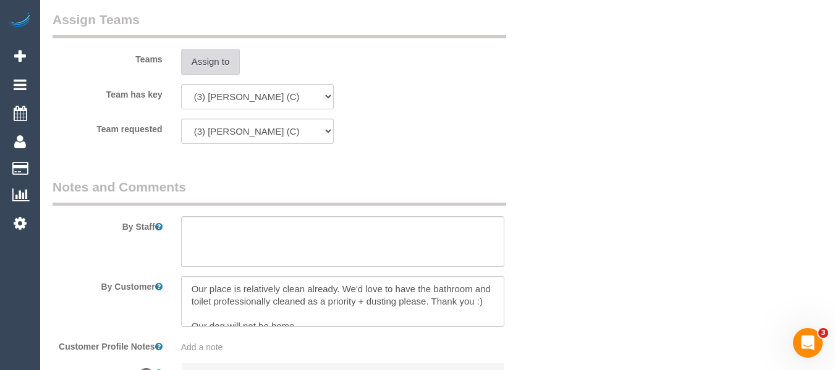
scroll to position [2025, 0]
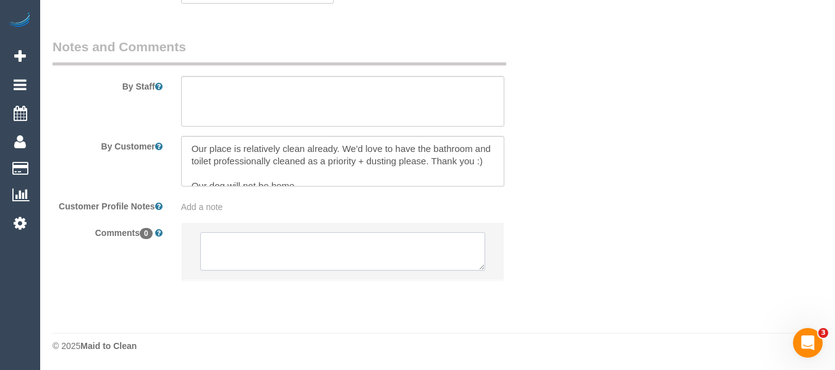
click at [403, 232] on textarea at bounding box center [343, 251] width 286 height 38
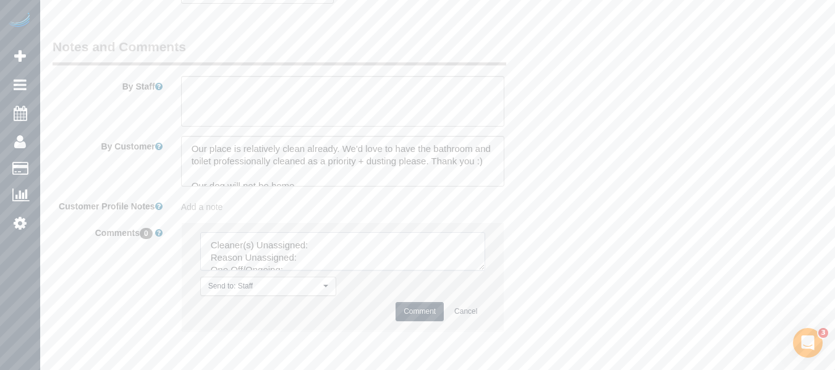
click at [342, 249] on textarea at bounding box center [343, 251] width 286 height 38
paste textarea "Dhvani Patel (C"
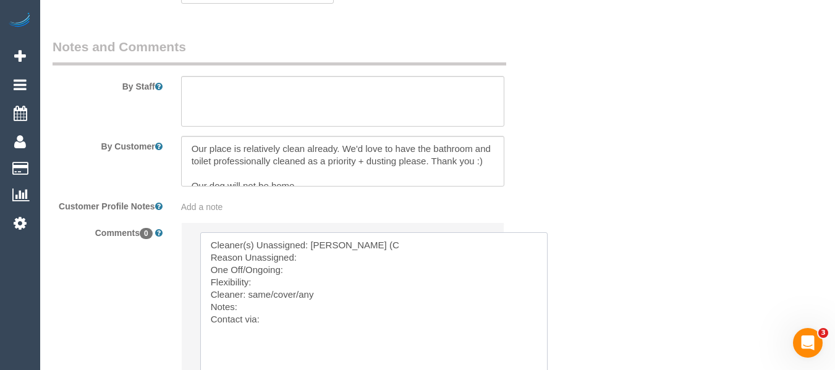
drag, startPoint x: 487, startPoint y: 272, endPoint x: 544, endPoint y: 377, distance: 119.5
click at [320, 258] on textarea at bounding box center [373, 306] width 347 height 148
click at [320, 267] on textarea at bounding box center [373, 306] width 347 height 148
click at [284, 289] on textarea at bounding box center [373, 306] width 347 height 148
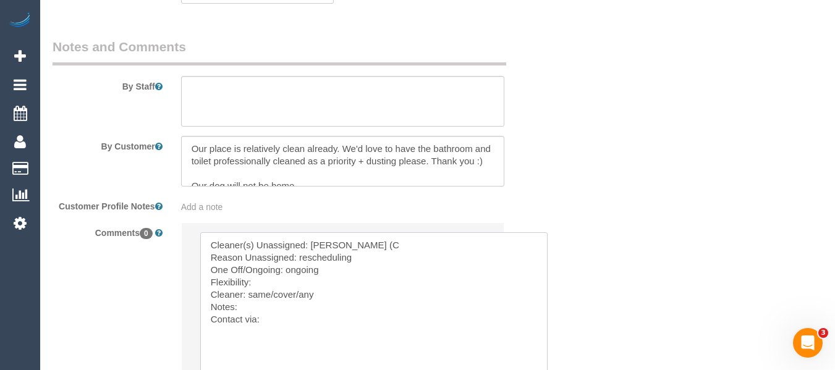
click at [280, 286] on textarea at bounding box center [373, 306] width 347 height 148
drag, startPoint x: 298, startPoint y: 299, endPoint x: 252, endPoint y: 299, distance: 45.8
click at [252, 299] on textarea at bounding box center [373, 306] width 347 height 148
click at [296, 281] on textarea at bounding box center [373, 306] width 347 height 148
click at [287, 320] on textarea at bounding box center [373, 306] width 347 height 148
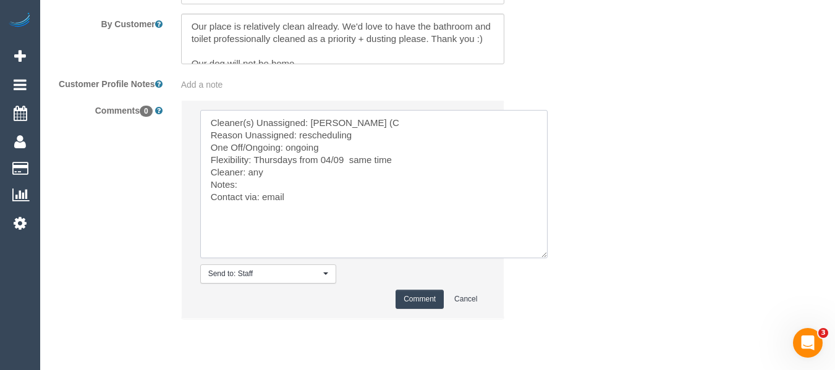
scroll to position [2149, 0]
type textarea "Cleaner(s) Unassigned: Dhvani Patel (C Reason Unassigned: rescheduling One Off/…"
click at [415, 297] on button "Comment" at bounding box center [420, 298] width 48 height 19
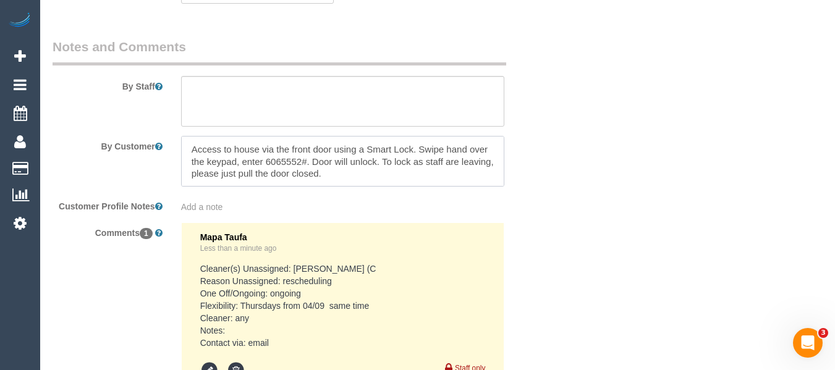
scroll to position [111, 0]
drag, startPoint x: 328, startPoint y: 161, endPoint x: 192, endPoint y: 152, distance: 136.3
click at [192, 152] on textarea at bounding box center [343, 161] width 324 height 51
paste textarea "we have a screen door at the front entrance which will be unlocked. There is a …"
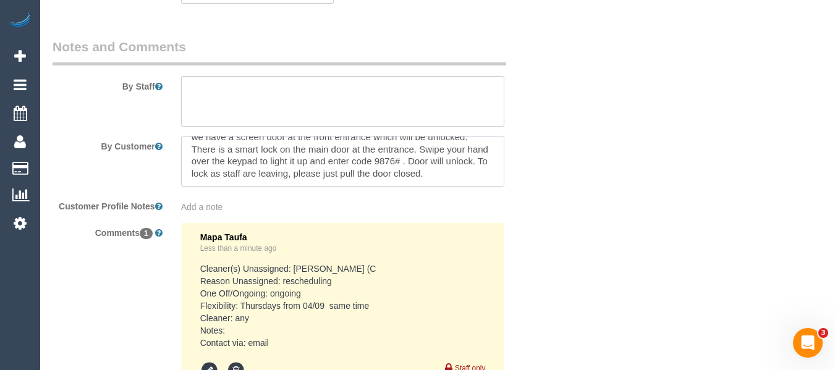
scroll to position [123, 0]
type textarea "Our place is relatively clean already. We'd love to have the bathroom and toile…"
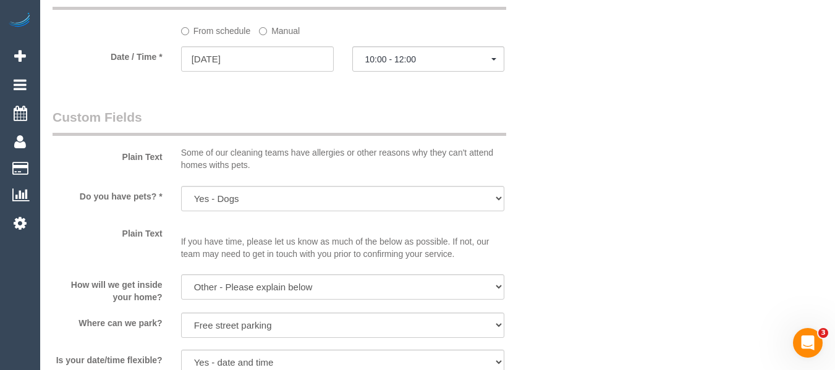
scroll to position [1222, 0]
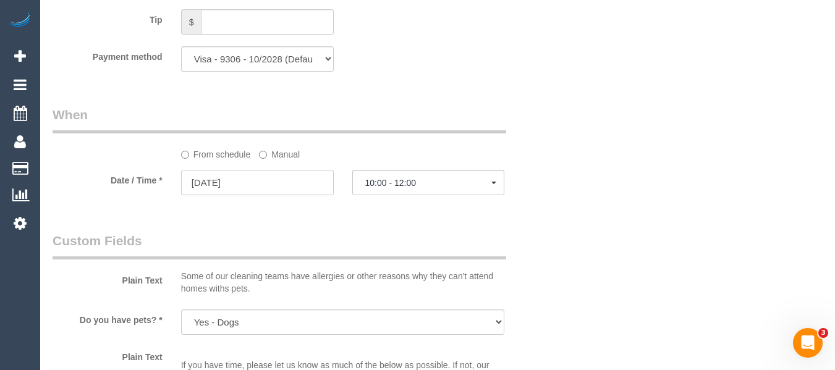
click at [274, 180] on input "21/08/2025" at bounding box center [257, 182] width 153 height 25
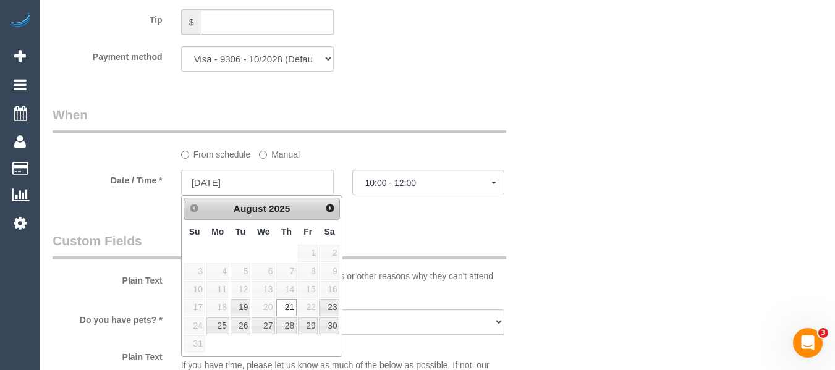
click at [328, 211] on span "Next" at bounding box center [330, 208] width 10 height 10
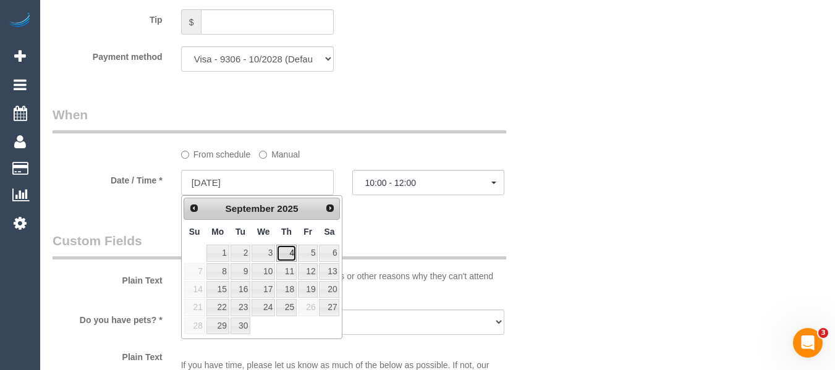
click at [283, 253] on link "4" at bounding box center [286, 253] width 20 height 17
type input "04/09/2025"
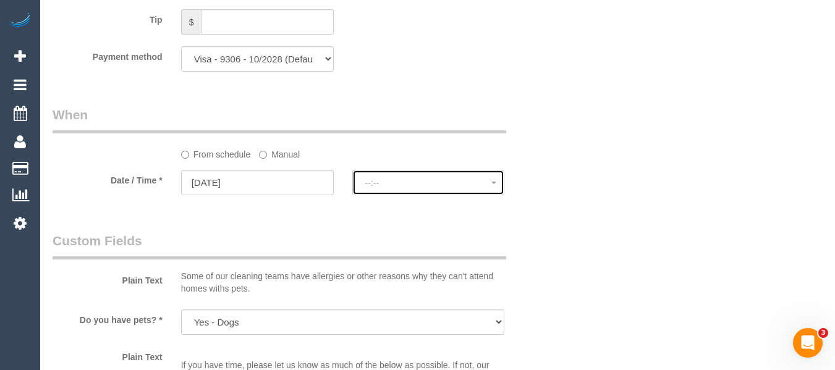
click at [407, 185] on span "--:--" at bounding box center [428, 183] width 127 height 10
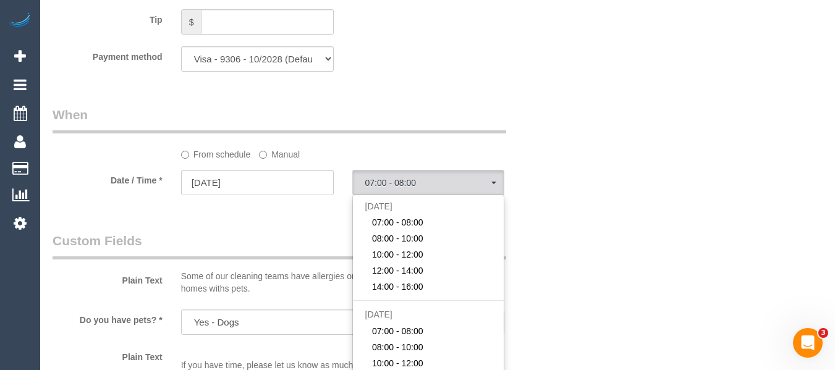
click at [693, 227] on div "Who Email* kmlloyd8@gmail.com Name * Kelli Lloyd Where Address* 2/8 Hastings St…" at bounding box center [438, 115] width 770 height 2585
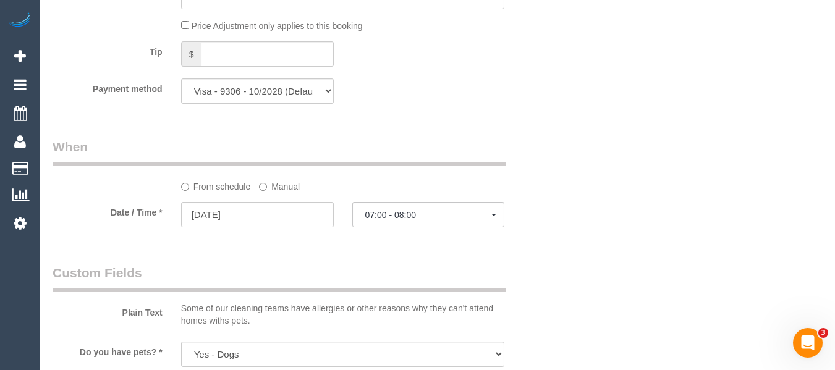
scroll to position [1149, 0]
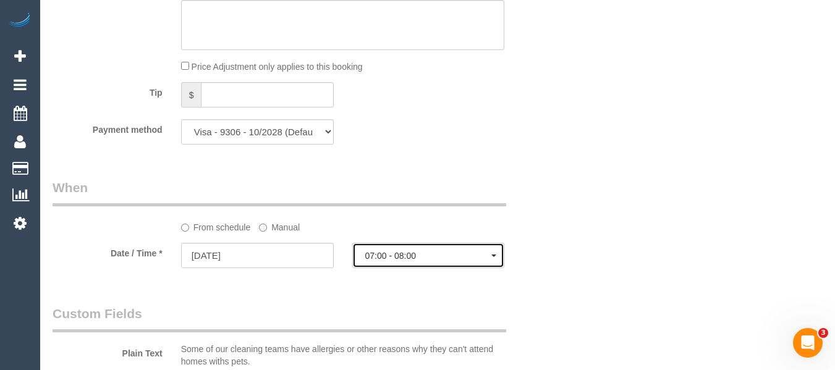
click at [409, 258] on span "07:00 - 08:00" at bounding box center [428, 256] width 127 height 10
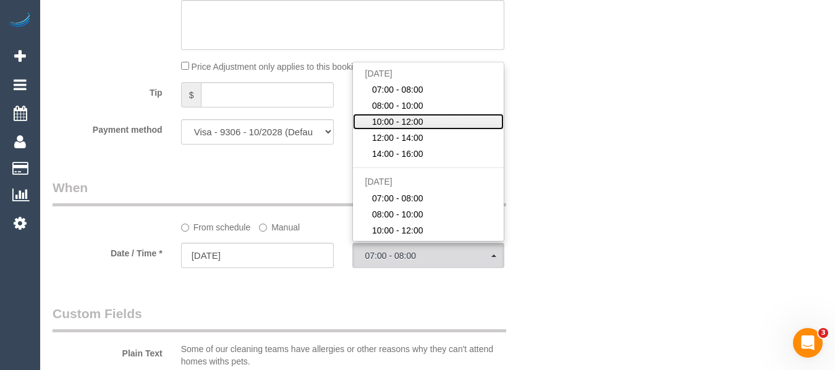
click at [401, 123] on span "10:00 - 12:00" at bounding box center [397, 122] width 51 height 12
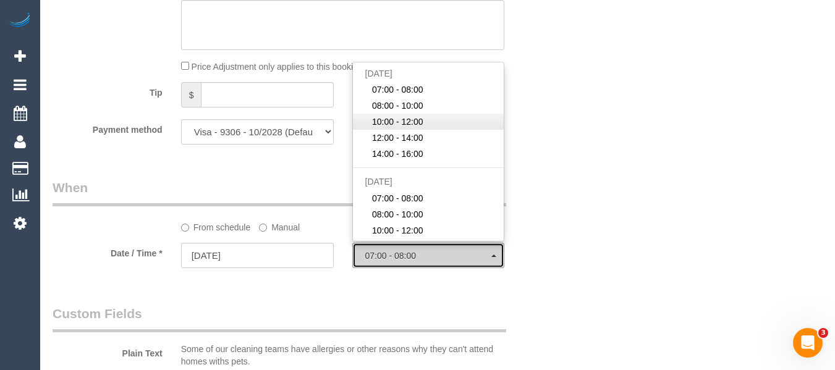
select select "spot20"
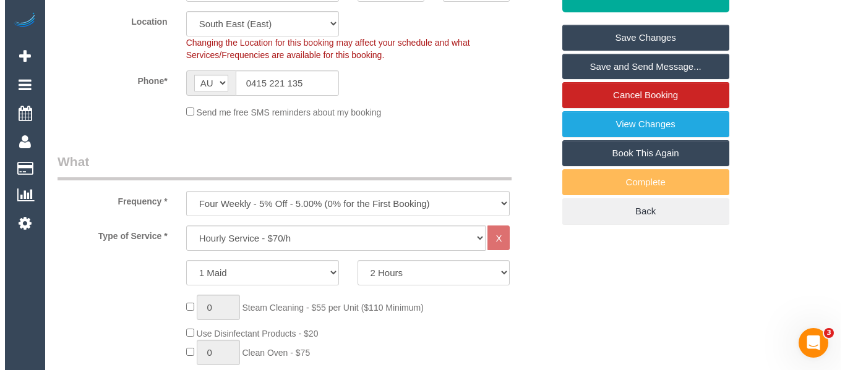
scroll to position [284, 0]
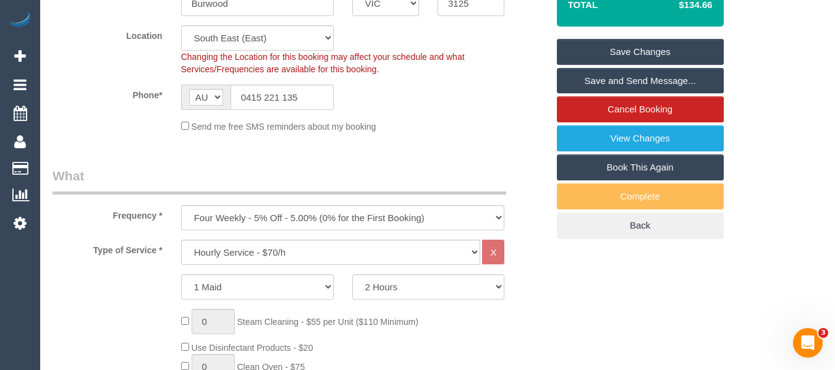
click at [671, 46] on link "Save Changes" at bounding box center [640, 52] width 167 height 26
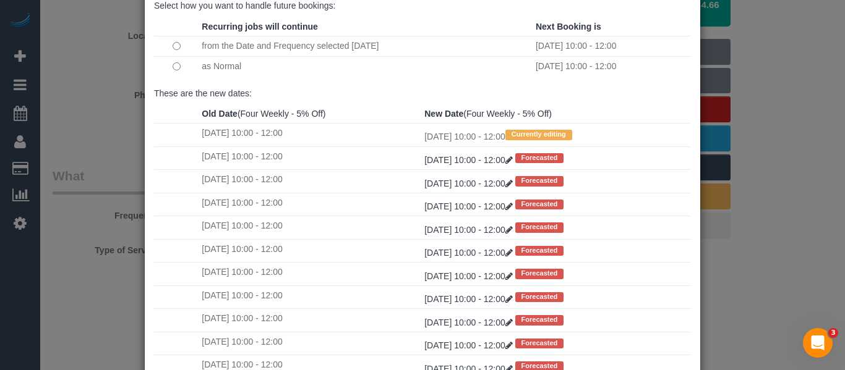
scroll to position [184, 0]
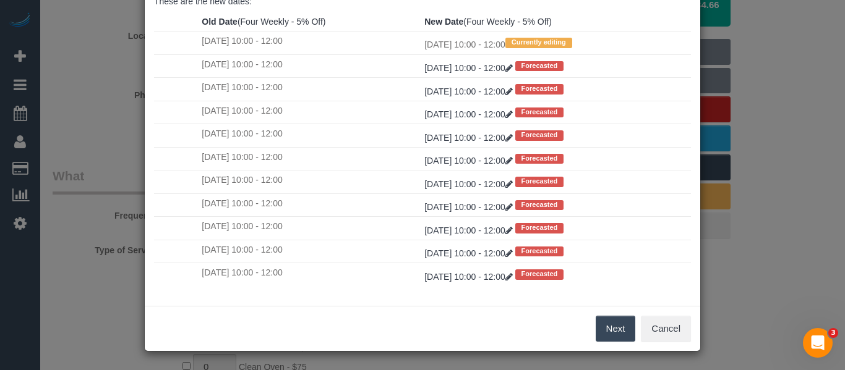
drag, startPoint x: 618, startPoint y: 333, endPoint x: 618, endPoint y: 323, distance: 9.3
click at [618, 333] on button "Next" at bounding box center [615, 329] width 40 height 26
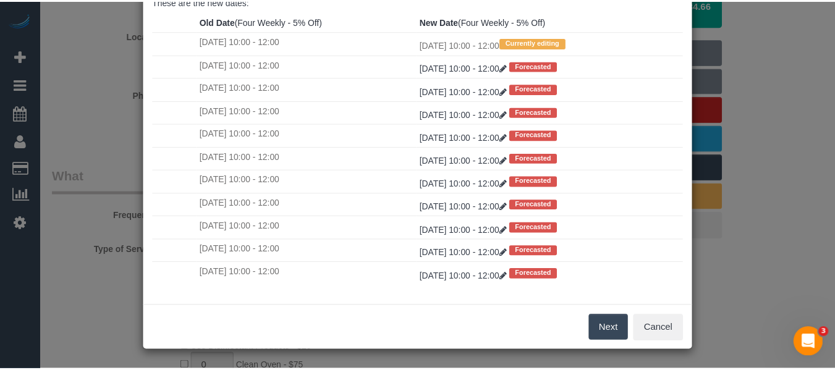
scroll to position [0, 0]
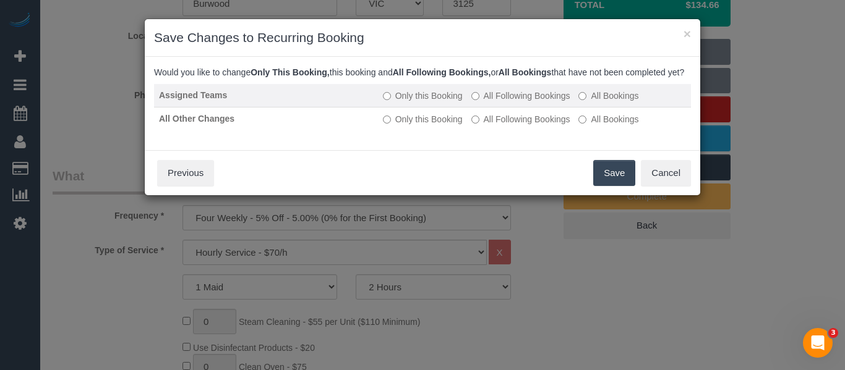
click at [506, 102] on label "All Following Bookings" at bounding box center [520, 96] width 99 height 12
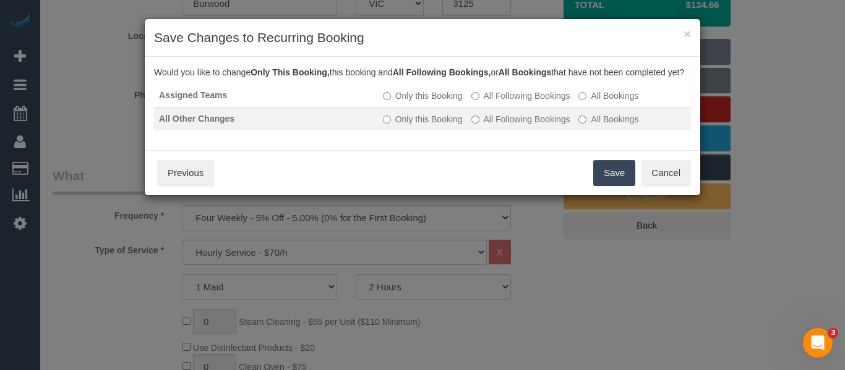
click at [507, 122] on td "Only this Booking All Following Bookings All Bookings" at bounding box center [534, 118] width 313 height 23
click at [524, 126] on label "All Following Bookings" at bounding box center [520, 119] width 99 height 12
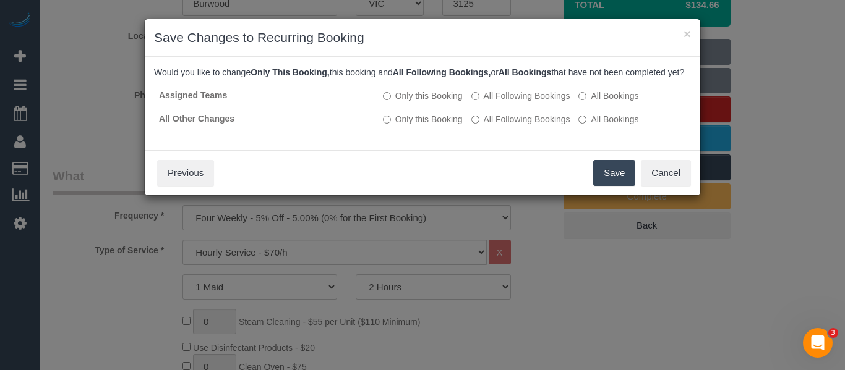
click at [606, 179] on button "Save" at bounding box center [614, 173] width 42 height 26
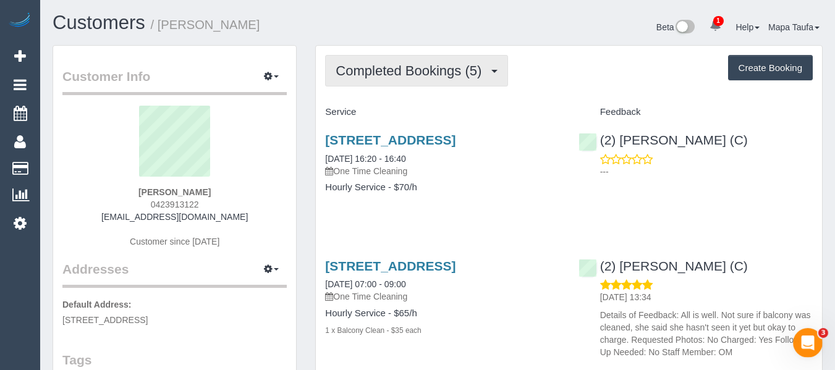
click at [445, 64] on span "Completed Bookings (5)" at bounding box center [412, 70] width 152 height 15
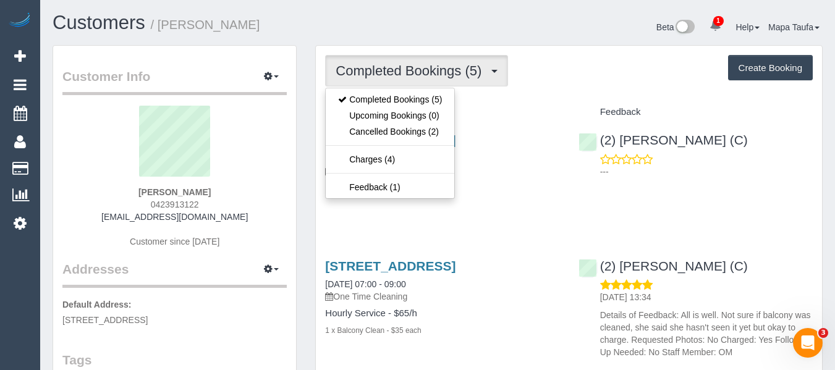
click at [617, 82] on div "Completed Bookings (5) Completed Bookings (5) Upcoming Bookings (0) Cancelled B…" at bounding box center [569, 71] width 488 height 32
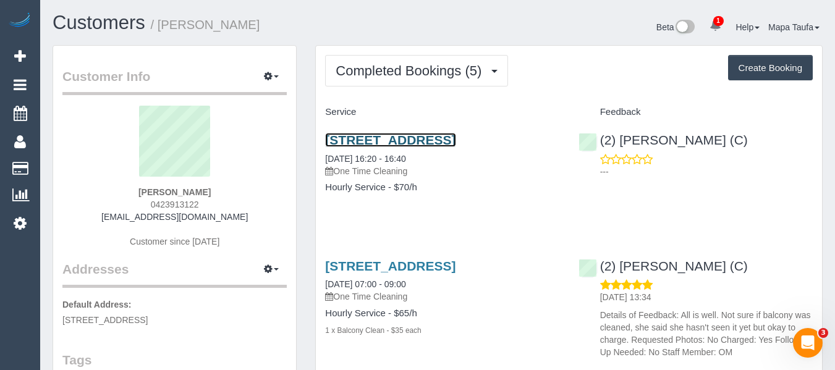
click at [389, 144] on link "[STREET_ADDRESS]" at bounding box center [390, 140] width 130 height 14
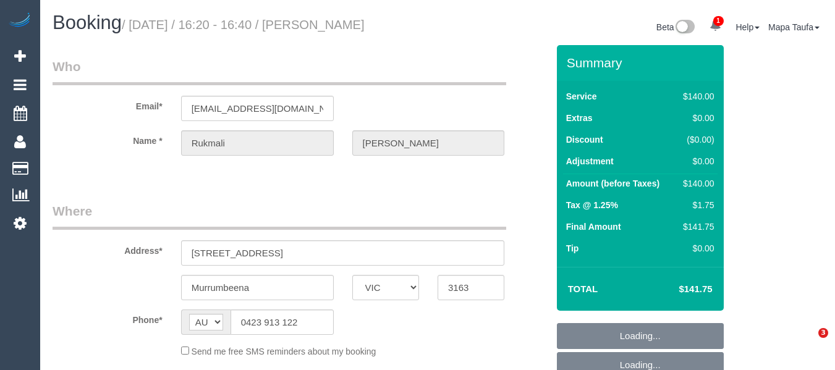
select select "VIC"
select select "string:stripe-pm_1RryuG2GScqysDRVns7CXQTb"
select select "number:29"
select select "number:14"
select select "number:19"
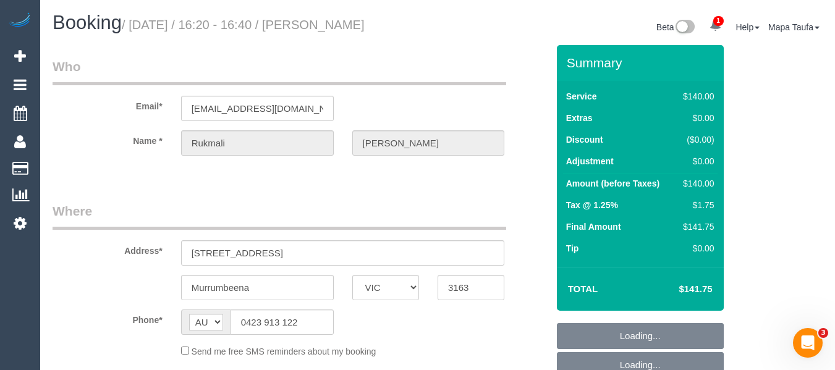
select select "number:25"
select select "number:13"
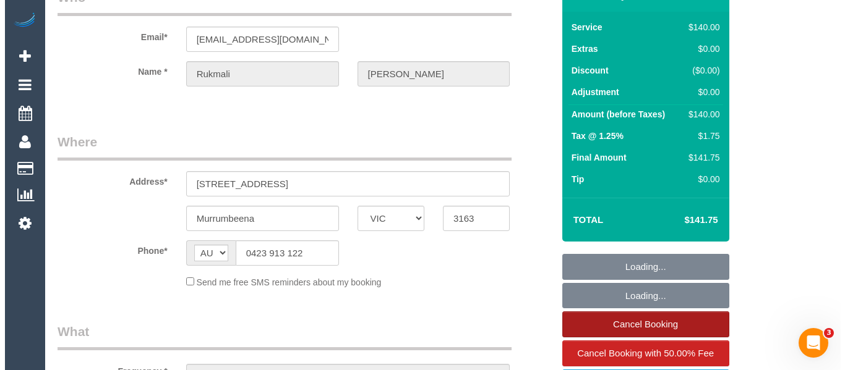
scroll to position [124, 0]
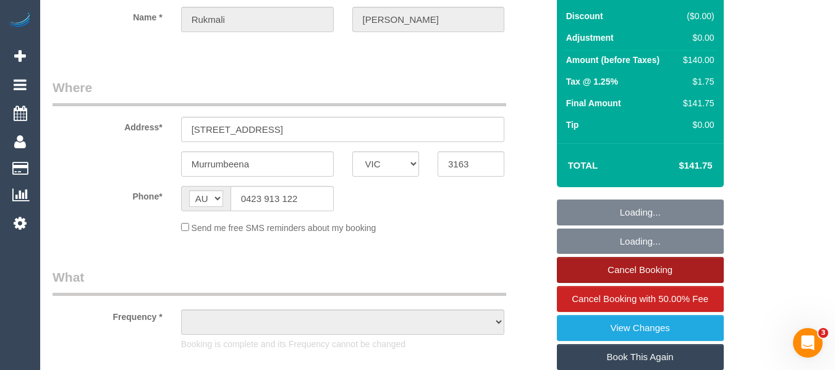
select select "object:1413"
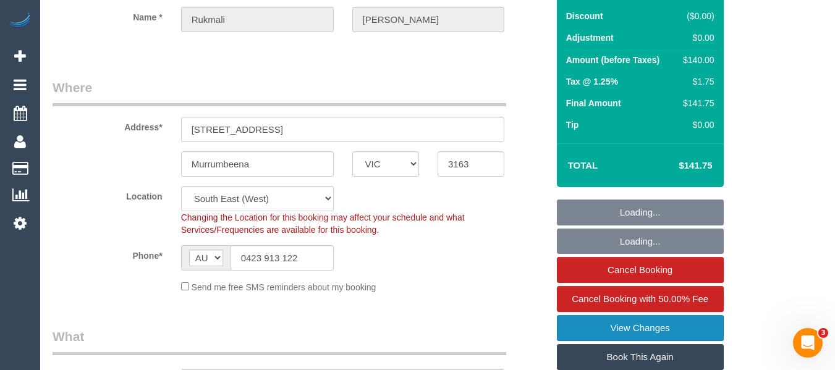
click at [656, 341] on link "View Changes" at bounding box center [640, 328] width 167 height 26
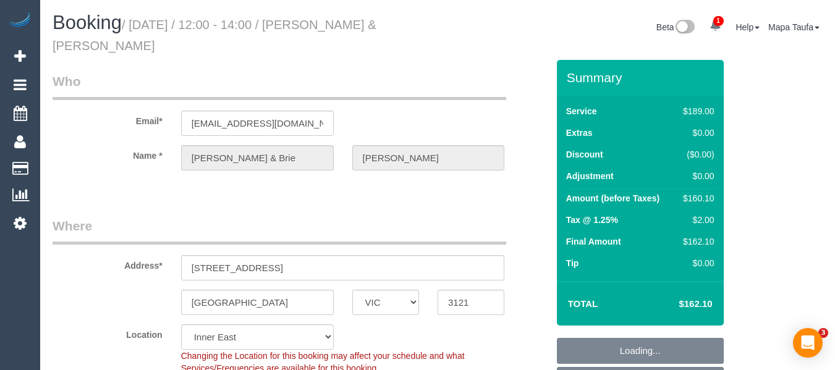
select select "VIC"
select select "number:29"
select select "number:16"
select select "number:19"
select select "number:22"
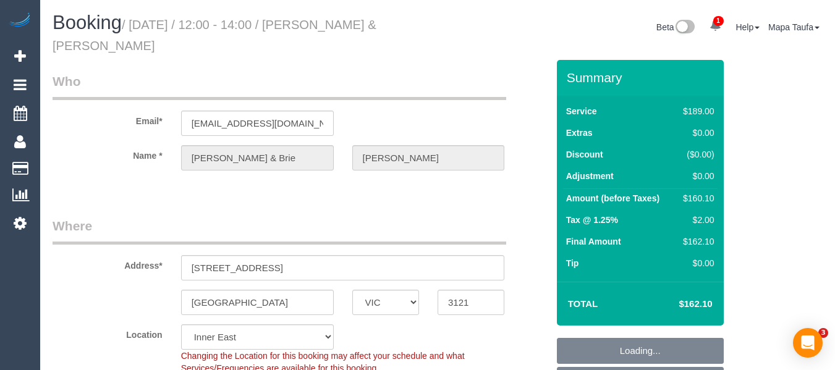
select select "number:34"
select select "number:12"
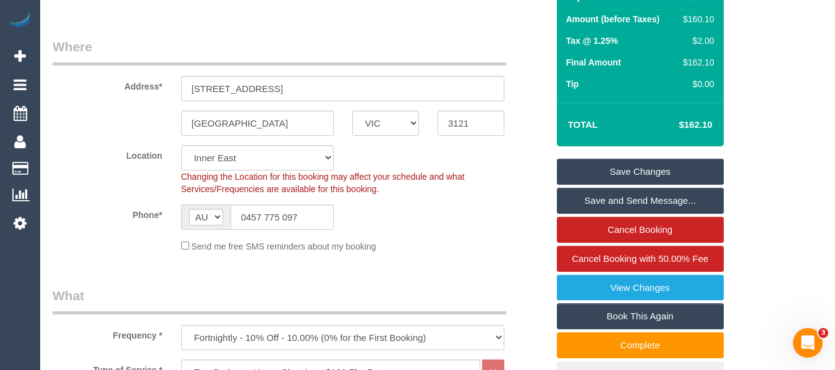
scroll to position [185, 0]
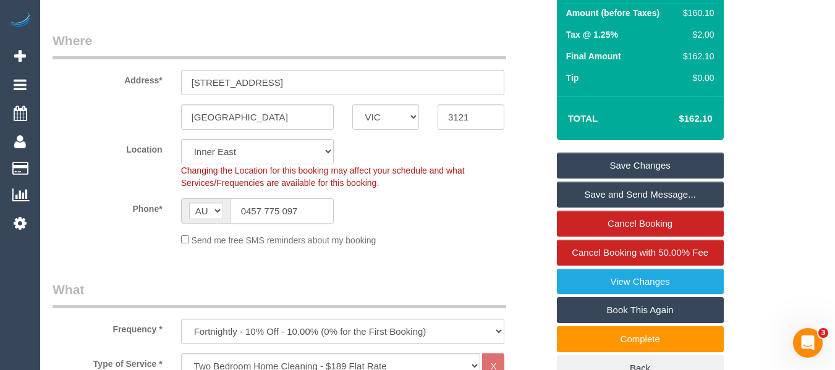
click at [279, 198] on input "0457 775 097" at bounding box center [282, 210] width 103 height 25
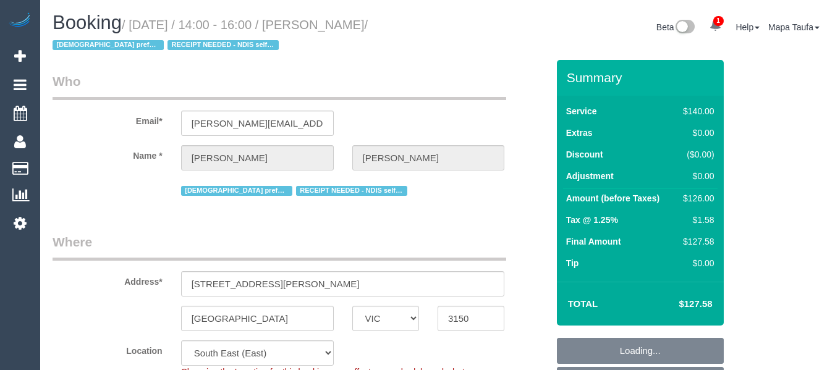
select select "VIC"
select select "number:28"
select select "number:14"
select select "number:19"
select select "number:36"
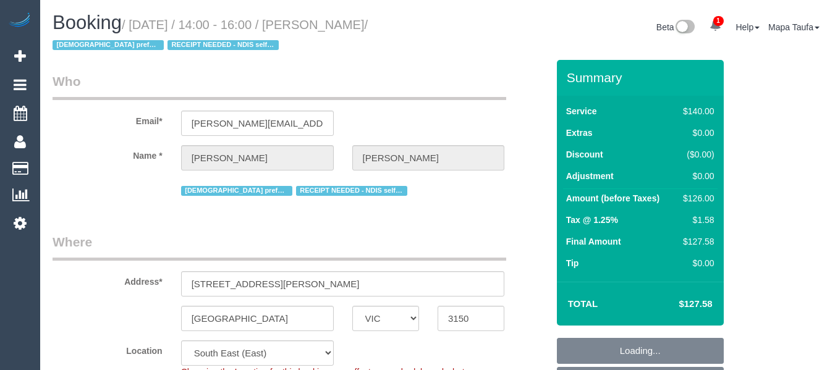
select select "number:35"
select select "number:11"
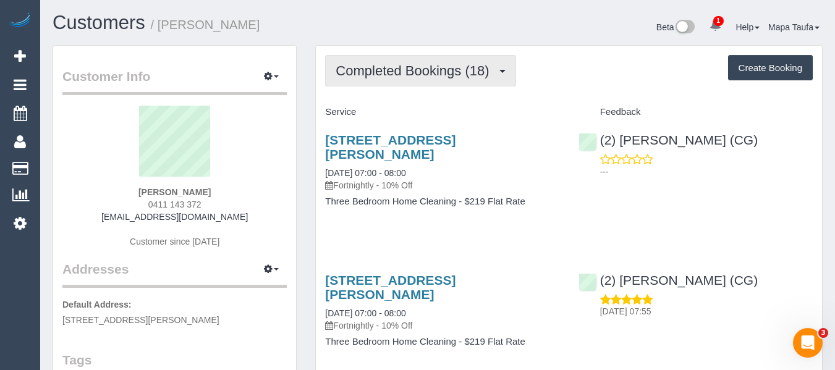
click at [365, 55] on button "Completed Bookings (18)" at bounding box center [420, 71] width 190 height 32
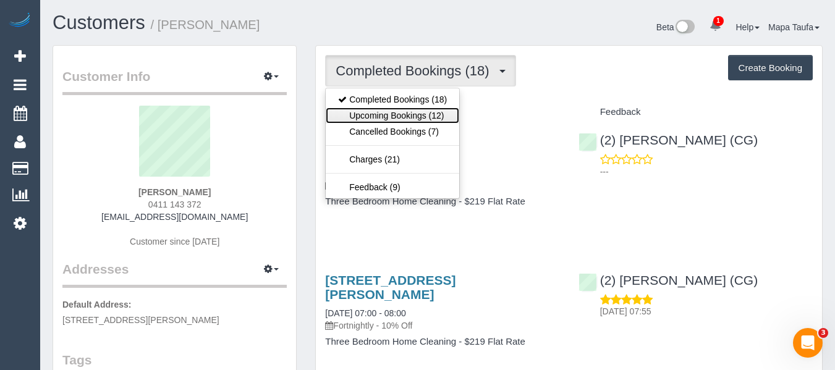
click at [385, 120] on link "Upcoming Bookings (12)" at bounding box center [393, 116] width 134 height 16
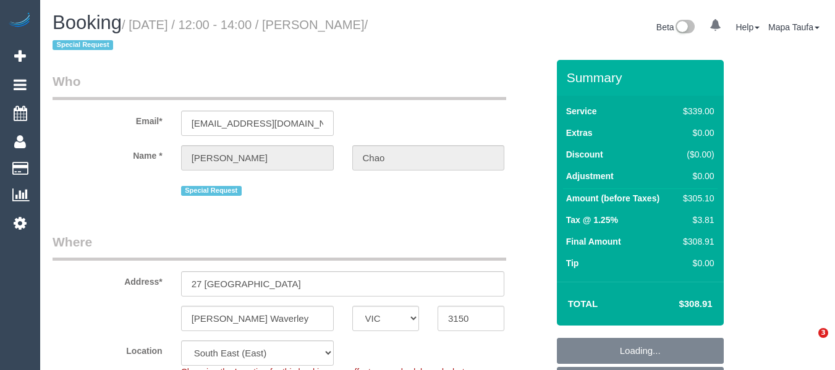
select select "VIC"
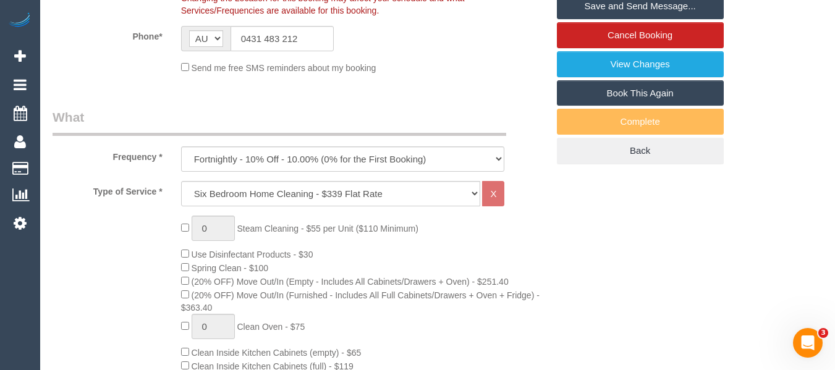
scroll to position [304, 0]
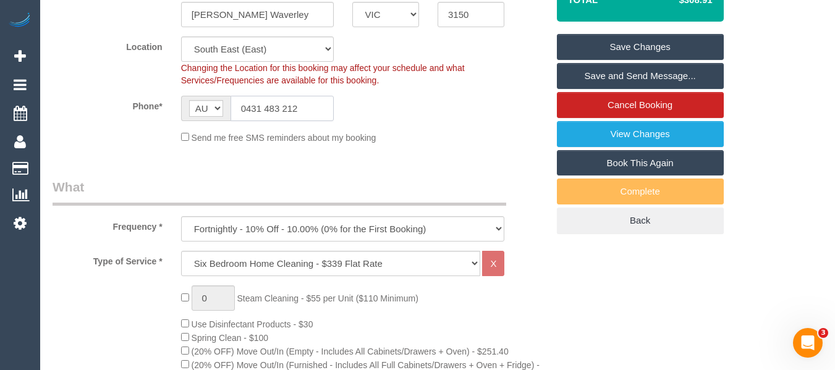
click at [302, 109] on input "0431 483 212" at bounding box center [282, 108] width 103 height 25
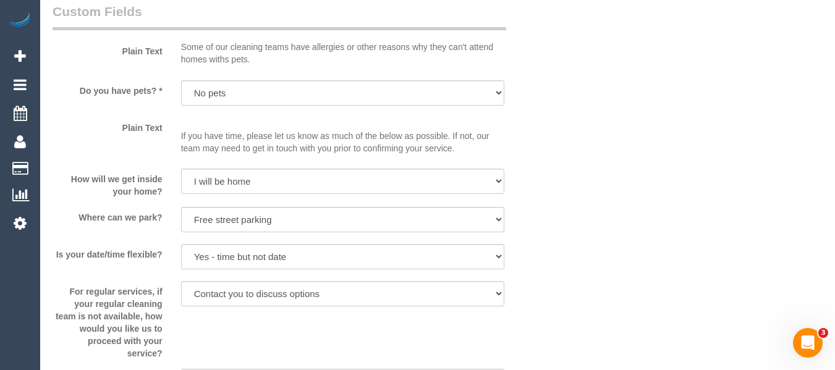
scroll to position [2263, 0]
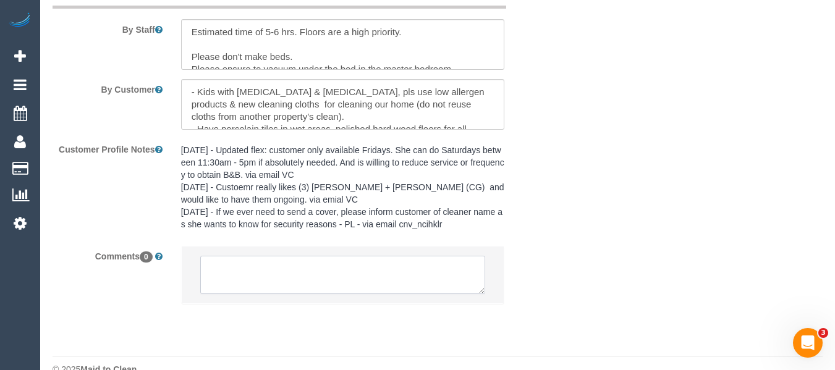
click at [252, 256] on textarea at bounding box center [343, 275] width 286 height 38
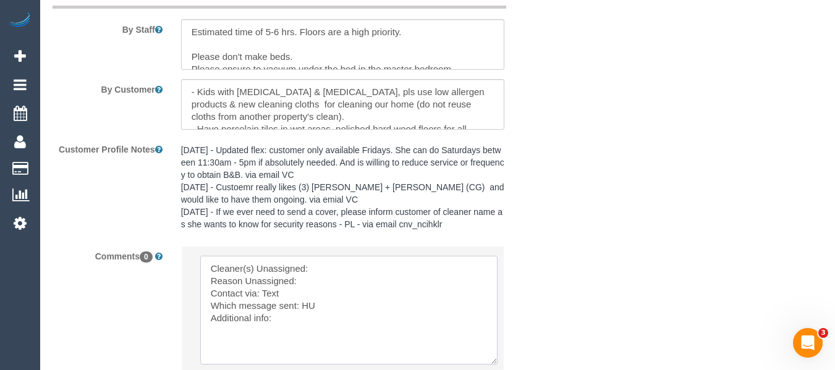
drag, startPoint x: 481, startPoint y: 263, endPoint x: 496, endPoint y: 359, distance: 97.0
click at [496, 359] on textarea at bounding box center [348, 310] width 297 height 109
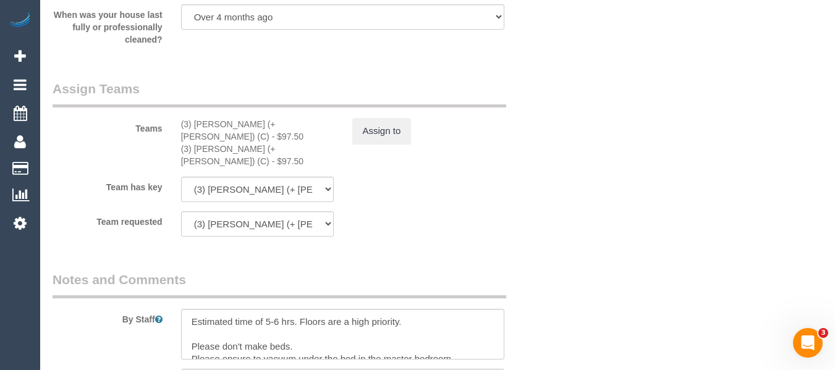
scroll to position [1892, 0]
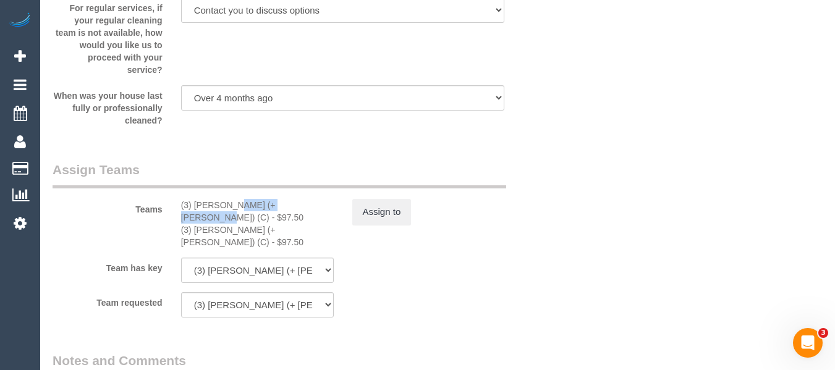
drag, startPoint x: 263, startPoint y: 201, endPoint x: 194, endPoint y: 205, distance: 69.3
click at [194, 205] on div "(3) Jay (+ Smruti) (C) - $97.50" at bounding box center [257, 211] width 153 height 25
copy div "Jay (+ Smruti) (C)"
click at [377, 211] on button "Assign to" at bounding box center [381, 212] width 59 height 26
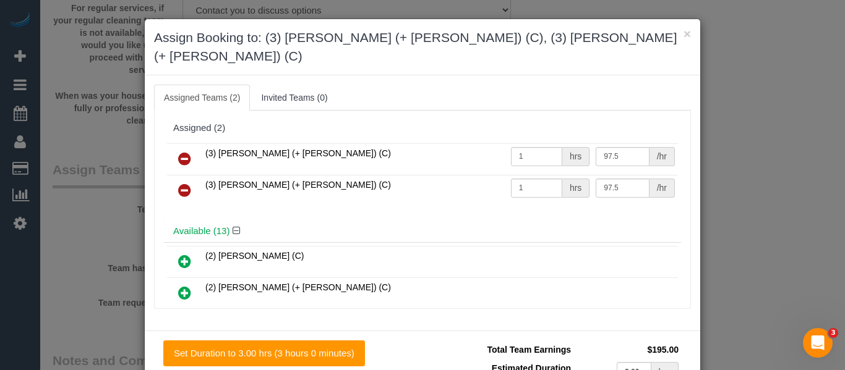
click at [189, 147] on link at bounding box center [184, 159] width 29 height 25
click at [189, 179] on link at bounding box center [184, 191] width 29 height 25
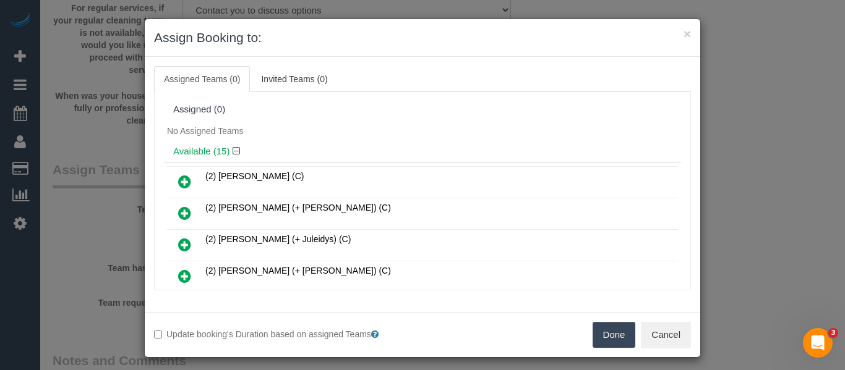
click at [607, 335] on button "Done" at bounding box center [613, 335] width 43 height 26
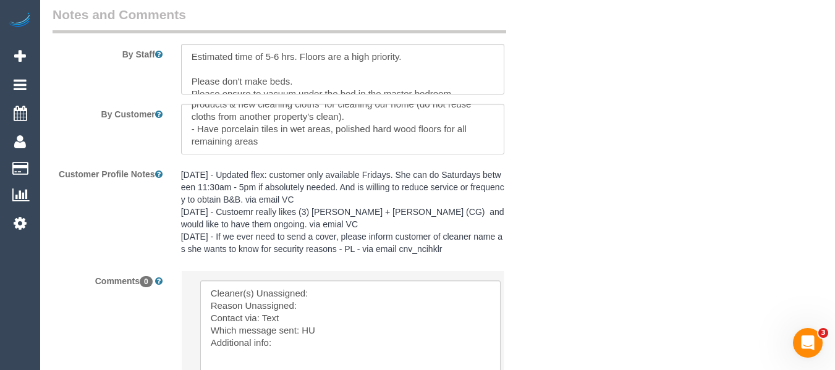
scroll to position [2325, 0]
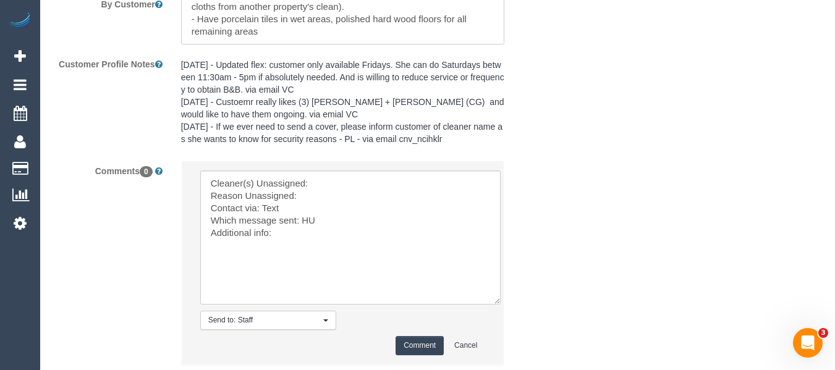
click at [344, 163] on li "Send to: Staff Nothing selected Send to: Staff Send to: Customer Send to: Team …" at bounding box center [343, 262] width 323 height 203
click at [340, 178] on textarea at bounding box center [350, 238] width 300 height 134
paste textarea "Jay (+ Smruti) (C)"
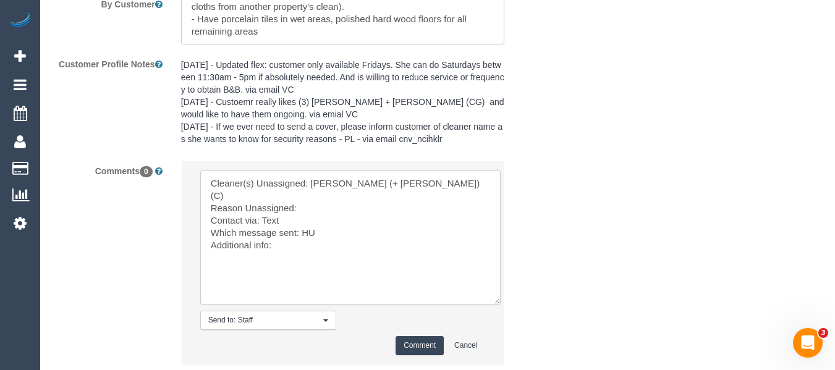
click at [343, 199] on textarea at bounding box center [350, 238] width 300 height 134
click at [312, 218] on textarea at bounding box center [350, 238] width 300 height 134
click at [305, 215] on textarea at bounding box center [350, 238] width 300 height 134
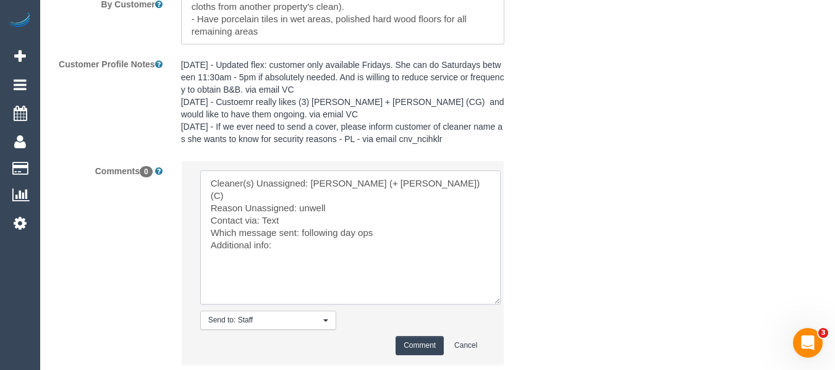
type textarea "Cleaner(s) Unassigned: Jay (+ Smruti) (C) Reason Unassigned: unwell Contact via…"
click at [410, 341] on button "Comment" at bounding box center [420, 345] width 48 height 19
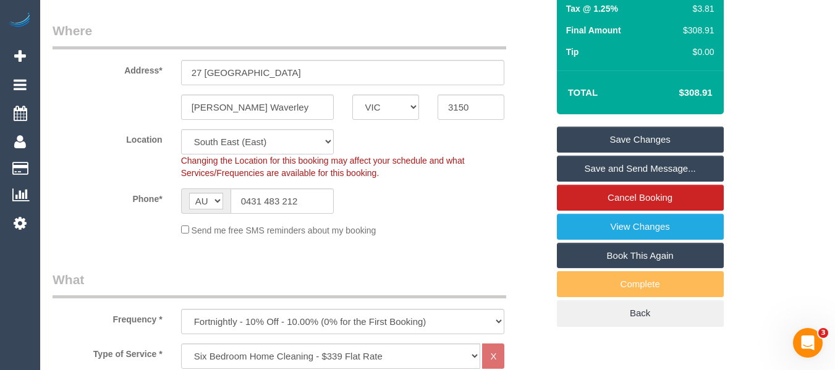
scroll to position [135, 0]
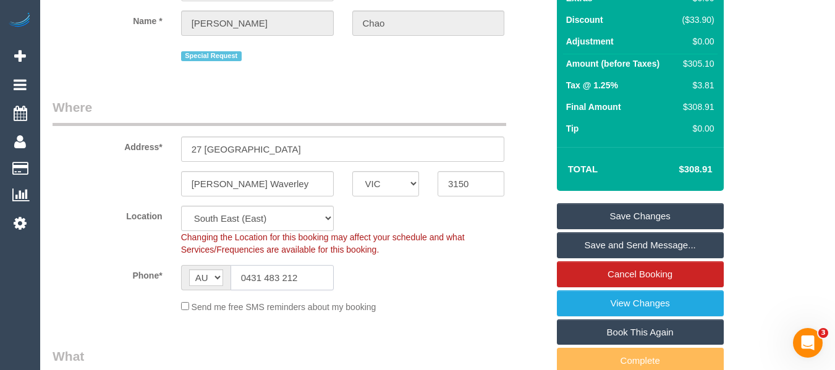
click at [294, 282] on input "0431 483 212" at bounding box center [282, 277] width 103 height 25
click at [291, 282] on input "0431 483 212" at bounding box center [282, 277] width 103 height 25
click at [336, 275] on div "AF AL DZ AD AO AI AQ AG AR AM AW AU AT AZ BS BH BD BB BY BE BZ BJ BM BT BO BA B…" at bounding box center [257, 277] width 171 height 25
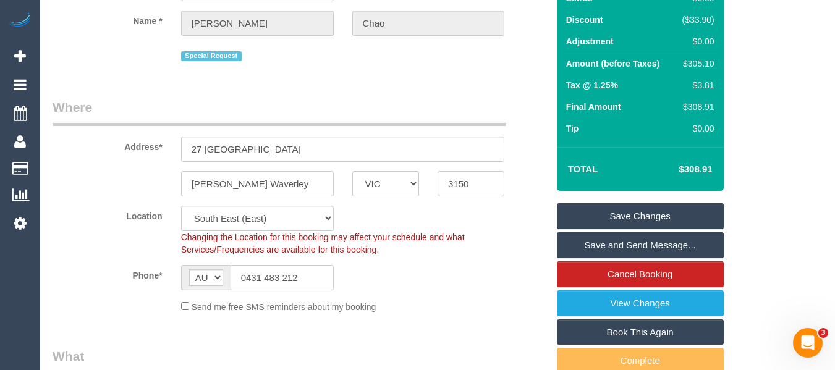
click at [312, 275] on input "0431 483 212" at bounding box center [282, 277] width 103 height 25
click at [649, 218] on link "Save Changes" at bounding box center [640, 216] width 167 height 26
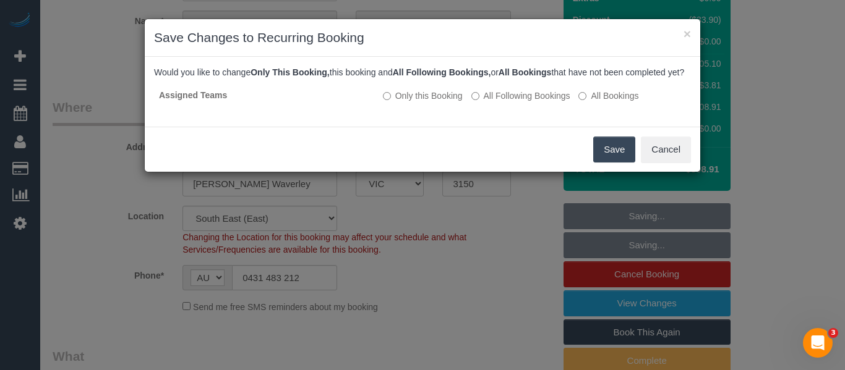
drag, startPoint x: 622, startPoint y: 168, endPoint x: 632, endPoint y: 166, distance: 10.8
click at [622, 163] on button "Save" at bounding box center [614, 150] width 42 height 26
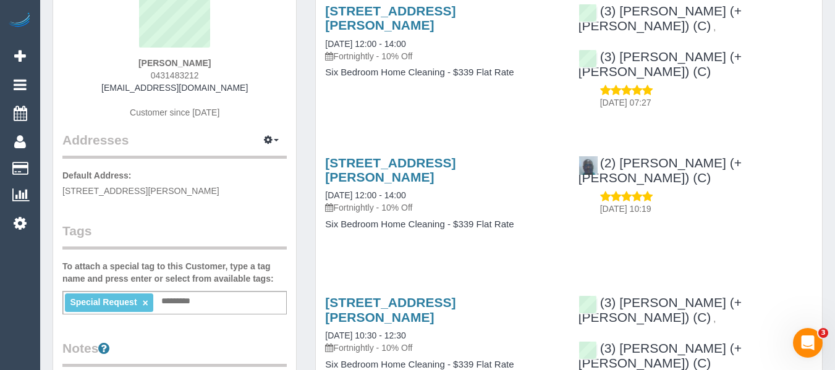
scroll to position [62, 0]
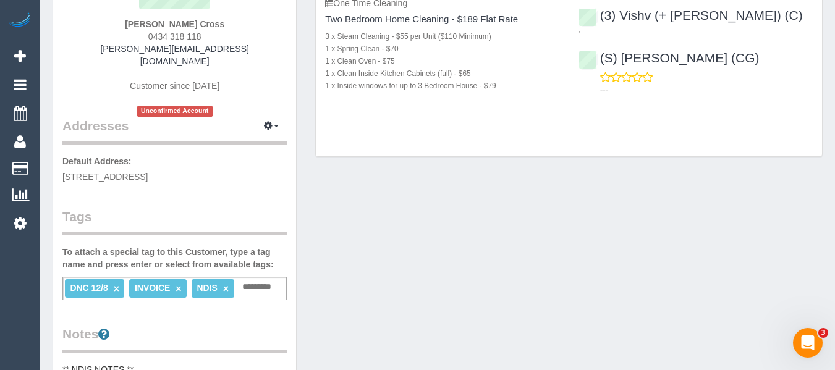
scroll to position [185, 0]
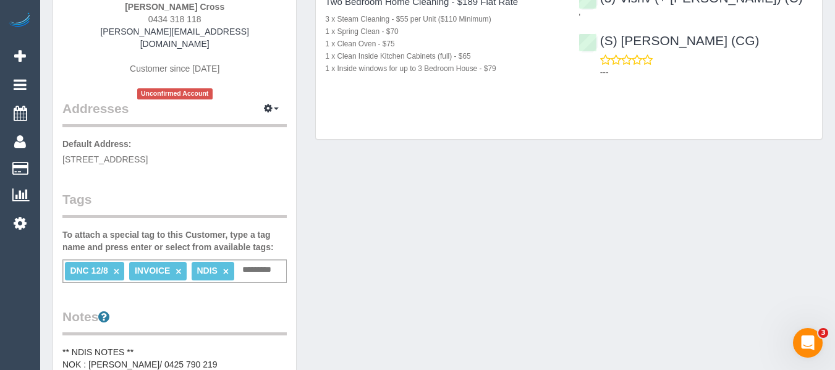
click at [114, 266] on link "×" at bounding box center [117, 271] width 6 height 11
click at [217, 264] on div "INVOICE × NDIS × Add a tag" at bounding box center [174, 271] width 224 height 23
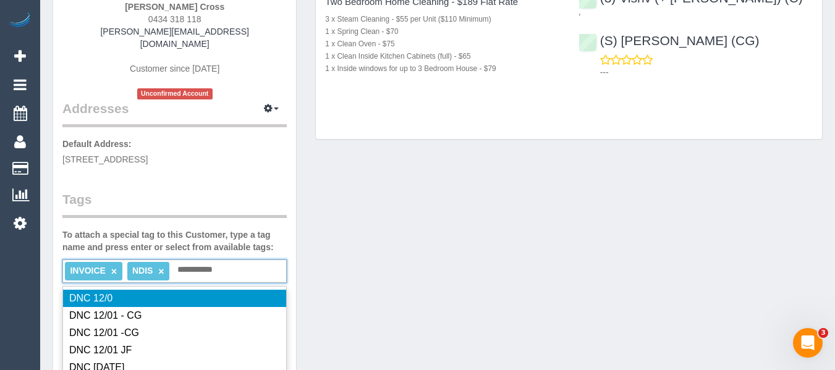
type input "**********"
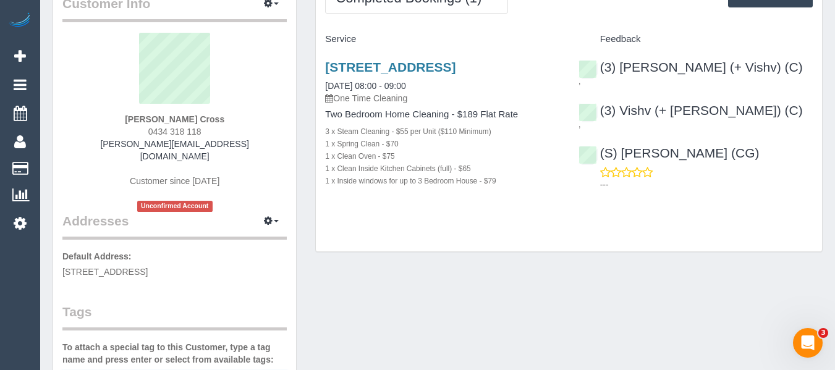
scroll to position [62, 0]
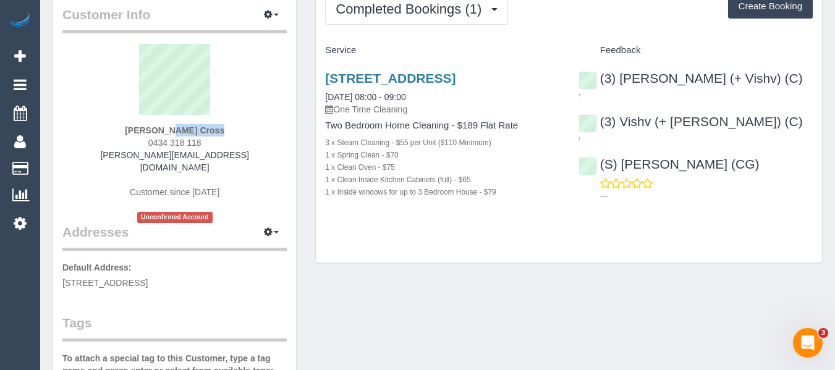
drag, startPoint x: 205, startPoint y: 134, endPoint x: 132, endPoint y: 130, distance: 73.7
click at [132, 130] on div "Kane Cross 0434 318 118 j.kamaruddin@basscare.org.au Customer since 2025 Unconf…" at bounding box center [174, 133] width 224 height 179
copy strong "Kane Cross"
drag, startPoint x: 748, startPoint y: 83, endPoint x: 620, endPoint y: 82, distance: 128.0
click at [620, 82] on div "(3) Kelvin (+ Vishv) (C) , (3) Vishv (+ Kelvin) (C) , (S) Mark Yenimireddy (CG)…" at bounding box center [695, 134] width 253 height 147
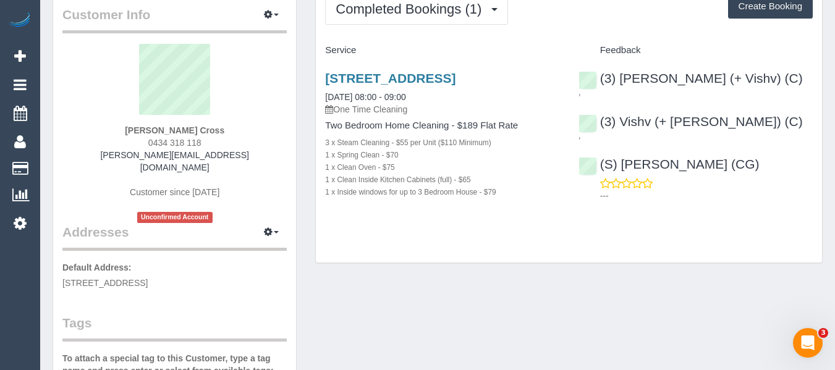
click at [746, 103] on div "(3) Kelvin (+ Vishv) (C) , (3) Vishv (+ Kelvin) (C) , (S) Mark Yenimireddy (CG)…" at bounding box center [695, 134] width 253 height 147
drag, startPoint x: 766, startPoint y: 115, endPoint x: 621, endPoint y: 106, distance: 144.9
click at [621, 106] on div "(3) Kelvin (+ Vishv) (C) , (3) Vishv (+ Kelvin) (C) , (S) Mark Yenimireddy (CG)…" at bounding box center [695, 134] width 253 height 147
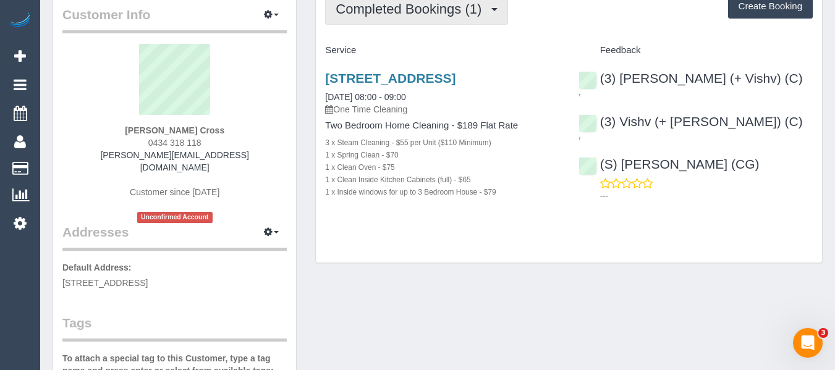
copy div "Vishv (+ Kelvin) (C) ,"
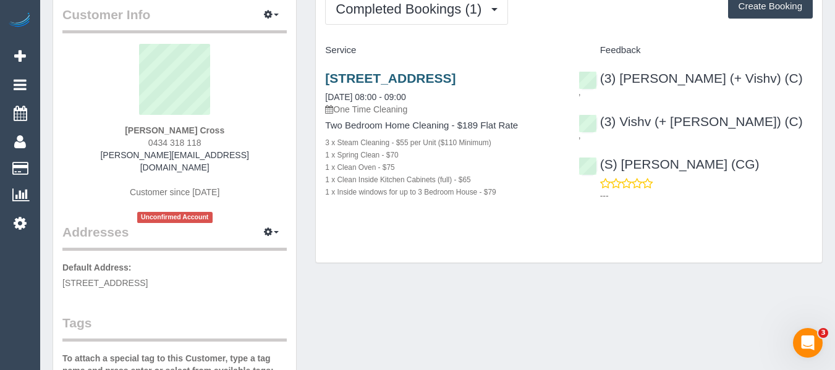
click at [419, 85] on h3 "5/787 Burwood Road, Hawthorn East, VIC 3123" at bounding box center [442, 78] width 234 height 14
click at [416, 79] on link "5/787 Burwood Road, Hawthorn East, VIC 3123" at bounding box center [390, 78] width 130 height 14
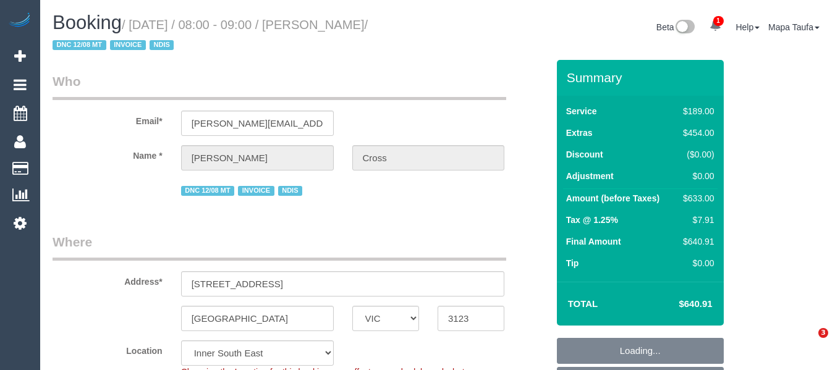
select select "VIC"
select select "string:AU"
select select "object:692"
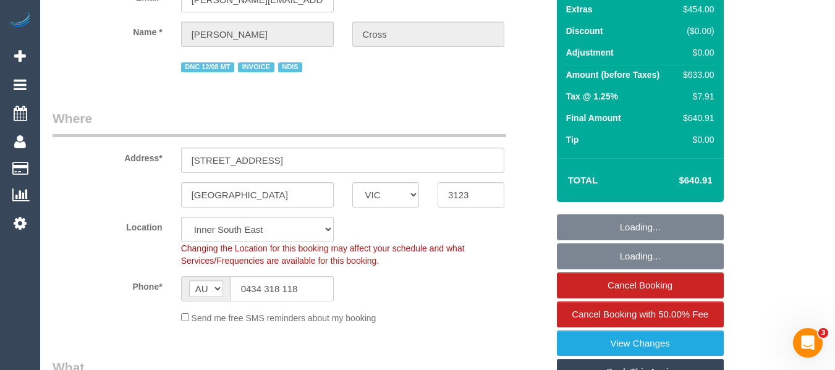
select select "number:28"
select select "number:14"
select select "number:19"
select select "number:24"
select select "object:1410"
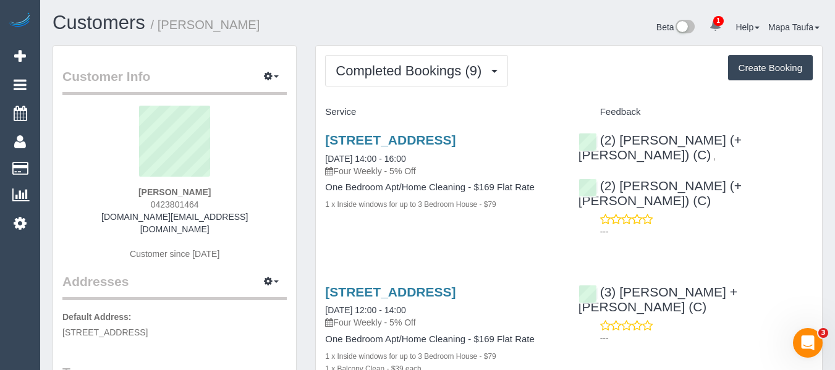
drag, startPoint x: 407, startPoint y: 101, endPoint x: 408, endPoint y: 92, distance: 9.4
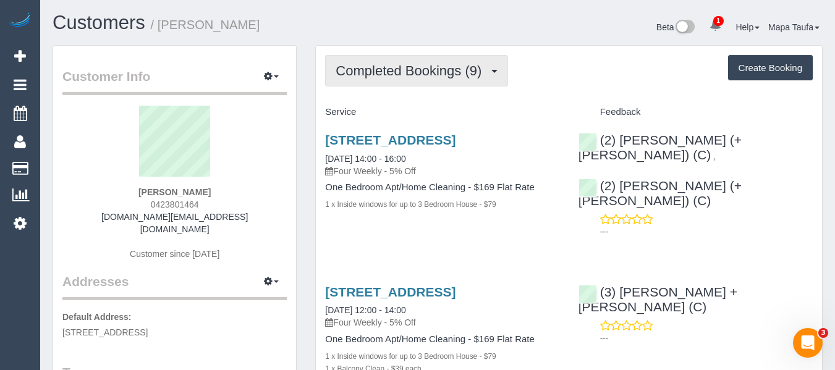
click at [409, 83] on button "Completed Bookings (9)" at bounding box center [416, 71] width 183 height 32
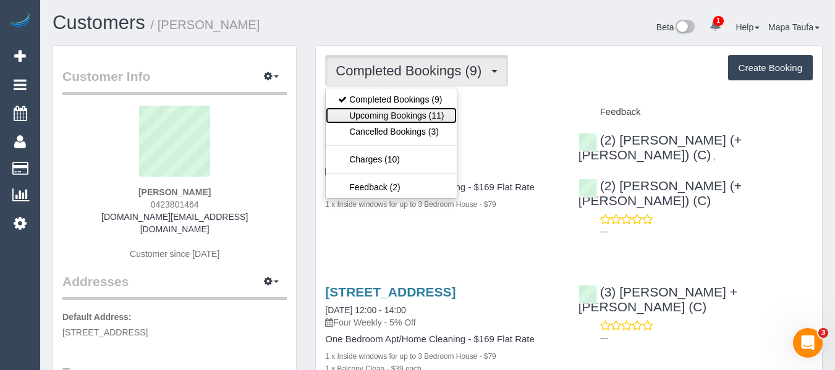
click at [412, 117] on link "Upcoming Bookings (11)" at bounding box center [391, 116] width 130 height 16
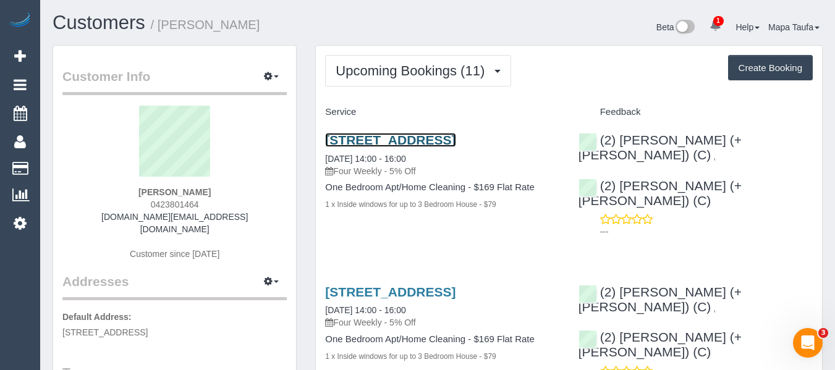
click at [407, 144] on link "1712/35 Spring Street, Melbourne, VIC 3000" at bounding box center [390, 140] width 130 height 14
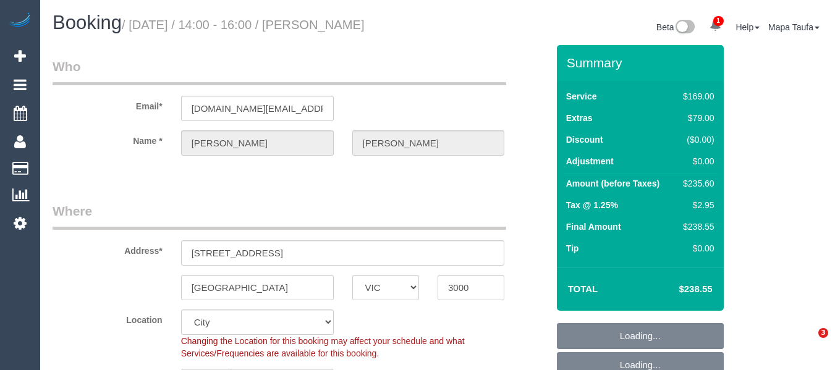
select select "VIC"
select select "string:stripe-pm_1QlVLd2GScqysDRVpN2cy1Ds"
select select "string:AU"
select select "object:641"
select select "spot5"
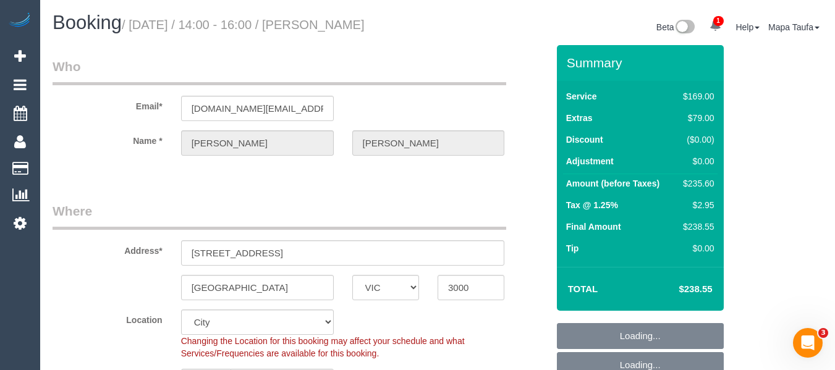
select select "number:28"
select select "number:14"
select select "number:20"
select select "number:24"
select select "number:34"
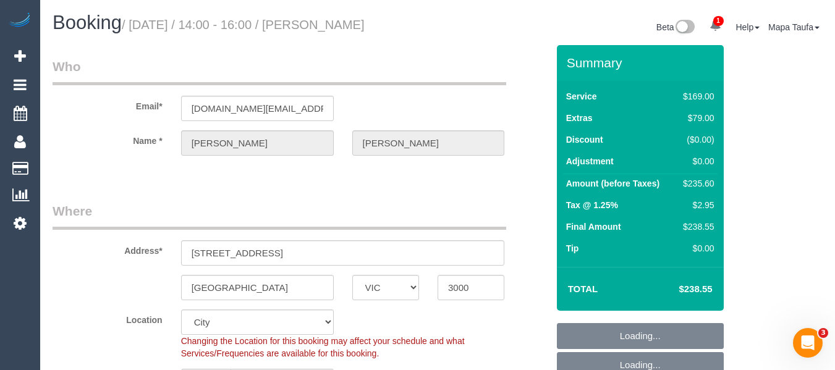
select select "number:26"
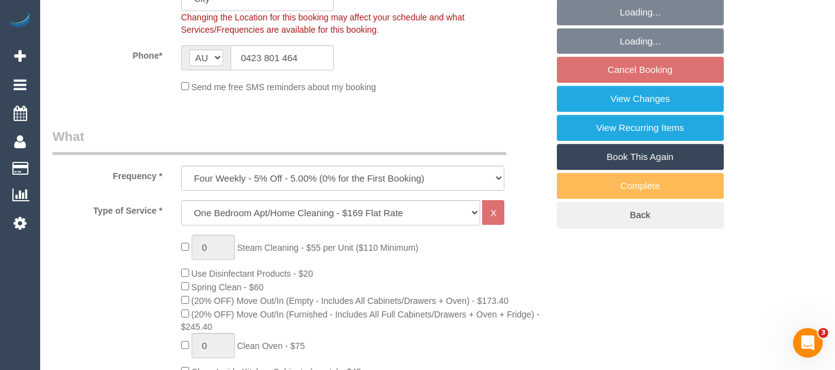
select select "object:1197"
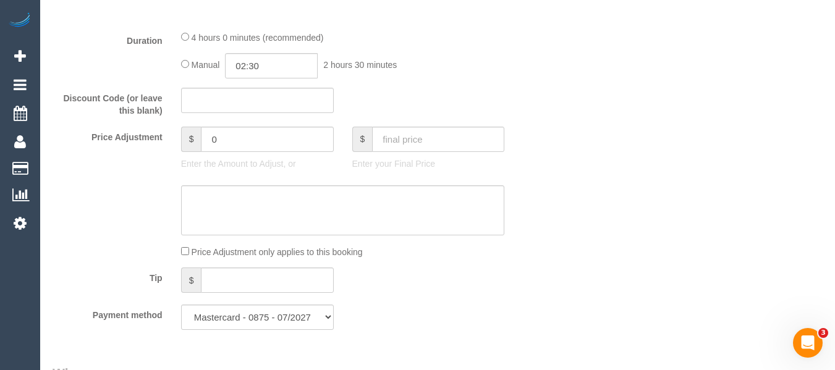
scroll to position [1000, 0]
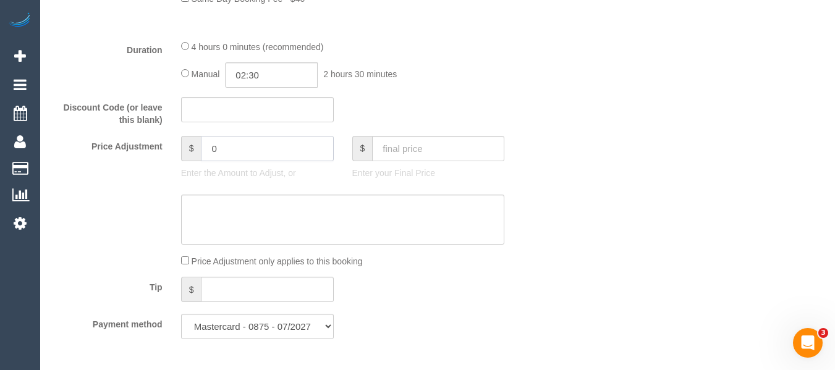
drag, startPoint x: 289, startPoint y: 145, endPoint x: 178, endPoint y: 134, distance: 111.8
type input "30.30"
click at [218, 210] on textarea at bounding box center [343, 220] width 324 height 51
type textarea "added for"
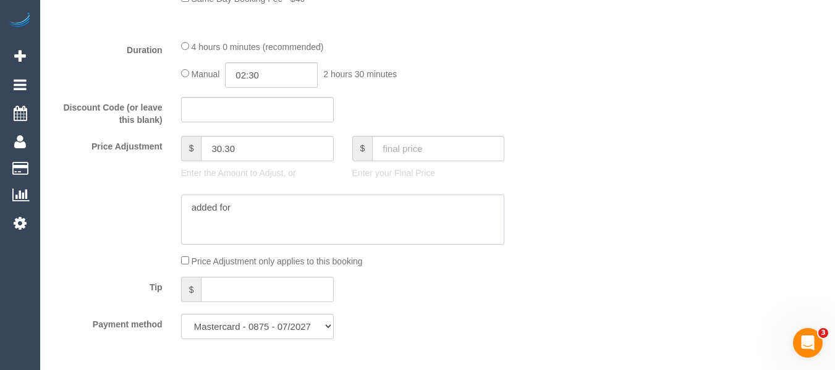
type input "30.3"
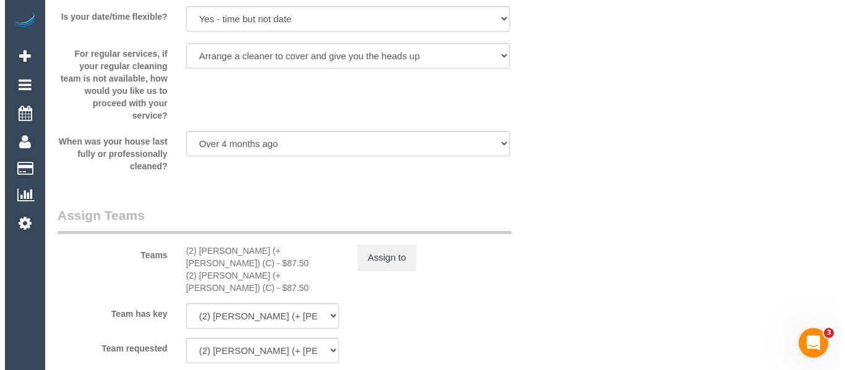
scroll to position [1742, 0]
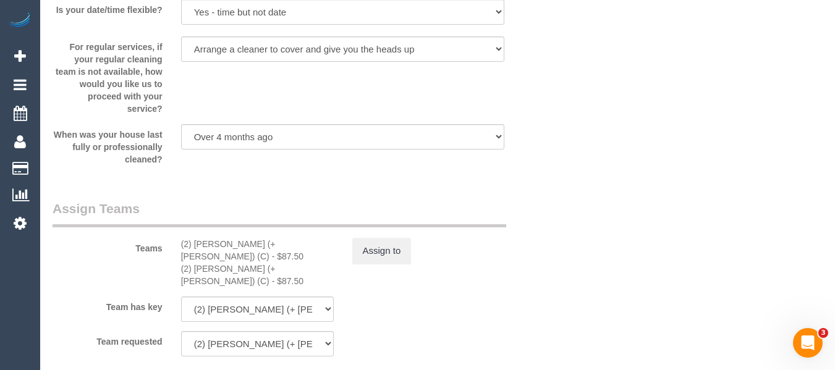
type textarea "added for parking via email - MT"
click at [375, 245] on button "Assign to" at bounding box center [381, 251] width 59 height 26
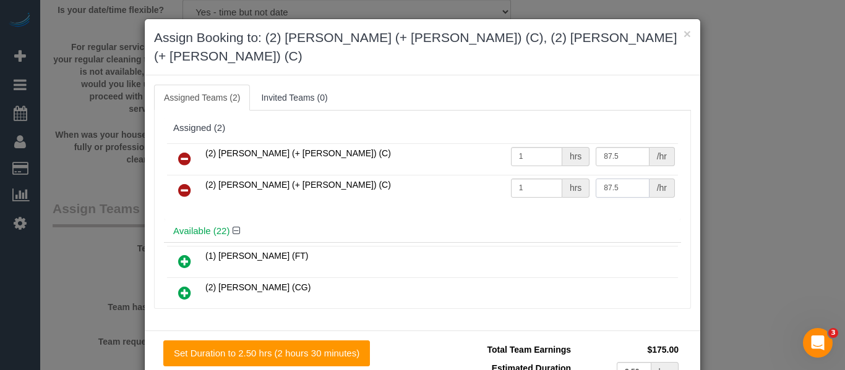
drag, startPoint x: 611, startPoint y: 169, endPoint x: 513, endPoint y: 168, distance: 97.7
click at [538, 175] on tr "(2) [PERSON_NAME] (+ [PERSON_NAME]) (C) 1 hrs 87.5 /hr" at bounding box center [422, 191] width 511 height 32
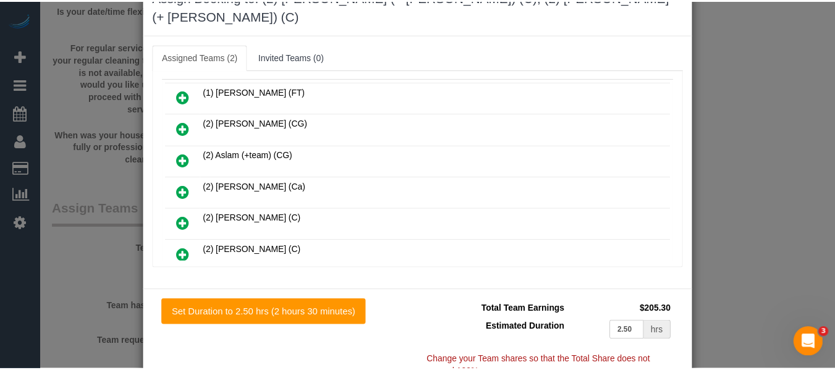
scroll to position [90, 0]
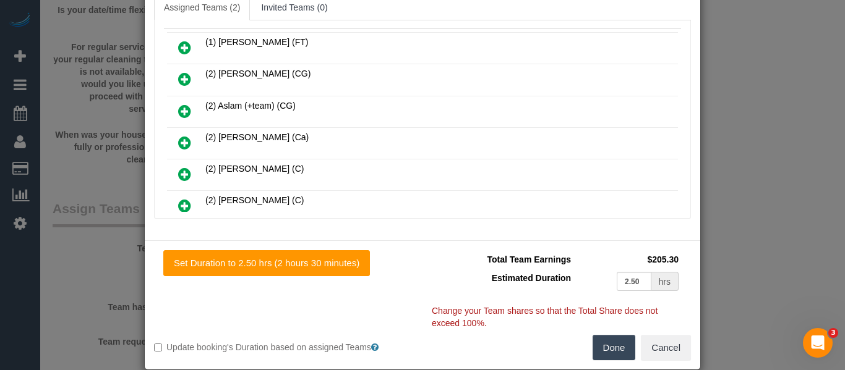
type input "117.8"
click at [607, 335] on button "Done" at bounding box center [613, 348] width 43 height 26
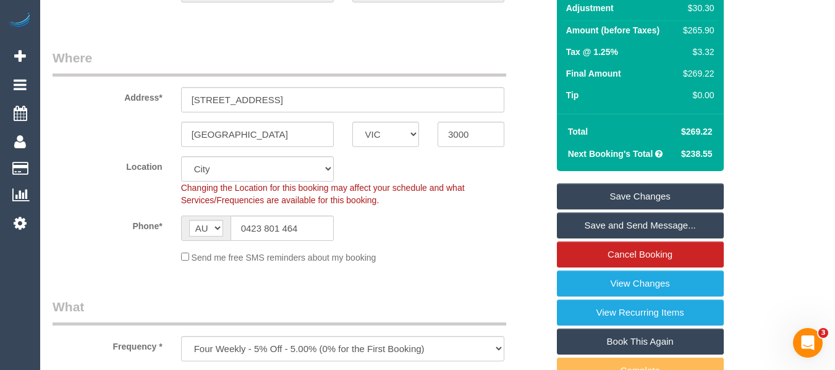
scroll to position [153, 0]
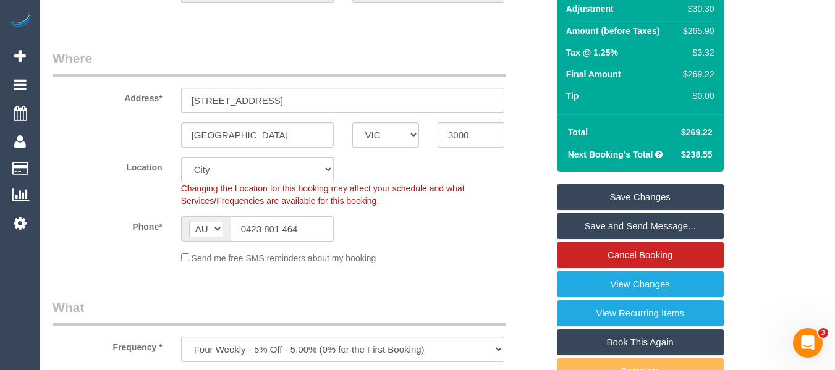
click at [307, 234] on input "0423 801 464" at bounding box center [282, 228] width 103 height 25
click at [614, 189] on link "Save Changes" at bounding box center [640, 197] width 167 height 26
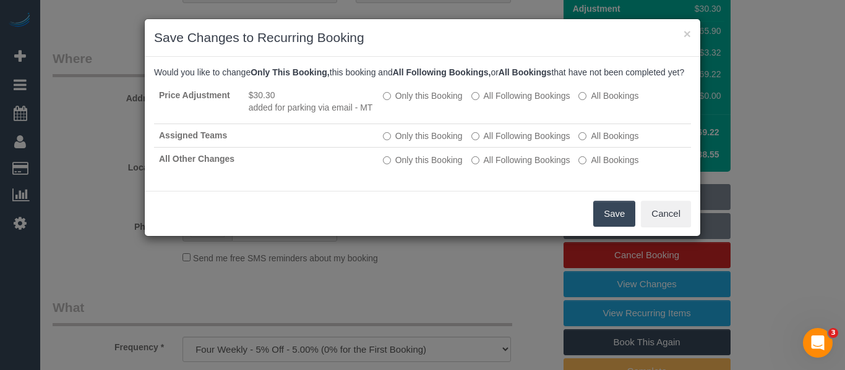
click at [619, 227] on button "Save" at bounding box center [614, 214] width 42 height 26
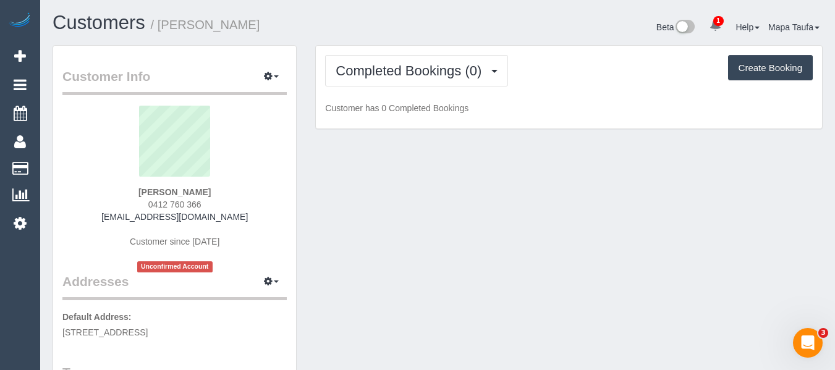
click at [427, 89] on div "Completed Bookings (0) Completed Bookings (0) Upcoming Bookings (1) Cancelled B…" at bounding box center [569, 87] width 506 height 83
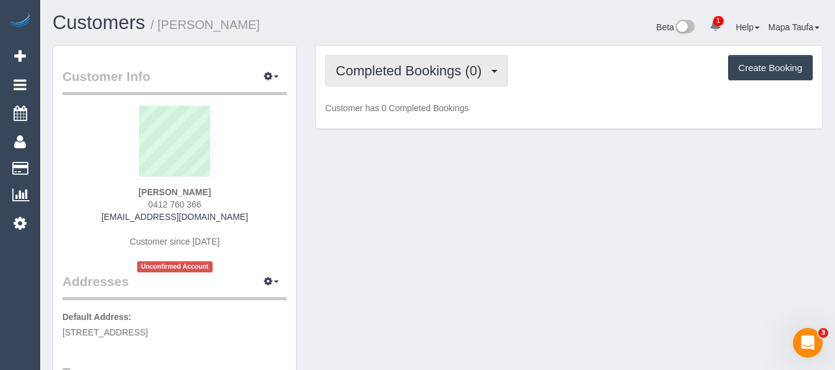
drag, startPoint x: 423, startPoint y: 58, endPoint x: 422, endPoint y: 68, distance: 9.9
click at [423, 59] on button "Completed Bookings (0)" at bounding box center [416, 71] width 183 height 32
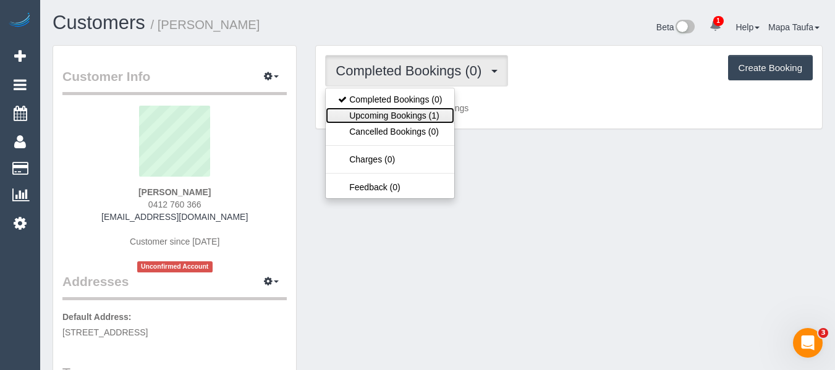
click at [412, 113] on link "Upcoming Bookings (1)" at bounding box center [390, 116] width 129 height 16
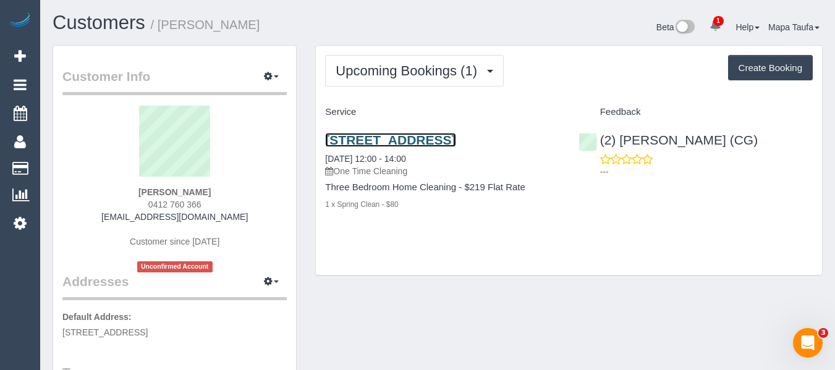
click at [360, 137] on link "[STREET_ADDRESS]" at bounding box center [390, 140] width 130 height 14
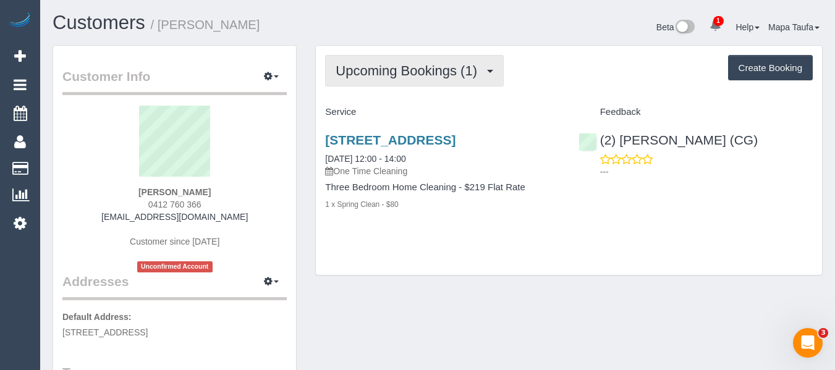
click at [362, 76] on span "Upcoming Bookings (1)" at bounding box center [410, 70] width 148 height 15
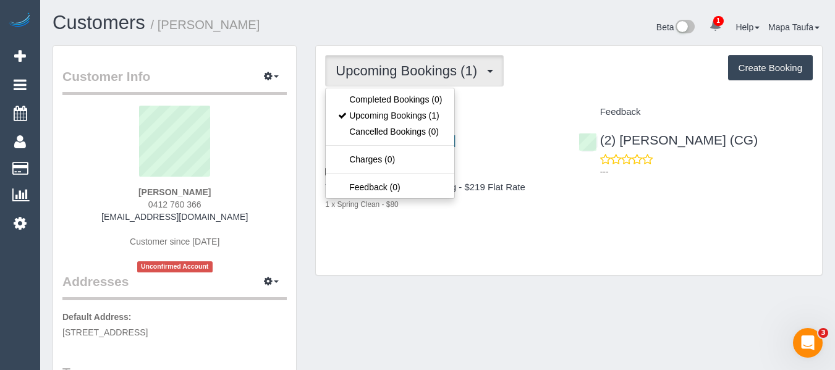
click at [607, 77] on div "Upcoming Bookings (1) Completed Bookings (0) Upcoming Bookings (1) Cancelled Bo…" at bounding box center [569, 71] width 488 height 32
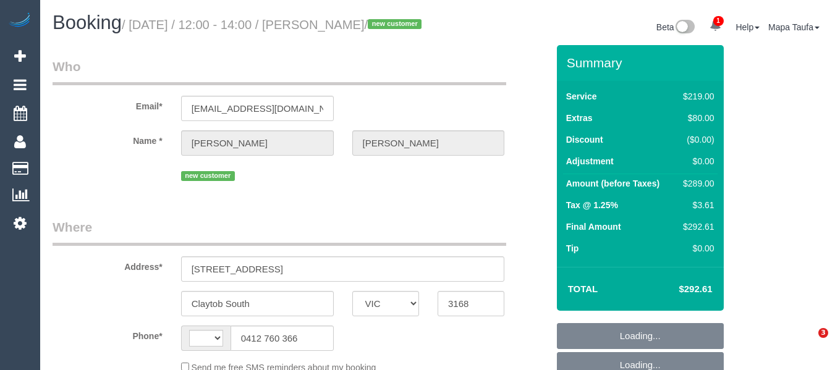
select select "VIC"
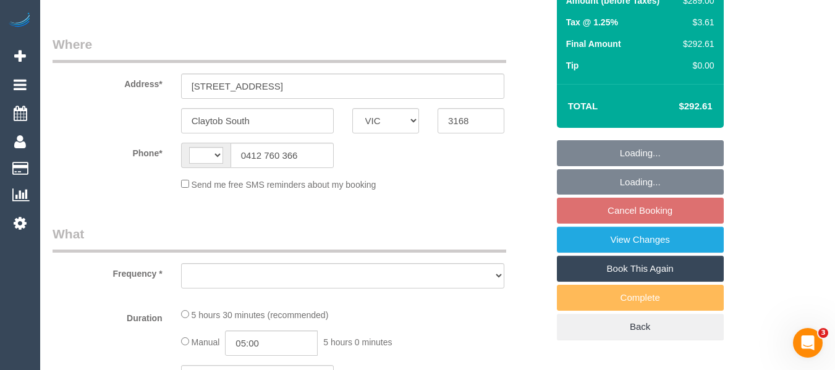
select select "string:AU"
select select "object:567"
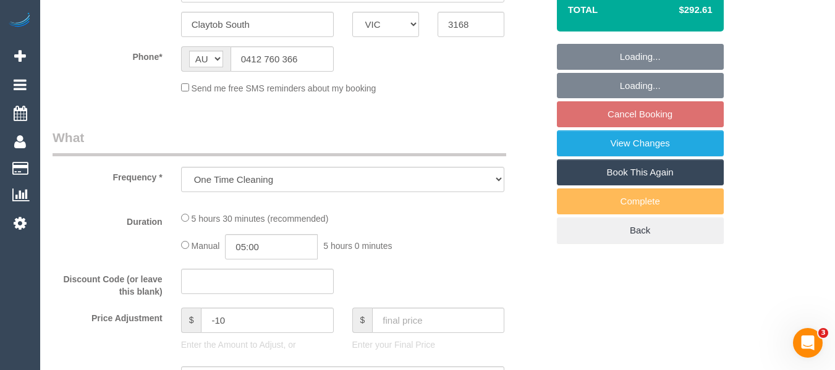
select select "string:stripe-pm_1RvYPj2GScqysDRVM4kfyqFM"
select select "number:29"
select select "number:14"
select select "number:19"
select select "number:36"
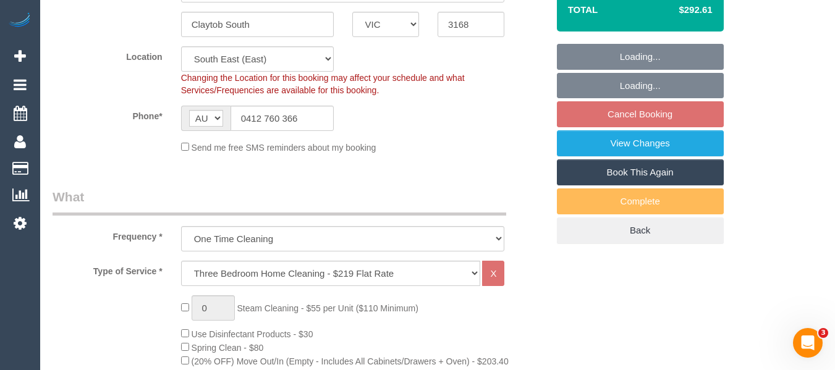
select select "object:1319"
select select "spot1"
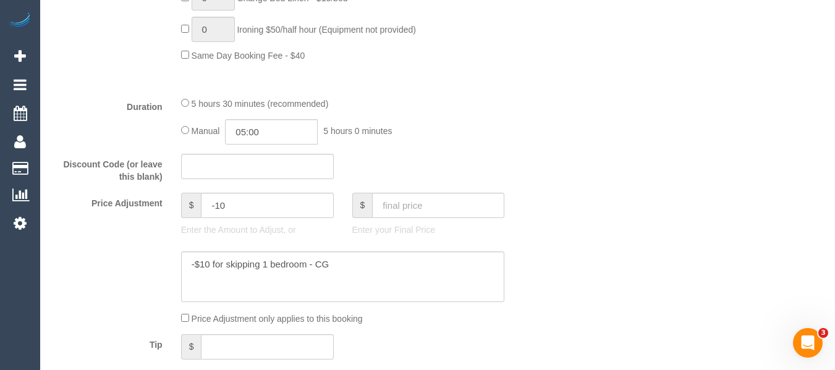
scroll to position [964, 0]
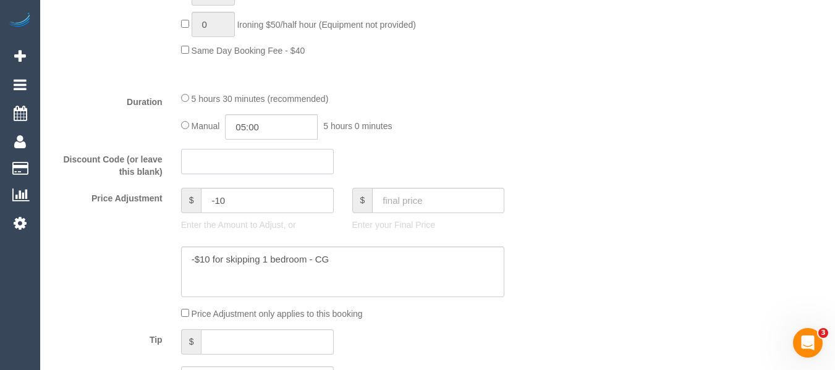
click at [262, 174] on input "text" at bounding box center [257, 161] width 153 height 25
click at [500, 179] on div "Discount Code (or leave this blank) local40" at bounding box center [300, 164] width 514 height 30
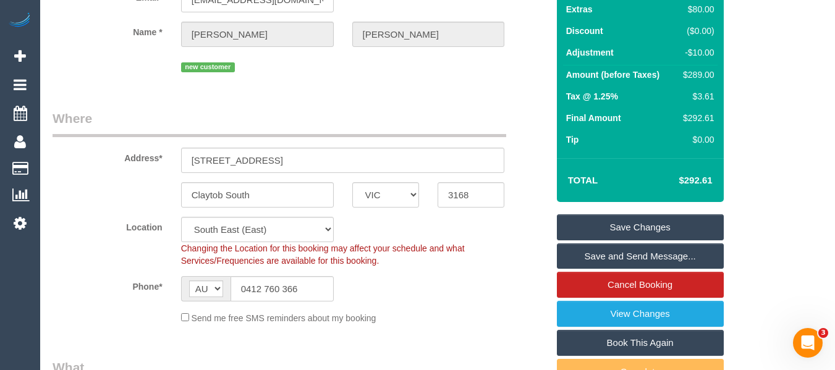
scroll to position [90, 0]
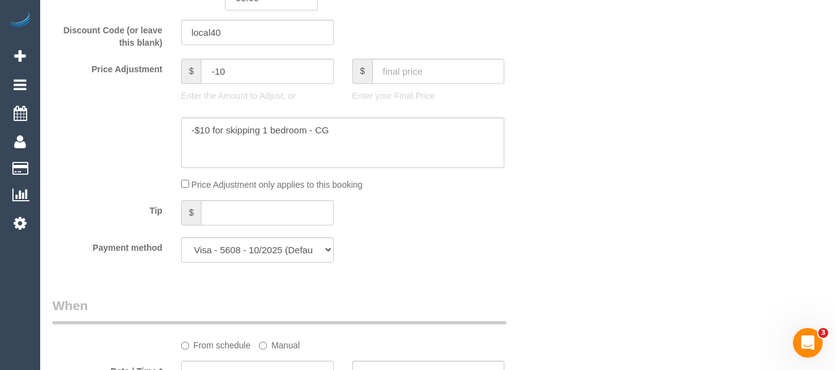
scroll to position [0, 0]
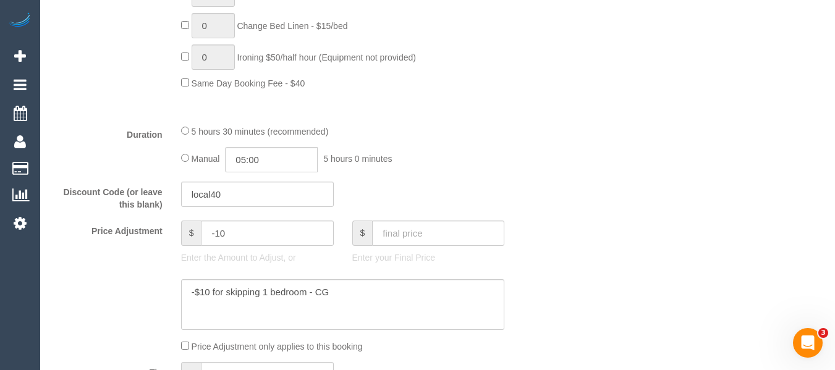
scroll to position [1113, 0]
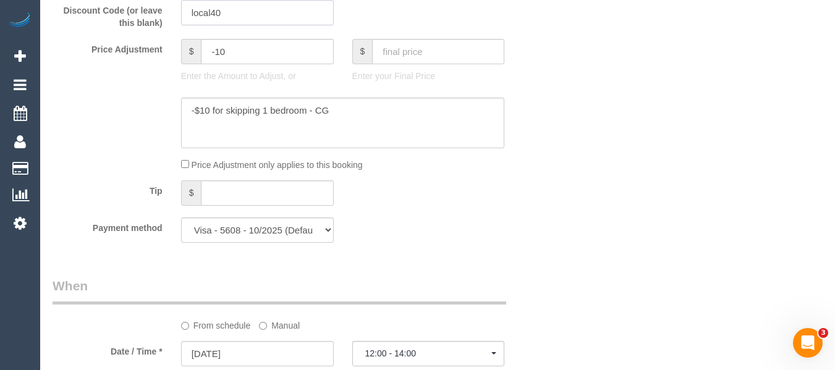
click at [226, 25] on input "local40" at bounding box center [257, 12] width 153 height 25
paste input "LOCAL402024"
type input "LOCAL402024"
click at [464, 171] on div "Price Adjustment only applies to this booking" at bounding box center [343, 165] width 343 height 14
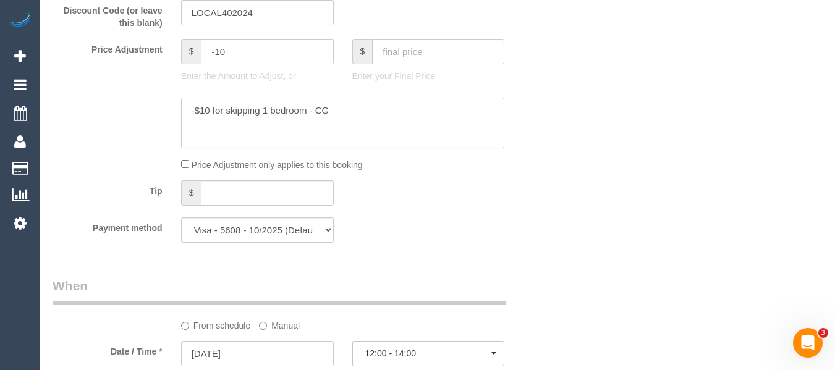
click at [458, 148] on textarea at bounding box center [343, 123] width 324 height 51
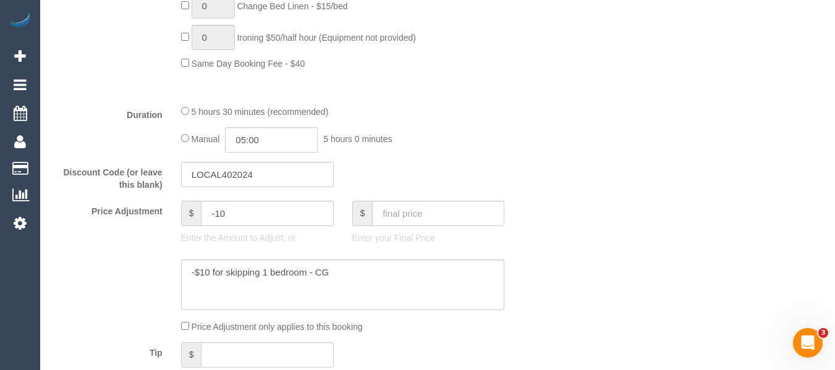
scroll to position [877, 0]
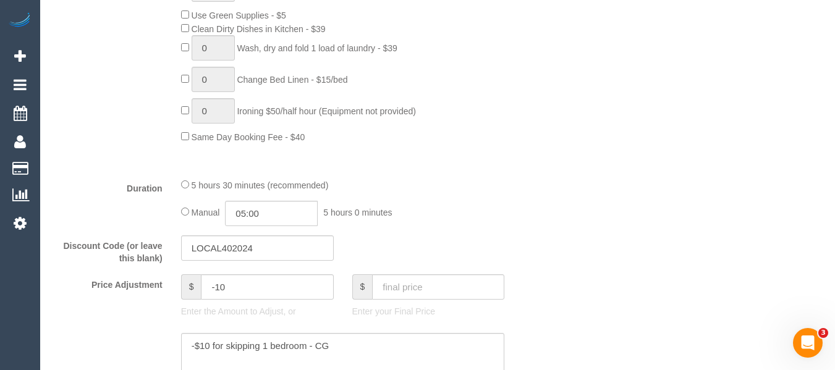
drag, startPoint x: 786, startPoint y: 172, endPoint x: 556, endPoint y: 175, distance: 230.6
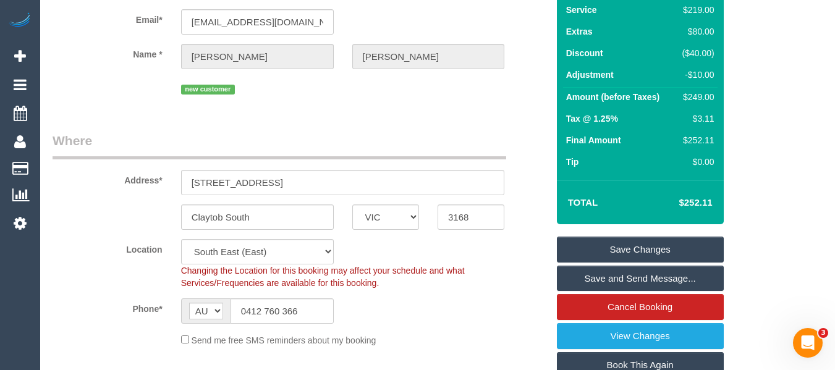
scroll to position [198, 0]
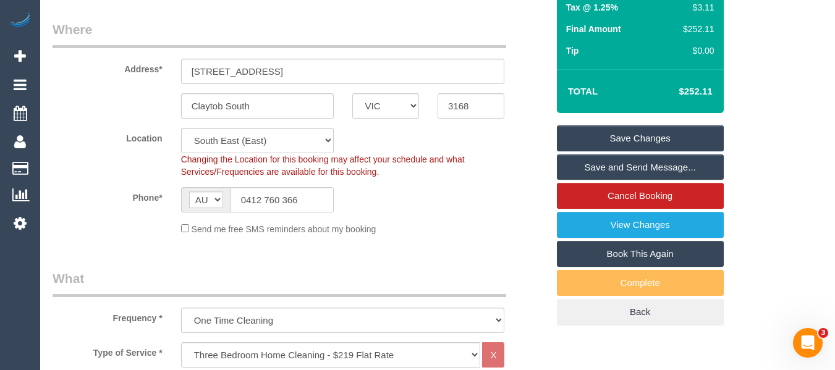
click at [663, 143] on link "Save Changes" at bounding box center [640, 139] width 167 height 26
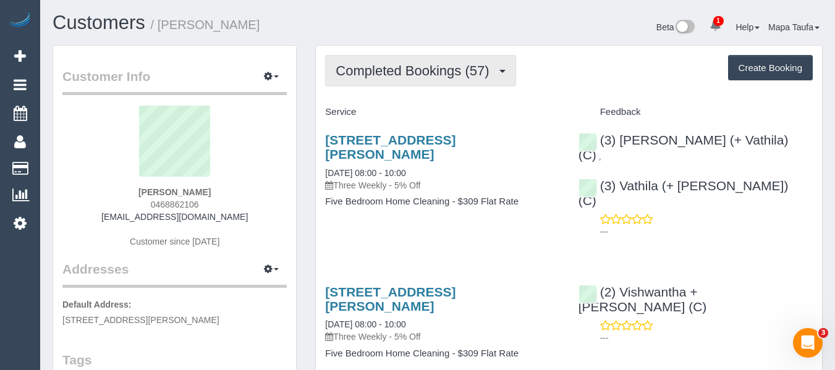
click at [452, 73] on span "Completed Bookings (57)" at bounding box center [416, 70] width 160 height 15
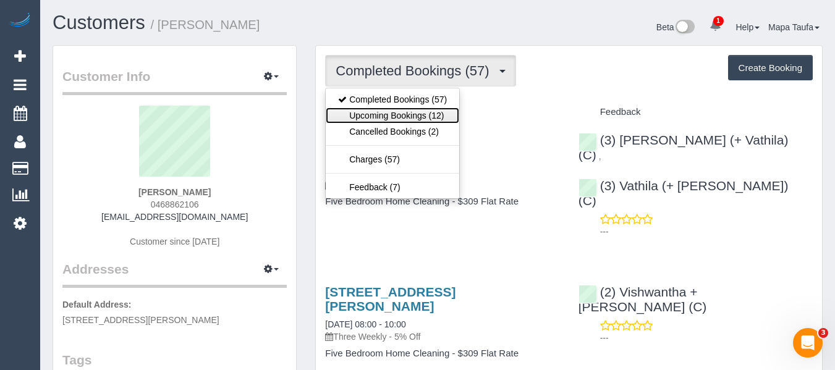
click at [417, 120] on link "Upcoming Bookings (12)" at bounding box center [393, 116] width 134 height 16
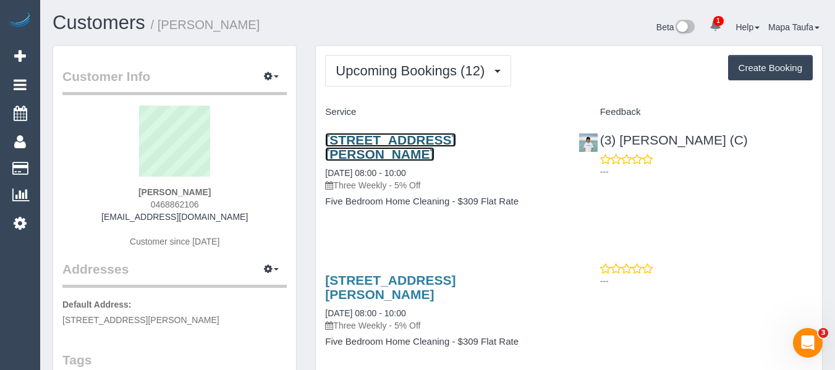
click at [357, 134] on link "52 Junction Road, Blackburn North, VIC 3130" at bounding box center [390, 147] width 130 height 28
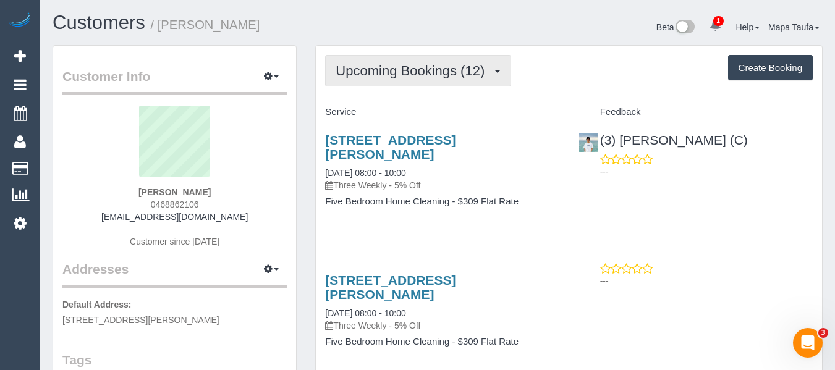
click at [346, 61] on button "Upcoming Bookings (12)" at bounding box center [418, 71] width 186 height 32
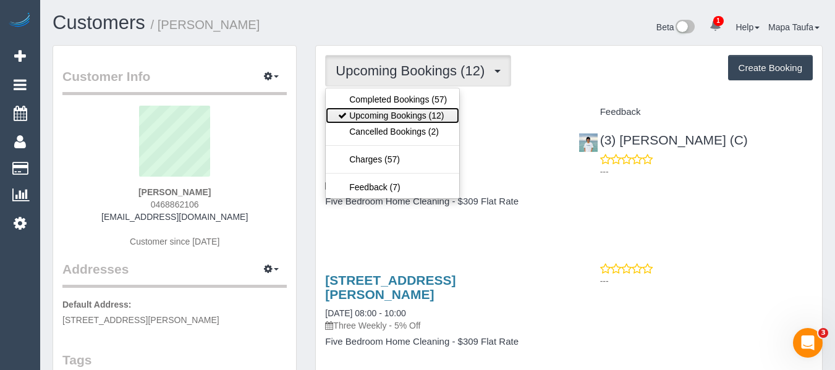
click at [359, 114] on link "Upcoming Bookings (12)" at bounding box center [393, 116] width 134 height 16
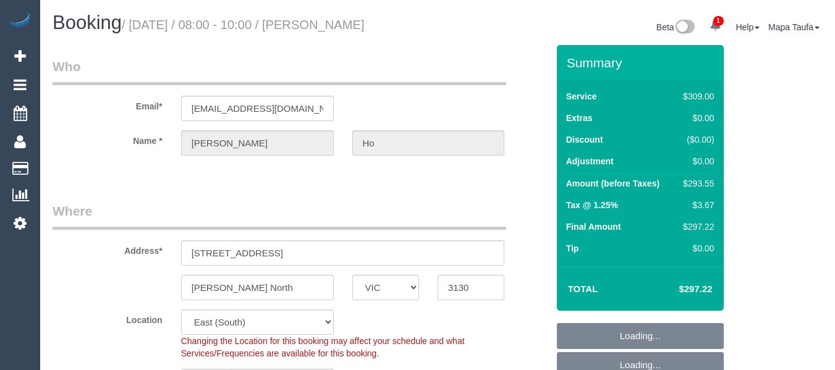
select select "VIC"
select select "string:stripe-pm_1KP0CW2GScqysDRVD6FFb54k"
select select "object:544"
select select "string:AU"
select select "number:27"
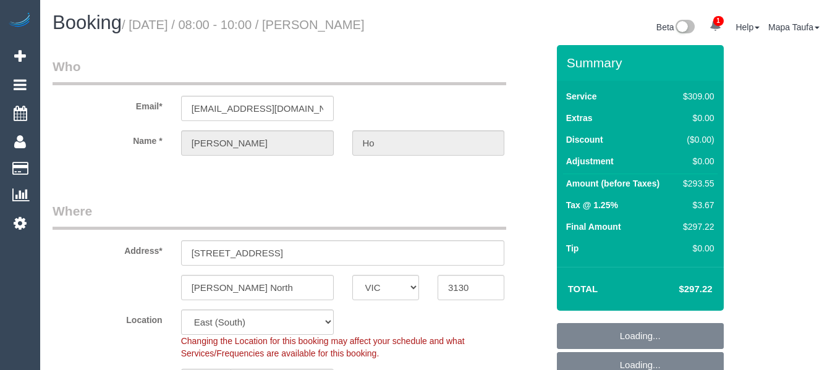
select select "number:17"
select select "number:19"
select select "number:22"
select select "number:12"
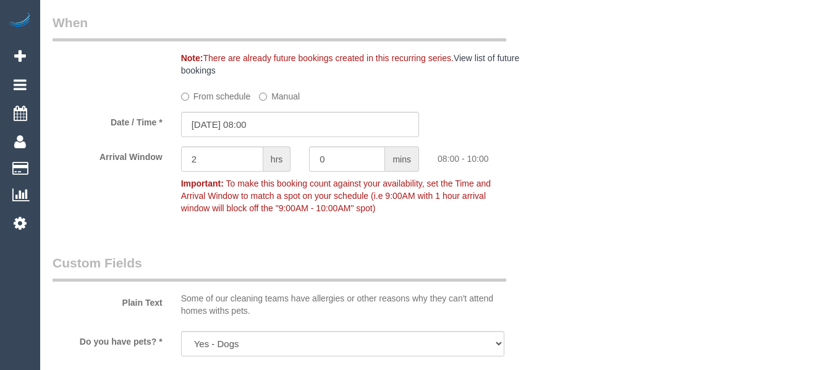
scroll to position [1308, 0]
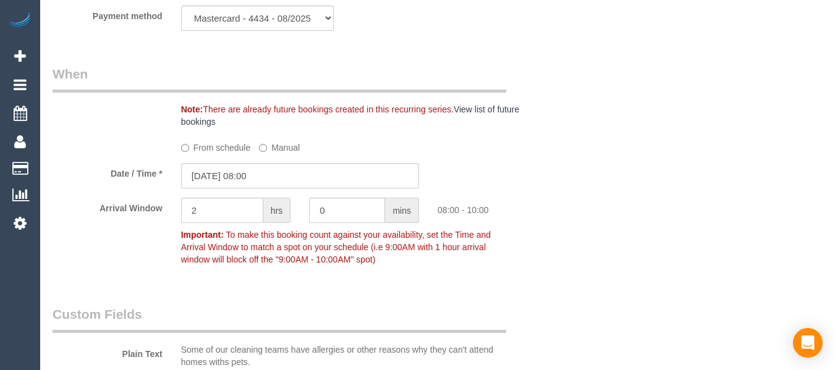
click at [231, 147] on label "From schedule" at bounding box center [216, 145] width 70 height 17
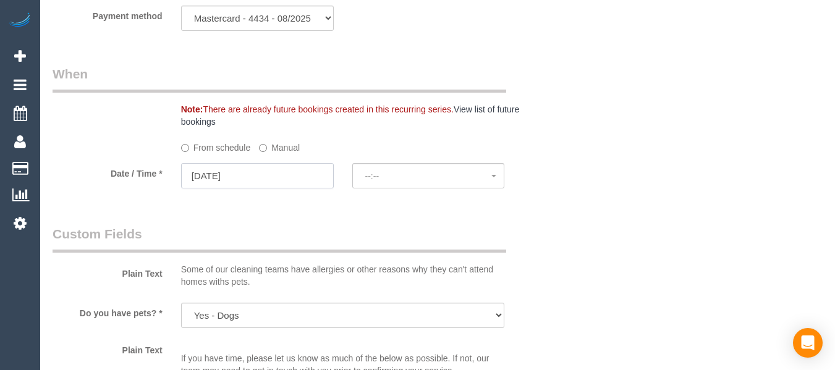
click at [262, 172] on input "[DATE]" at bounding box center [257, 175] width 153 height 25
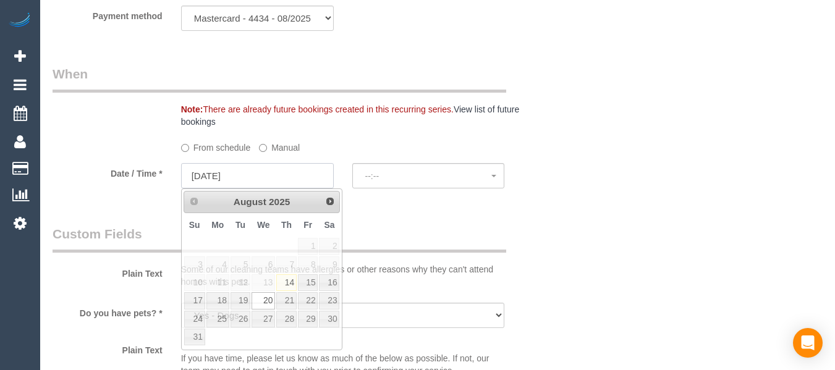
select select "spot14"
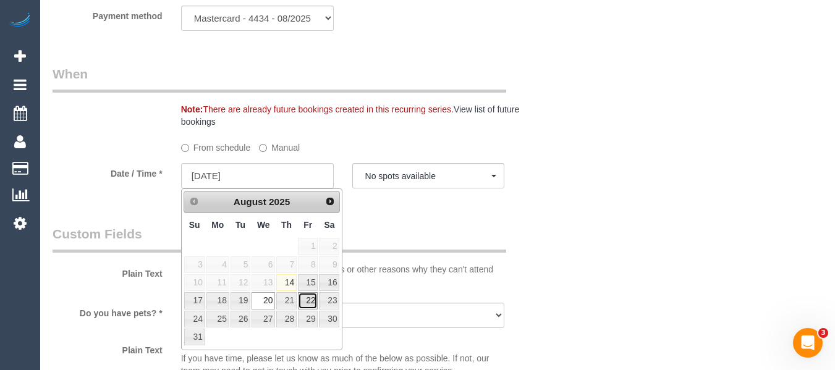
click at [311, 302] on link "22" at bounding box center [308, 300] width 20 height 17
type input "[DATE]"
select select "spot20"
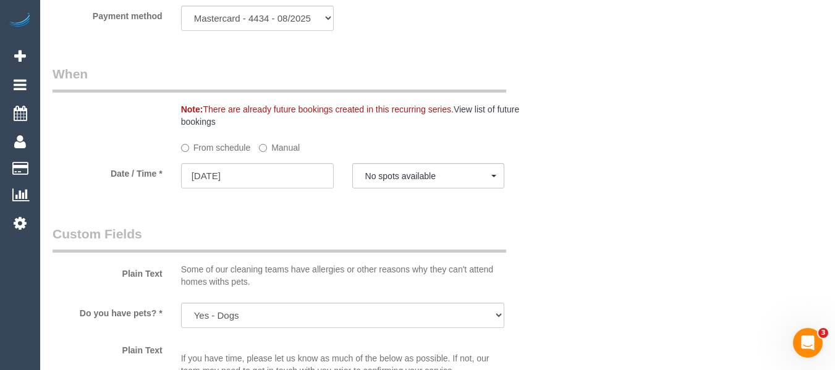
click at [412, 152] on div "From schedule Manual" at bounding box center [343, 145] width 343 height 17
click at [412, 163] on sui-booking-spot "From schedule Manual Date / Time * [DATE] No spots available [DATE] No spots av…" at bounding box center [300, 164] width 495 height 54
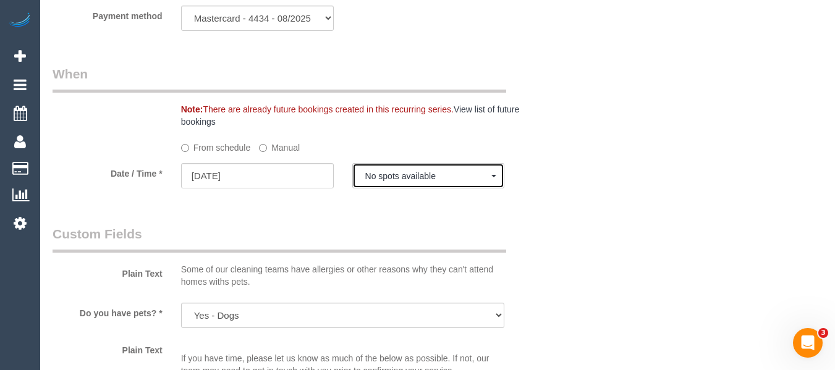
click at [416, 172] on span "No spots available" at bounding box center [428, 176] width 127 height 10
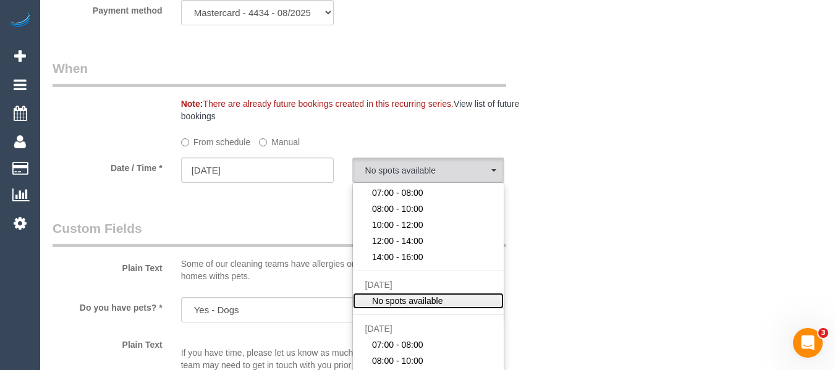
scroll to position [153, 0]
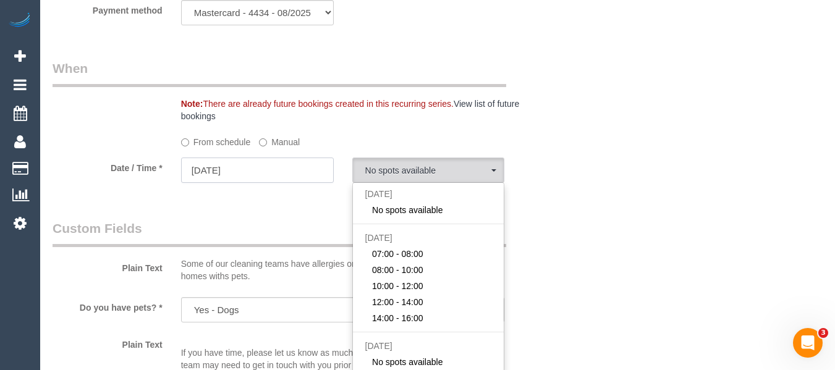
click at [281, 158] on input "[DATE]" at bounding box center [257, 170] width 153 height 25
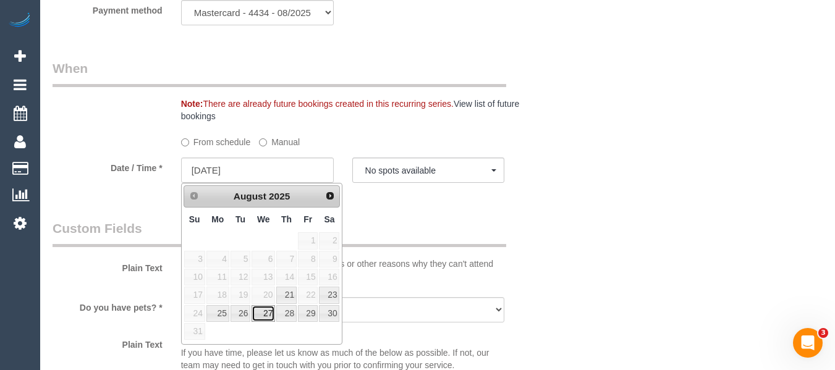
click at [255, 314] on link "27" at bounding box center [263, 313] width 23 height 17
type input "[DATE]"
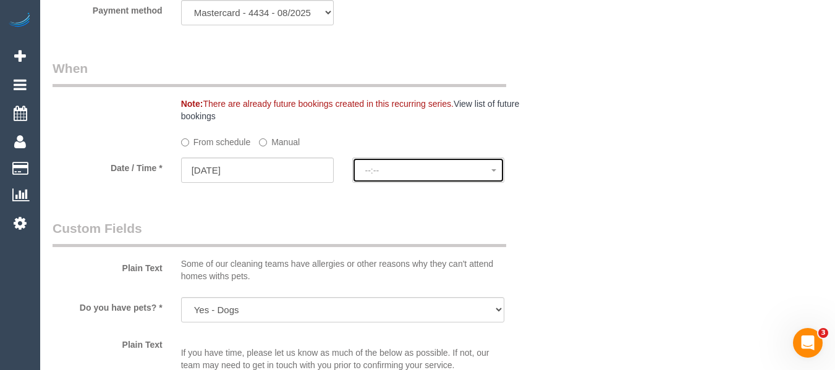
click at [389, 175] on span "--:--" at bounding box center [428, 171] width 127 height 10
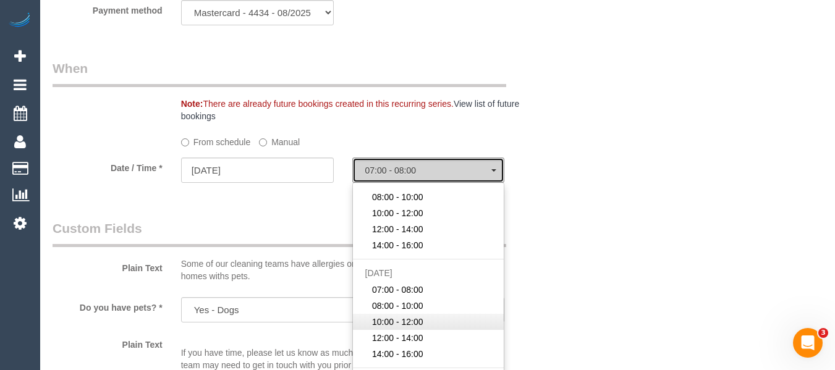
scroll to position [0, 0]
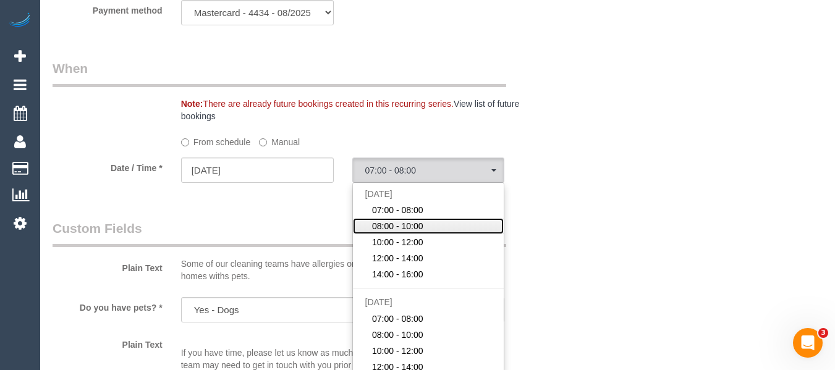
click at [415, 226] on span "08:00 - 10:00" at bounding box center [397, 226] width 51 height 12
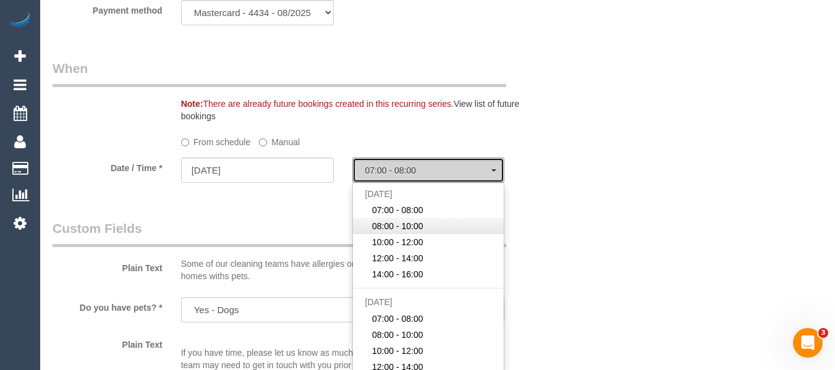
select select "spot28"
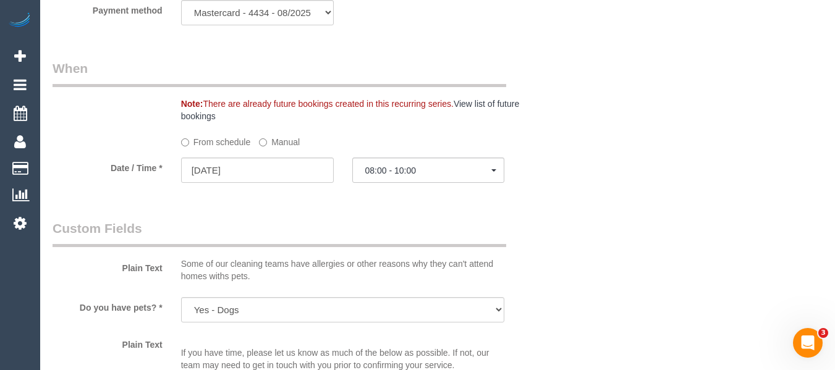
click at [632, 226] on div "Who Email* [EMAIL_ADDRESS][DOMAIN_NAME] Name * [PERSON_NAME] Where Address* [ST…" at bounding box center [438, 100] width 770 height 2739
click at [576, 164] on div "Who Email* [EMAIL_ADDRESS][DOMAIN_NAME] Name * [PERSON_NAME] Where Address* [ST…" at bounding box center [438, 100] width 770 height 2739
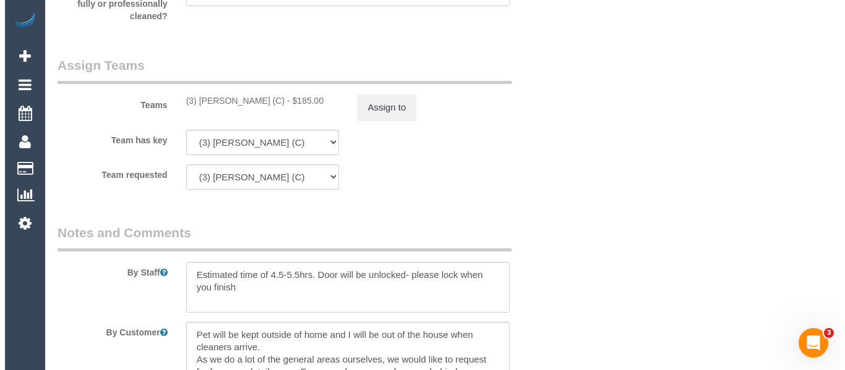
scroll to position [1994, 0]
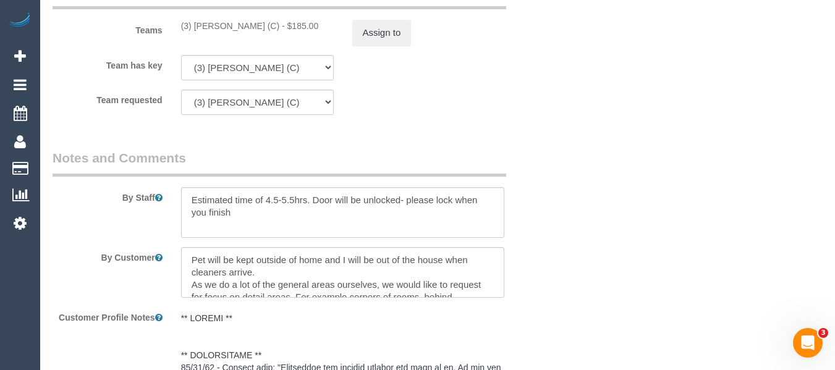
click at [211, 31] on div "(3) [PERSON_NAME] (C) - $185.00" at bounding box center [257, 26] width 153 height 12
click at [283, 32] on div "(3) [PERSON_NAME] (C) - $185.00" at bounding box center [257, 26] width 153 height 12
drag, startPoint x: 284, startPoint y: 27, endPoint x: 193, endPoint y: 27, distance: 90.9
click at [193, 27] on div "(3) [PERSON_NAME] (C) - $185.00" at bounding box center [257, 26] width 153 height 12
copy div "[PERSON_NAME] (C)"
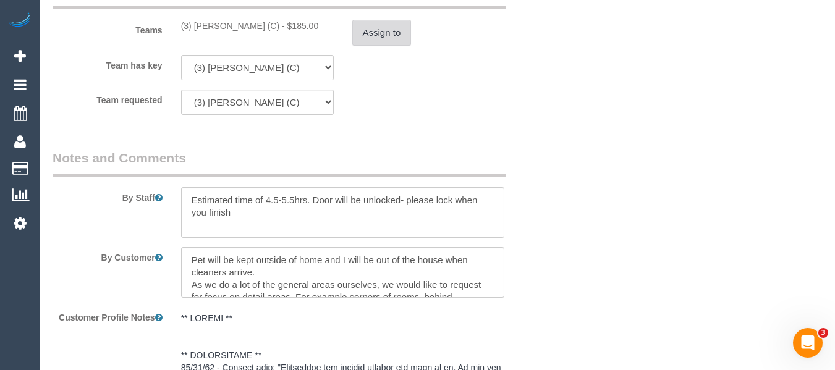
click at [362, 32] on button "Assign to" at bounding box center [381, 33] width 59 height 26
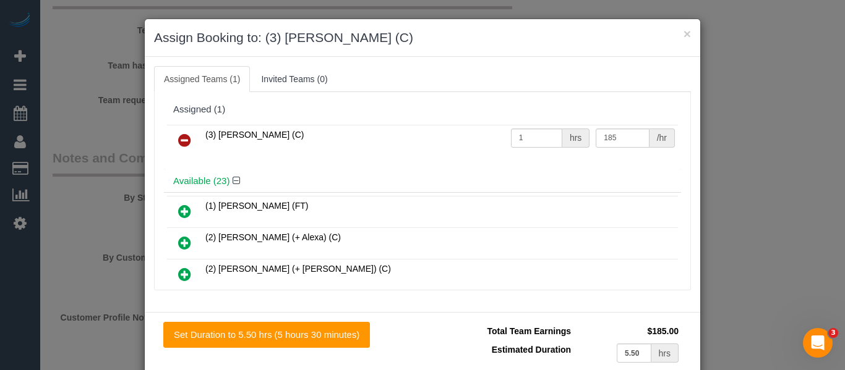
click at [192, 144] on link at bounding box center [184, 141] width 29 height 25
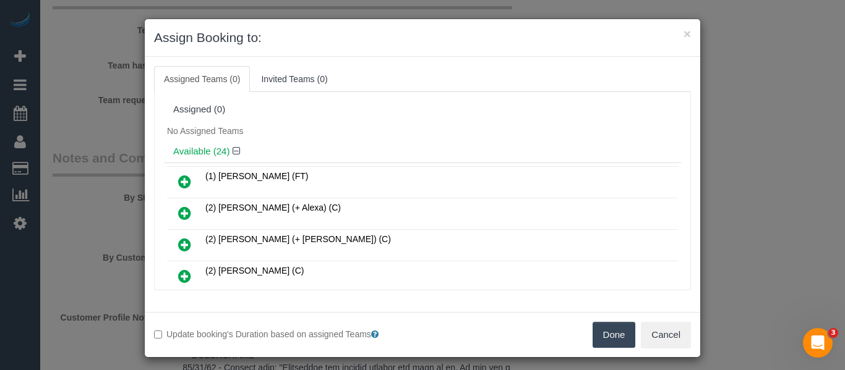
click at [604, 332] on button "Done" at bounding box center [613, 335] width 43 height 26
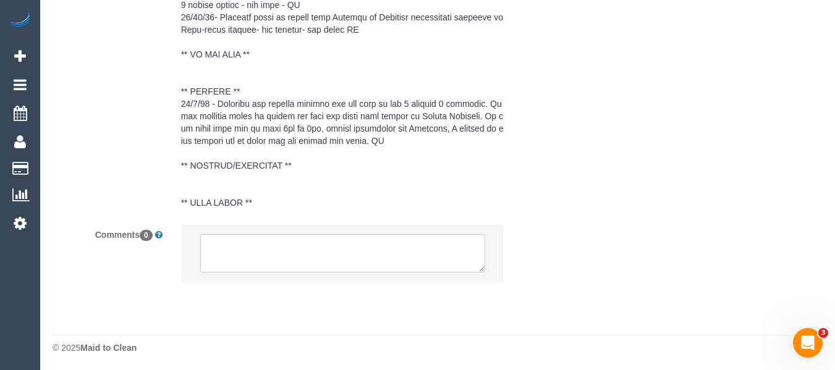
scroll to position [2458, 0]
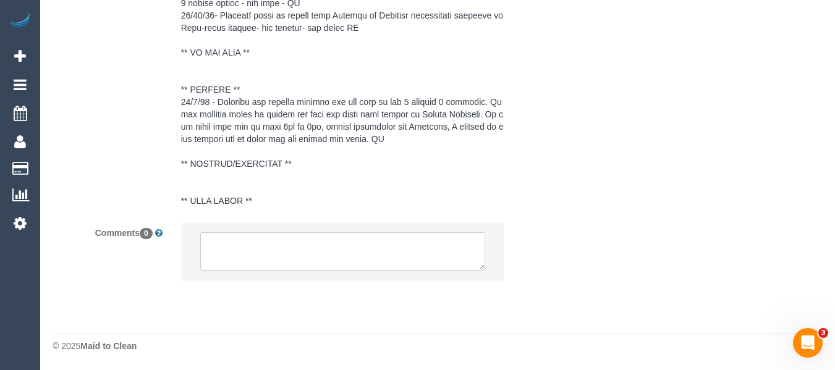
click at [250, 255] on textarea at bounding box center [343, 251] width 286 height 38
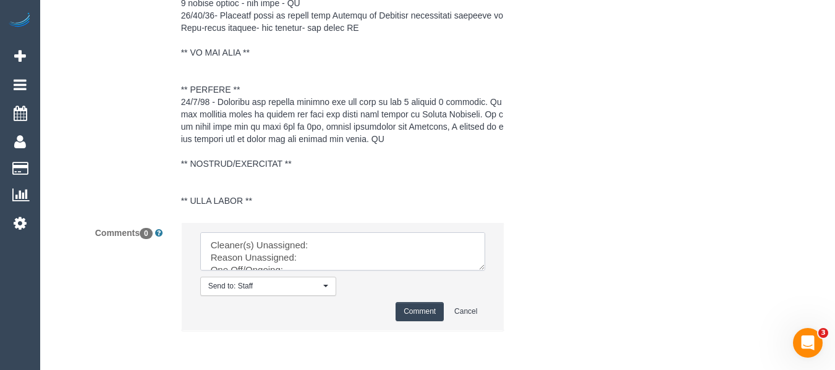
click at [314, 235] on textarea at bounding box center [343, 251] width 286 height 38
paste textarea "[PERSON_NAME] (C)"
drag, startPoint x: 480, startPoint y: 263, endPoint x: 465, endPoint y: 326, distance: 65.4
click at [486, 271] on textarea at bounding box center [343, 251] width 286 height 38
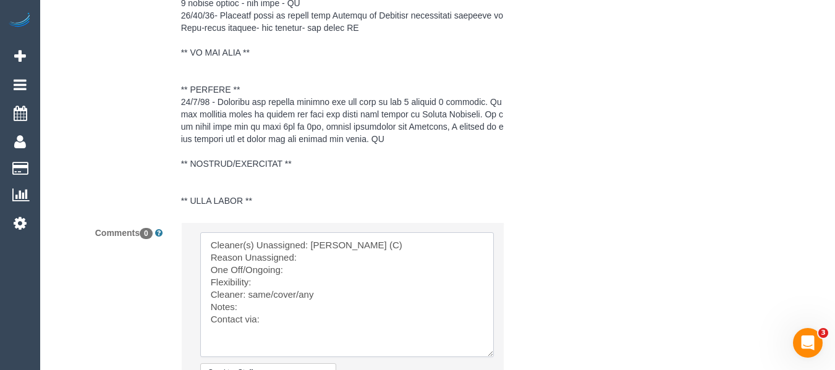
click at [336, 257] on textarea at bounding box center [347, 294] width 294 height 125
click at [326, 267] on textarea at bounding box center [347, 294] width 294 height 125
click at [299, 284] on textarea at bounding box center [347, 294] width 294 height 125
click at [281, 293] on textarea at bounding box center [347, 294] width 294 height 125
click at [302, 291] on textarea at bounding box center [347, 294] width 294 height 125
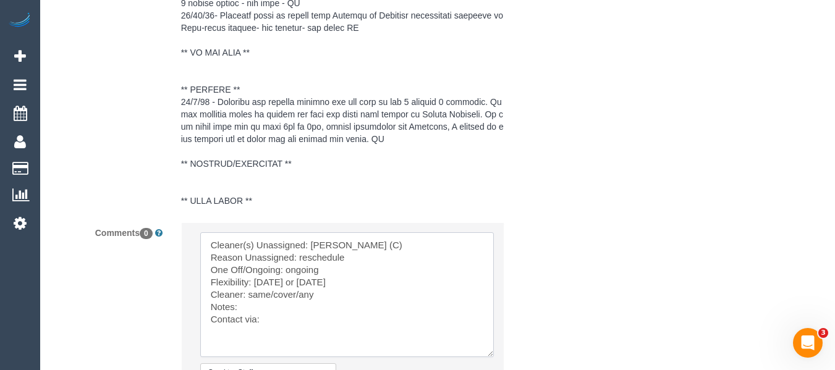
drag, startPoint x: 299, startPoint y: 291, endPoint x: 247, endPoint y: 291, distance: 52.6
click at [247, 291] on textarea at bounding box center [347, 294] width 294 height 125
click at [283, 320] on textarea at bounding box center [347, 294] width 294 height 125
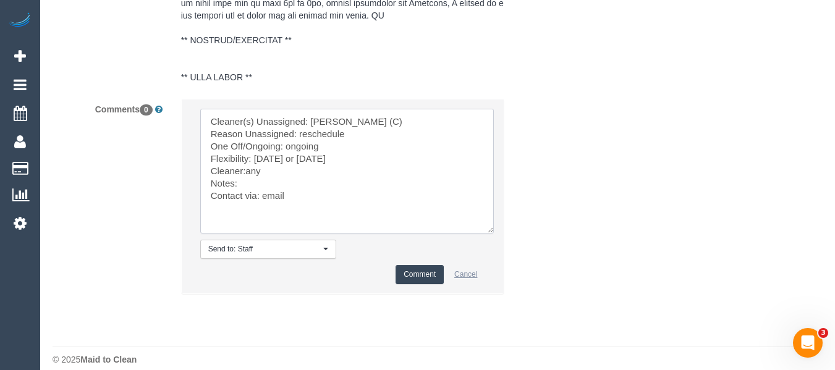
type textarea "Cleaner(s) Unassigned: [PERSON_NAME] (C) Reason Unassigned: reschedule One Off/…"
click at [446, 266] on button "Cancel" at bounding box center [465, 274] width 39 height 19
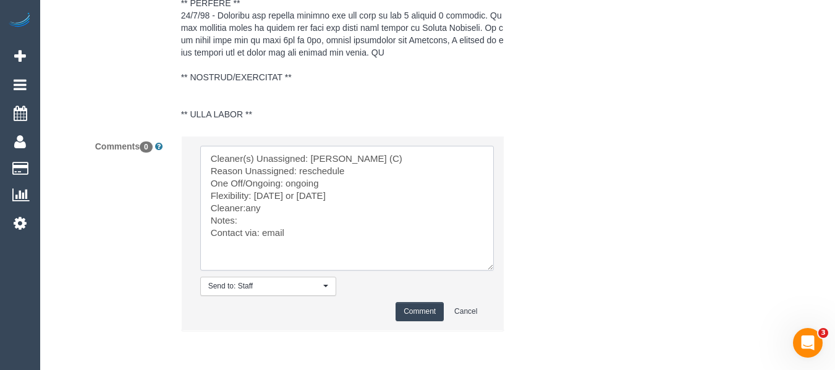
click at [379, 254] on li "Send to: Staff Nothing selected Send to: Staff Send to: Customer Send to: Team …" at bounding box center [343, 234] width 323 height 194
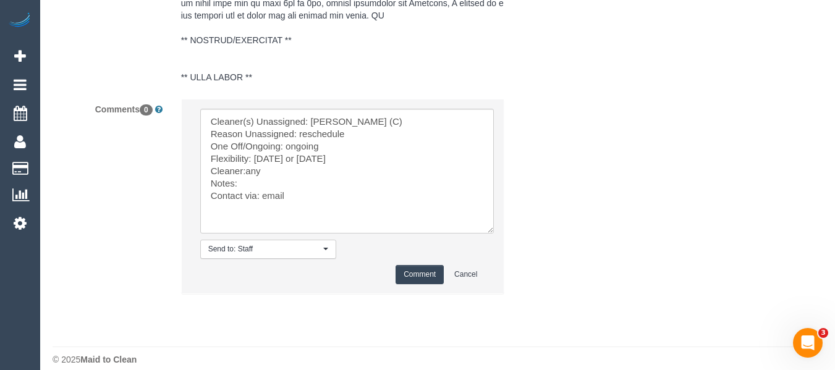
click at [409, 270] on button "Comment" at bounding box center [420, 274] width 48 height 19
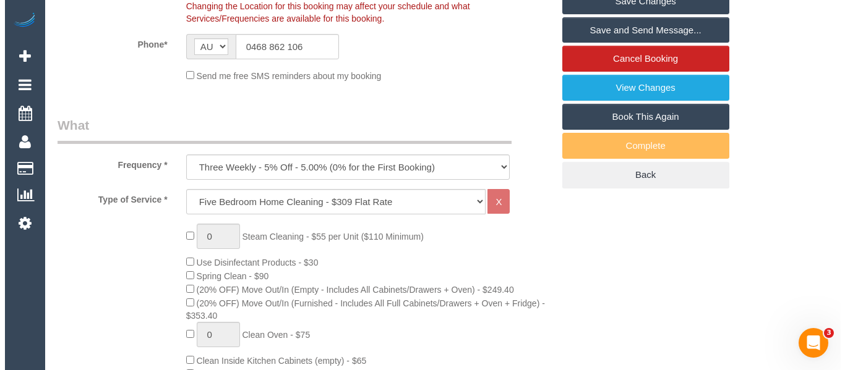
scroll to position [198, 0]
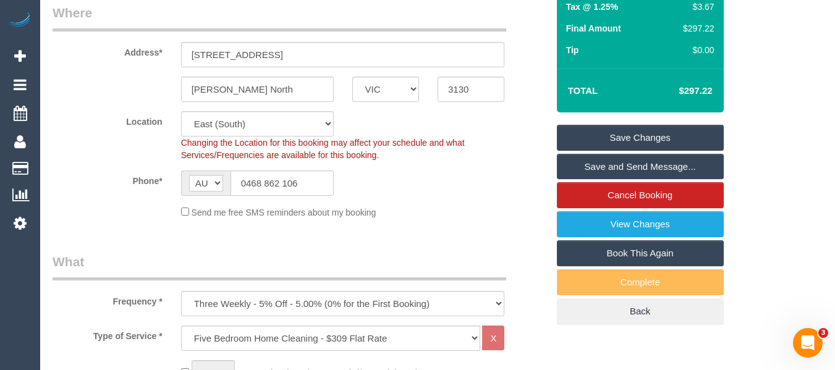
click at [647, 125] on link "Save Changes" at bounding box center [640, 138] width 167 height 26
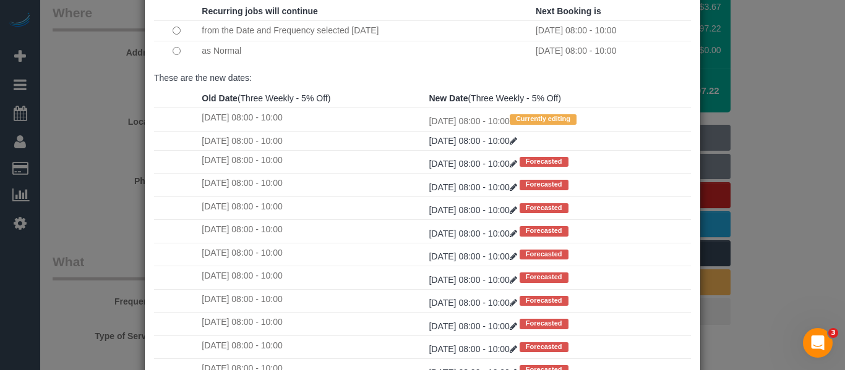
scroll to position [184, 0]
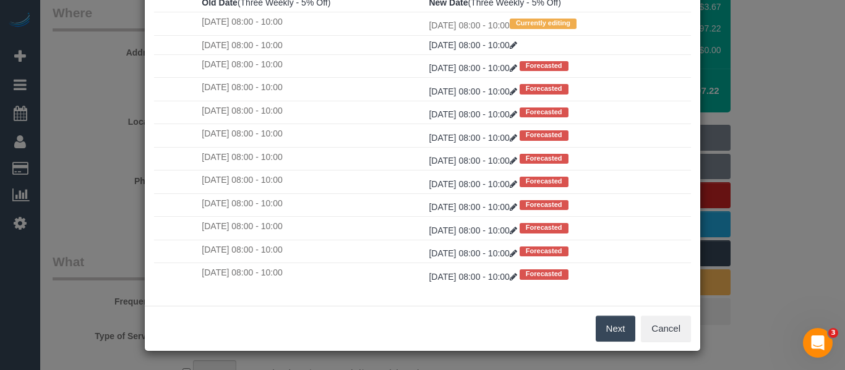
click at [618, 316] on button "Next" at bounding box center [615, 329] width 40 height 26
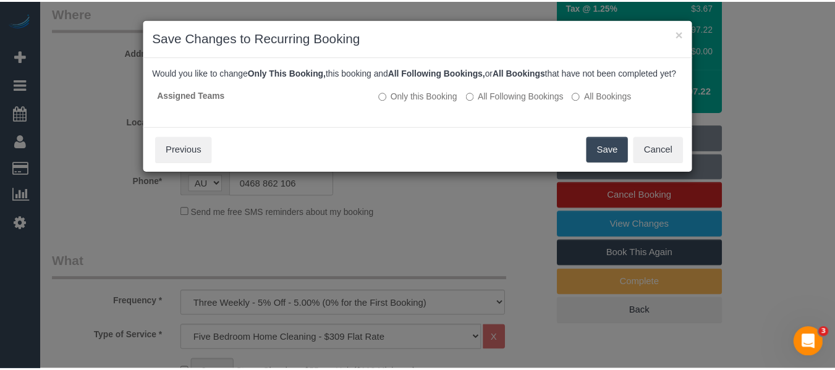
scroll to position [0, 0]
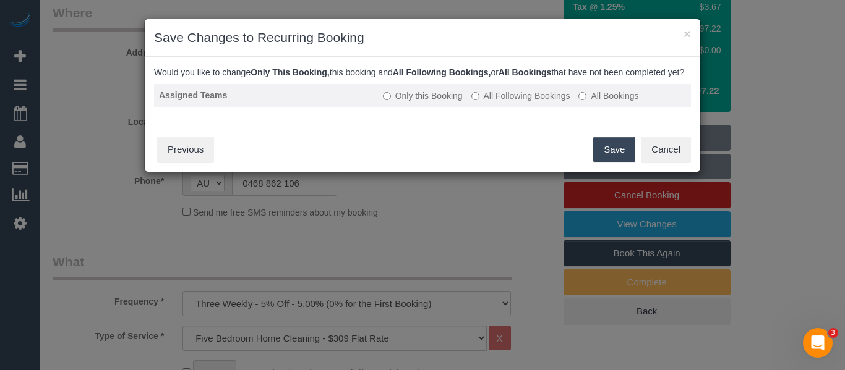
click at [543, 102] on label "All Following Bookings" at bounding box center [520, 96] width 99 height 12
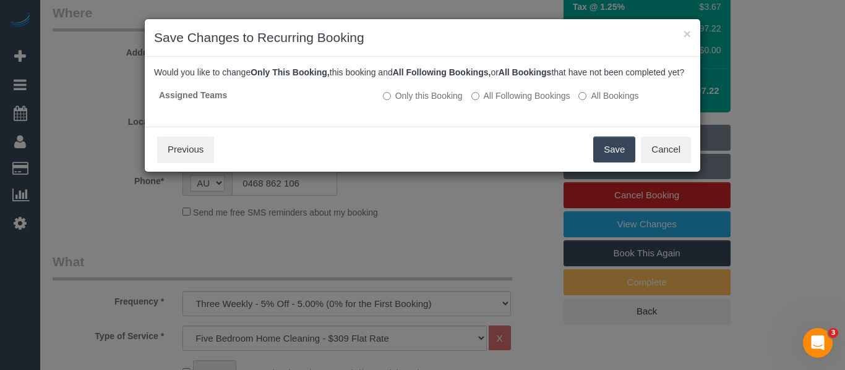
click at [598, 155] on button "Save" at bounding box center [614, 150] width 42 height 26
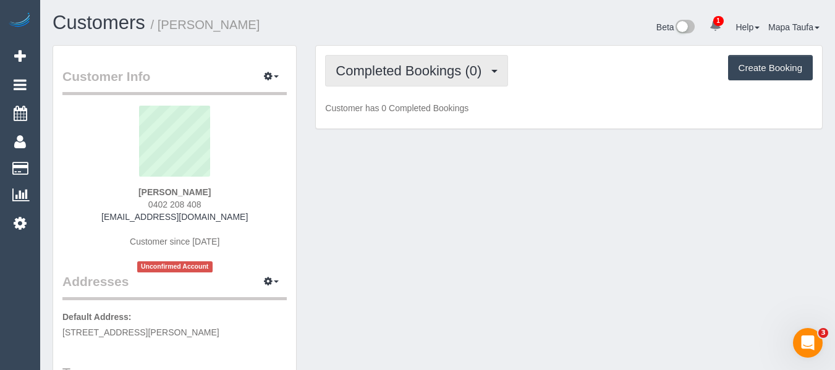
click at [370, 74] on span "Completed Bookings (0)" at bounding box center [412, 70] width 152 height 15
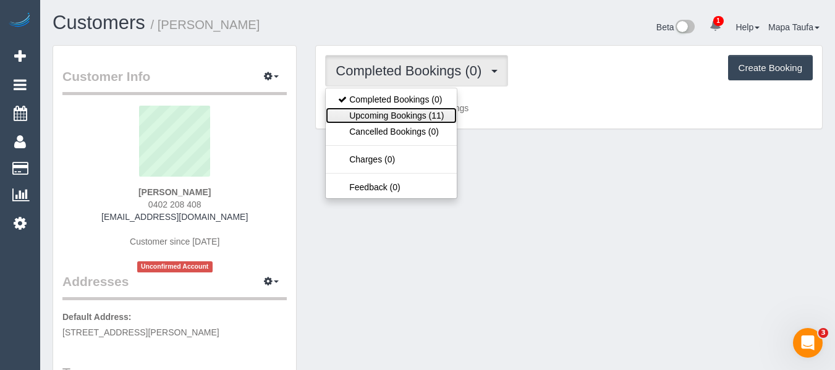
click at [373, 108] on link "Upcoming Bookings (11)" at bounding box center [391, 116] width 130 height 16
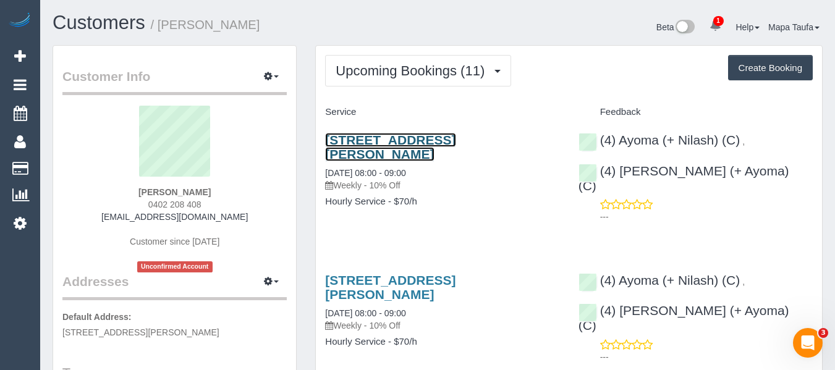
click at [383, 135] on link "[STREET_ADDRESS][PERSON_NAME]" at bounding box center [390, 147] width 130 height 28
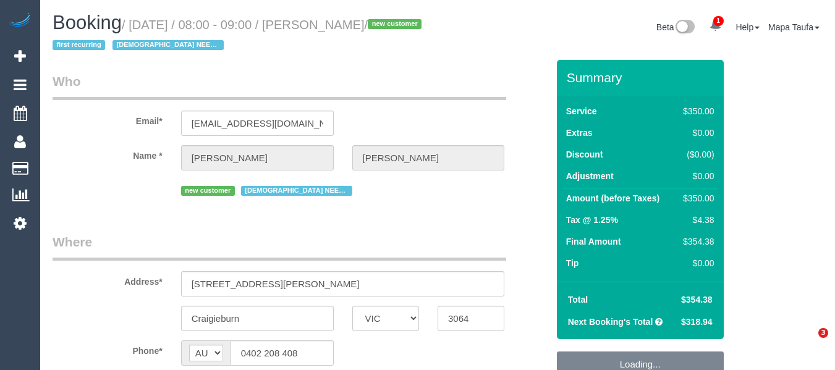
select select "VIC"
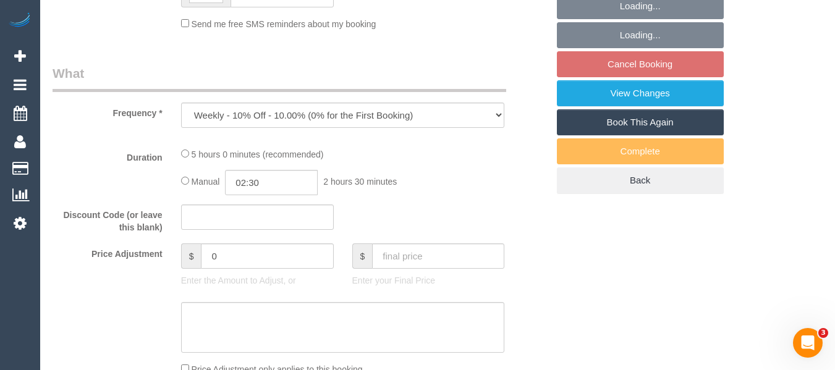
select select "string:stripe-pm_1RsBuS2GScqysDRVbt1l3syi"
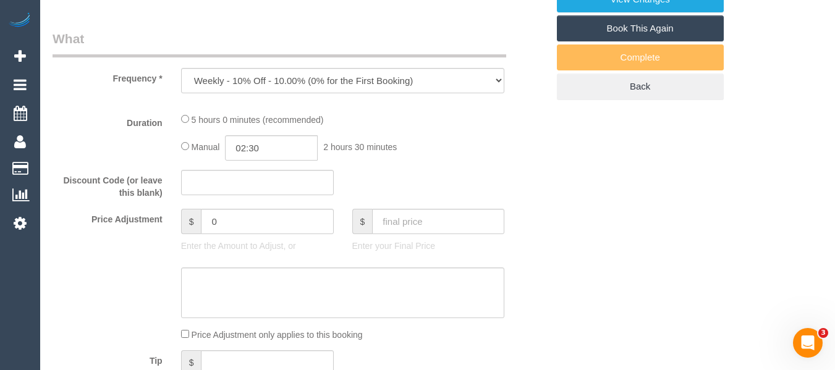
select select "object:936"
select select "300"
select select "number:28"
select select "number:14"
select select "number:18"
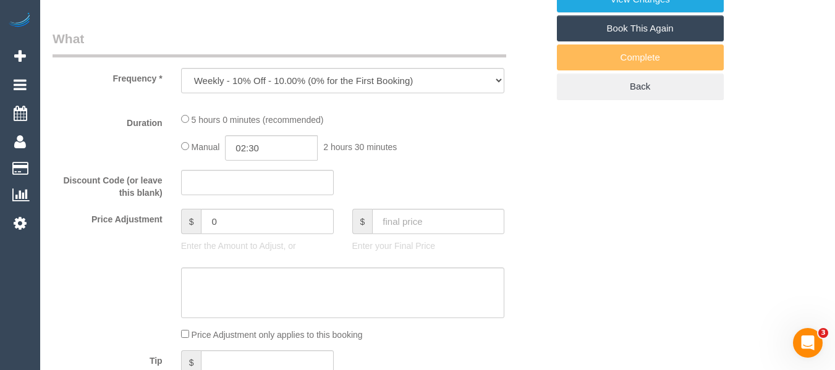
select select "number:36"
select select "number:35"
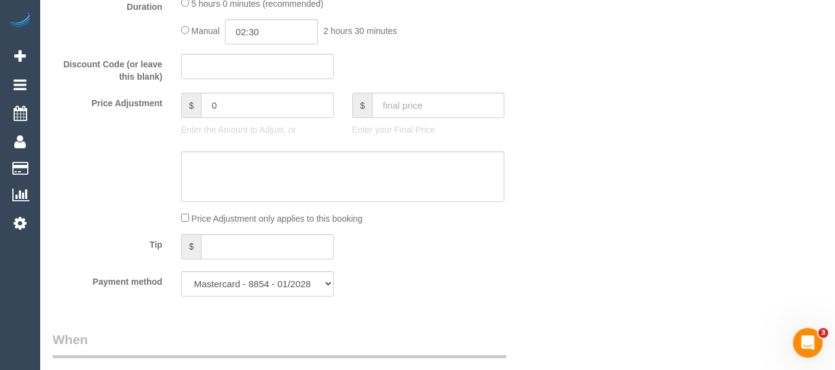
scroll to position [1001, 0]
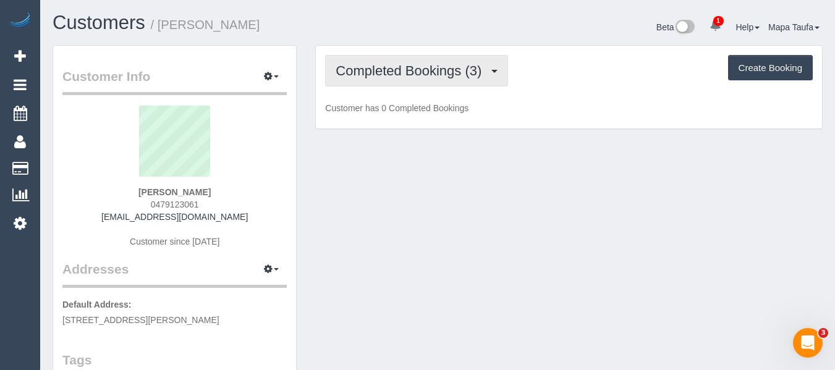
click at [375, 67] on span "Completed Bookings (3)" at bounding box center [412, 70] width 152 height 15
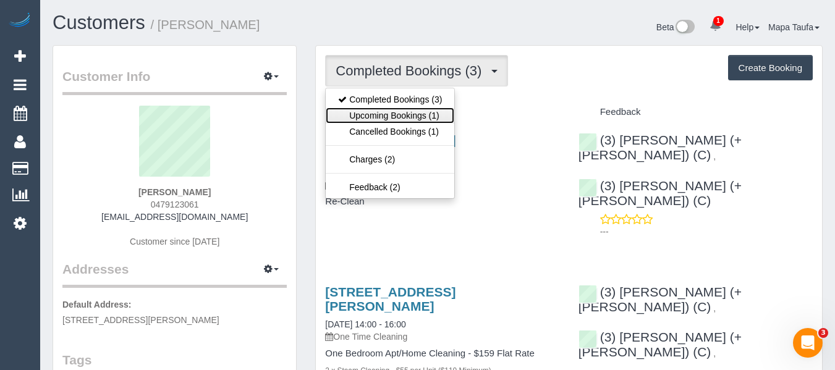
click at [397, 111] on link "Upcoming Bookings (1)" at bounding box center [390, 116] width 129 height 16
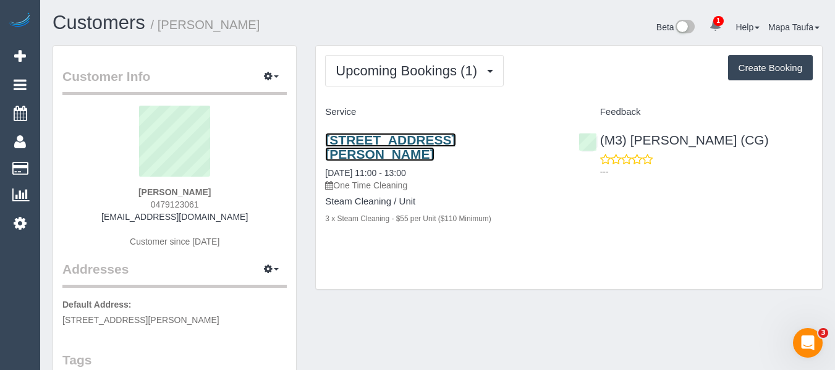
click at [414, 138] on link "[STREET_ADDRESS][PERSON_NAME]" at bounding box center [390, 147] width 130 height 28
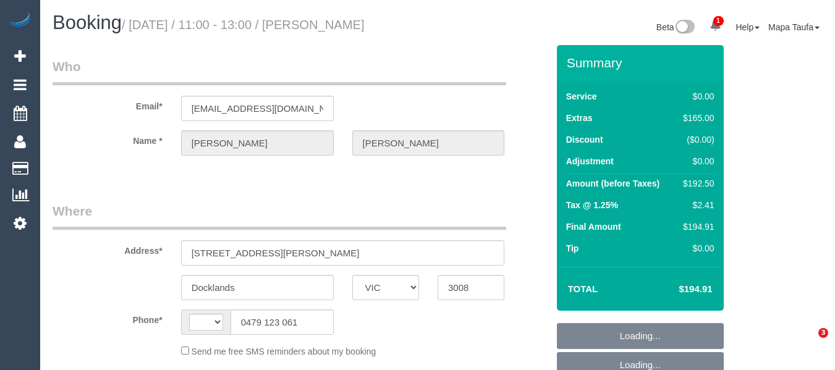
select select "VIC"
select select "number:27"
select select "number:14"
select select "number:20"
select select "number:24"
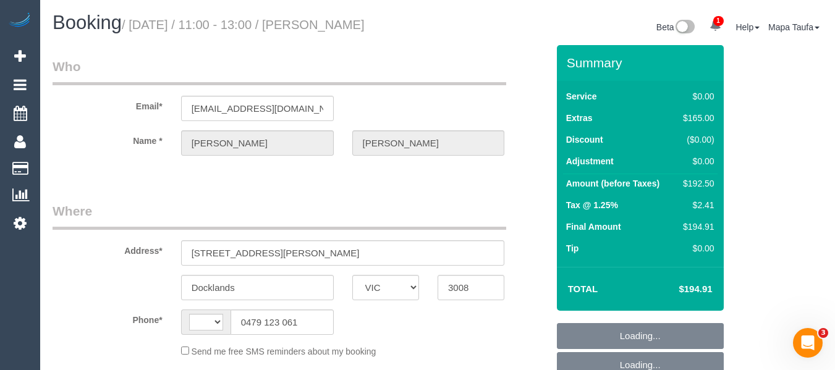
select select "number:34"
select select "number:26"
select select "string:AU"
select select "object:734"
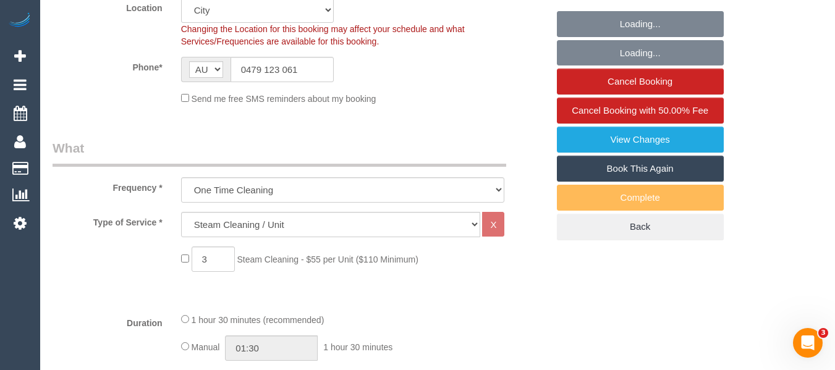
select select "string:stripe-pm_1PYJdN2GScqysDRVtb8QQRkU"
select select "object:741"
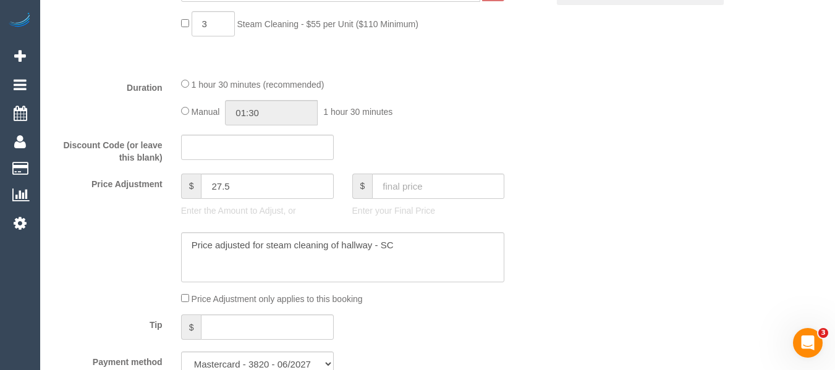
scroll to position [556, 0]
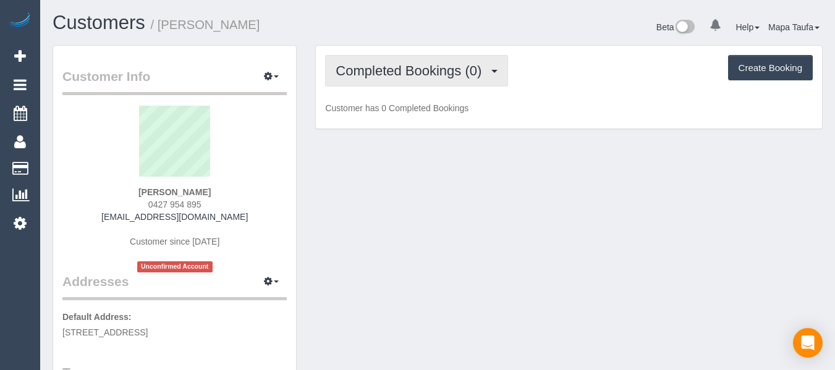
click at [412, 69] on span "Completed Bookings (0)" at bounding box center [412, 70] width 152 height 15
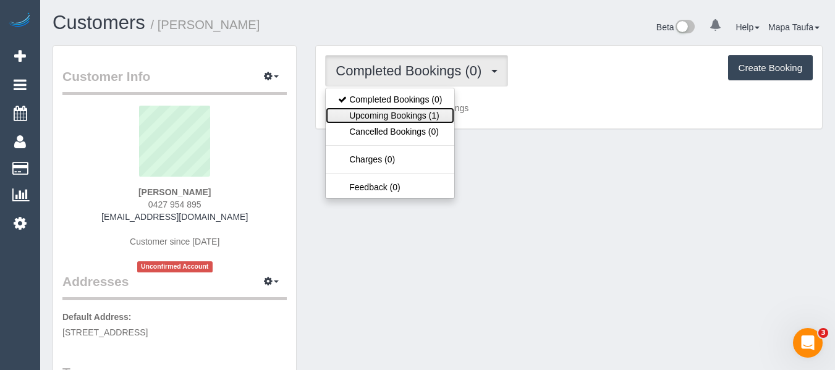
click at [412, 113] on link "Upcoming Bookings (1)" at bounding box center [390, 116] width 129 height 16
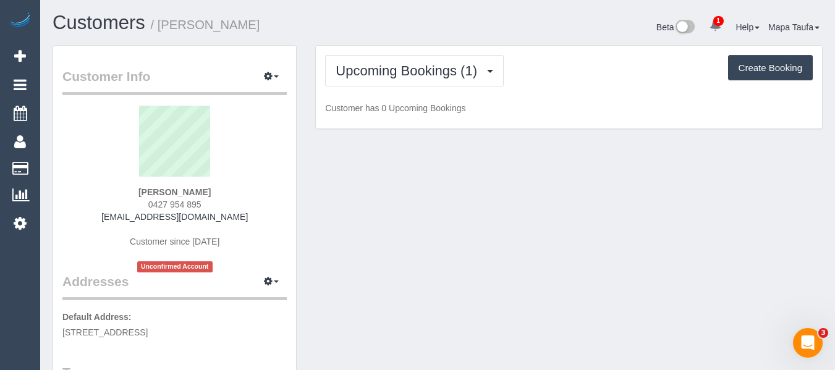
click at [566, 62] on div "Upcoming Bookings (1) Completed Bookings (0) Upcoming Bookings (1) Cancelled Bo…" at bounding box center [569, 71] width 488 height 32
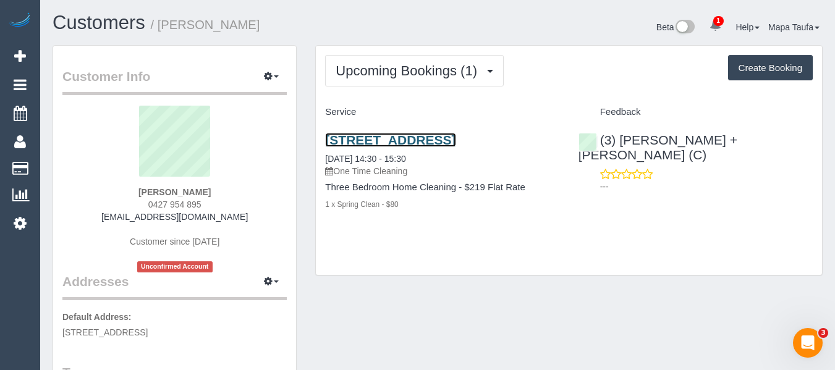
click at [427, 139] on link "[STREET_ADDRESS]" at bounding box center [390, 140] width 130 height 14
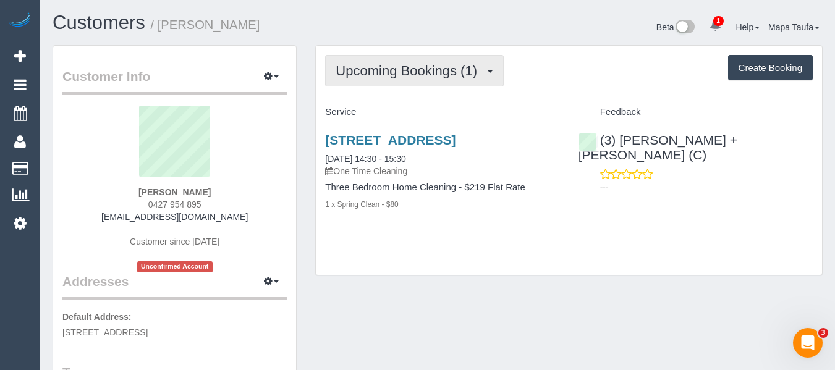
click at [454, 67] on span "Upcoming Bookings (1)" at bounding box center [410, 70] width 148 height 15
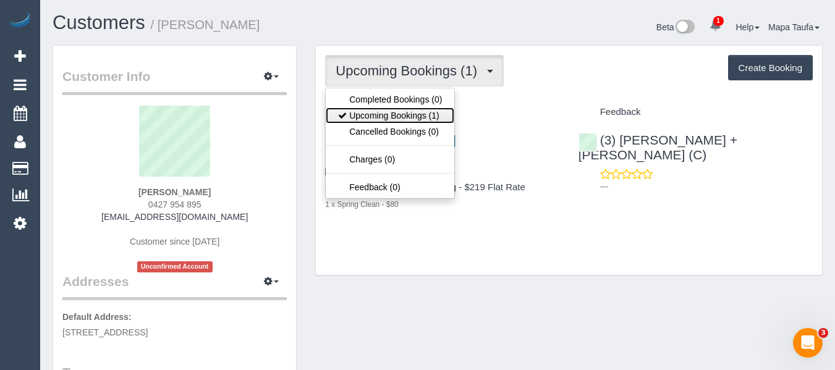
click at [438, 111] on link "Upcoming Bookings (1)" at bounding box center [390, 116] width 129 height 16
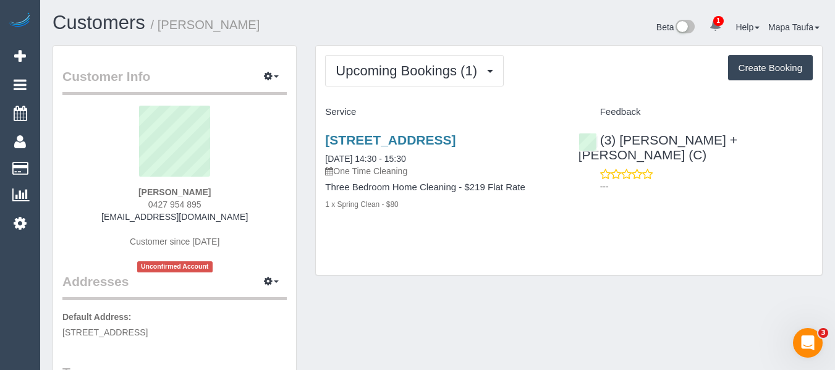
drag, startPoint x: 433, startPoint y: 170, endPoint x: 373, endPoint y: 163, distance: 59.7
click at [373, 163] on div "[STREET_ADDRESS] [DATE] 14:30 - 15:30 One Time Cleaning" at bounding box center [442, 155] width 234 height 45
copy link "14:30 - 15:30"
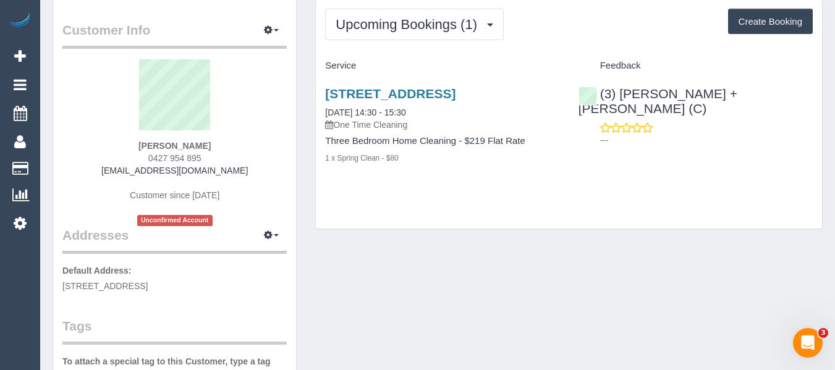
scroll to position [124, 0]
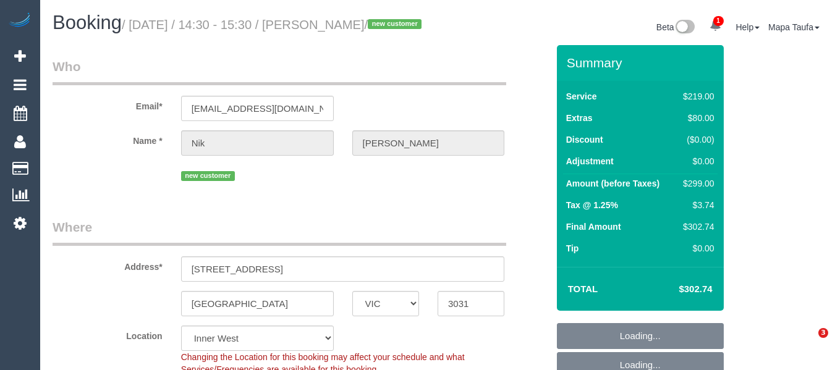
select select "VIC"
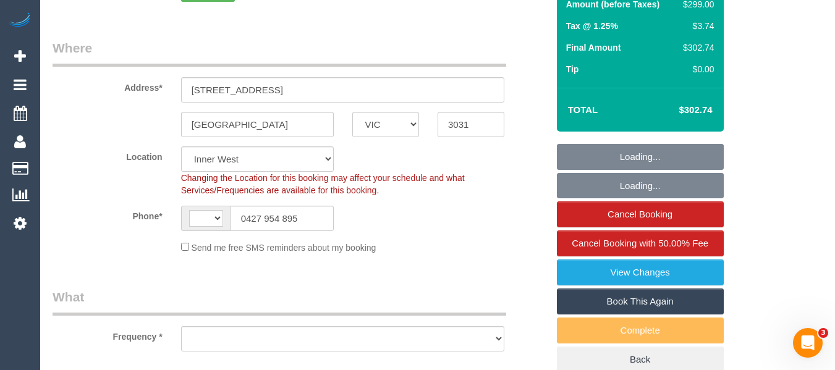
select select "string:AU"
select select "string:stripe-pm_1RvAru2GScqysDRVUTjAk76Y"
select select "number:29"
select select "number:14"
select select "number:19"
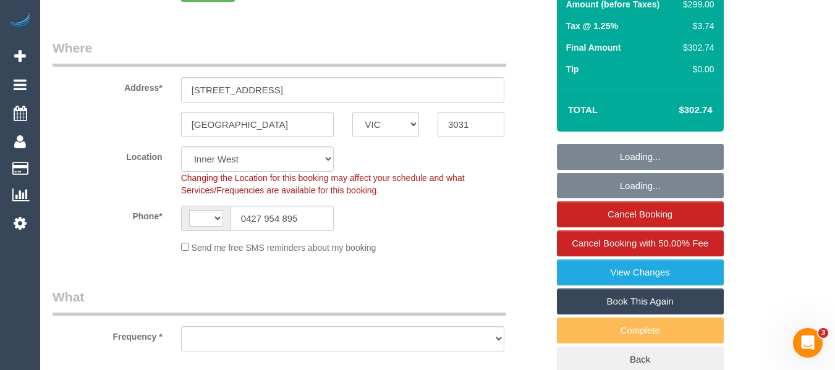
select select "number:25"
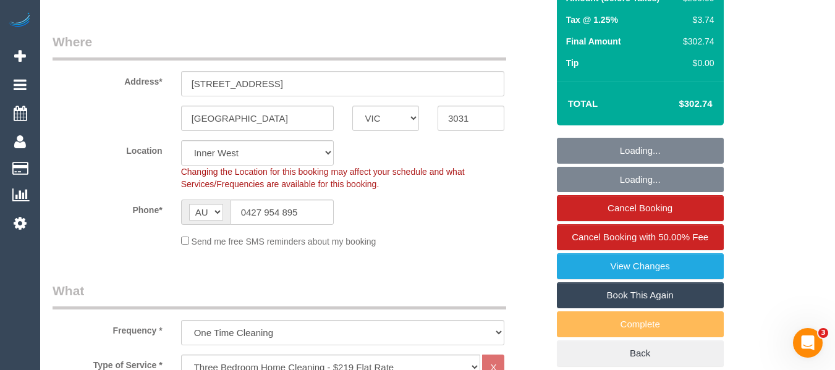
select select "object:1602"
click at [224, 96] on input "[STREET_ADDRESS]" at bounding box center [343, 83] width 324 height 25
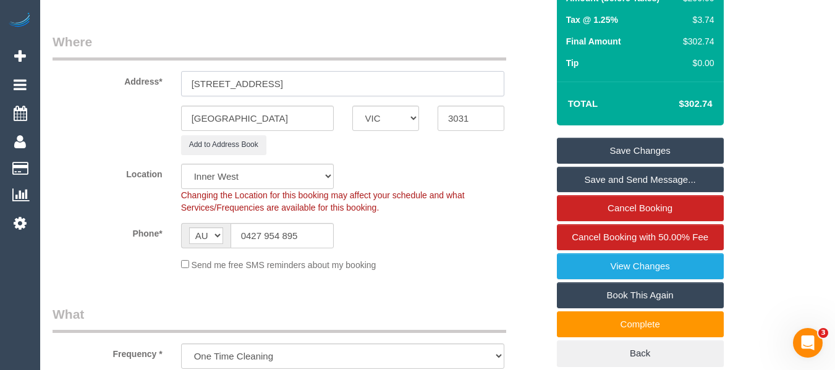
type input "[STREET_ADDRESS]"
click at [615, 151] on div "Summary Service $219.00 Extras $80.00 Discount ($0.00) Adjustment $0.00 Amount …" at bounding box center [640, 114] width 167 height 508
click at [625, 160] on link "Save Changes" at bounding box center [640, 151] width 167 height 26
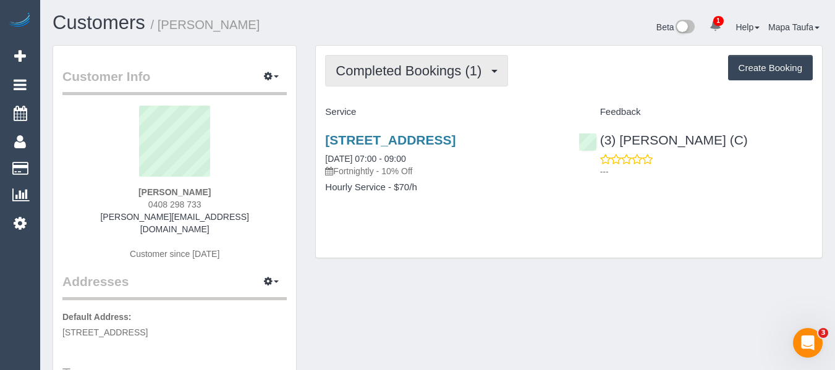
click at [376, 81] on button "Completed Bookings (1)" at bounding box center [416, 71] width 183 height 32
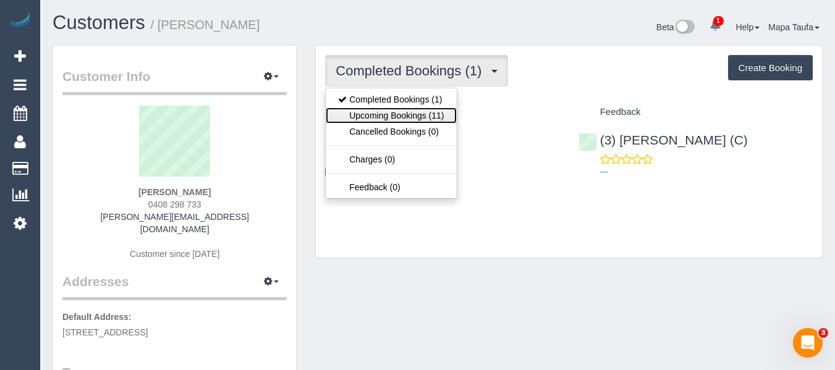
click at [388, 113] on link "Upcoming Bookings (11)" at bounding box center [391, 116] width 130 height 16
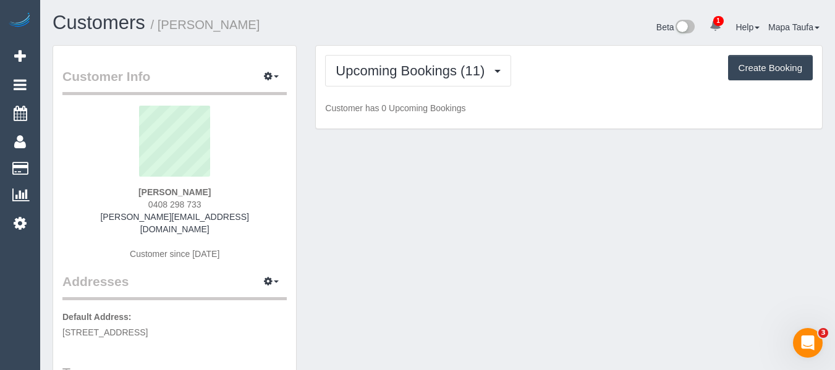
click at [396, 28] on h1 "Customers / Phillip Theuma-Whichello" at bounding box center [241, 22] width 376 height 21
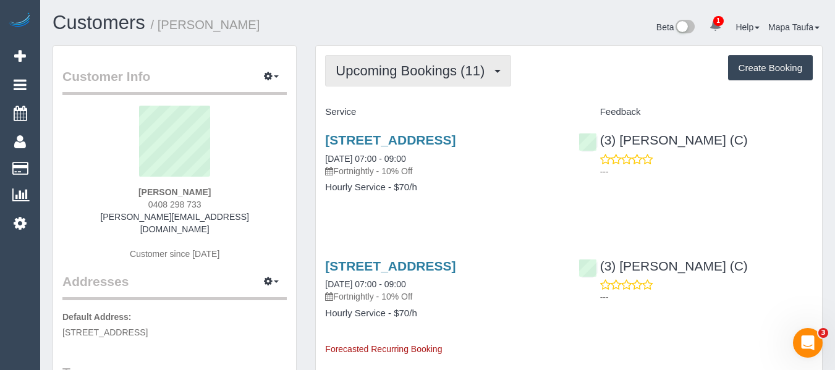
click at [353, 72] on span "Upcoming Bookings (11)" at bounding box center [413, 70] width 155 height 15
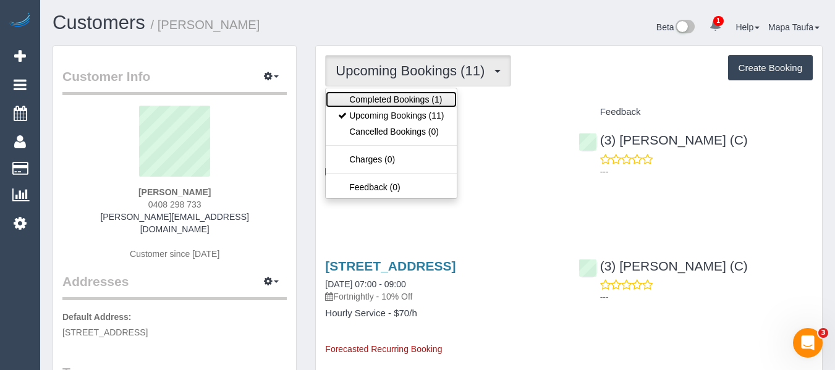
click at [375, 103] on link "Completed Bookings (1)" at bounding box center [391, 100] width 130 height 16
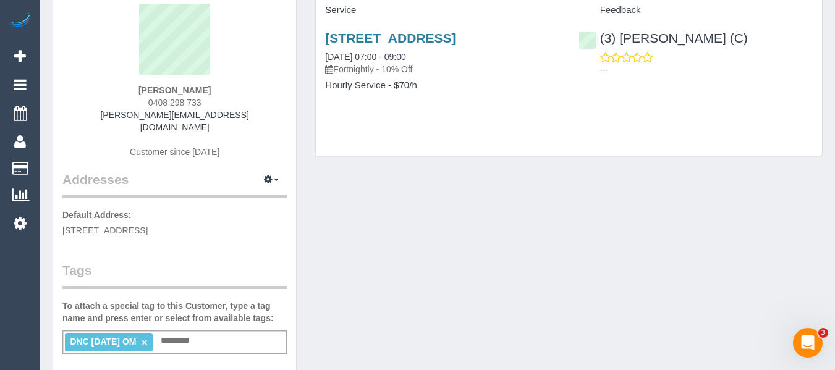
scroll to position [124, 0]
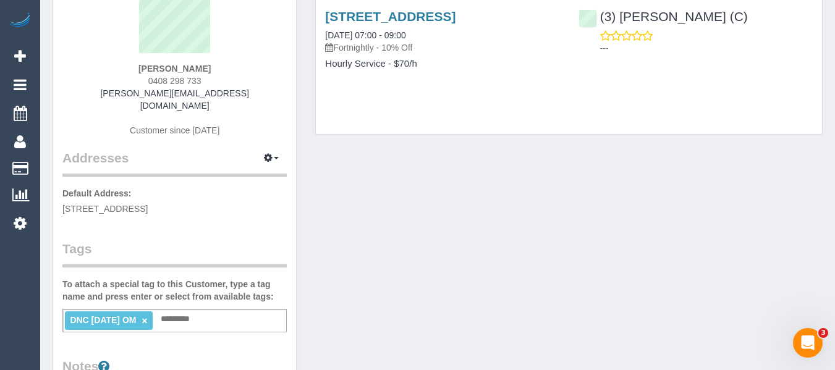
click at [147, 316] on link "×" at bounding box center [145, 321] width 6 height 11
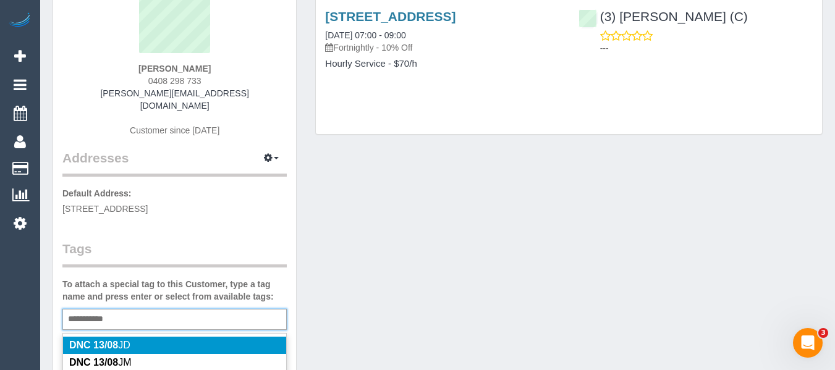
type input "**********"
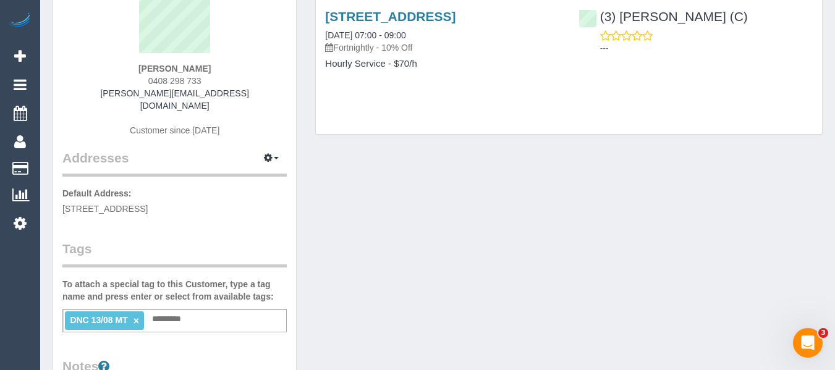
drag, startPoint x: 228, startPoint y: 70, endPoint x: 126, endPoint y: 65, distance: 102.7
click at [126, 65] on div "Phillip Theuma-Whichello 0408 298 733 phillip_vj_theuma@hotmail.com Customer si…" at bounding box center [174, 65] width 224 height 167
click at [250, 81] on div "Phillip Theuma-Whichello 0408 298 733 phillip_vj_theuma@hotmail.com Customer si…" at bounding box center [174, 65] width 224 height 167
drag, startPoint x: 232, startPoint y: 70, endPoint x: 119, endPoint y: 64, distance: 114.0
click at [119, 64] on div "Phillip Theuma-Whichello 0408 298 733 phillip_vj_theuma@hotmail.com Customer si…" at bounding box center [174, 65] width 224 height 167
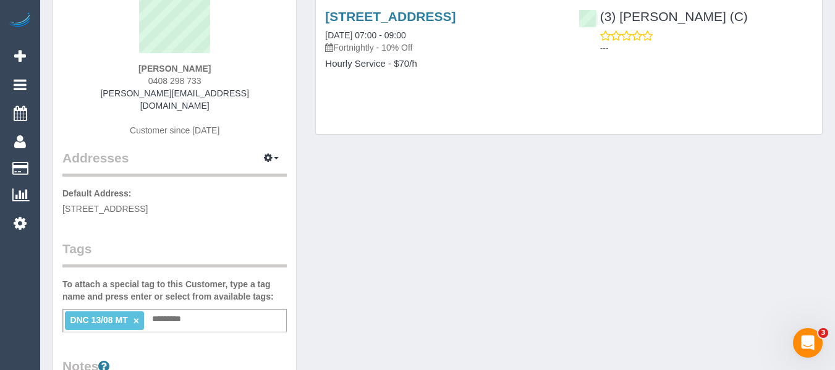
copy strong "Phillip Theuma-Whichello"
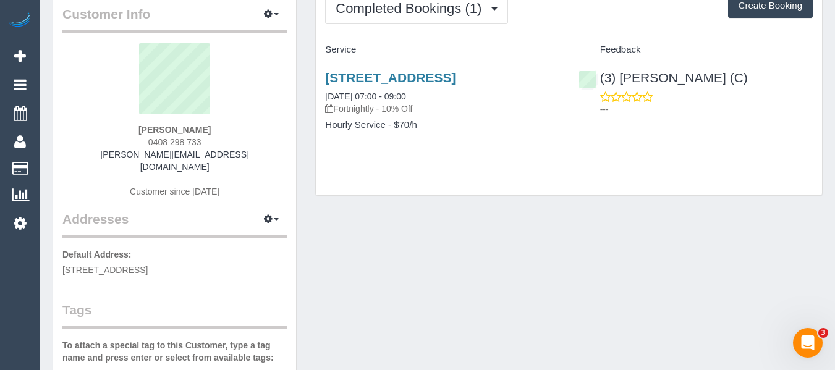
scroll to position [62, 0]
click at [241, 145] on div "Phillip Theuma-Whichello 0408 298 733 phillip_vj_theuma@hotmail.com Customer si…" at bounding box center [174, 127] width 224 height 167
drag, startPoint x: 240, startPoint y: 134, endPoint x: 104, endPoint y: 126, distance: 136.2
click at [104, 126] on div "Phillip Theuma-Whichello 0408 298 733 phillip_vj_theuma@hotmail.com Customer si…" at bounding box center [174, 127] width 224 height 167
copy strong "Phillip Theuma-Whichello"
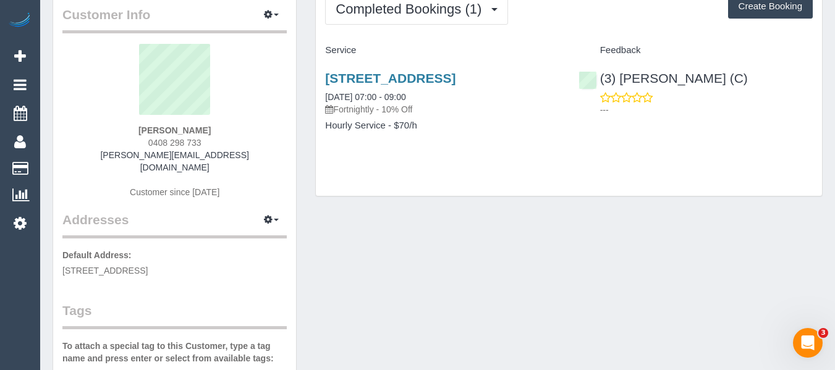
click at [284, 147] on div "Phillip Theuma-Whichello 0408 298 733 phillip_vj_theuma@hotmail.com Customer si…" at bounding box center [174, 127] width 224 height 167
drag, startPoint x: 149, startPoint y: 158, endPoint x: 115, endPoint y: 159, distance: 34.0
click at [115, 159] on div "Phillip Theuma-Whichello 0408 298 733 phillip_vj_theuma@hotmail.com Customer si…" at bounding box center [174, 127] width 224 height 167
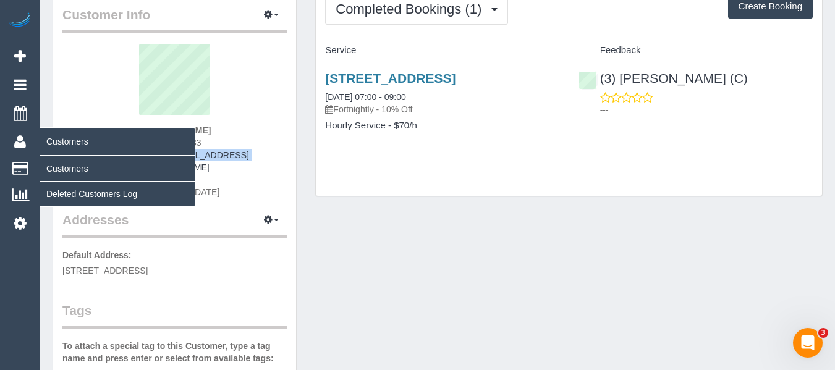
copy link "phillip_vj_theuma@hotmail.com"
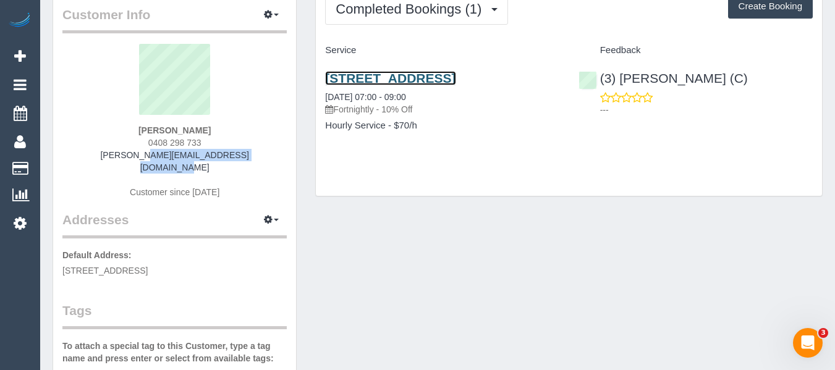
click at [391, 77] on link "34 Sparrowhawk Crescent, Deanside, VIC 3336" at bounding box center [390, 78] width 130 height 14
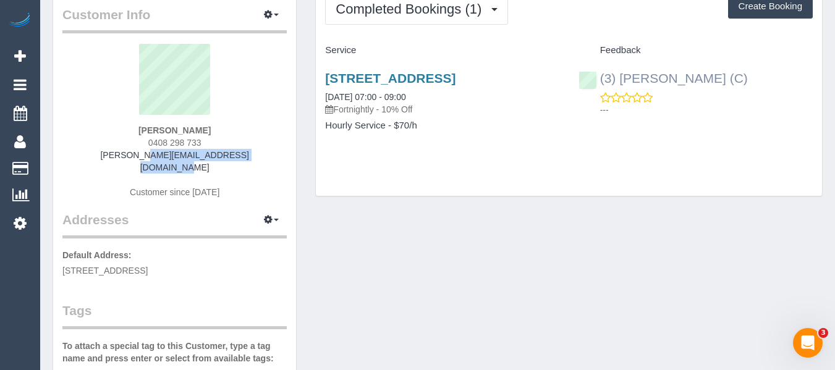
drag, startPoint x: 759, startPoint y: 75, endPoint x: 623, endPoint y: 83, distance: 136.9
click at [623, 83] on div "(3) Akash Patel (C) ---" at bounding box center [695, 91] width 253 height 61
copy link "Akash Patel (C)"
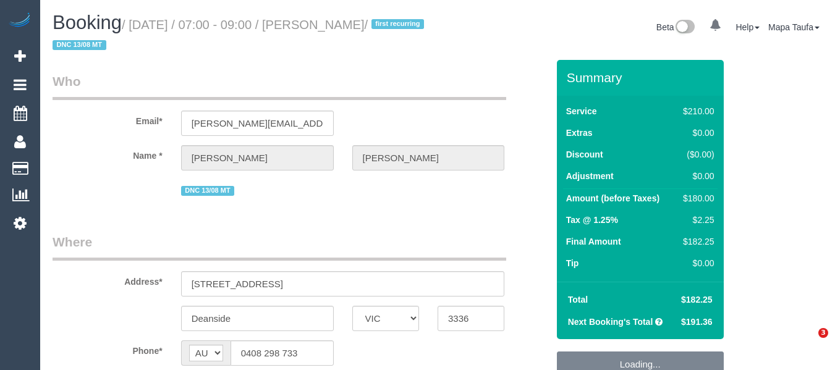
select select "VIC"
select select "string:stripe-pm_1Rtirs2GScqysDRVX7B13LOd"
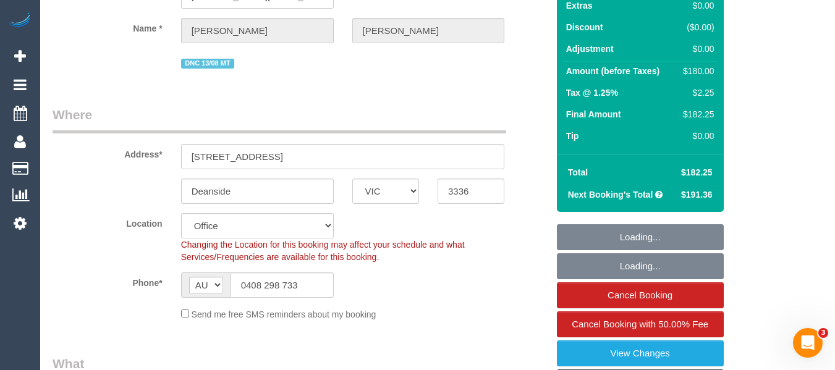
select select "object:747"
select select "180"
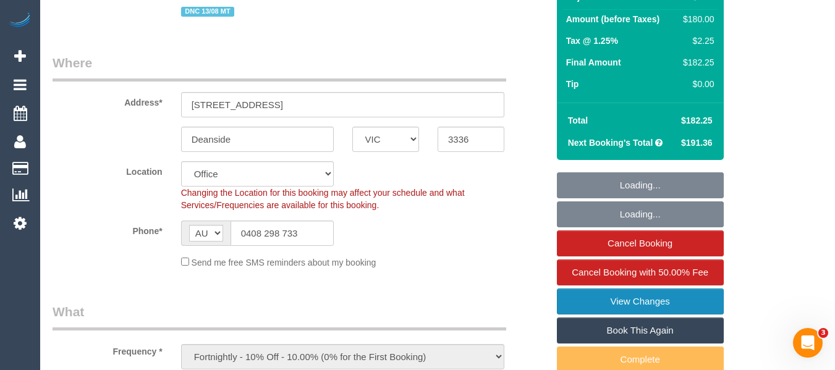
click at [665, 289] on link "View Changes" at bounding box center [640, 302] width 167 height 26
select select "number:27"
select select "number:14"
select select "number:18"
select select "number:25"
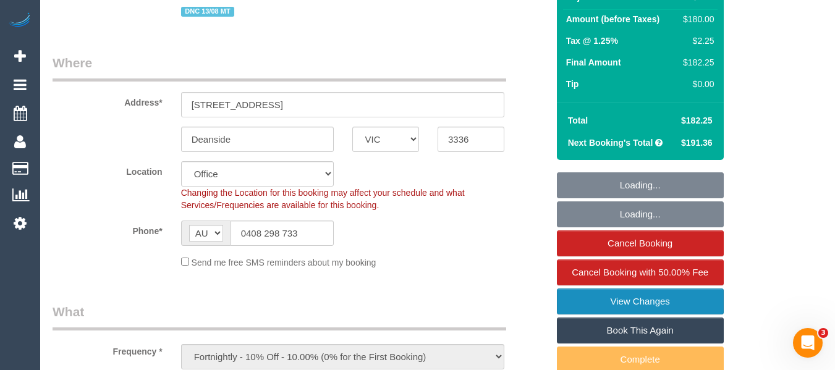
select select "number:34"
select select "number:13"
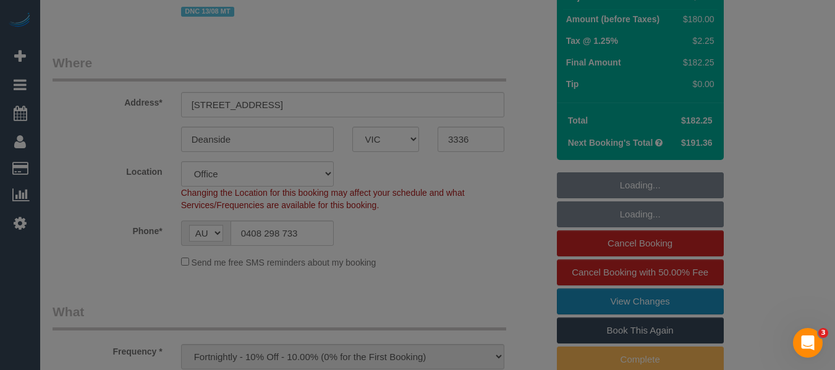
scroll to position [185, 0]
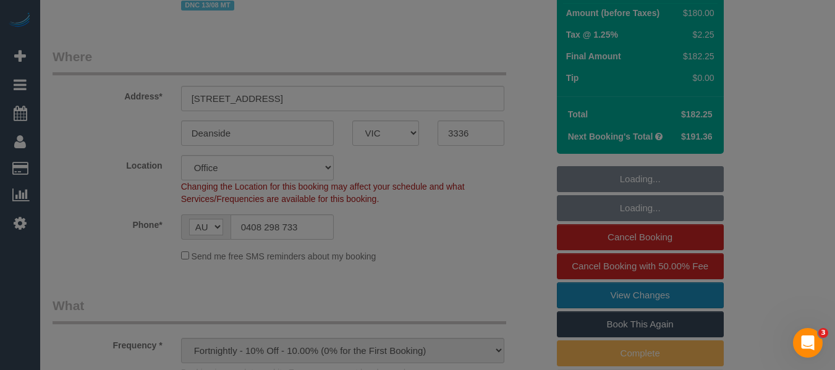
select select "object:2204"
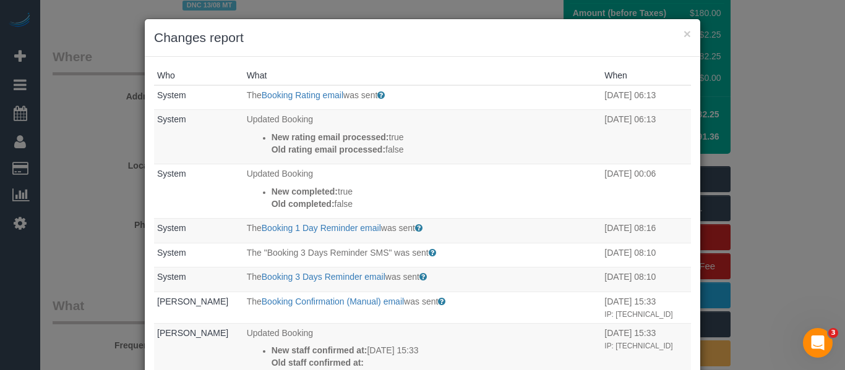
click at [688, 33] on div "× Changes report" at bounding box center [422, 38] width 555 height 38
click at [685, 33] on button "×" at bounding box center [686, 33] width 7 height 13
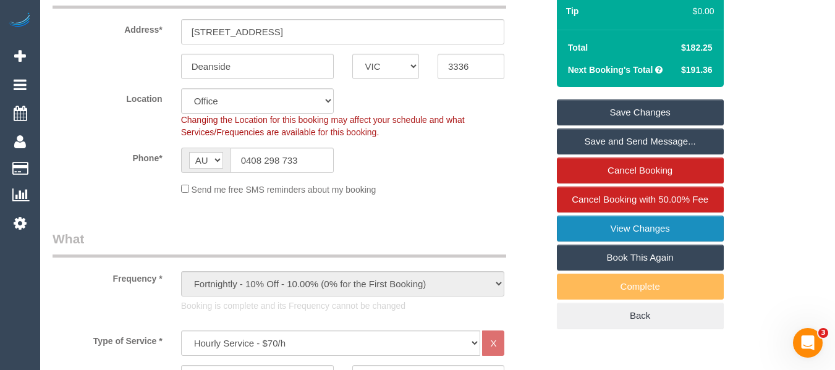
scroll to position [196, 0]
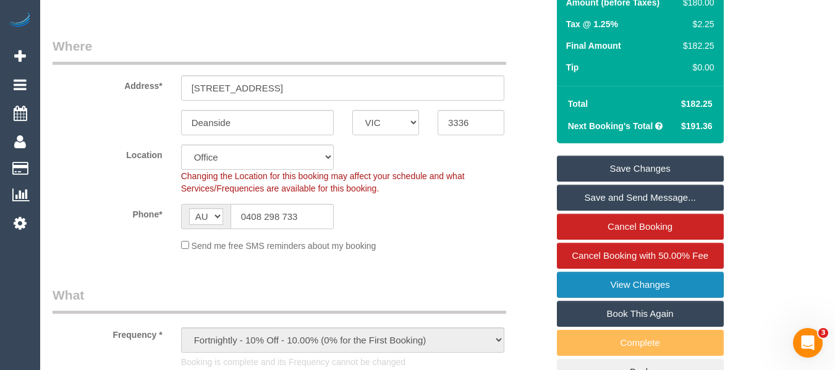
click at [681, 287] on link "View Changes" at bounding box center [640, 285] width 167 height 26
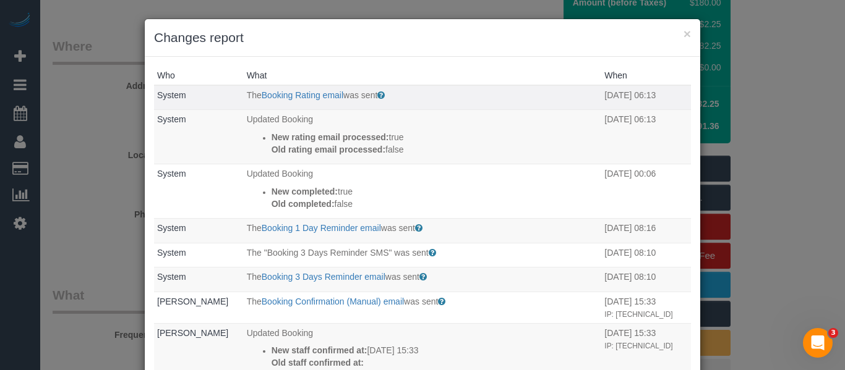
click at [326, 101] on p "The Booking Rating email was sent" at bounding box center [423, 95] width 352 height 12
click at [326, 96] on link "Booking Rating email" at bounding box center [303, 95] width 82 height 10
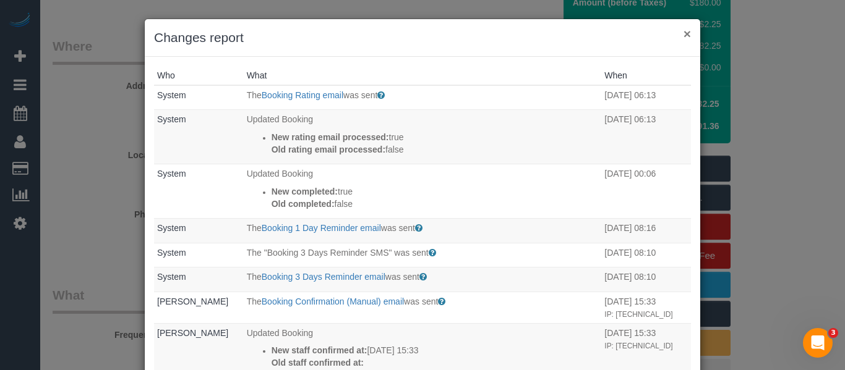
click at [686, 30] on button "×" at bounding box center [686, 33] width 7 height 13
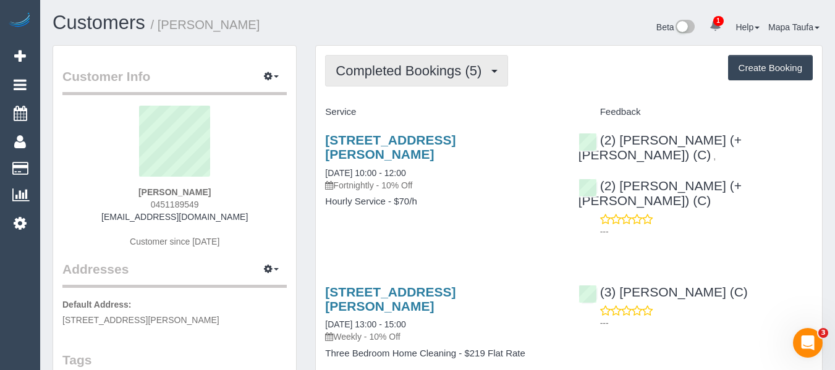
click at [412, 74] on span "Completed Bookings (5)" at bounding box center [412, 70] width 152 height 15
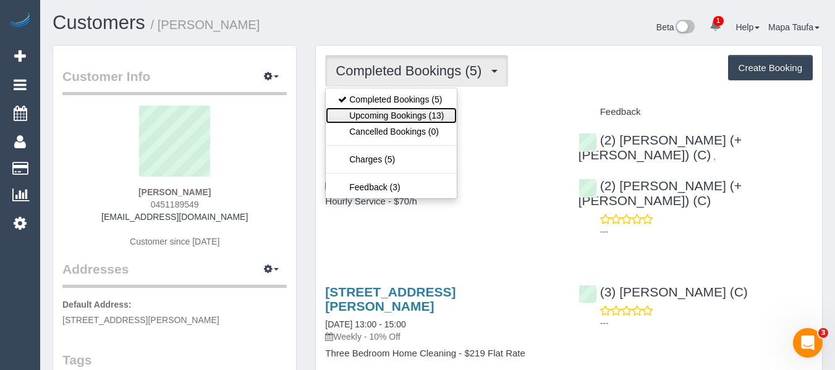
click at [421, 111] on link "Upcoming Bookings (13)" at bounding box center [391, 116] width 130 height 16
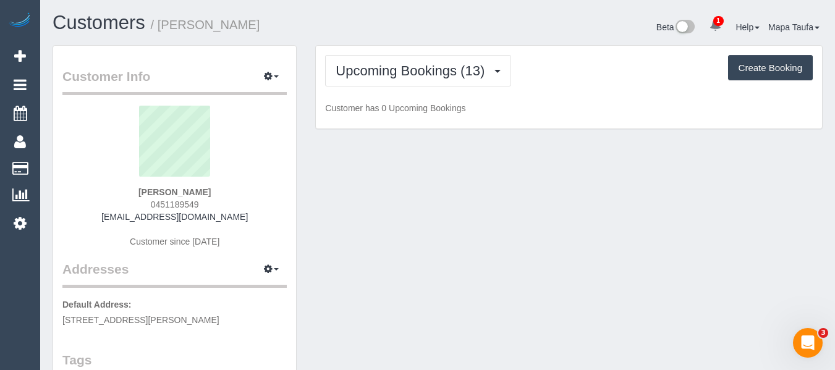
click at [498, 27] on div "Beta 1 Your Notifications You have 0 alerts × You have 3 to charge for [DATE] H…" at bounding box center [635, 28] width 394 height 33
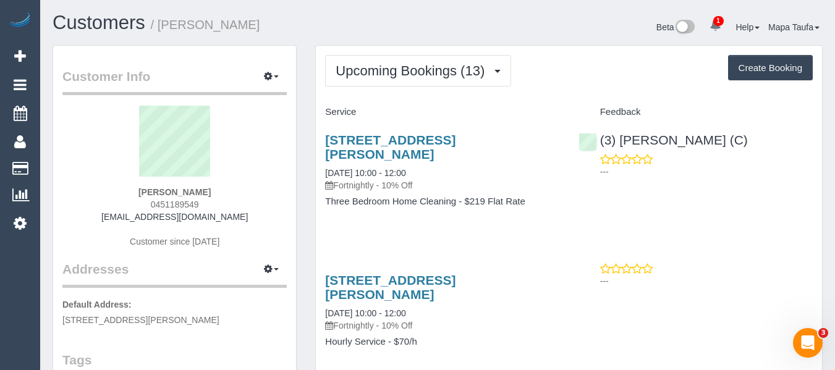
click at [372, 218] on div "[STREET_ADDRESS][PERSON_NAME] [DATE] 10:00 - 12:00 Fortnightly - 10% Off Three …" at bounding box center [442, 176] width 253 height 109
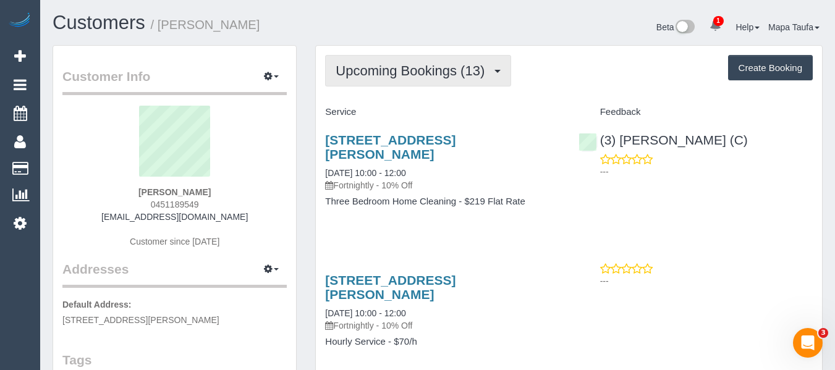
click at [389, 77] on span "Upcoming Bookings (13)" at bounding box center [413, 70] width 155 height 15
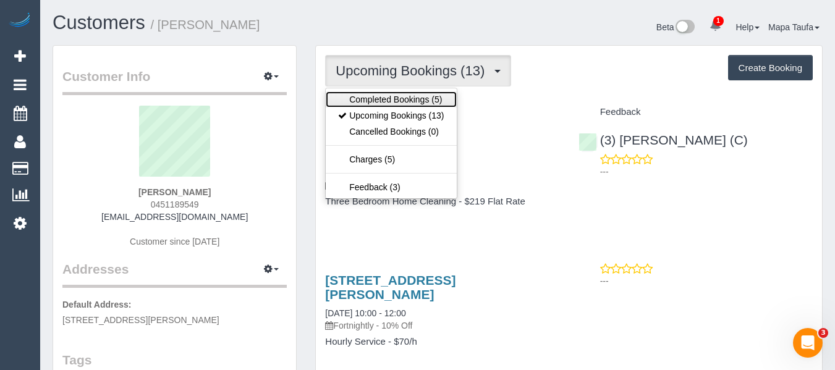
click at [397, 96] on link "Completed Bookings (5)" at bounding box center [391, 100] width 130 height 16
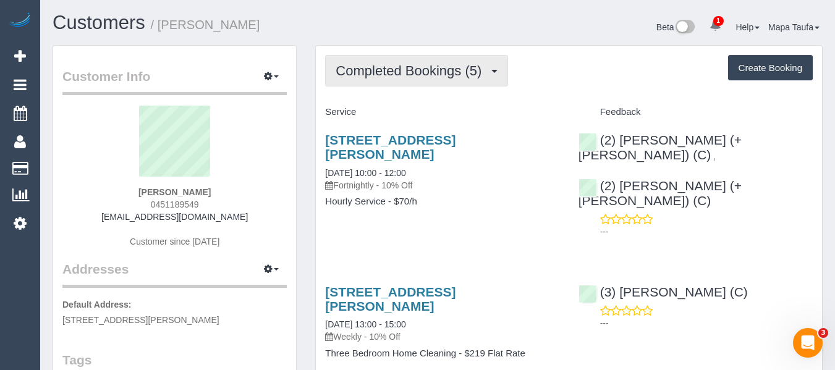
click at [466, 69] on span "Completed Bookings (5)" at bounding box center [412, 70] width 152 height 15
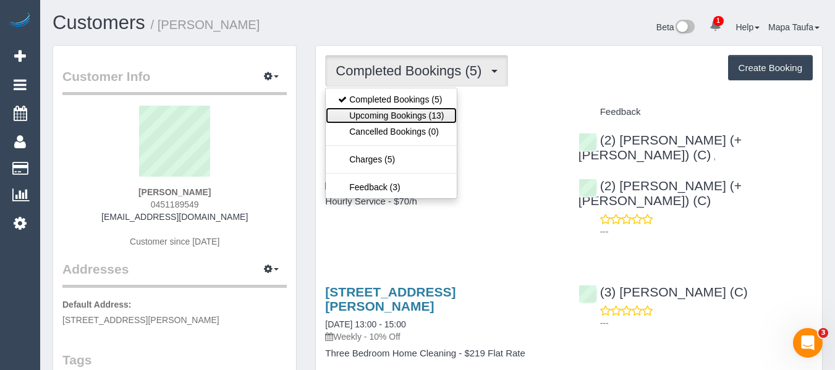
click at [415, 110] on link "Upcoming Bookings (13)" at bounding box center [391, 116] width 130 height 16
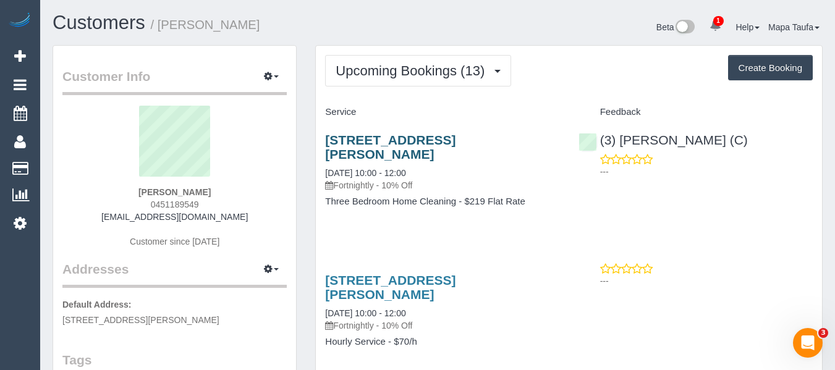
drag, startPoint x: 464, startPoint y: 153, endPoint x: 328, endPoint y: 140, distance: 136.6
click at [328, 140] on h3 "[STREET_ADDRESS][PERSON_NAME]" at bounding box center [442, 147] width 234 height 28
copy link "[STREET_ADDRESS][PERSON_NAME]"
click at [427, 141] on link "[STREET_ADDRESS][PERSON_NAME]" at bounding box center [390, 147] width 130 height 28
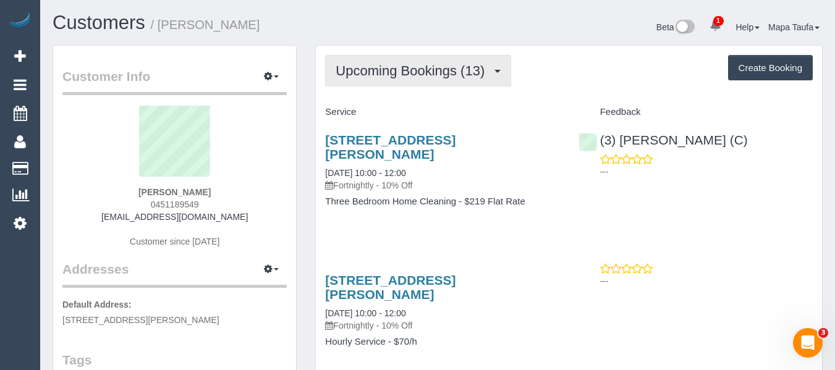
drag, startPoint x: 433, startPoint y: 72, endPoint x: 434, endPoint y: 80, distance: 8.7
click at [433, 72] on span "Upcoming Bookings (13)" at bounding box center [413, 70] width 155 height 15
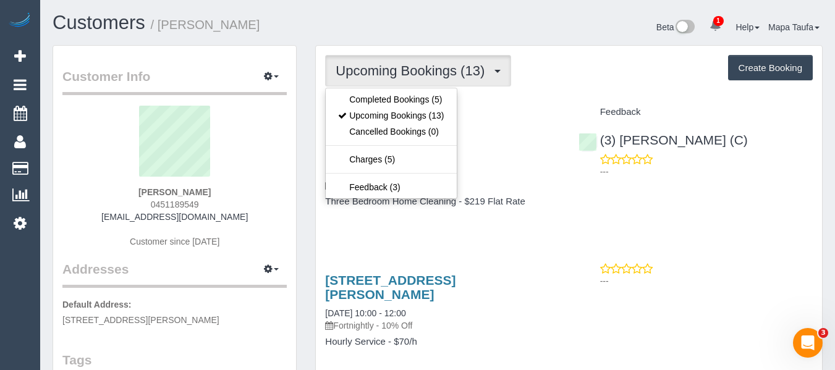
click at [425, 89] on ul "Completed Bookings (5) Upcoming Bookings (13) Cancelled Bookings (0) Charges (5…" at bounding box center [391, 143] width 132 height 111
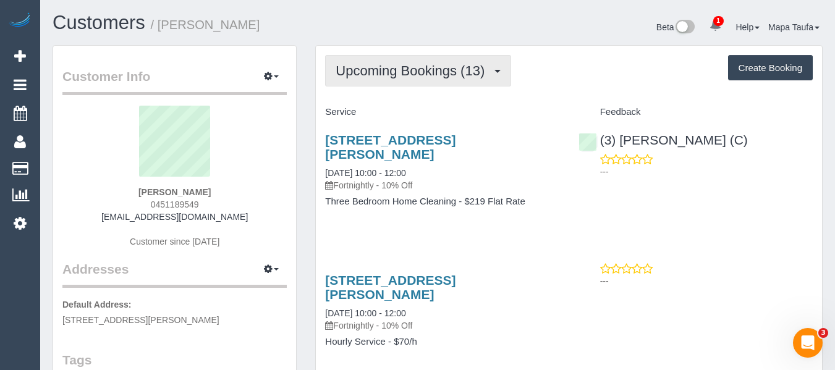
click at [425, 76] on span "Upcoming Bookings (13)" at bounding box center [413, 70] width 155 height 15
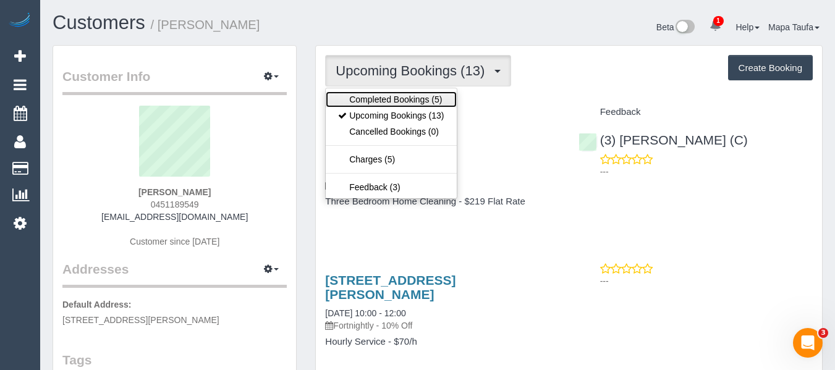
click at [427, 106] on link "Completed Bookings (5)" at bounding box center [391, 100] width 130 height 16
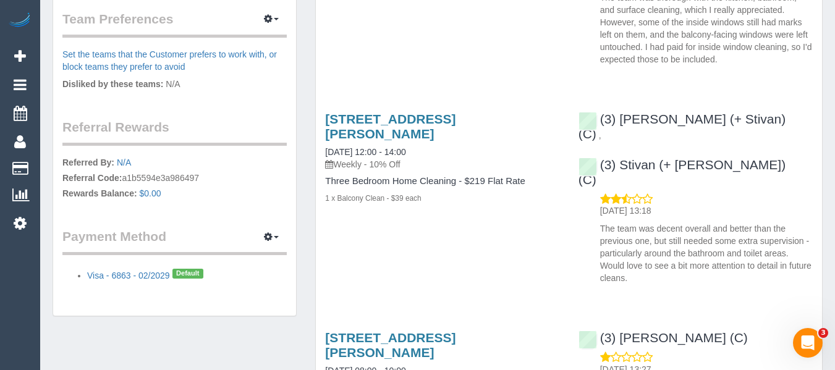
scroll to position [462, 0]
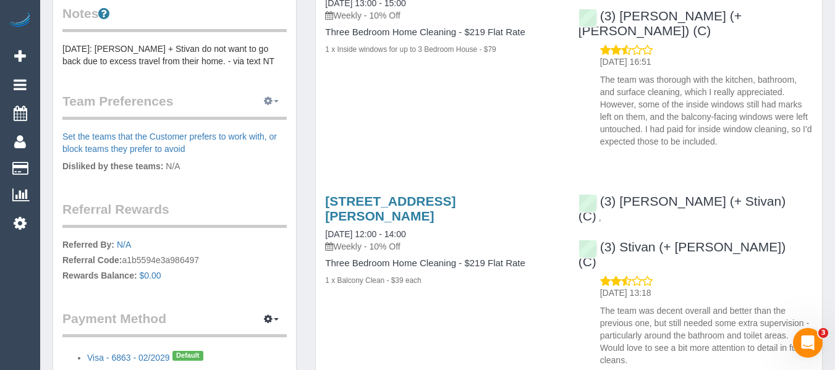
click at [258, 99] on button "button" at bounding box center [271, 101] width 31 height 19
click at [247, 106] on legend "Team Preferences Manage Preferences" at bounding box center [174, 106] width 224 height 28
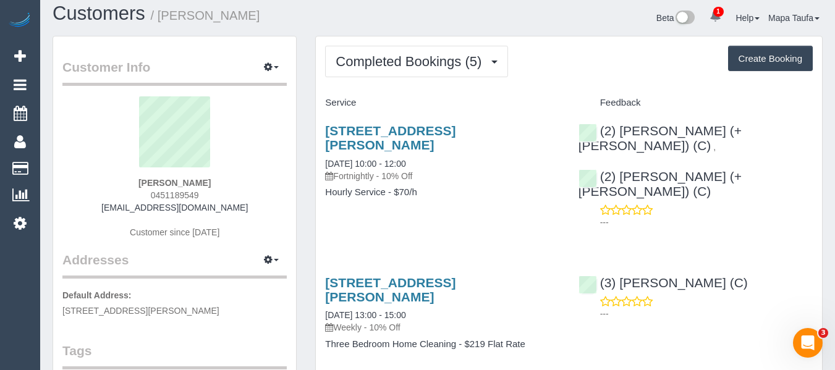
scroll to position [0, 0]
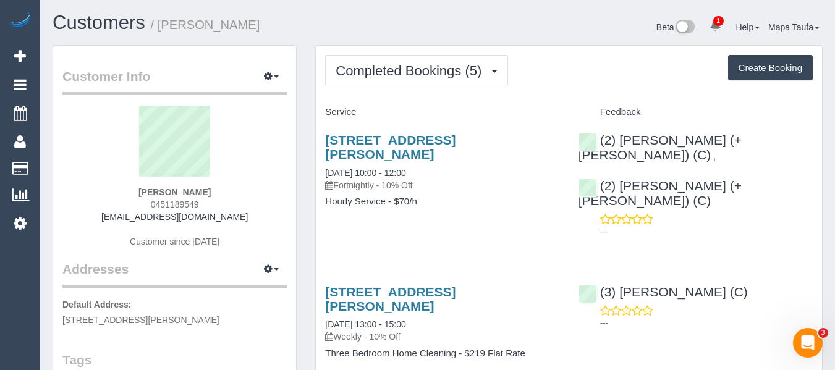
drag, startPoint x: 205, startPoint y: 206, endPoint x: 135, endPoint y: 201, distance: 69.5
click at [135, 201] on div "[PERSON_NAME] 0451189549 [EMAIL_ADDRESS][DOMAIN_NAME] Customer since [DATE]" at bounding box center [174, 183] width 224 height 155
copy span "0451189549"
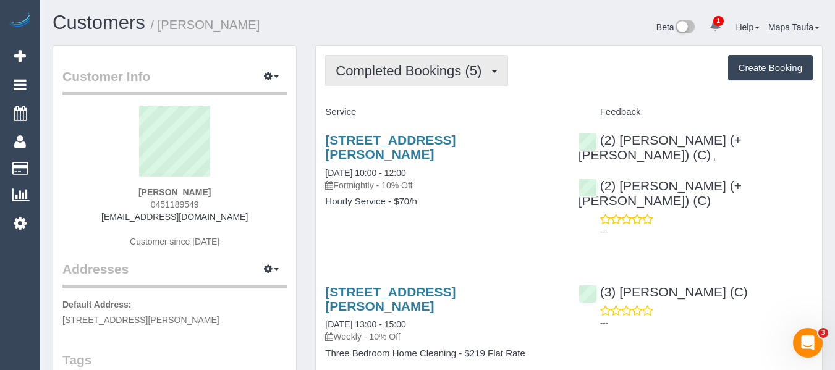
click at [365, 73] on span "Completed Bookings (5)" at bounding box center [412, 70] width 152 height 15
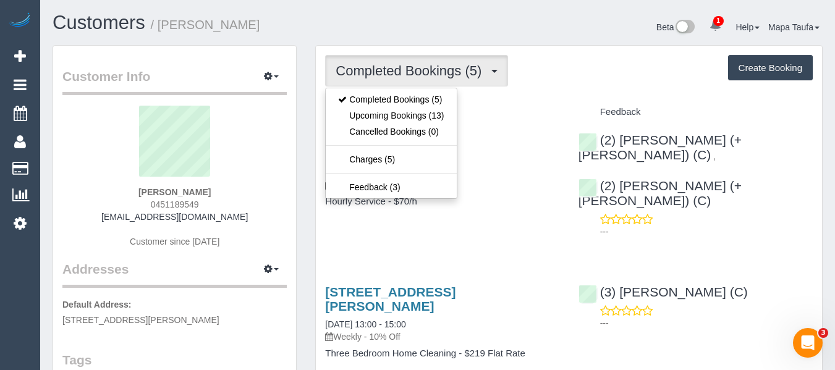
click at [340, 28] on h1 "Customers / [PERSON_NAME]" at bounding box center [241, 22] width 376 height 21
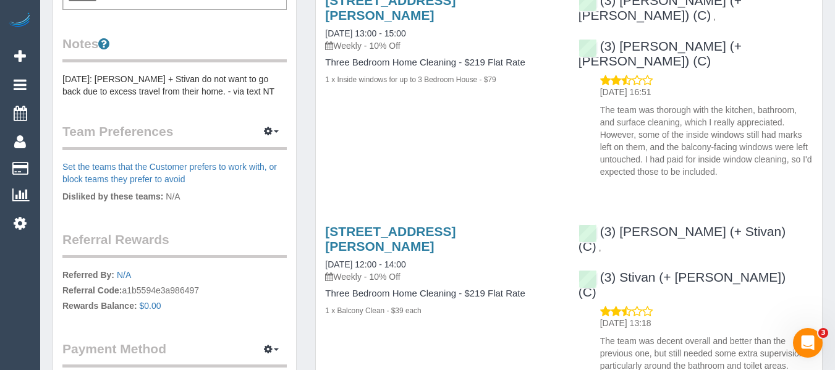
scroll to position [433, 0]
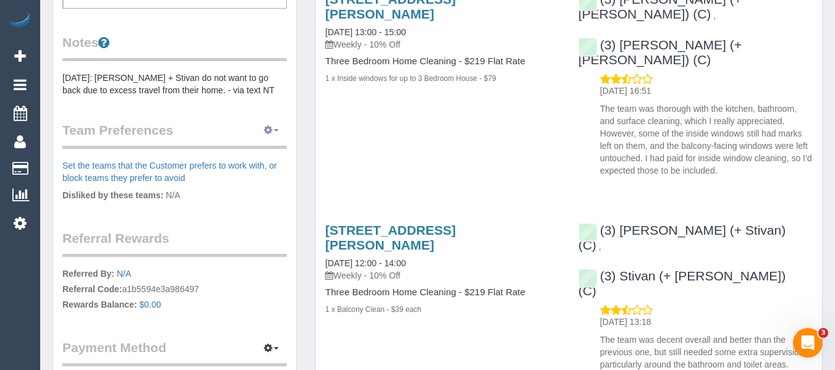
click at [262, 134] on button "button" at bounding box center [271, 130] width 31 height 19
click at [253, 156] on link "Manage Preferences" at bounding box center [233, 153] width 105 height 16
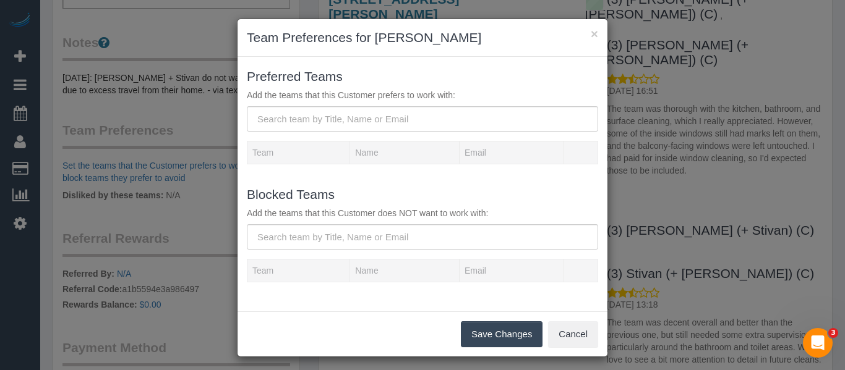
click at [381, 224] on div "Blocked Teams Add the teams that this Customer does NOT want to work with:" at bounding box center [422, 217] width 370 height 66
click at [378, 229] on input "text" at bounding box center [422, 236] width 351 height 25
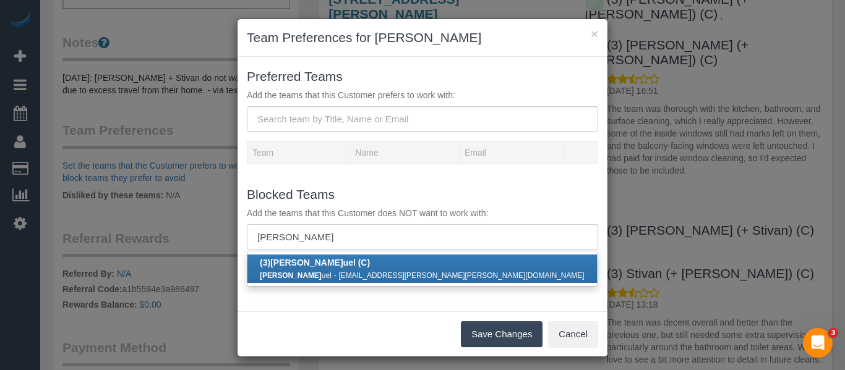
type input "[PERSON_NAME]"
click at [389, 257] on link "(3) [PERSON_NAME] (C) [PERSON_NAME] - [EMAIL_ADDRESS][PERSON_NAME][PERSON_NAME]…" at bounding box center [421, 269] width 349 height 28
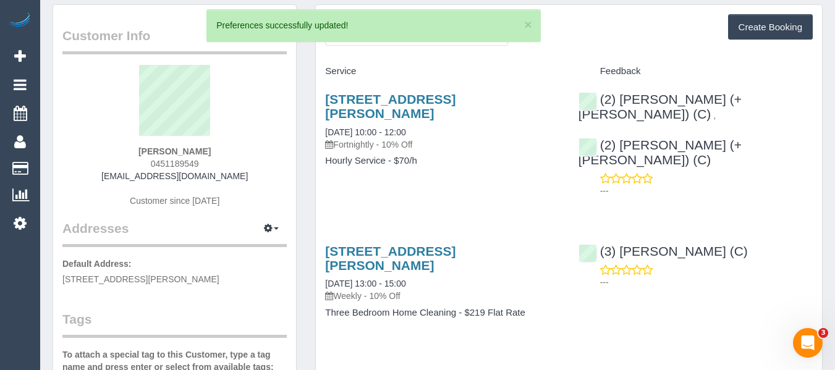
scroll to position [0, 0]
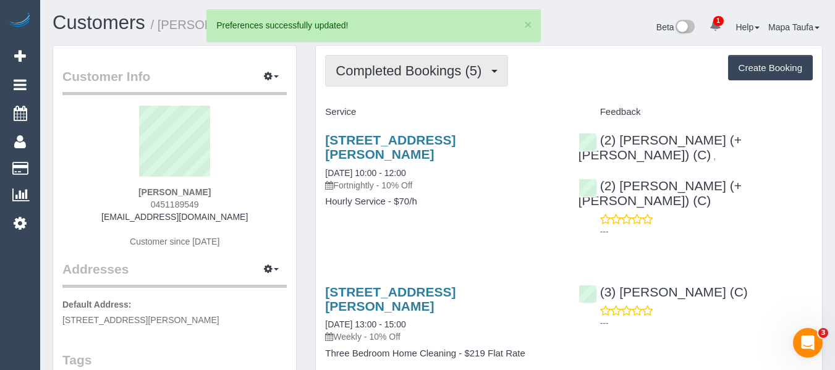
click at [373, 70] on span "Completed Bookings (5)" at bounding box center [412, 70] width 152 height 15
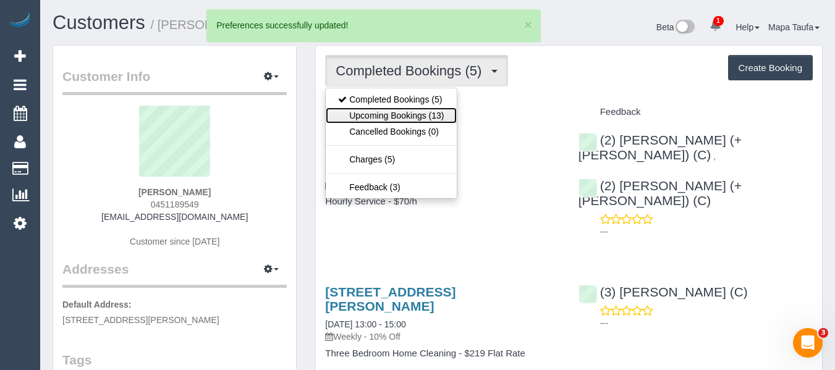
click at [371, 111] on link "Upcoming Bookings (13)" at bounding box center [391, 116] width 130 height 16
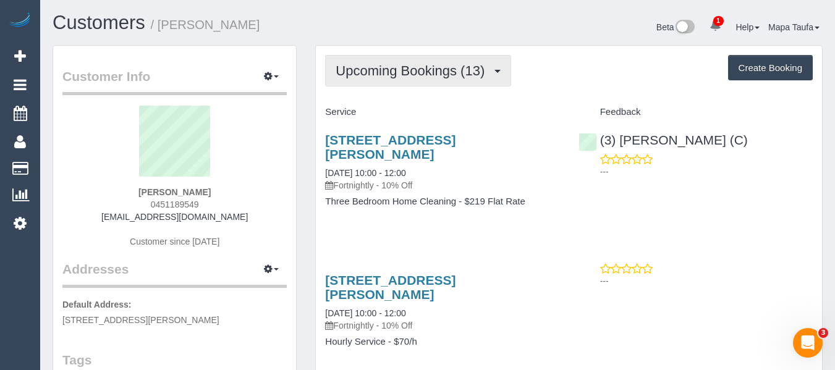
click at [383, 70] on span "Upcoming Bookings (13)" at bounding box center [413, 70] width 155 height 15
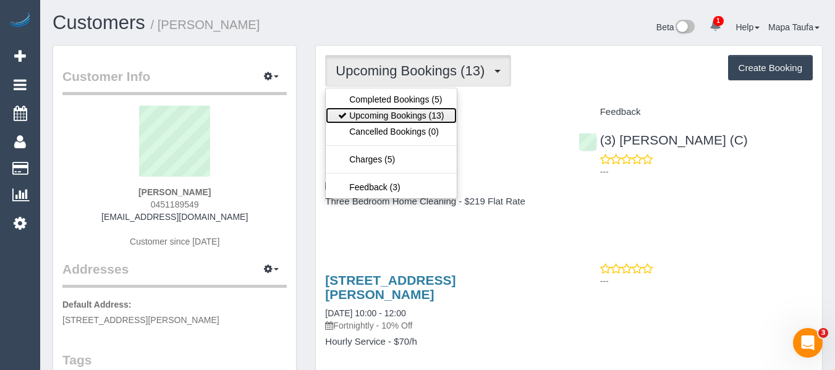
click at [386, 109] on link "Upcoming Bookings (13)" at bounding box center [391, 116] width 130 height 16
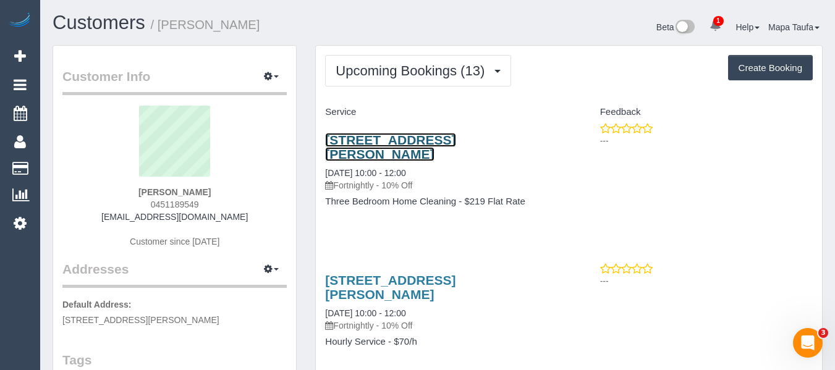
click at [406, 147] on link "[STREET_ADDRESS][PERSON_NAME]" at bounding box center [390, 147] width 130 height 28
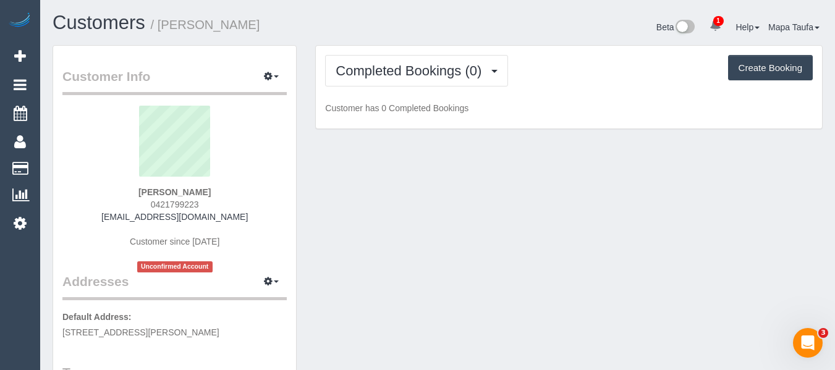
click at [435, 51] on div "Completed Bookings (0) Completed Bookings (0) Upcoming Bookings (1) Cancelled B…" at bounding box center [569, 87] width 506 height 83
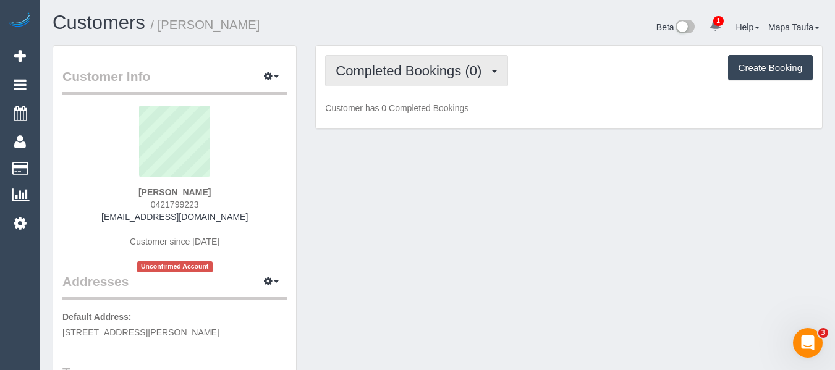
click at [435, 65] on span "Completed Bookings (0)" at bounding box center [412, 70] width 152 height 15
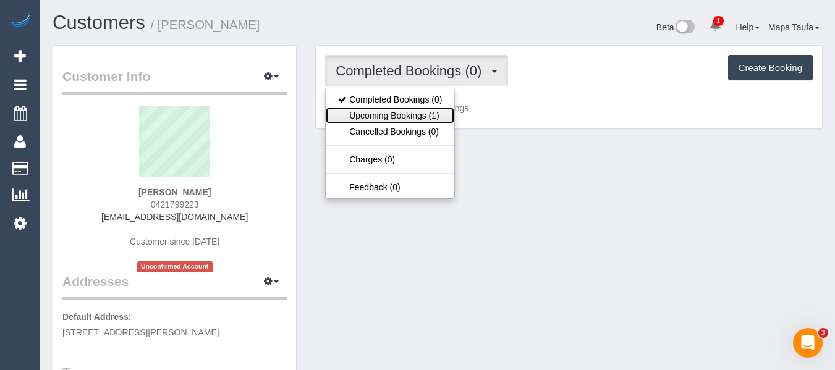
click at [420, 109] on link "Upcoming Bookings (1)" at bounding box center [390, 116] width 129 height 16
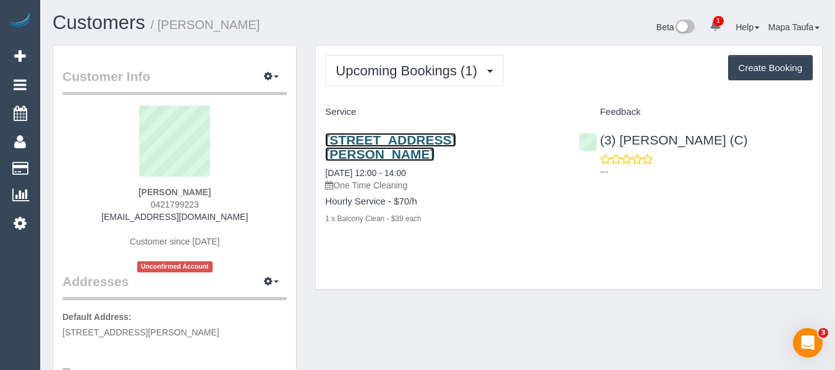
click at [425, 147] on link "[STREET_ADDRESS][PERSON_NAME]" at bounding box center [390, 147] width 130 height 28
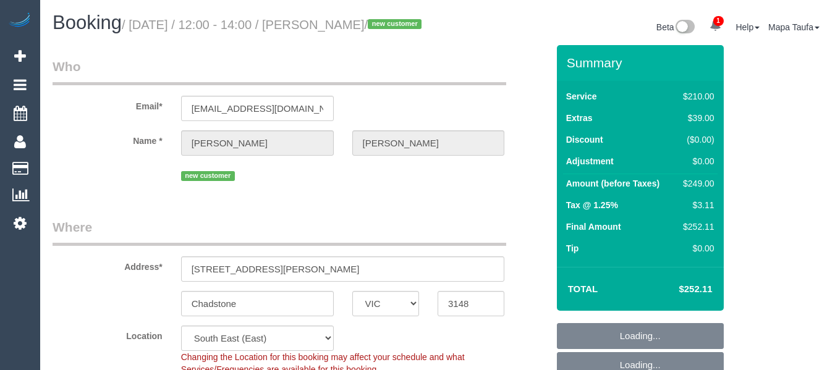
select select "VIC"
select select "180"
select select "number:28"
select select "number:14"
select select "number:18"
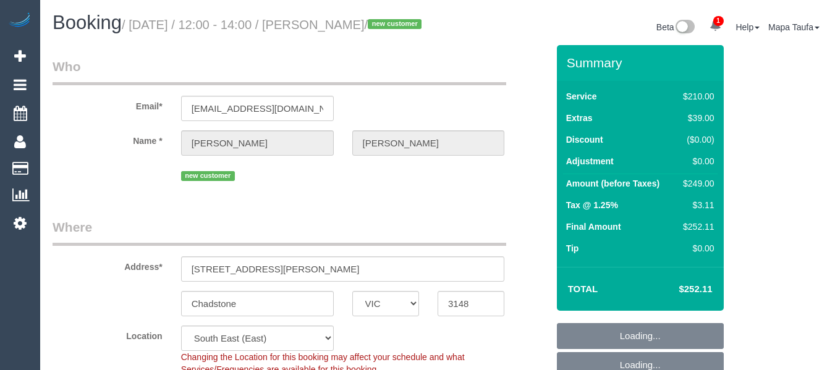
select select "number:25"
select select "number:34"
select select "number:12"
select select "spot1"
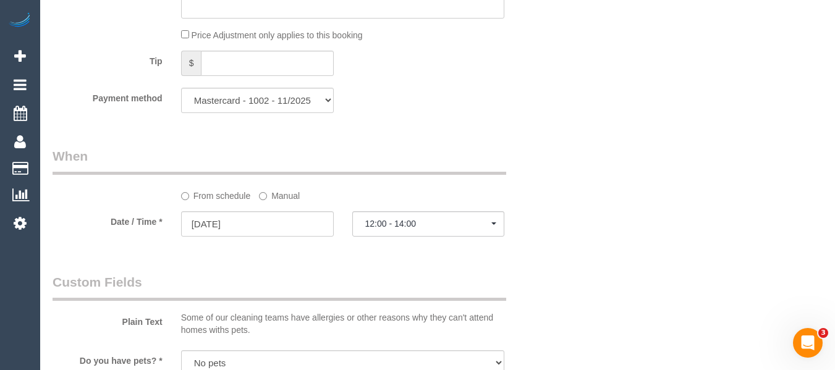
scroll to position [1182, 0]
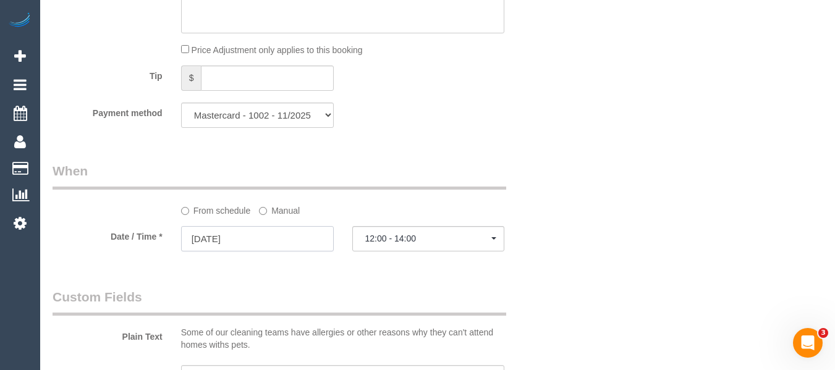
click at [288, 252] on input "16/08/2025" at bounding box center [257, 238] width 153 height 25
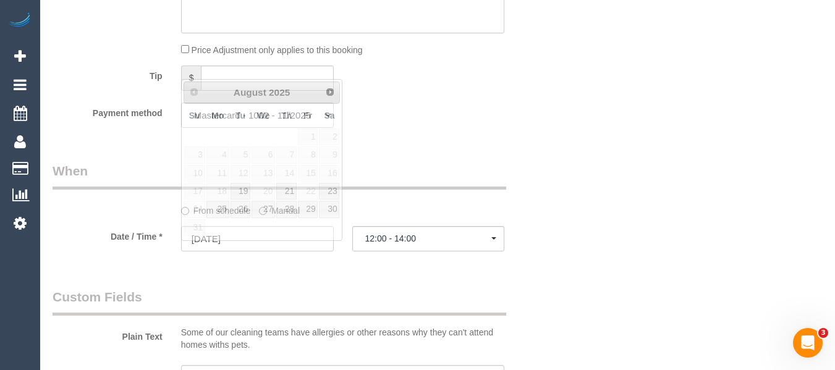
click at [687, 183] on div "Who Email* shaunbutson@gmail.com Name * Shaun Butson new customer Where Address…" at bounding box center [438, 25] width 770 height 2324
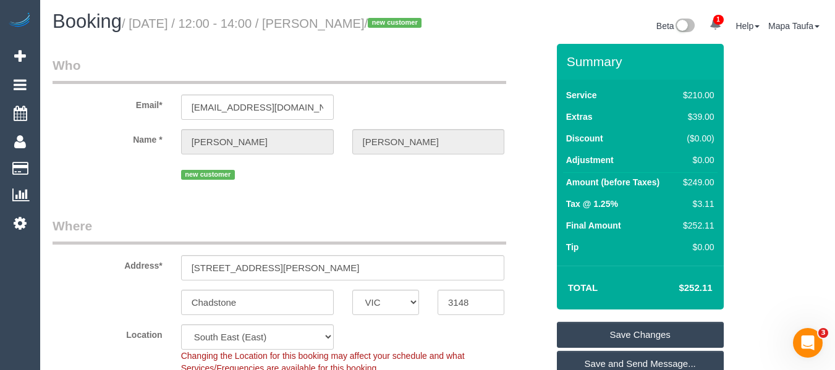
scroll to position [0, 0]
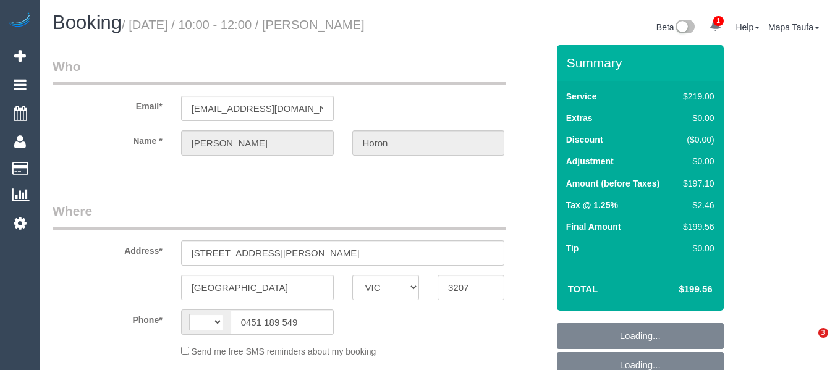
select select "VIC"
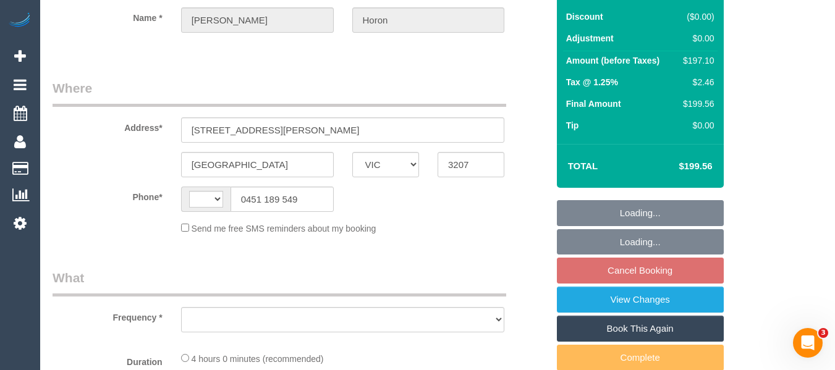
select select "string:stripe-pm_1Re6qH2GScqysDRVzvQWCQTr"
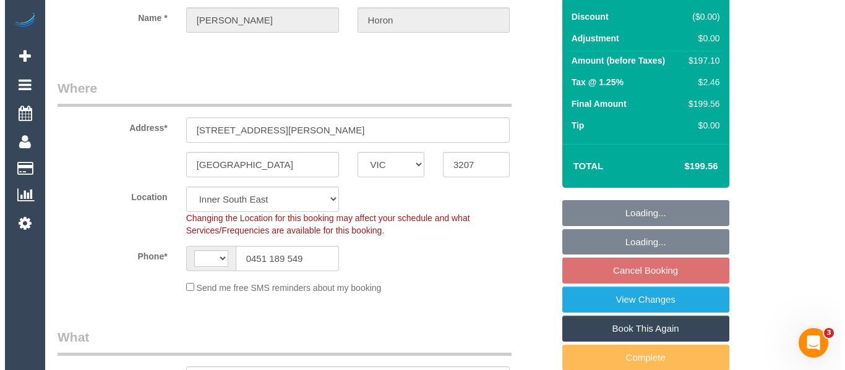
scroll to position [124, 0]
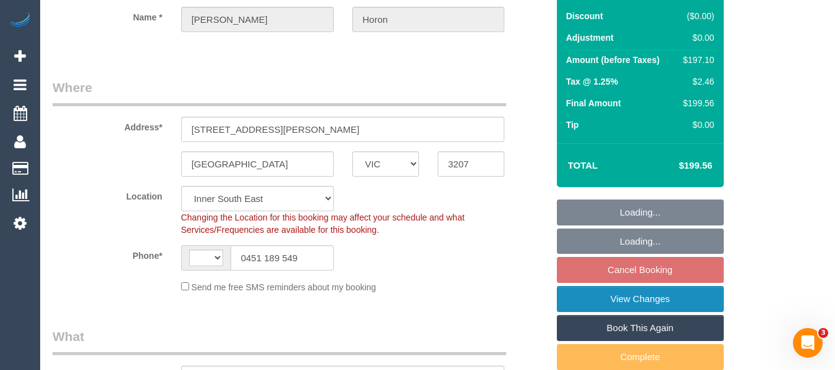
select select "string:AU"
select select "object:1237"
select select "number:28"
select select "number:14"
select select "number:19"
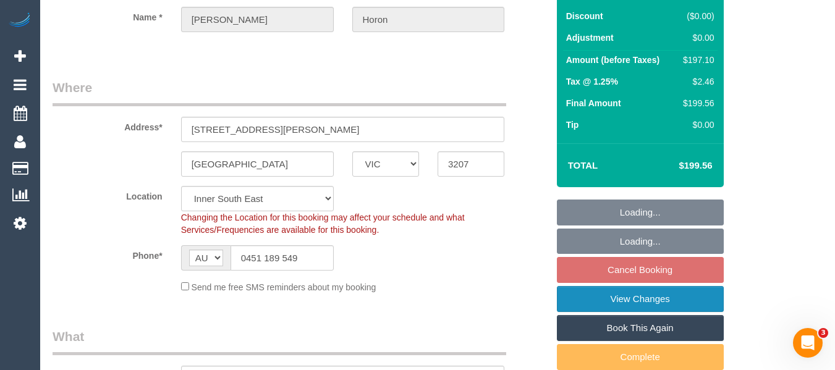
select select "number:24"
select select "number:34"
select select "number:11"
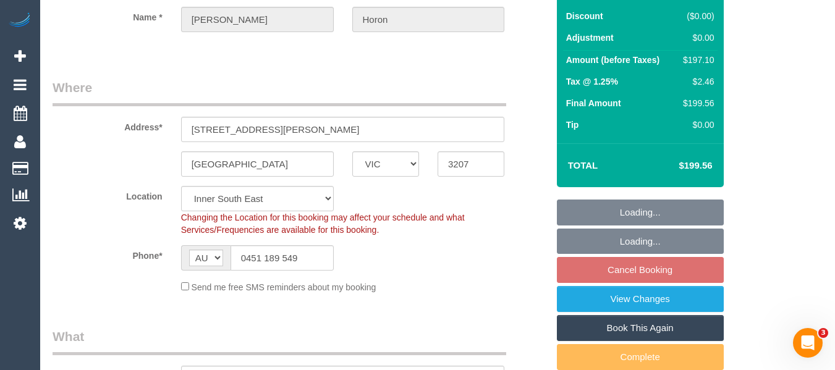
select select "object:1405"
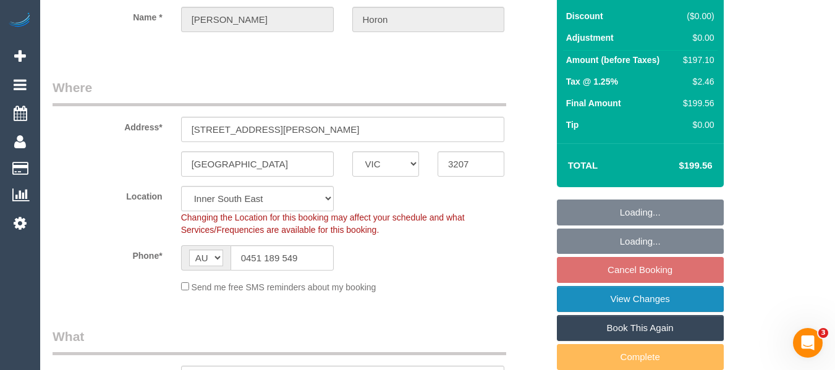
click at [666, 299] on link "View Changes" at bounding box center [640, 299] width 167 height 26
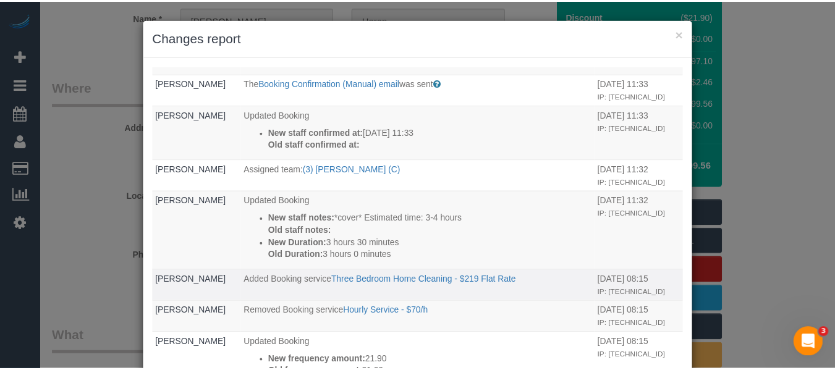
scroll to position [185, 0]
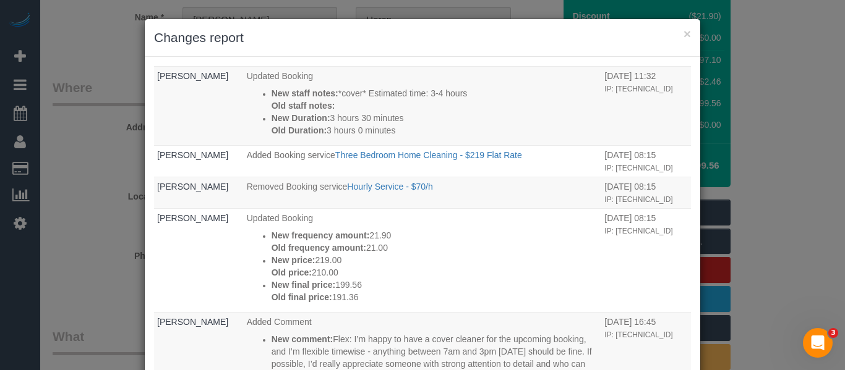
click at [686, 41] on h3 "Changes report" at bounding box center [422, 37] width 537 height 19
click at [683, 34] on button "×" at bounding box center [686, 33] width 7 height 13
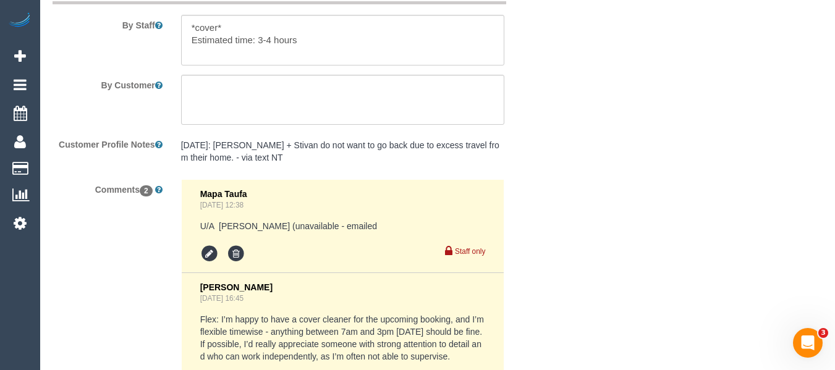
scroll to position [2427, 0]
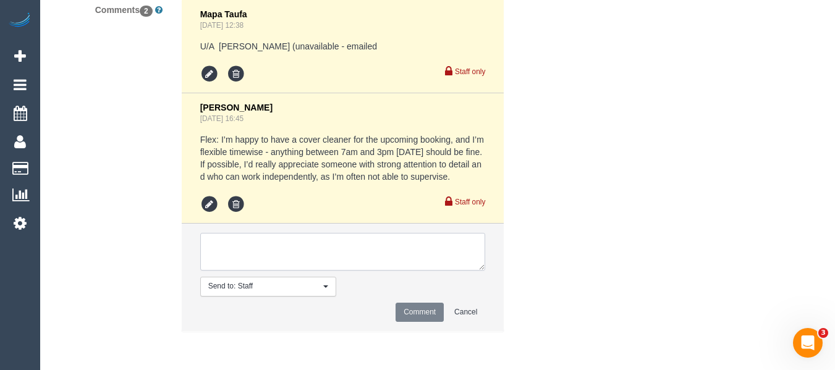
click at [425, 260] on textarea at bounding box center [343, 252] width 286 height 38
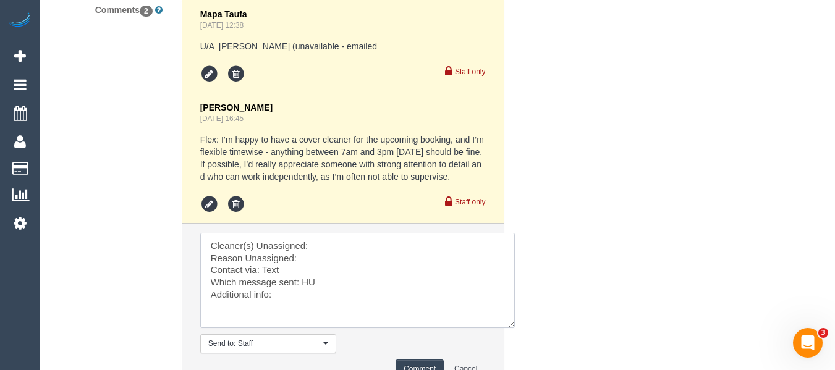
drag, startPoint x: 477, startPoint y: 264, endPoint x: 507, endPoint y: 325, distance: 67.5
click at [507, 325] on textarea at bounding box center [357, 280] width 315 height 95
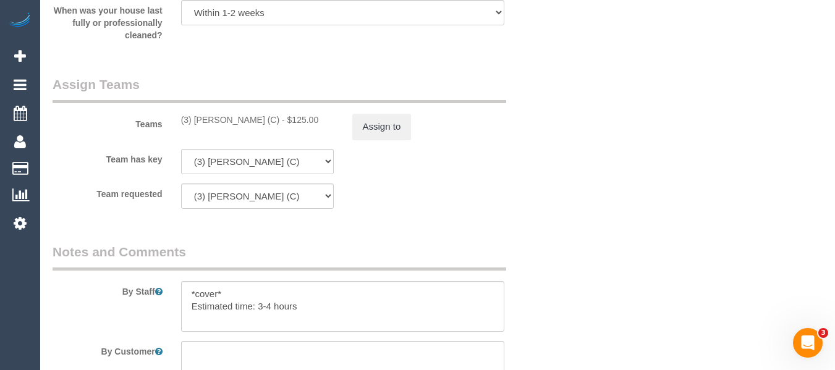
scroll to position [1932, 0]
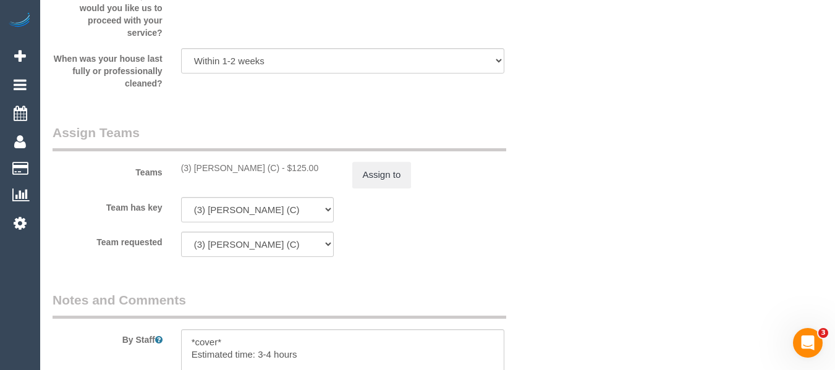
drag, startPoint x: 263, startPoint y: 164, endPoint x: 192, endPoint y: 169, distance: 71.3
click at [192, 169] on div "(3) [PERSON_NAME] (C) - $125.00" at bounding box center [257, 168] width 153 height 12
copy div "[PERSON_NAME] (C) - $"
click at [405, 176] on button "Assign to" at bounding box center [381, 175] width 59 height 26
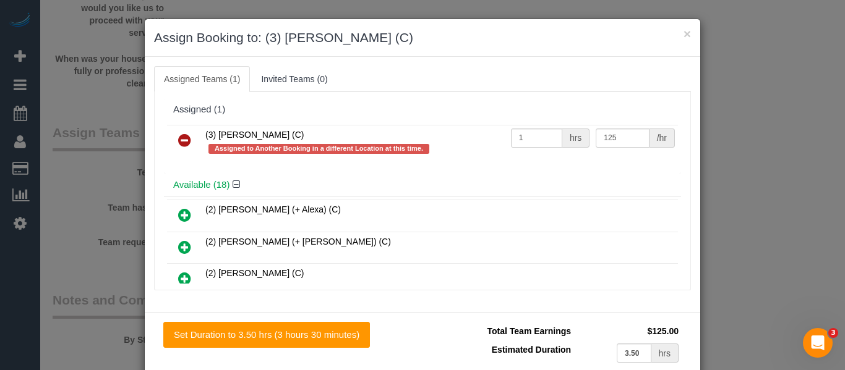
click at [181, 143] on icon at bounding box center [184, 140] width 13 height 15
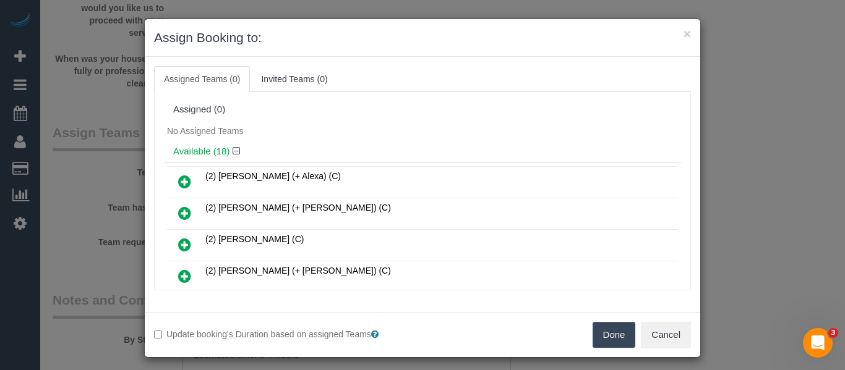
click at [592, 333] on button "Done" at bounding box center [613, 335] width 43 height 26
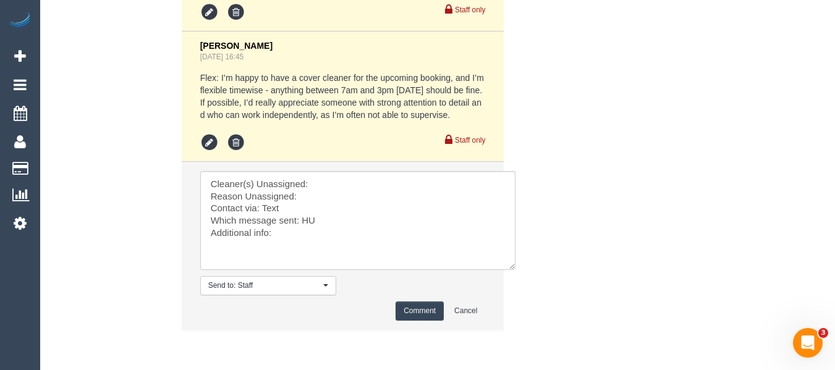
scroll to position [2539, 0]
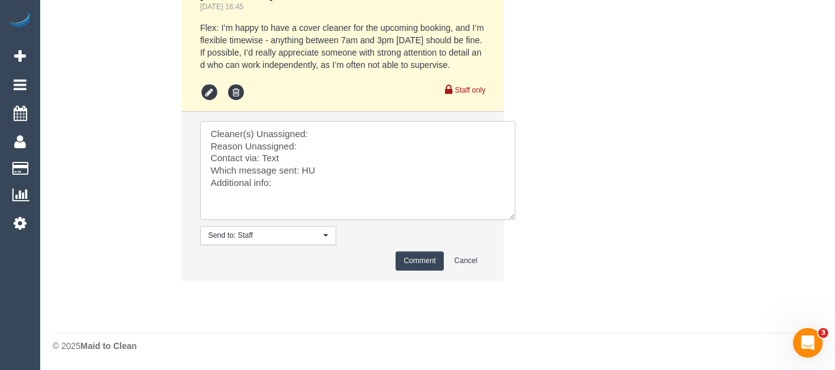
click at [346, 127] on textarea at bounding box center [357, 170] width 315 height 99
paste textarea "[PERSON_NAME] (C) - $"
click at [341, 145] on textarea at bounding box center [357, 170] width 315 height 99
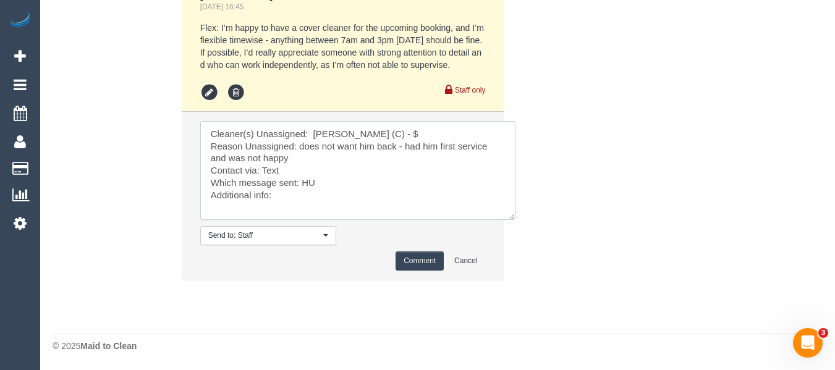
click at [264, 171] on textarea at bounding box center [357, 170] width 315 height 99
click at [309, 184] on textarea at bounding box center [357, 170] width 315 height 99
click at [308, 194] on textarea at bounding box center [357, 170] width 315 height 99
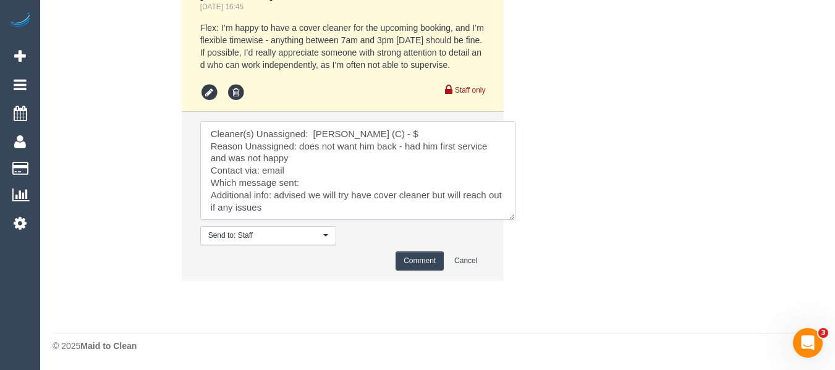
type textarea "Cleaner(s) Unassigned: [PERSON_NAME] (C) - $ Reason Unassigned: does not want h…"
click at [414, 262] on button "Comment" at bounding box center [420, 261] width 48 height 19
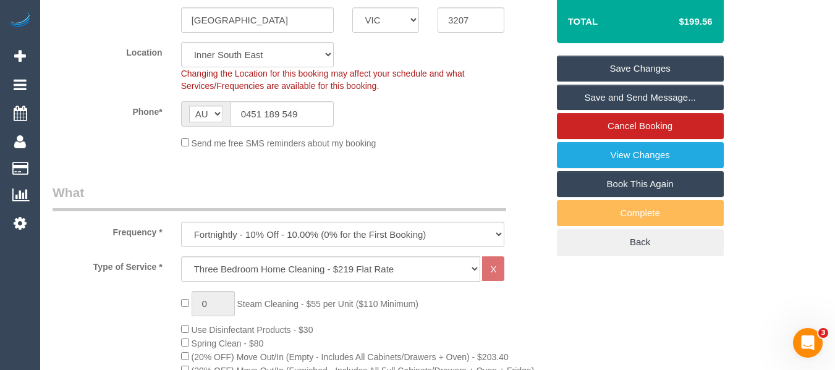
scroll to position [190, 0]
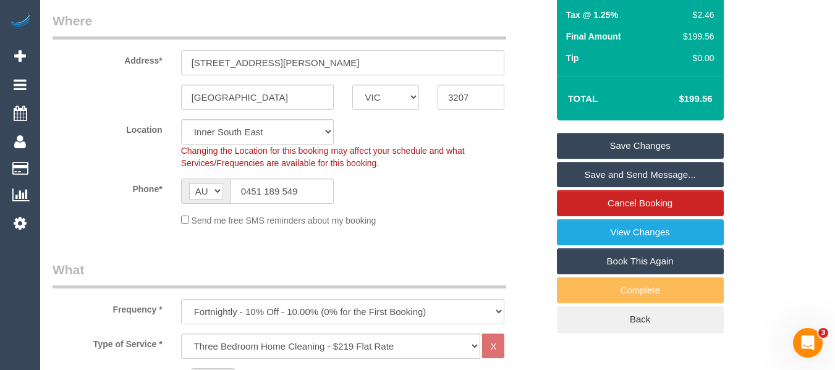
click at [632, 138] on link "Save Changes" at bounding box center [640, 146] width 167 height 26
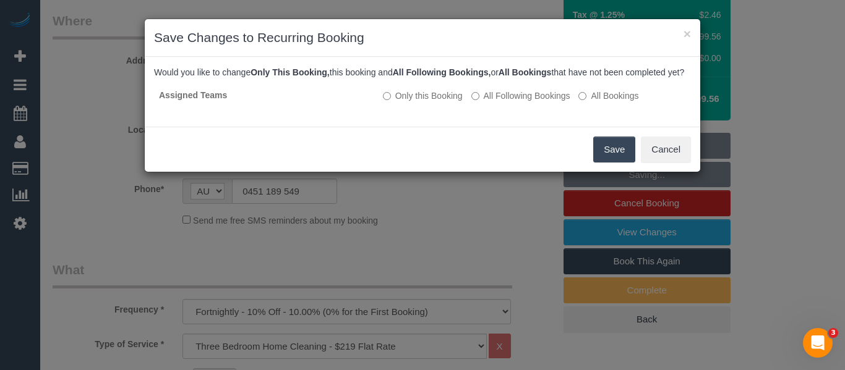
click at [603, 158] on button "Save" at bounding box center [614, 150] width 42 height 26
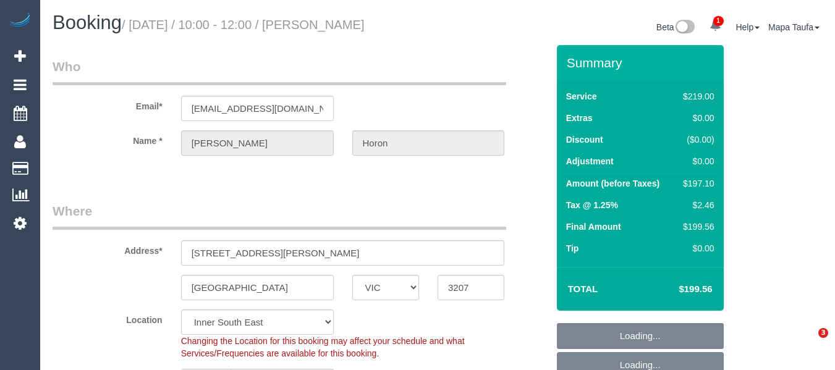
select select "VIC"
select select "string:AU"
select select "string:stripe-pm_1Re6qH2GScqysDRVzvQWCQTr"
select select "number:28"
select select "number:14"
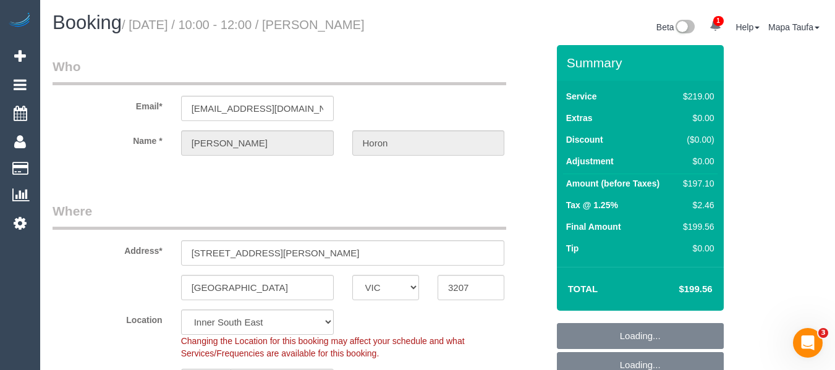
select select "number:19"
select select "number:24"
select select "number:34"
select select "number:11"
select select "object:1402"
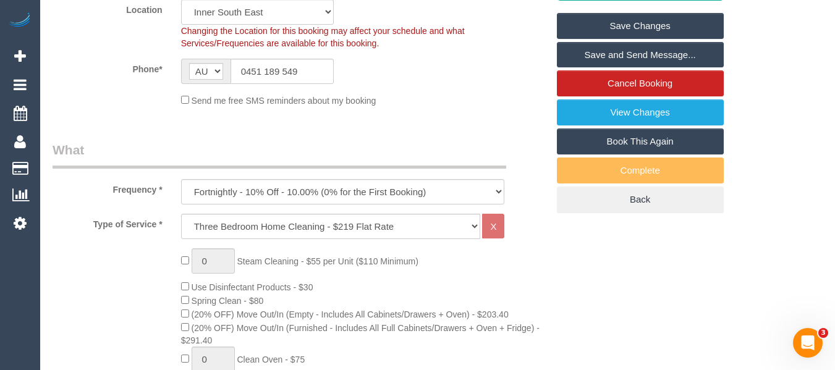
scroll to position [142, 0]
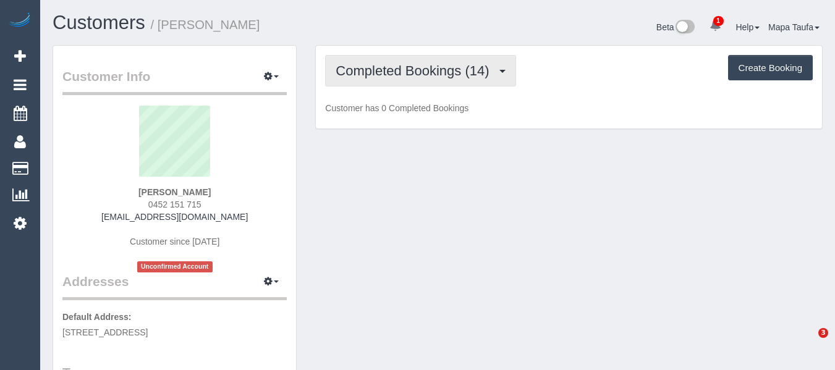
click at [408, 65] on span "Completed Bookings (14)" at bounding box center [416, 70] width 160 height 15
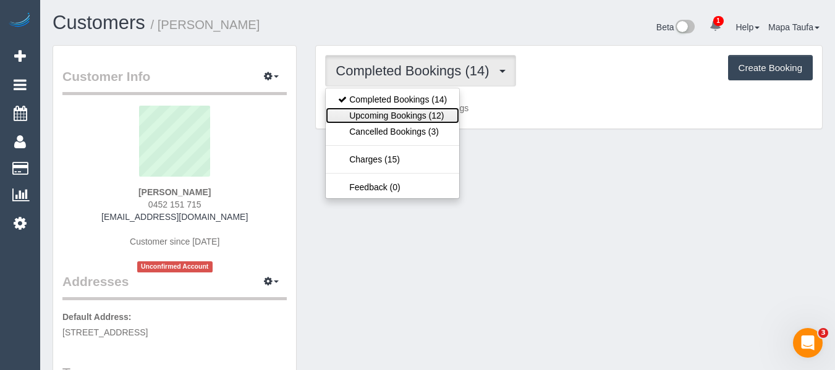
click at [412, 108] on link "Upcoming Bookings (12)" at bounding box center [393, 116] width 134 height 16
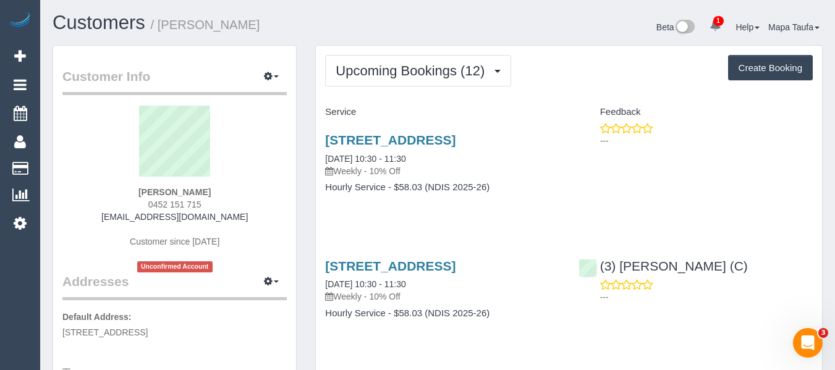
drag, startPoint x: 595, startPoint y: 232, endPoint x: 515, endPoint y: 229, distance: 80.4
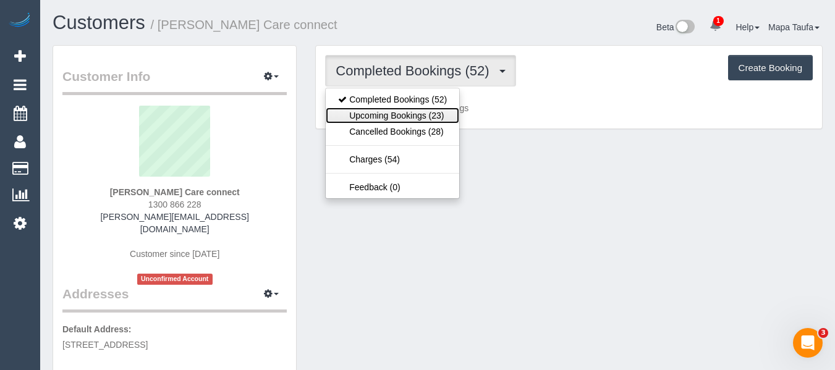
click at [414, 109] on link "Upcoming Bookings (23)" at bounding box center [393, 116] width 134 height 16
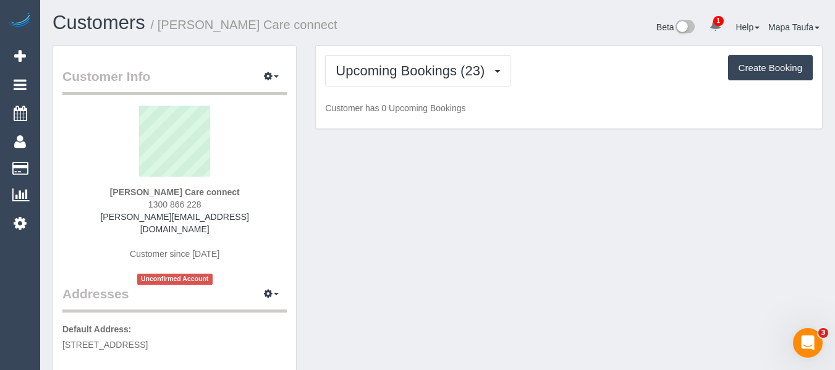
click at [579, 59] on div "Upcoming Bookings (23) Completed Bookings (52) Upcoming Bookings (23) Cancelled…" at bounding box center [569, 71] width 488 height 32
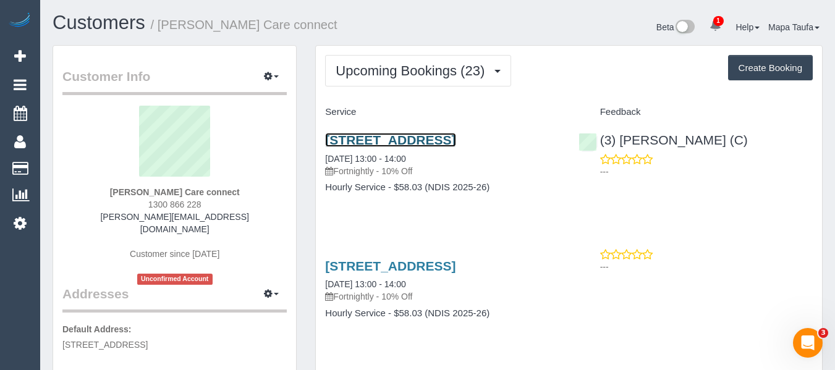
click at [361, 147] on link "[STREET_ADDRESS]" at bounding box center [390, 140] width 130 height 14
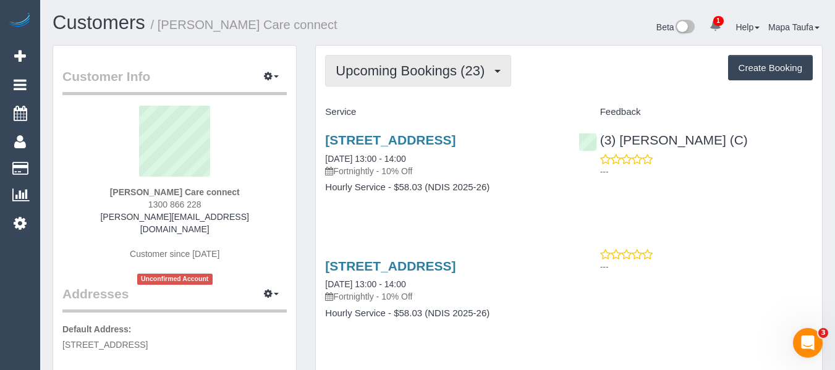
click at [389, 73] on span "Upcoming Bookings (23)" at bounding box center [413, 70] width 155 height 15
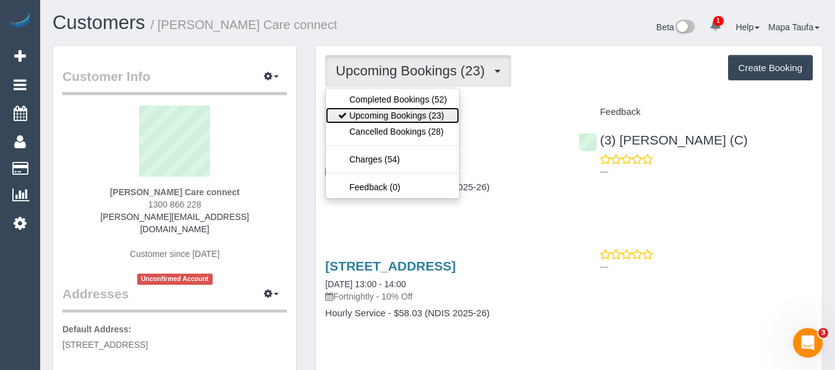
click at [387, 113] on link "Upcoming Bookings (23)" at bounding box center [393, 116] width 134 height 16
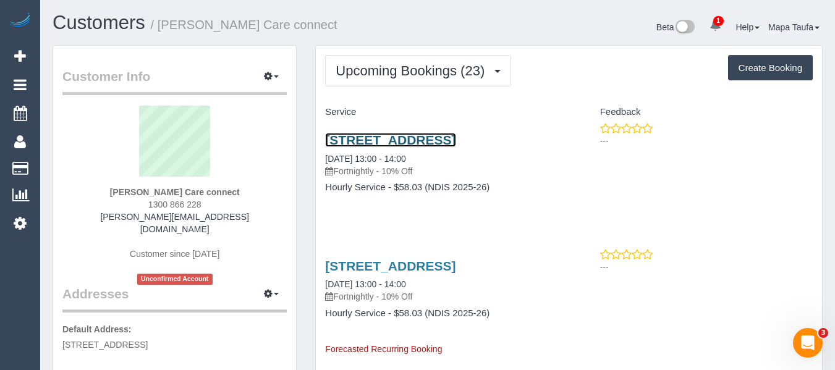
click at [445, 143] on link "[STREET_ADDRESS]" at bounding box center [390, 140] width 130 height 14
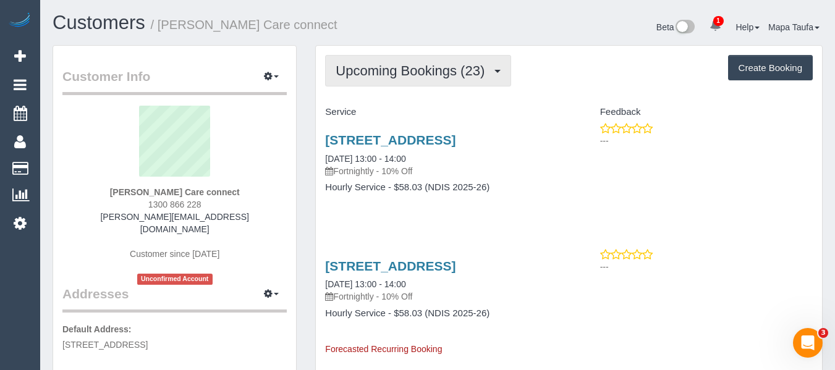
click at [376, 59] on button "Upcoming Bookings (23)" at bounding box center [418, 71] width 186 height 32
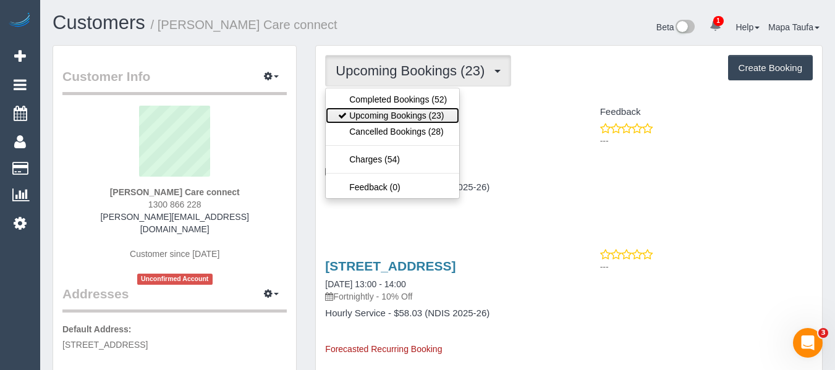
click at [387, 111] on link "Upcoming Bookings (23)" at bounding box center [393, 116] width 134 height 16
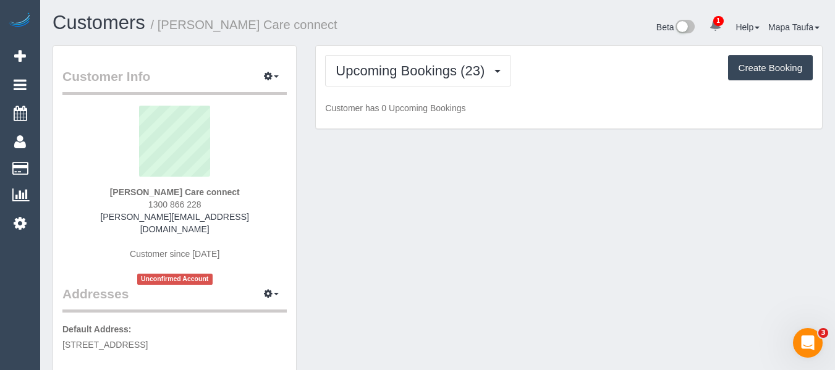
click at [399, 25] on h1 "Customers / [PERSON_NAME] Care connect" at bounding box center [241, 22] width 376 height 21
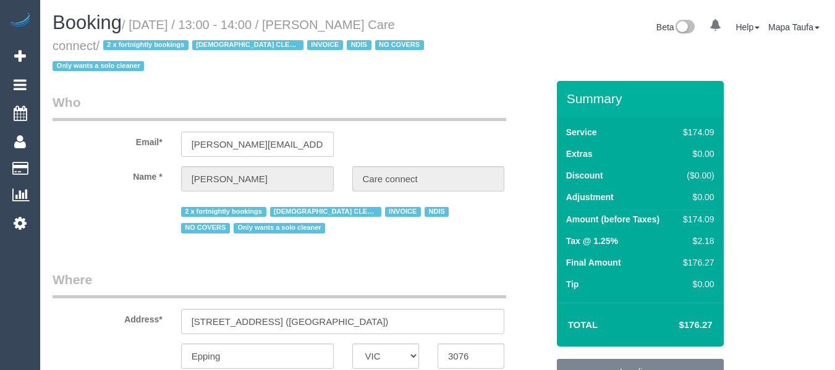
select select "VIC"
select select "object:342"
select select "180"
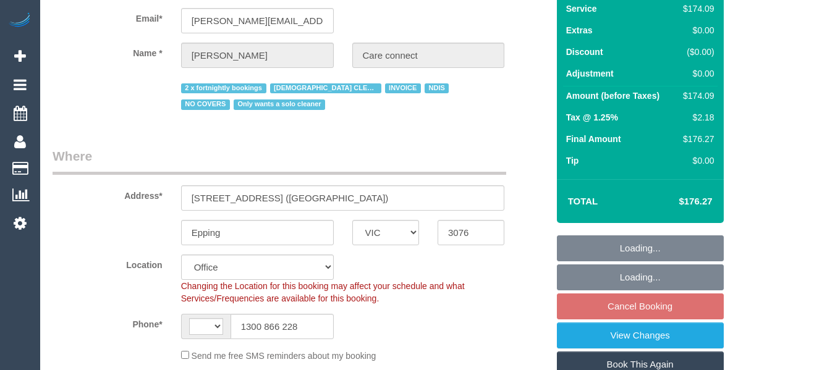
select select "string:AU"
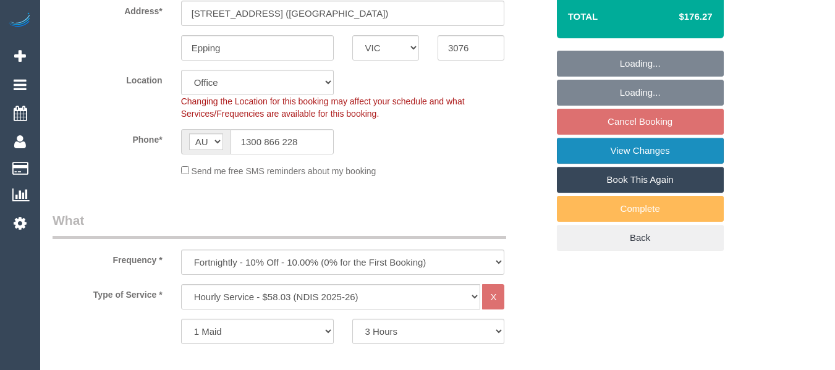
select select "object:659"
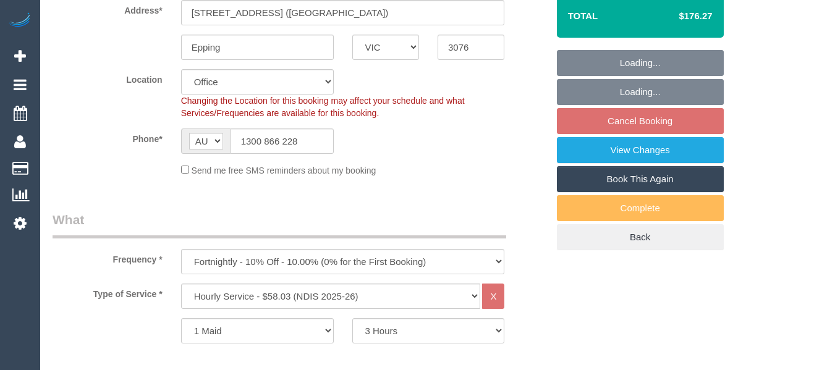
select select "number:28"
select select "number:14"
select select "number:19"
select select "number:25"
select select "number:35"
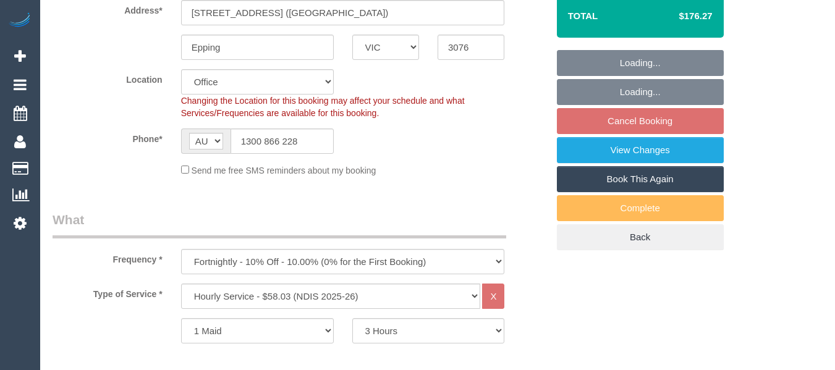
select select "number:11"
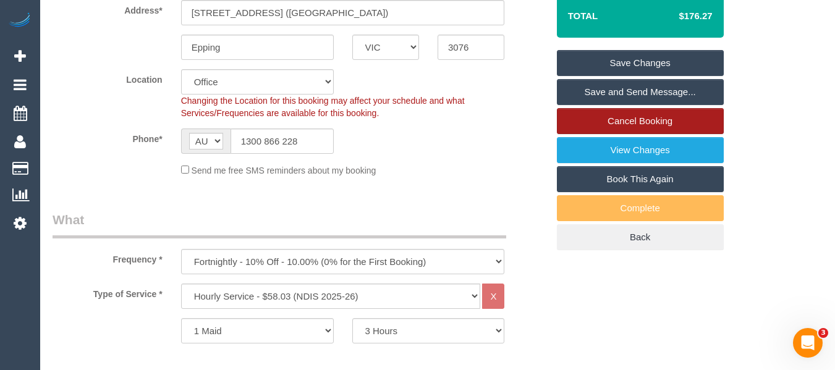
click at [616, 132] on link "Cancel Booking" at bounding box center [640, 121] width 167 height 26
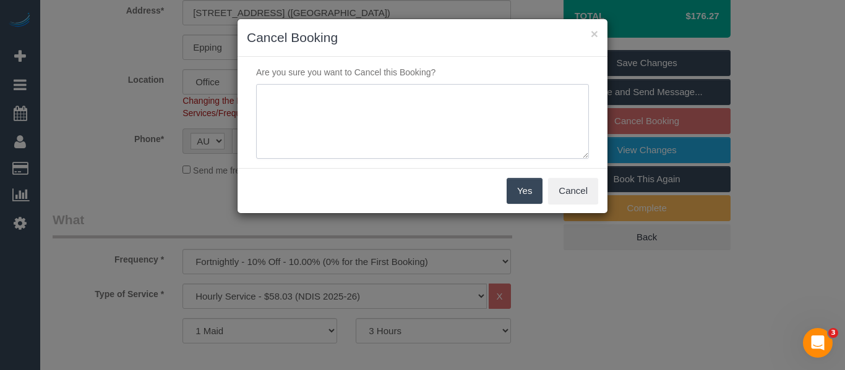
click at [410, 101] on textarea at bounding box center [422, 121] width 333 height 75
type textarea "services not needed via email - MT"
click at [528, 194] on button "Yes" at bounding box center [524, 191] width 36 height 26
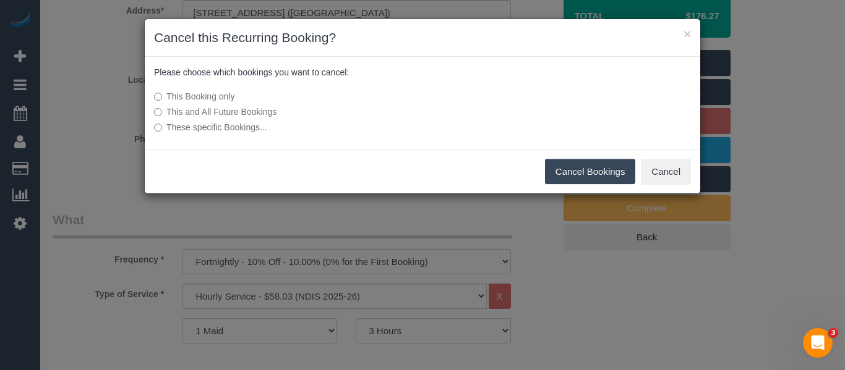
click at [252, 111] on label "This and All Future Bookings" at bounding box center [330, 112] width 352 height 12
click at [566, 164] on button "Cancel Bookings" at bounding box center [590, 172] width 91 height 26
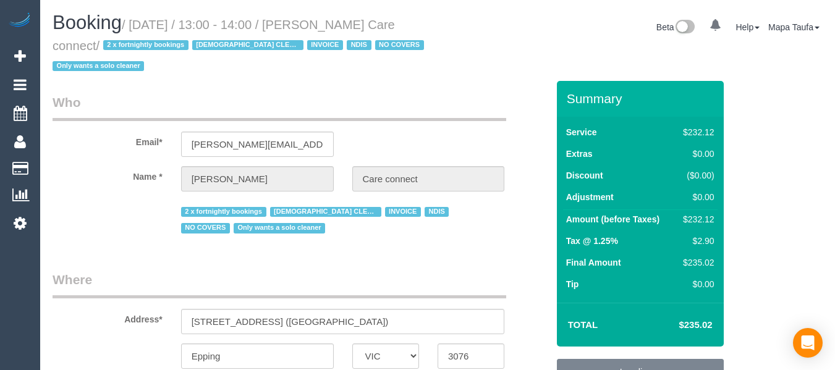
select select "VIC"
select select "object:565"
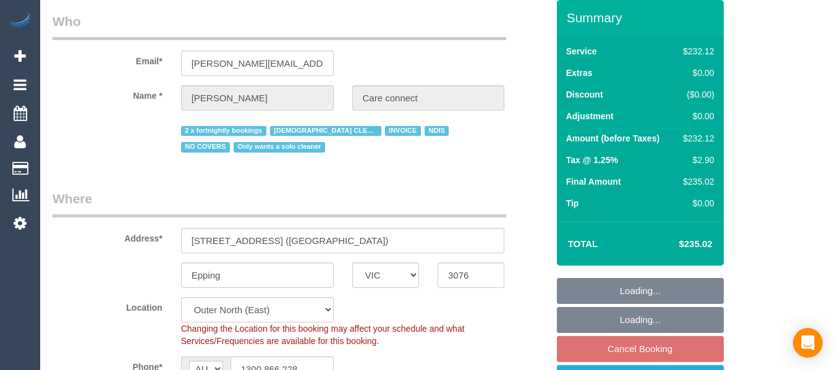
select select "240"
select select "number:28"
select select "number:14"
select select "number:19"
select select "number:25"
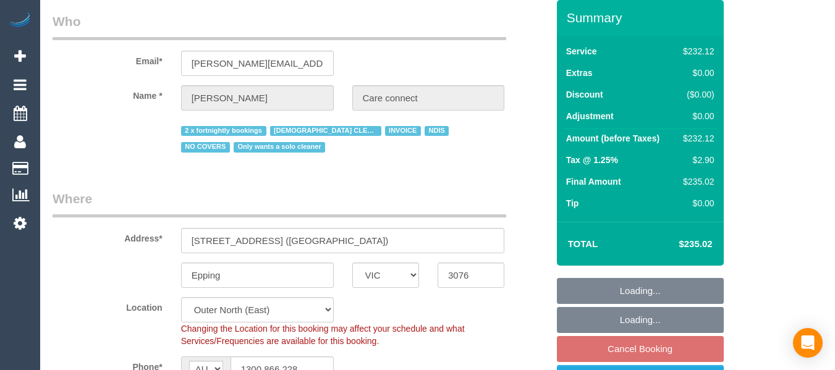
select select "number:35"
select select "number:11"
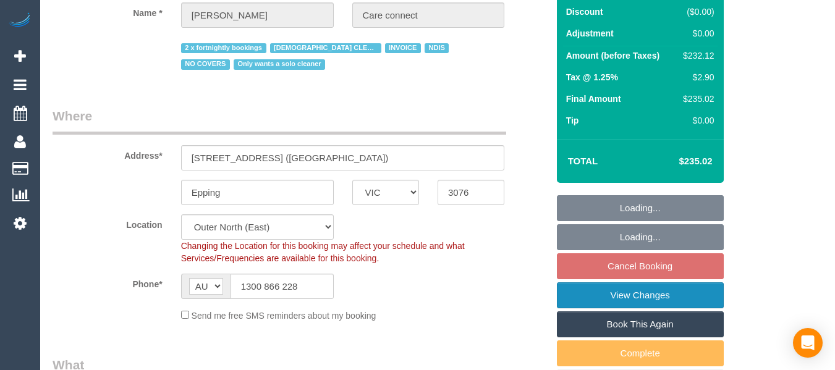
select select "object:1173"
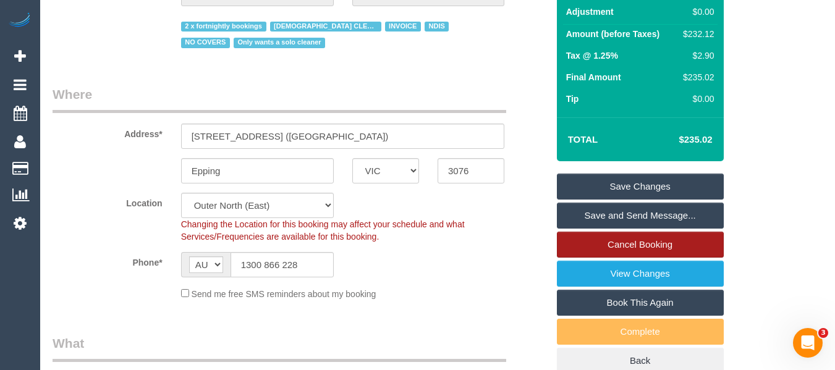
click at [658, 244] on link "Cancel Booking" at bounding box center [640, 245] width 167 height 26
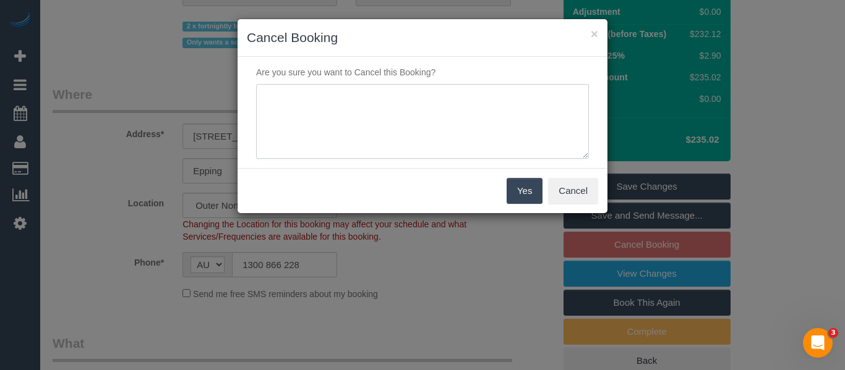
click at [419, 143] on textarea at bounding box center [422, 121] width 333 height 75
type textarea "services not needed via email - MT"
click at [536, 195] on button "Yes" at bounding box center [524, 191] width 36 height 26
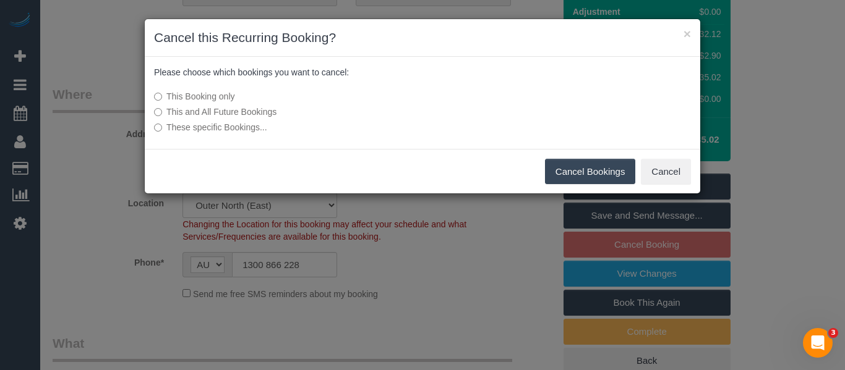
click at [242, 114] on label "This and All Future Bookings" at bounding box center [330, 112] width 352 height 12
click at [574, 189] on div "Cancel Bookings Cancel" at bounding box center [422, 171] width 555 height 45
click at [573, 181] on button "Cancel Bookings" at bounding box center [590, 172] width 91 height 26
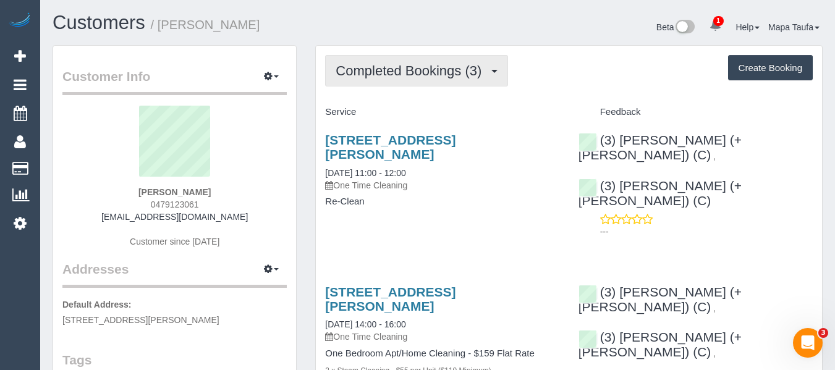
click at [390, 86] on button "Completed Bookings (3)" at bounding box center [416, 71] width 183 height 32
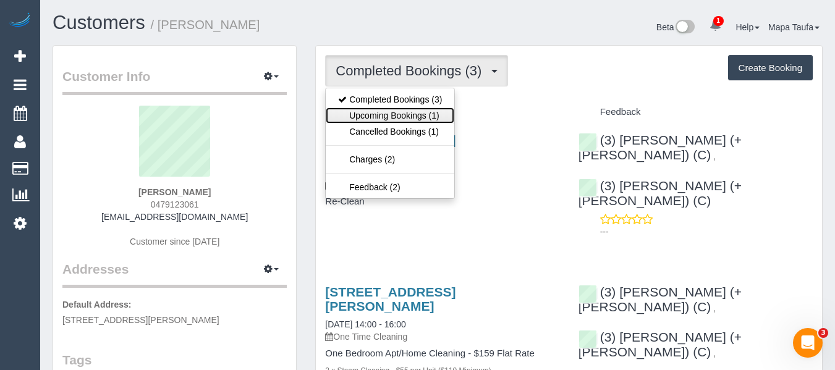
click at [399, 117] on link "Upcoming Bookings (1)" at bounding box center [390, 116] width 129 height 16
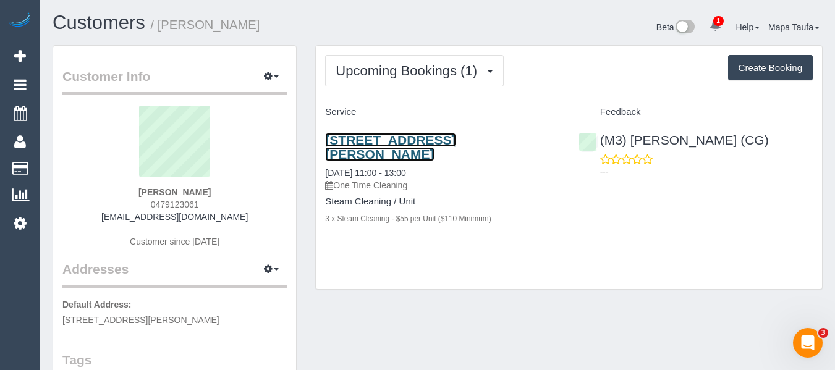
click at [363, 137] on link "2512e/888 Collins Street, Docklands, VIC 3008" at bounding box center [390, 147] width 130 height 28
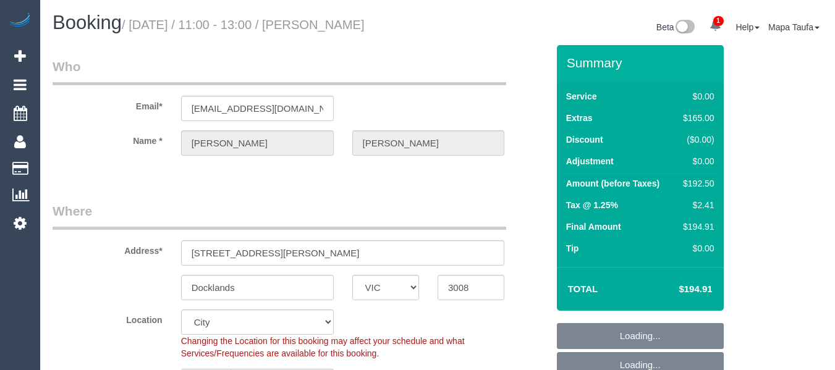
select select "VIC"
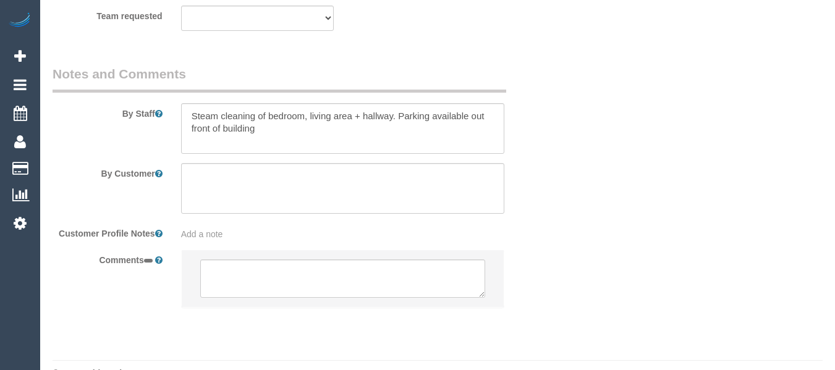
select select "string:AU"
select select "string:stripe-pm_1PYJdN2GScqysDRVtb8QQRkU"
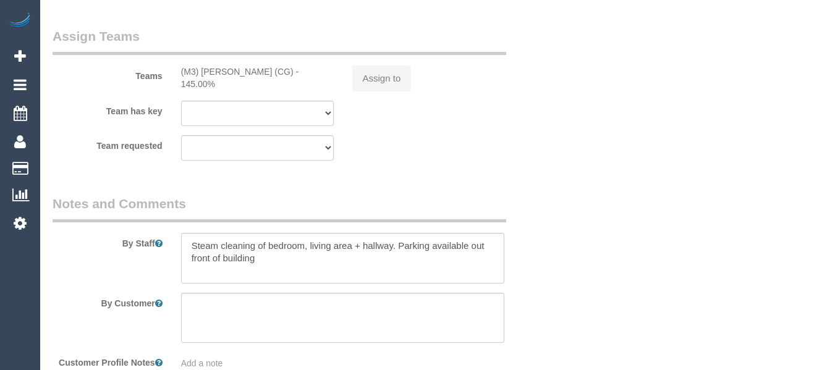
select select "object:755"
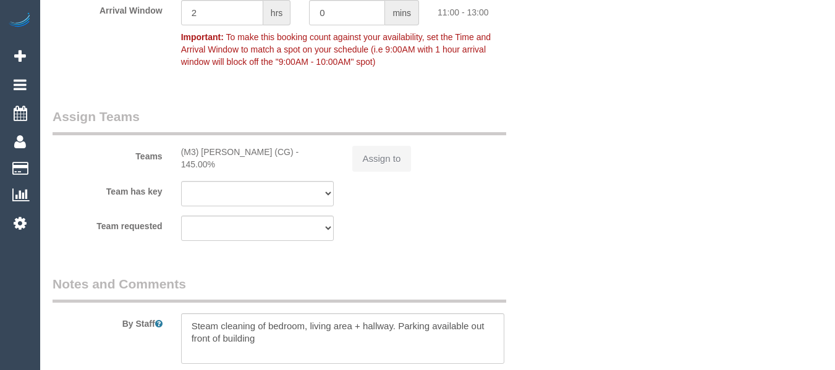
select select "number:27"
select select "number:14"
select select "number:20"
select select "number:24"
select select "number:34"
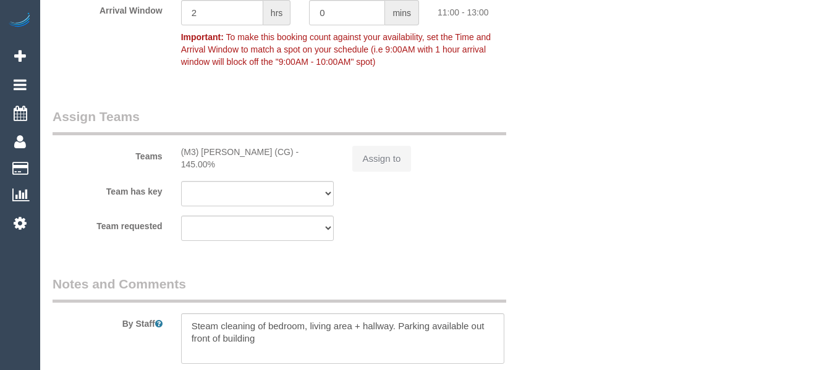
select select "number:26"
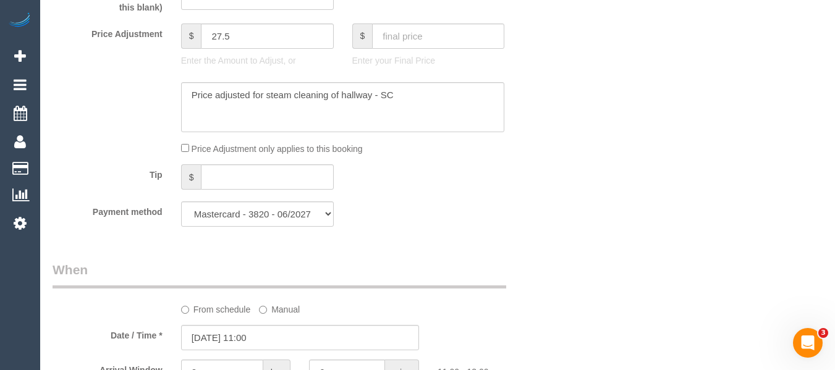
scroll to position [806, 0]
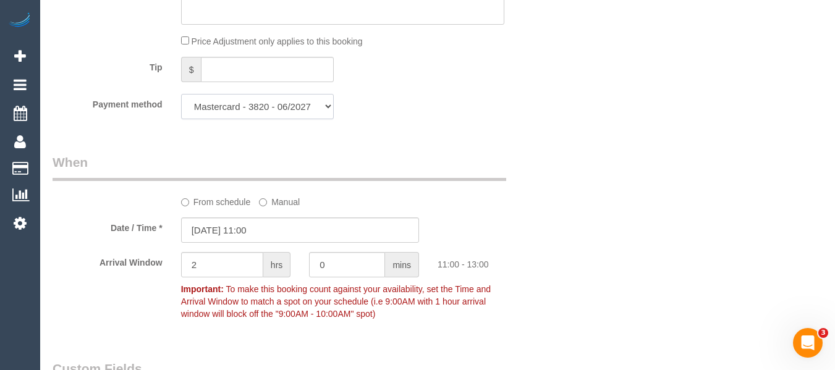
click at [246, 109] on select "Mastercard - 3820 - 06/2027 Visa - 9840 - 04/2030 (Default) Add Credit Card ───…" at bounding box center [257, 106] width 153 height 25
select select "string:stripe-pm_1Rvu8C2GScqysDRVTYXAASVV"
click at [181, 94] on select "Mastercard - 3820 - 06/2027 Visa - 9840 - 04/2030 (Default) Add Credit Card ───…" at bounding box center [257, 106] width 153 height 25
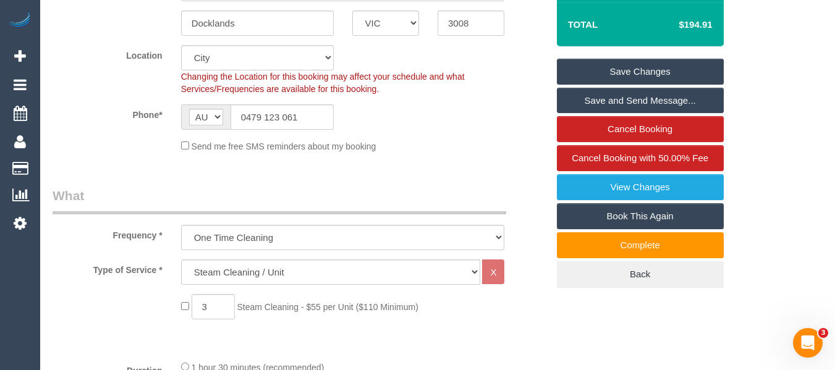
scroll to position [0, 0]
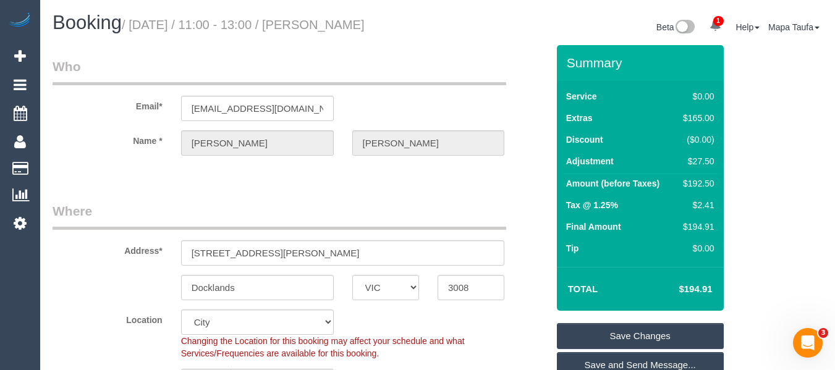
click at [654, 327] on link "Save Changes" at bounding box center [640, 336] width 167 height 26
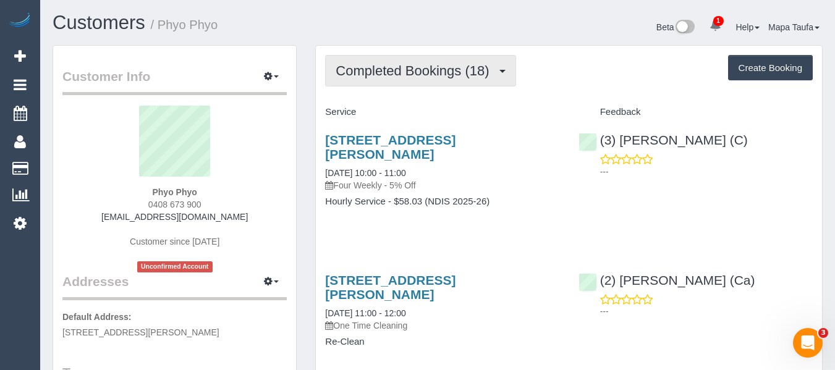
click at [410, 79] on button "Completed Bookings (18)" at bounding box center [420, 71] width 190 height 32
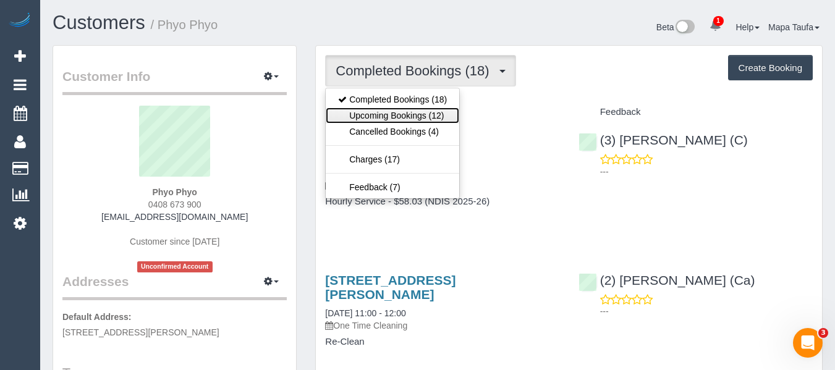
click at [419, 115] on link "Upcoming Bookings (12)" at bounding box center [393, 116] width 134 height 16
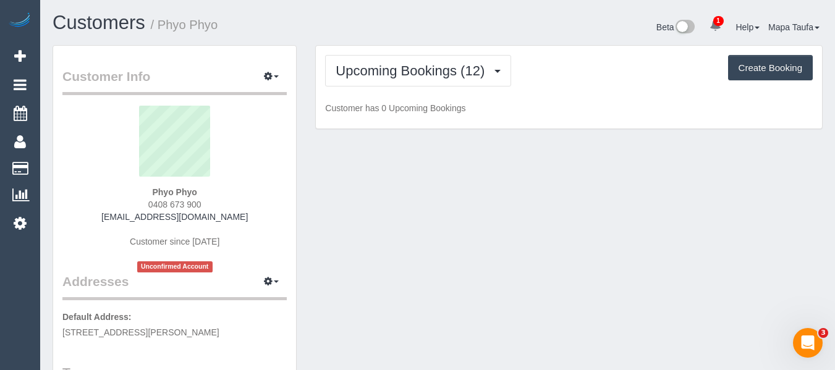
click at [545, 100] on div "Upcoming Bookings (12) Completed Bookings (18) Upcoming Bookings (12) Cancelled…" at bounding box center [569, 87] width 506 height 83
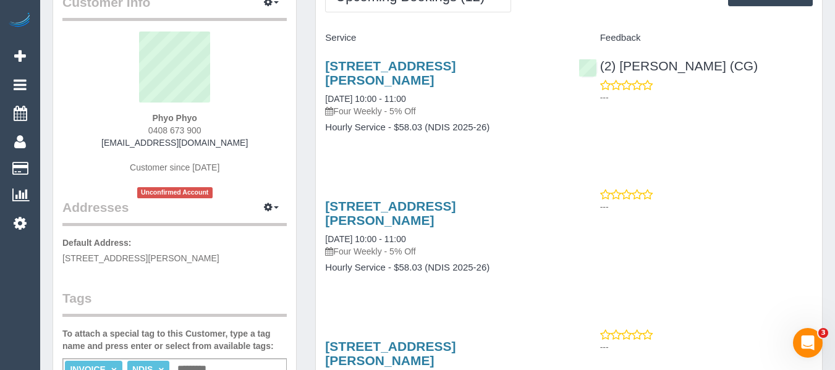
scroll to position [62, 0]
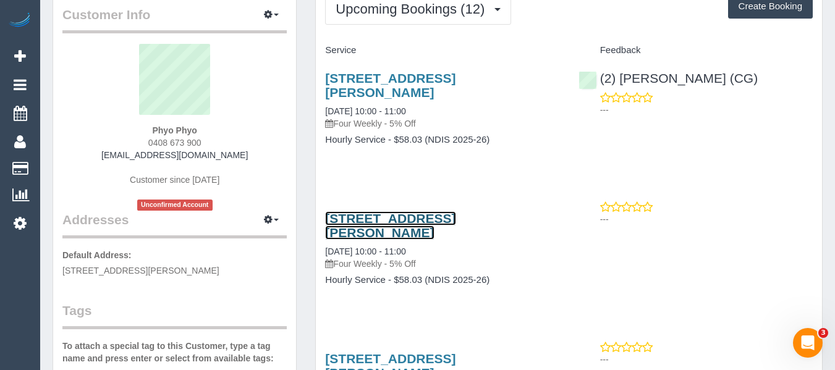
click at [391, 218] on link "[STREET_ADDRESS][PERSON_NAME]" at bounding box center [390, 225] width 130 height 28
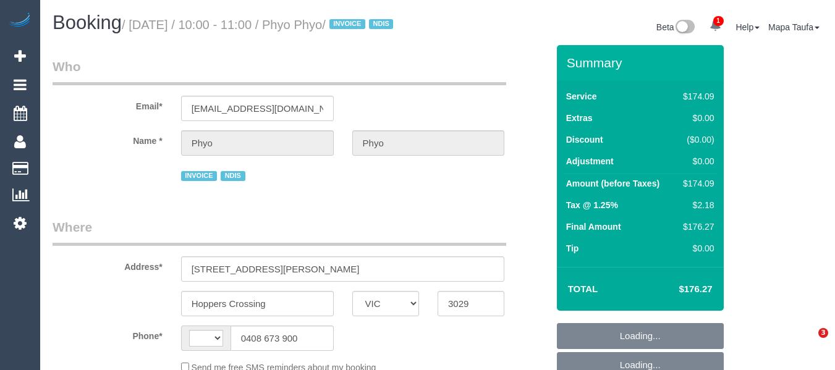
select select "VIC"
select select "string:AU"
select select "180"
select select "number:29"
select select "number:14"
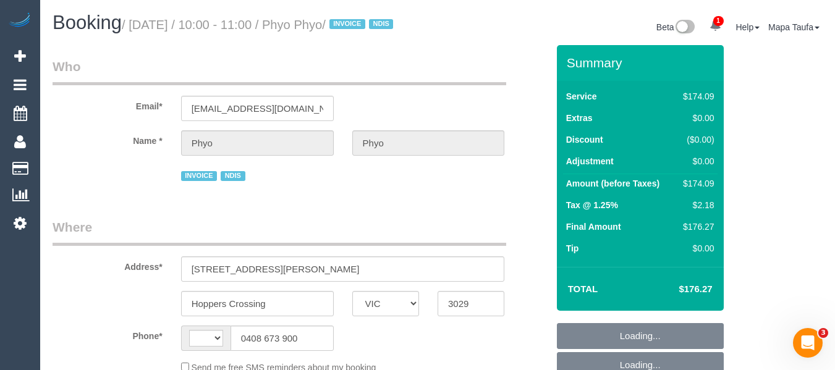
select select "number:19"
select select "number:25"
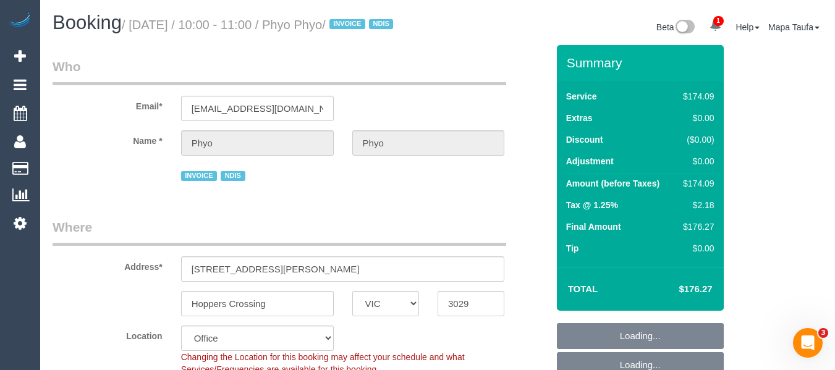
select select "object:775"
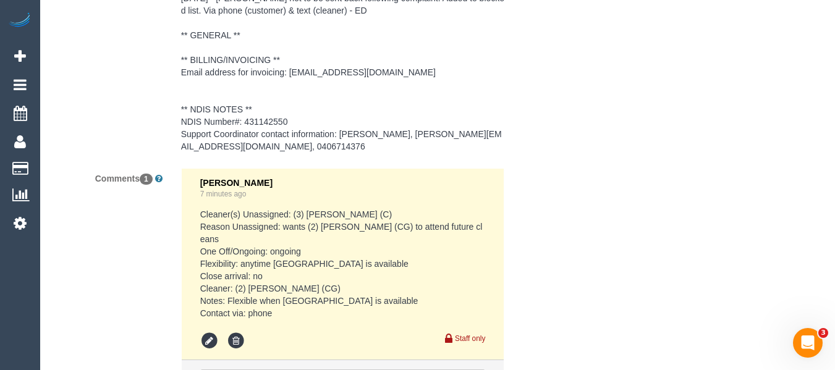
scroll to position [2095, 0]
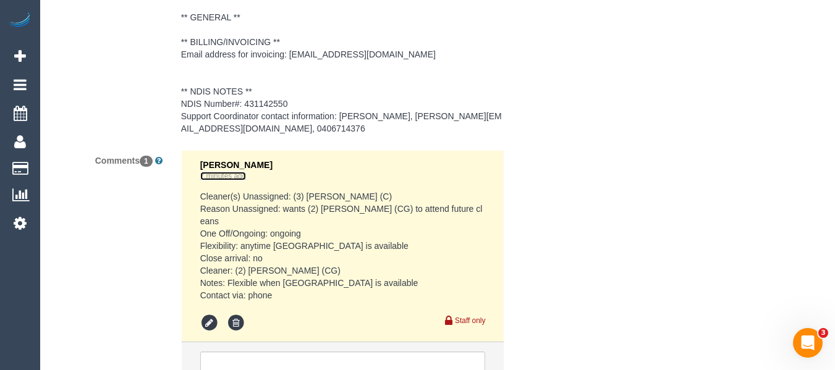
click at [206, 179] on link "7 minutes ago" at bounding box center [223, 176] width 46 height 9
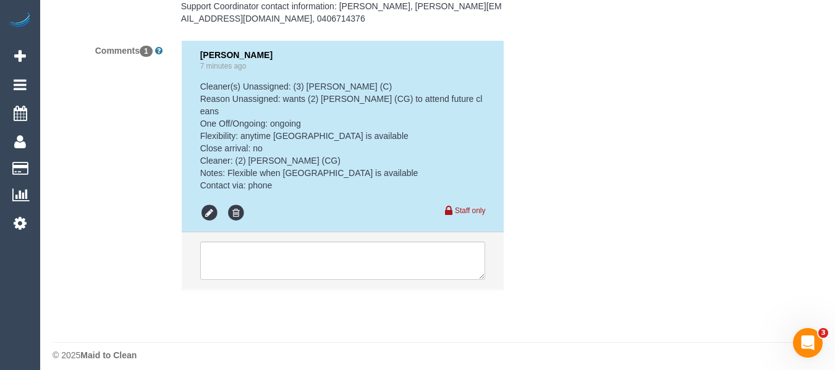
click at [239, 72] on div "Odelle Marie 7 minutes ago" at bounding box center [343, 61] width 286 height 22
click at [242, 60] on span "Odelle Marie" at bounding box center [236, 55] width 72 height 10
click at [241, 63] on div "Odelle Marie 7 minutes ago" at bounding box center [343, 61] width 286 height 22
click at [237, 69] on link "7 minutes ago" at bounding box center [223, 66] width 46 height 9
click at [338, 99] on pre "Cleaner(s) Unassigned: (3) Barun Chand (C) Reason Unassigned: wants (2) Paris W…" at bounding box center [343, 135] width 286 height 111
